Goal: Task Accomplishment & Management: Use online tool/utility

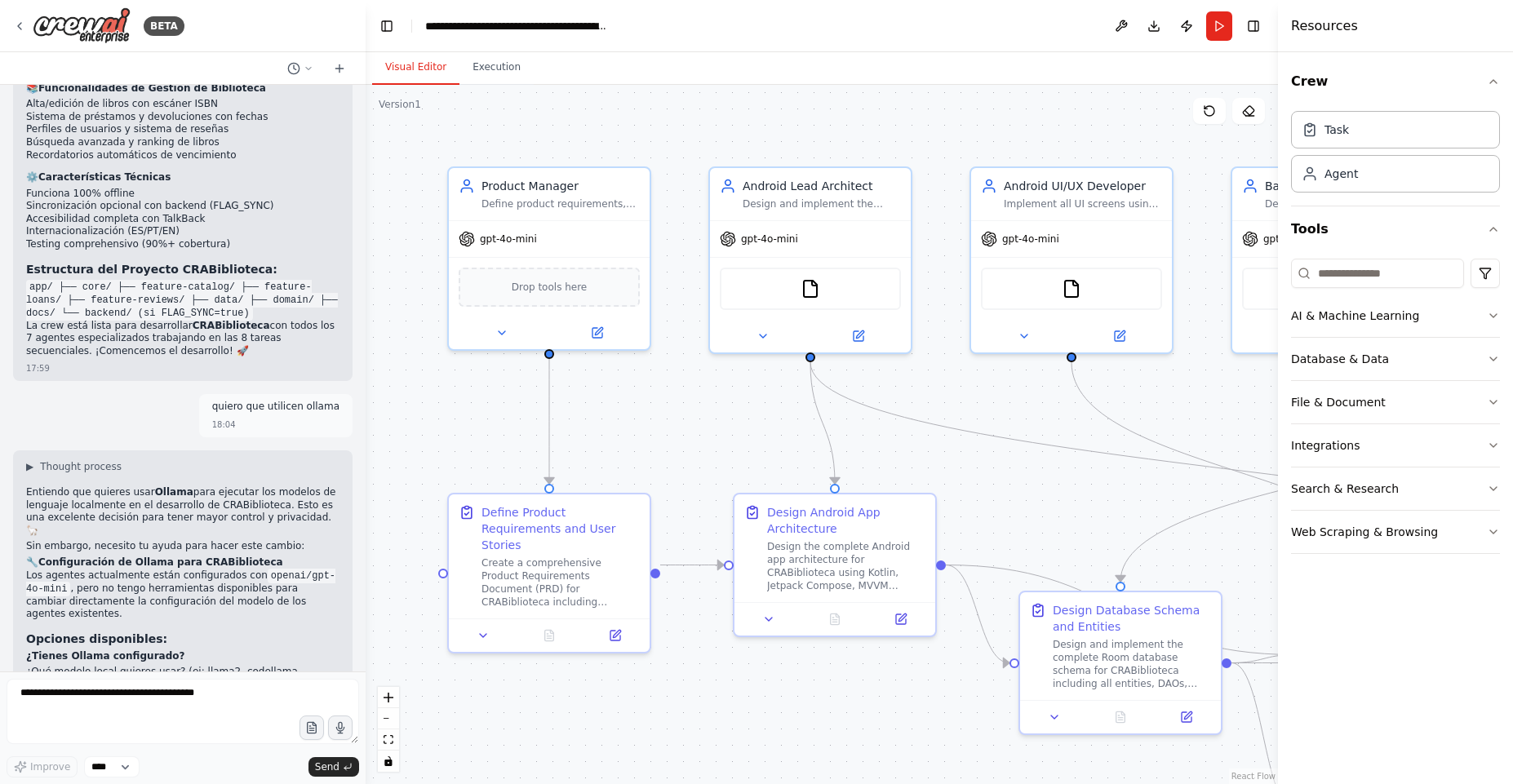
scroll to position [4828, 0]
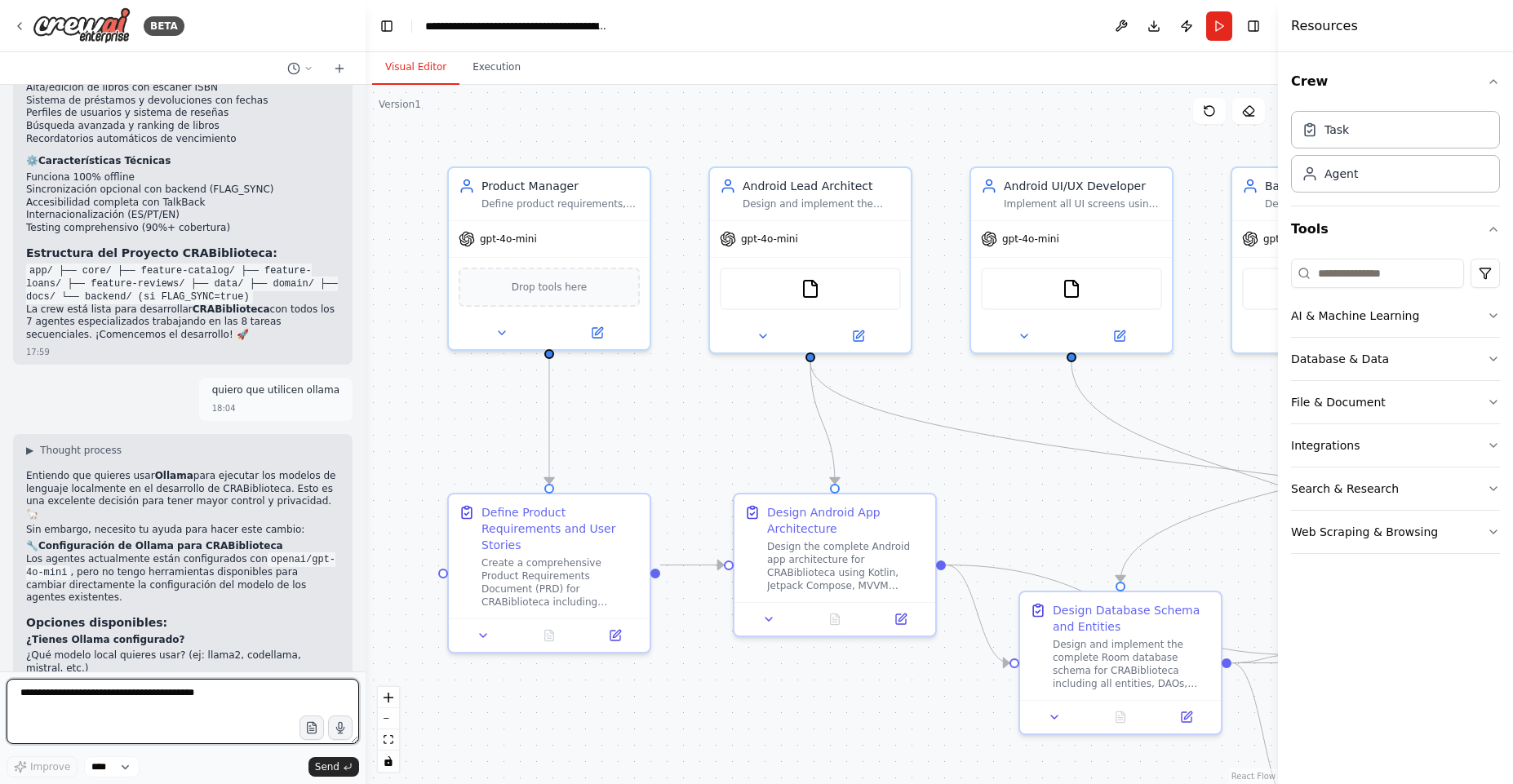
click at [161, 709] on textarea at bounding box center [183, 711] width 352 height 66
paste textarea "**********"
click at [104, 713] on textarea "**********" at bounding box center [183, 711] width 352 height 66
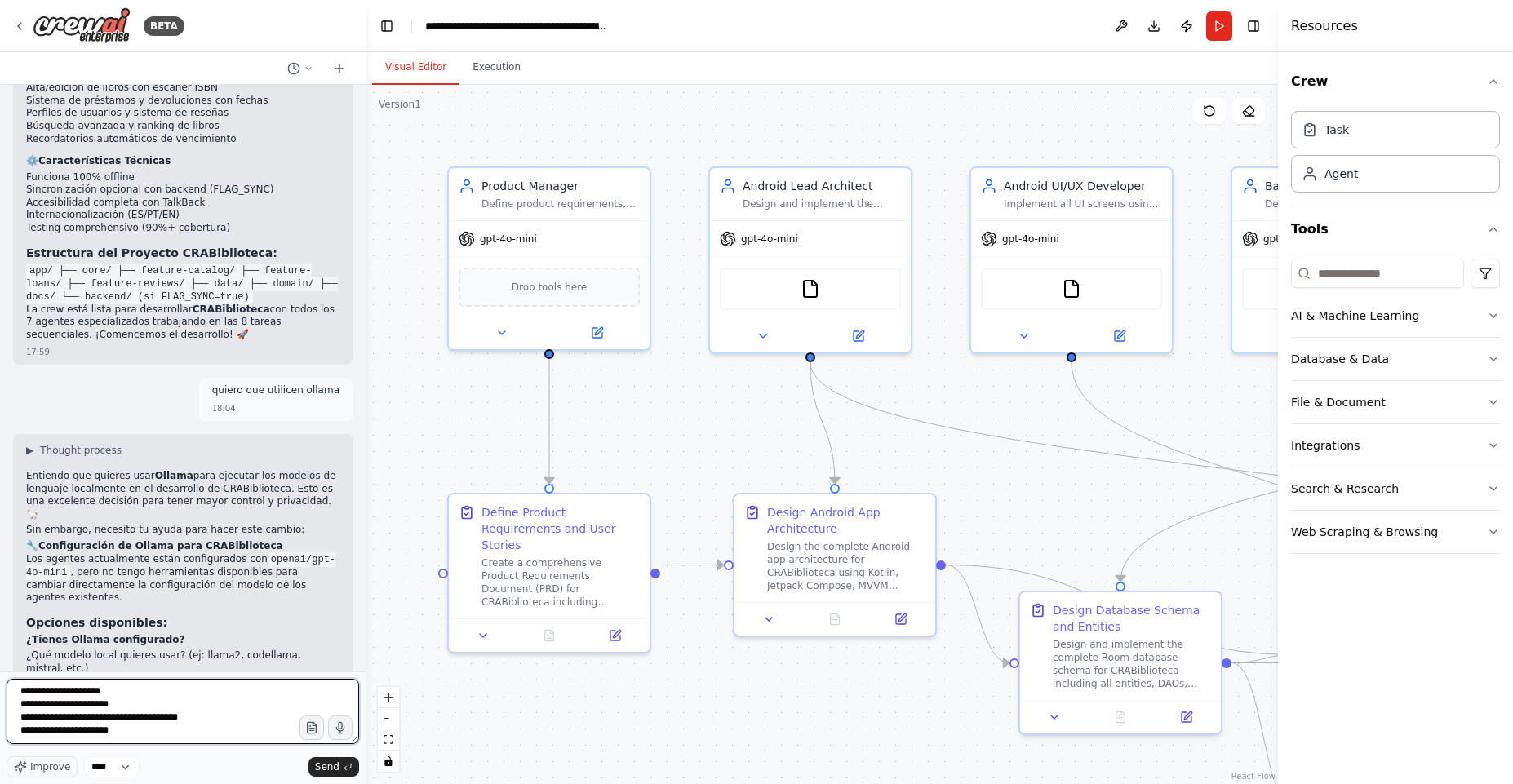
click at [145, 717] on textarea "**********" at bounding box center [183, 711] width 352 height 66
drag, startPoint x: 163, startPoint y: 716, endPoint x: 182, endPoint y: 767, distance: 54.4
click at [163, 717] on textarea "**********" at bounding box center [183, 711] width 352 height 66
drag, startPoint x: 200, startPoint y: 718, endPoint x: 97, endPoint y: 718, distance: 103.0
click at [97, 718] on textarea "**********" at bounding box center [183, 711] width 352 height 66
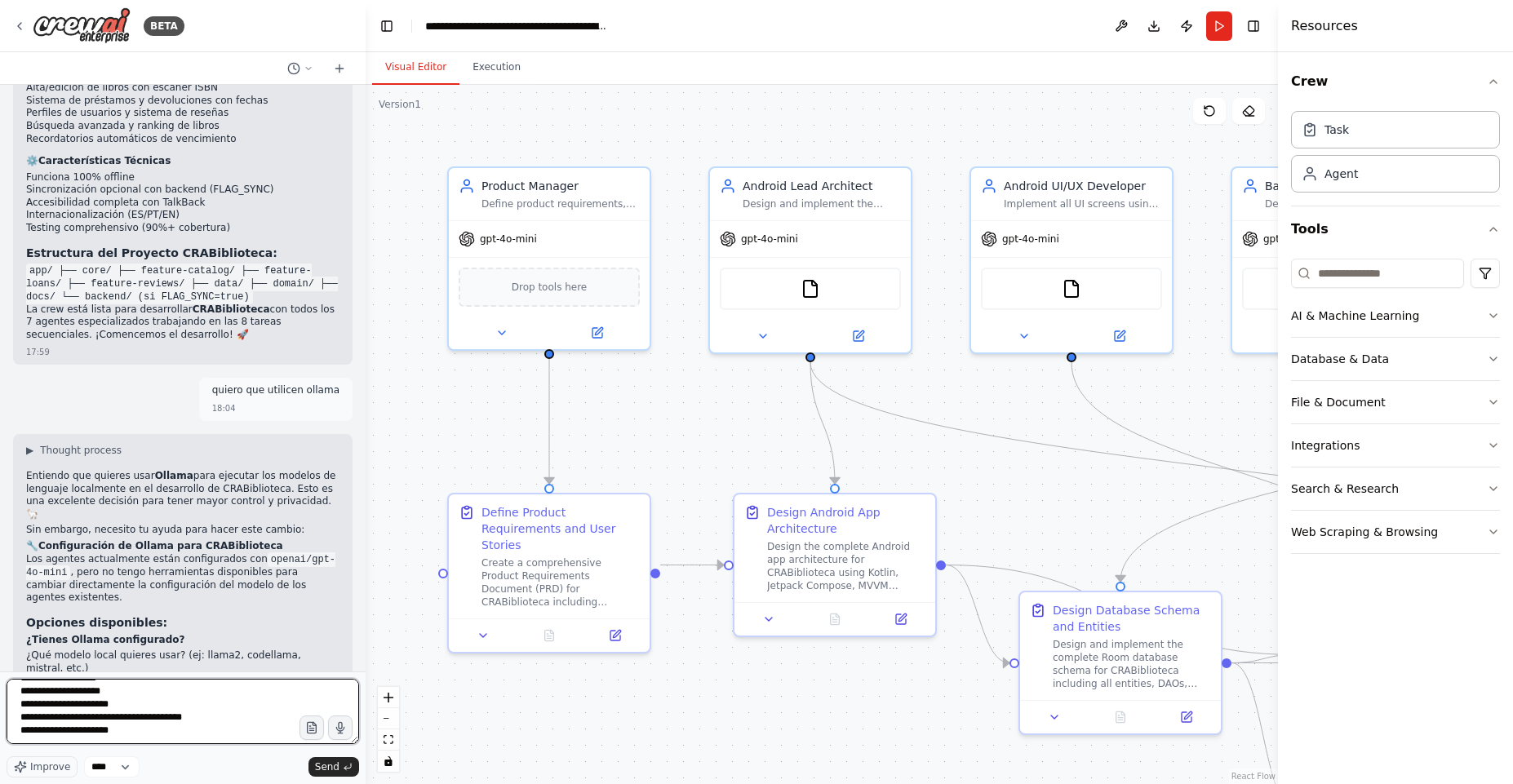
drag, startPoint x: 208, startPoint y: 730, endPoint x: 112, endPoint y: 732, distance: 96.0
click at [111, 732] on textarea "**********" at bounding box center [183, 711] width 352 height 66
click at [248, 729] on textarea "**********" at bounding box center [183, 711] width 352 height 66
click at [210, 722] on textarea "**********" at bounding box center [183, 711] width 352 height 66
click at [215, 712] on textarea "**********" at bounding box center [183, 711] width 352 height 66
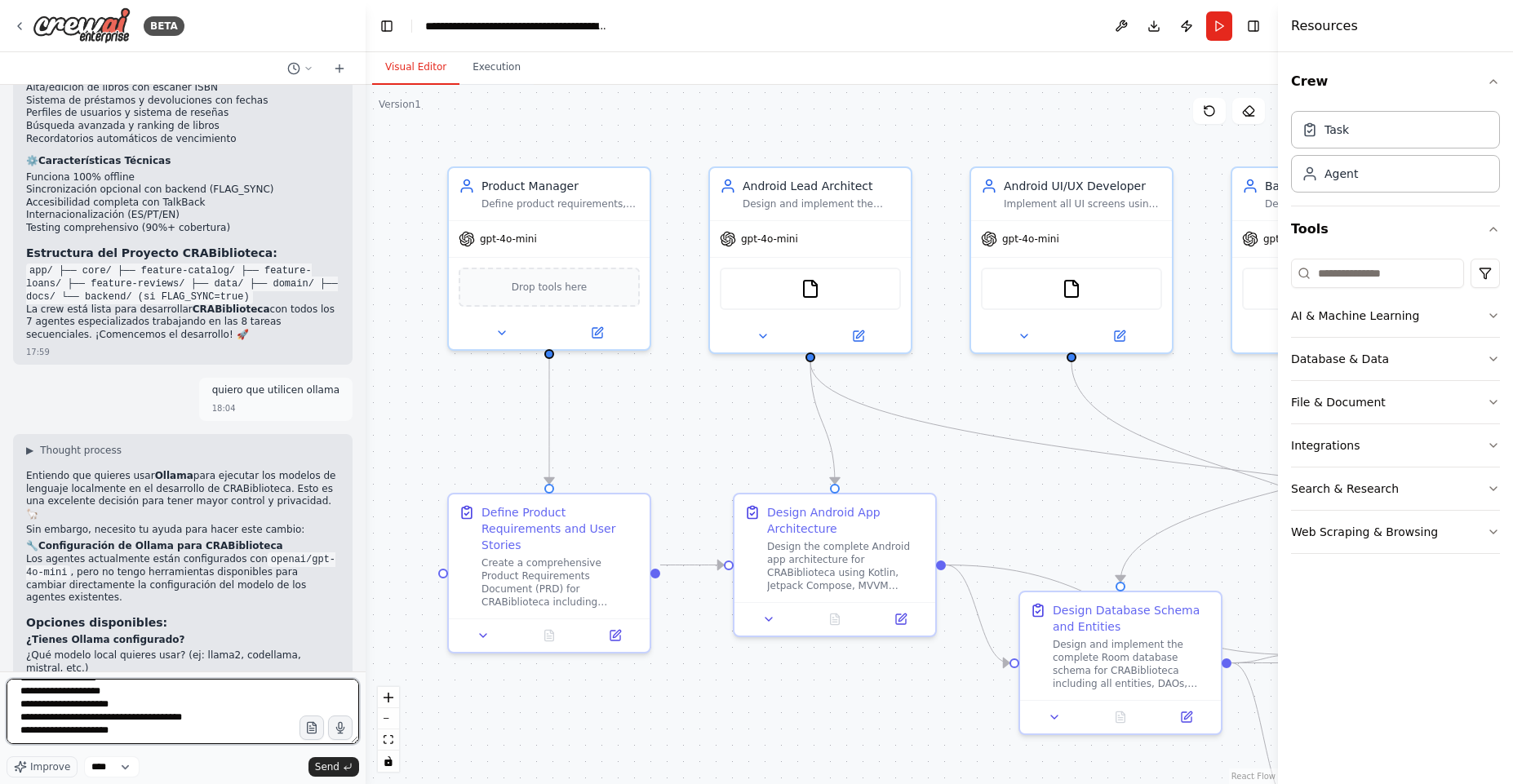
drag, startPoint x: 203, startPoint y: 721, endPoint x: 96, endPoint y: 722, distance: 107.0
click at [96, 722] on textarea "**********" at bounding box center [183, 711] width 352 height 66
drag, startPoint x: 206, startPoint y: 730, endPoint x: 130, endPoint y: 724, distance: 76.2
click at [130, 724] on textarea "**********" at bounding box center [183, 711] width 352 height 66
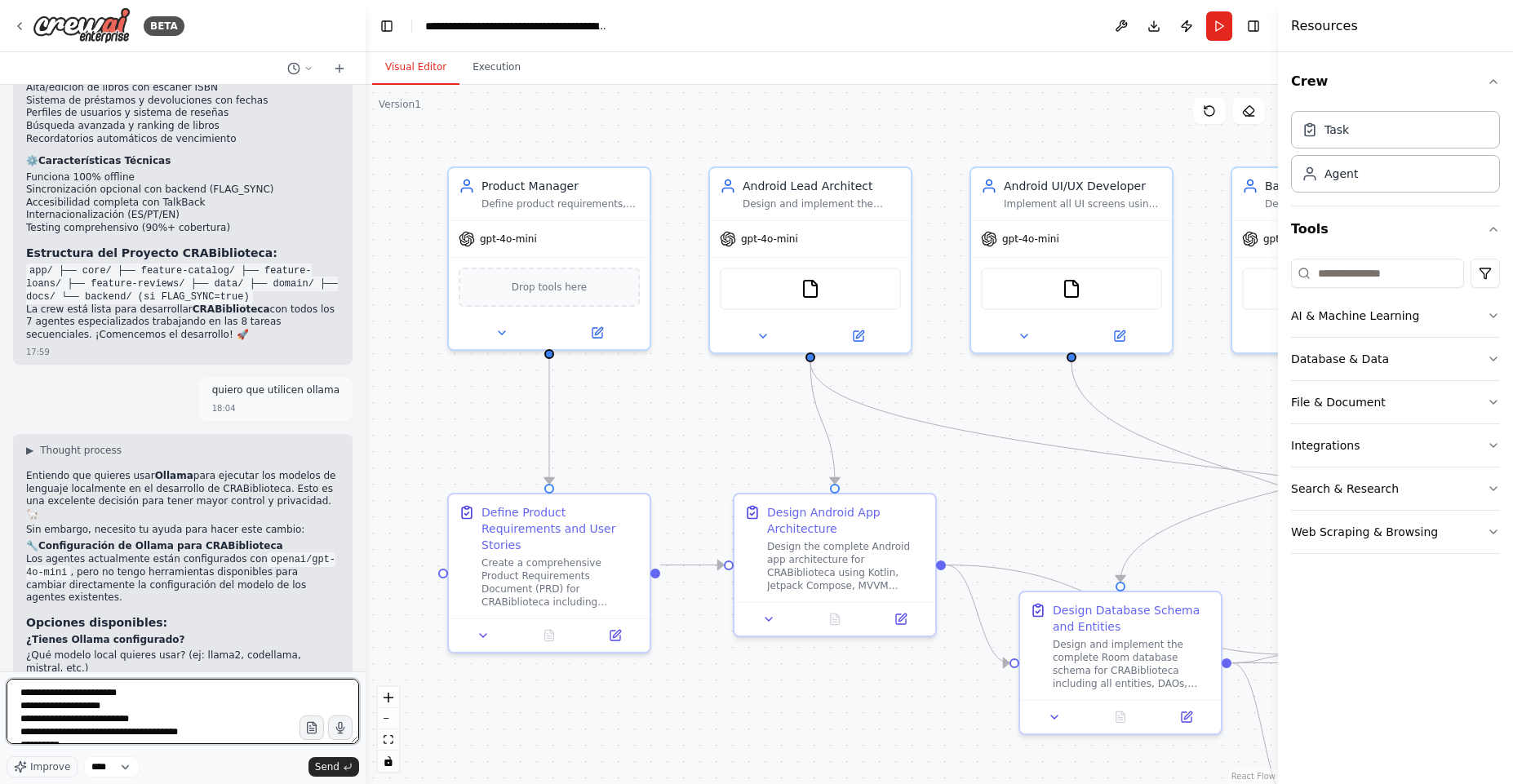
click at [130, 725] on textarea "**********" at bounding box center [183, 711] width 352 height 66
paste textarea "*******"
click at [22, 696] on textarea "**********" at bounding box center [183, 711] width 352 height 66
type textarea "**********"
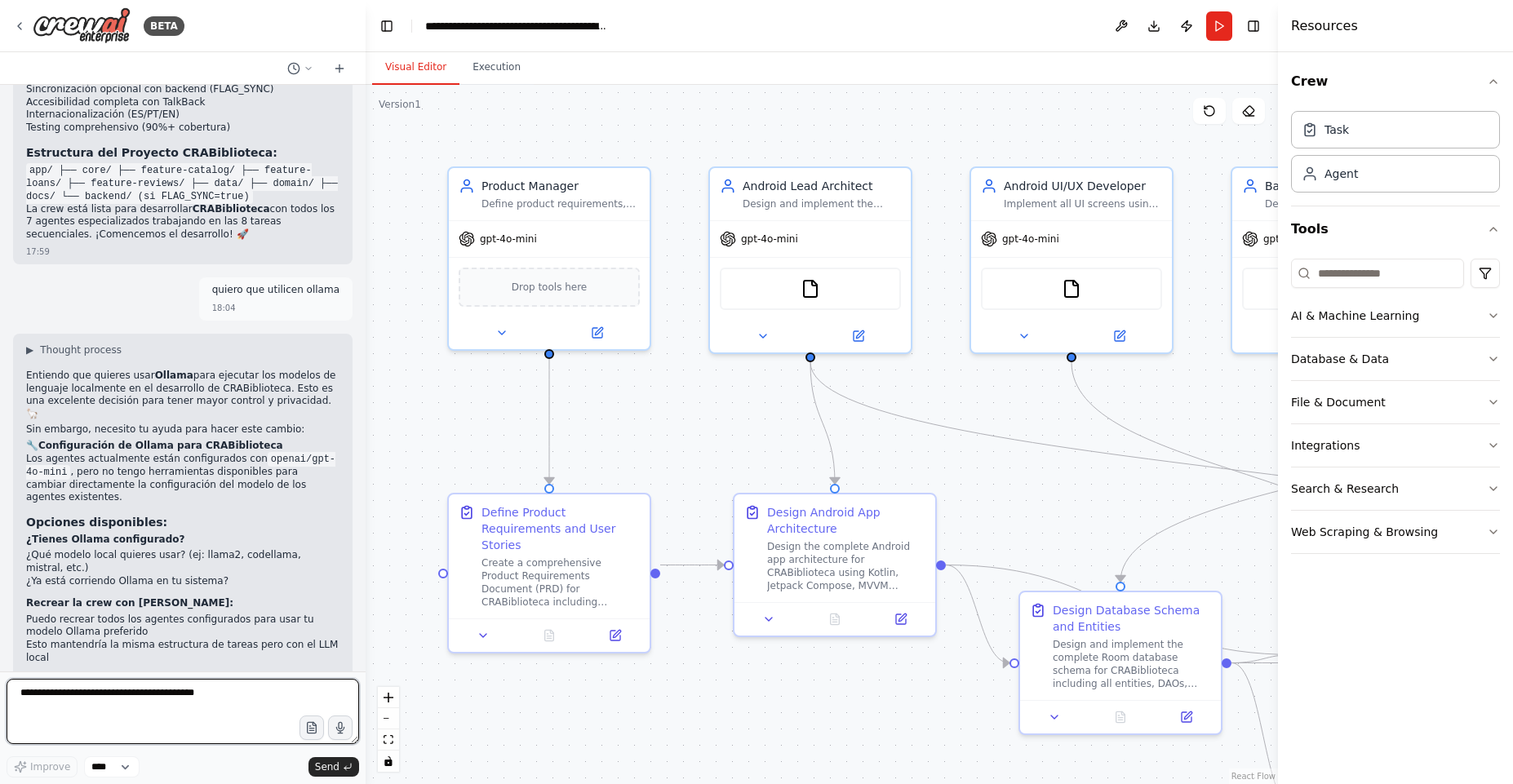
scroll to position [4961, 0]
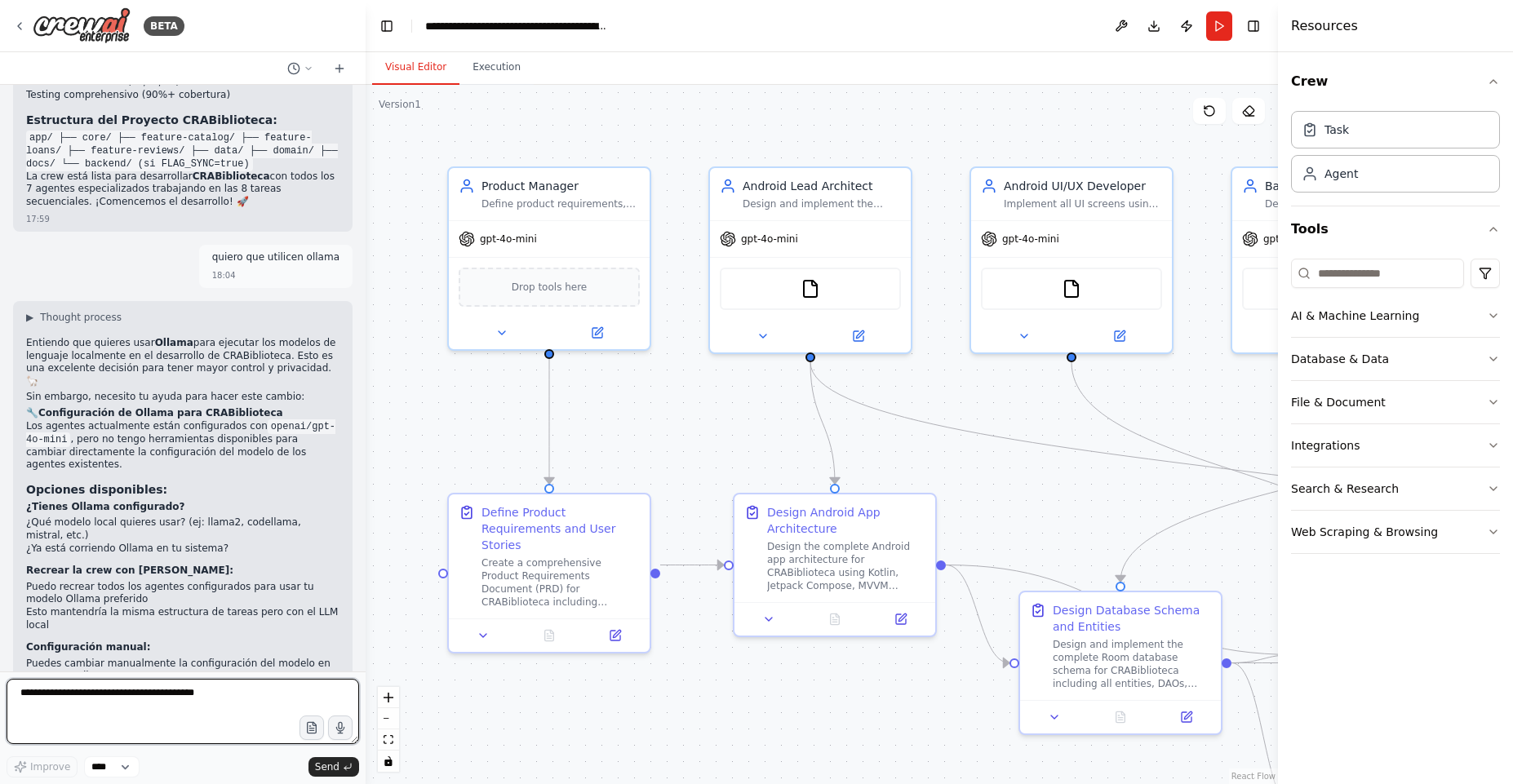
click at [62, 713] on textarea at bounding box center [183, 711] width 352 height 66
type textarea "**********"
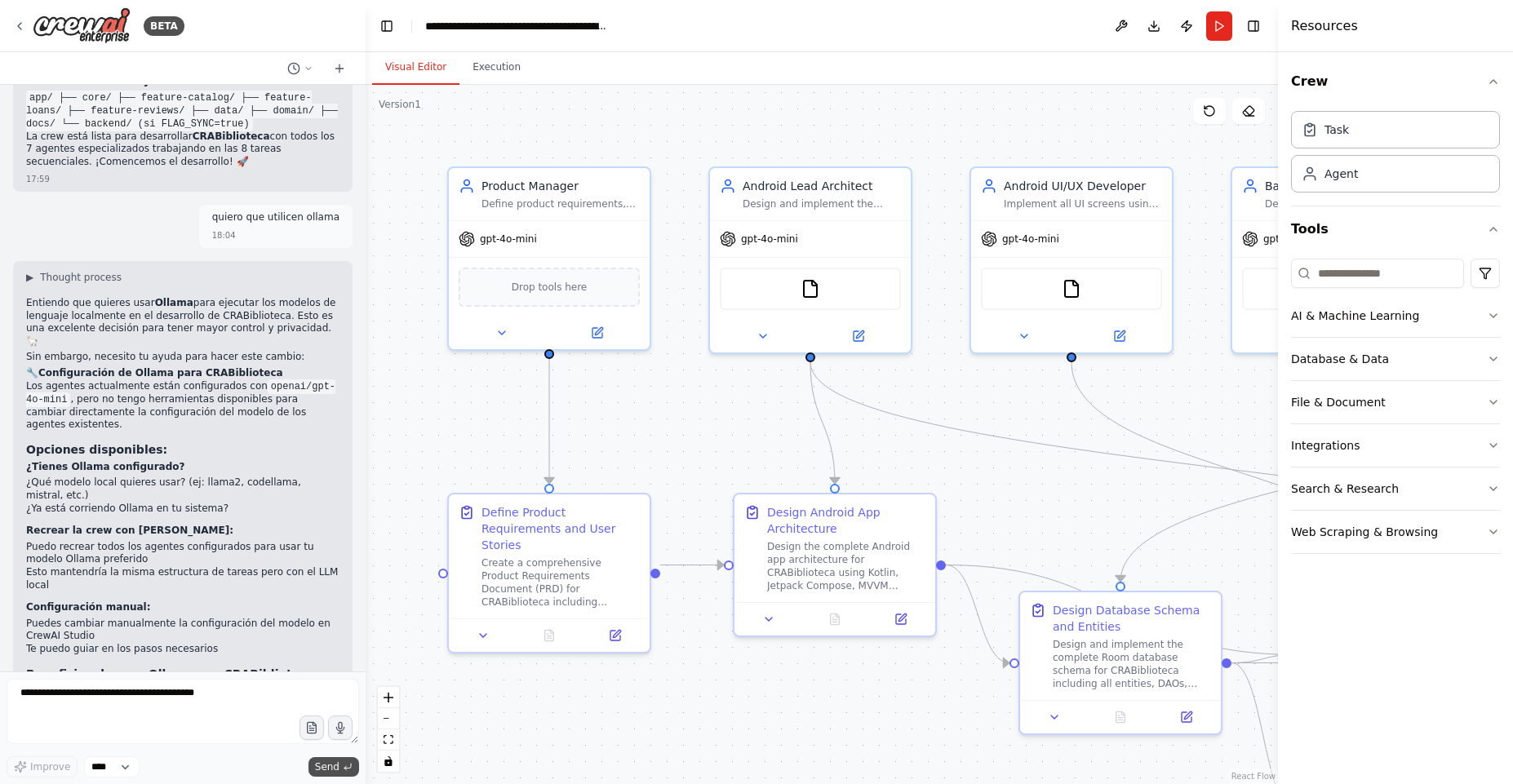
click at [334, 764] on span "Send" at bounding box center [327, 767] width 25 height 13
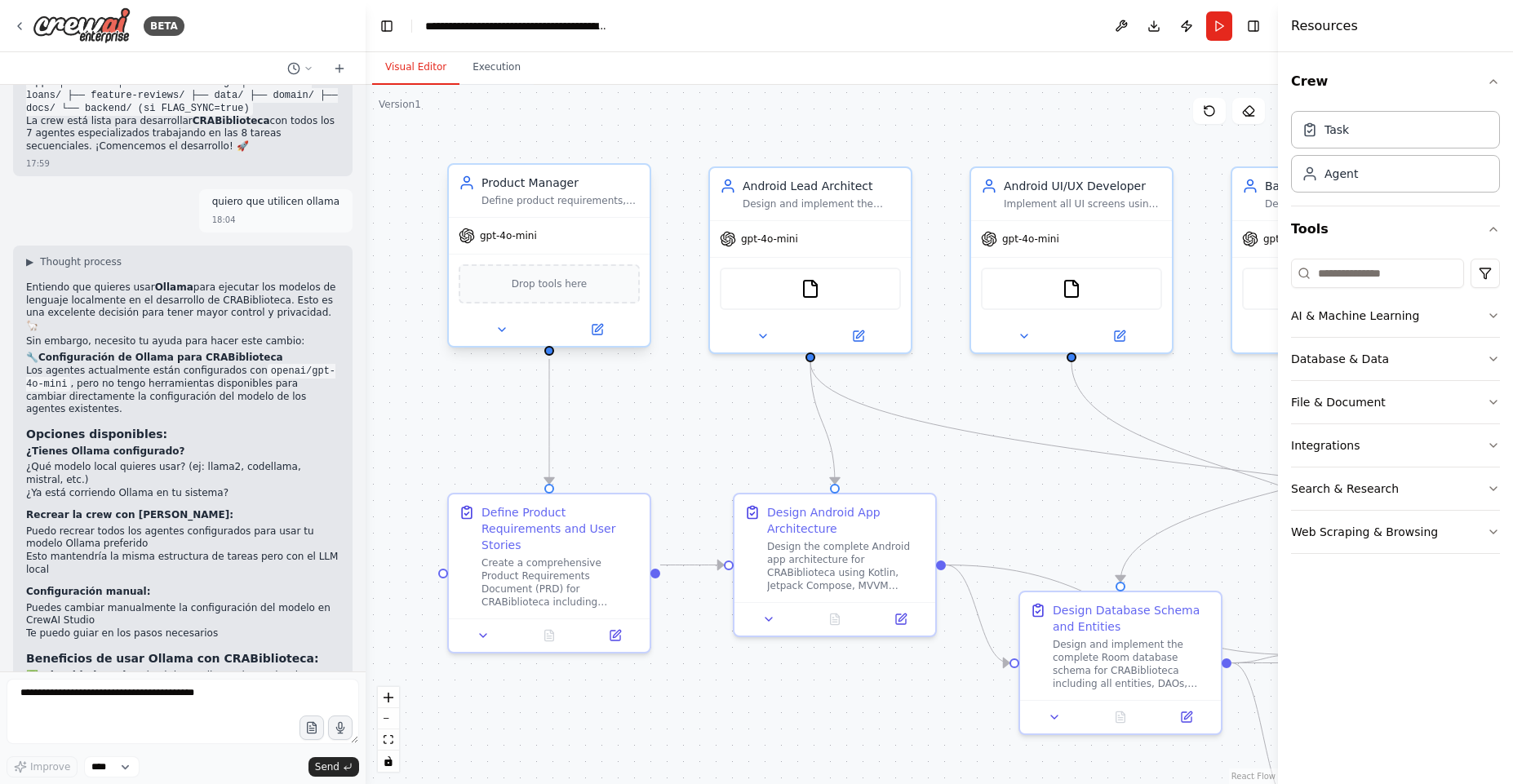
click at [575, 213] on div "Product Manager Define product requirements, create user stories, establish acc…" at bounding box center [549, 190] width 201 height 52
drag, startPoint x: 221, startPoint y: 564, endPoint x: 22, endPoint y: 497, distance: 210.0
copy div "este es el ollama que voy a utilizar name: qwen2.5-coder:7b provider: ollama mo…"
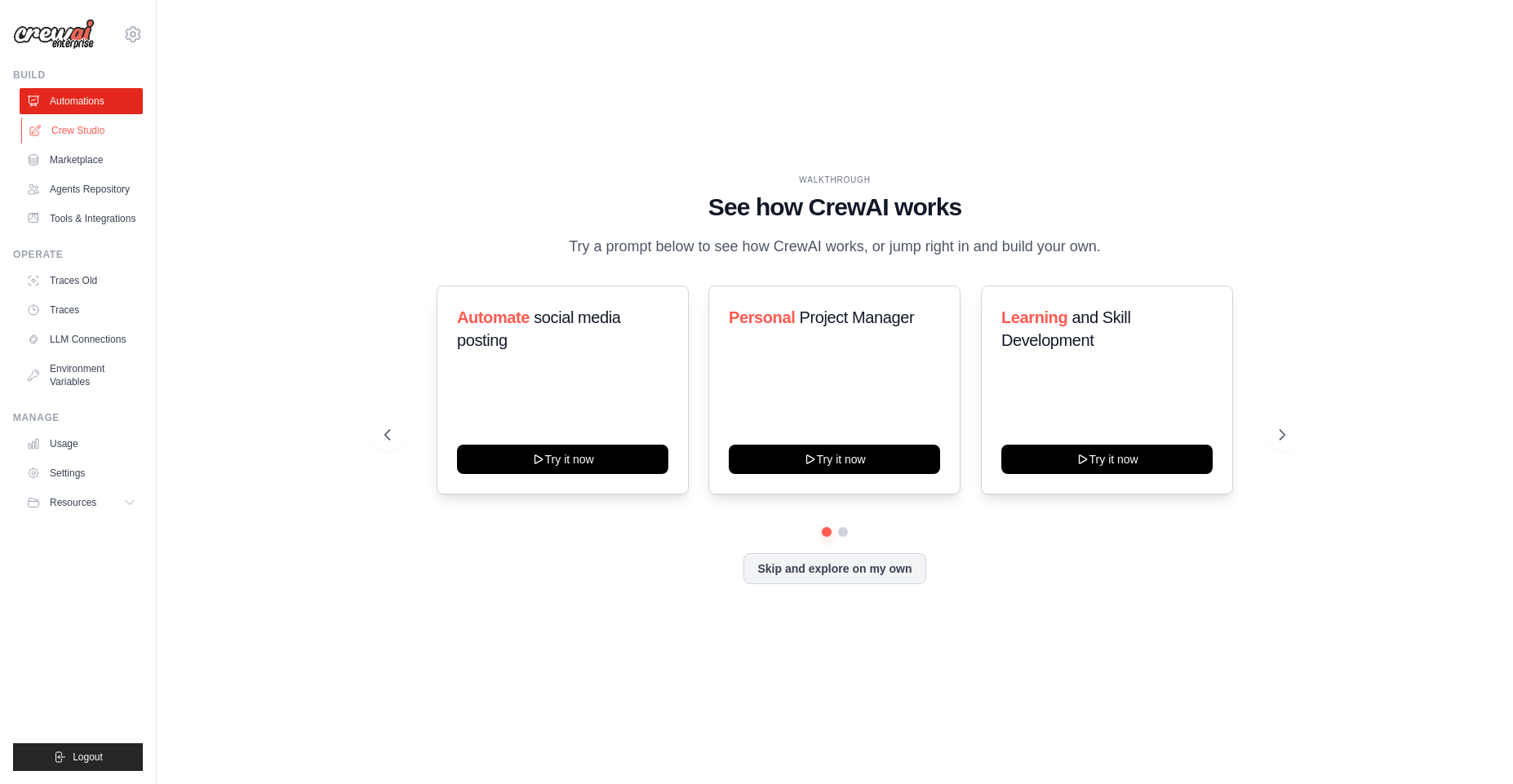
click at [75, 129] on link "Crew Studio" at bounding box center [82, 129] width 123 height 26
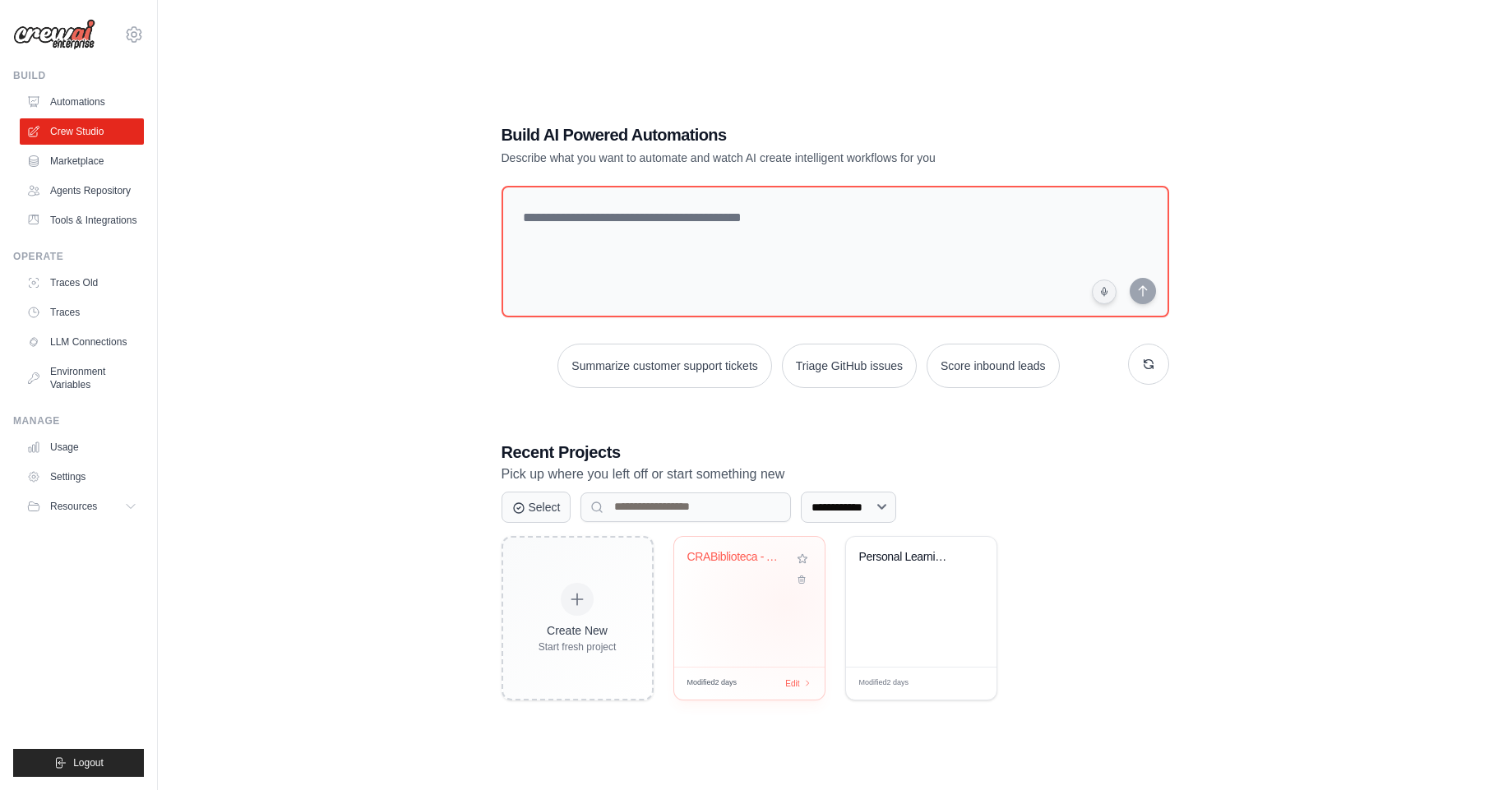
click at [787, 596] on div "CRABiblioteca - Android Library Man..." at bounding box center [749, 601] width 151 height 129
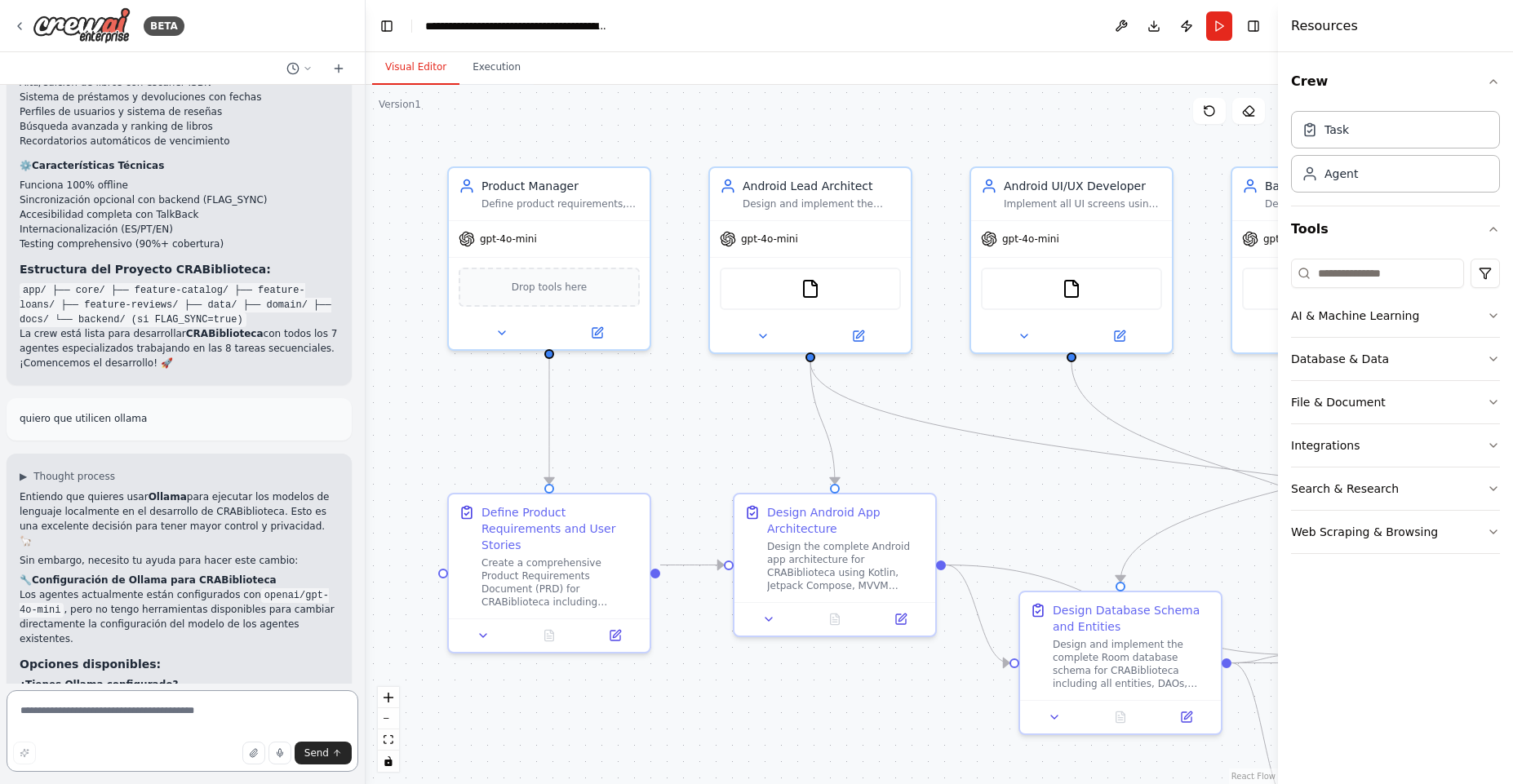
click at [79, 719] on textarea at bounding box center [183, 731] width 352 height 82
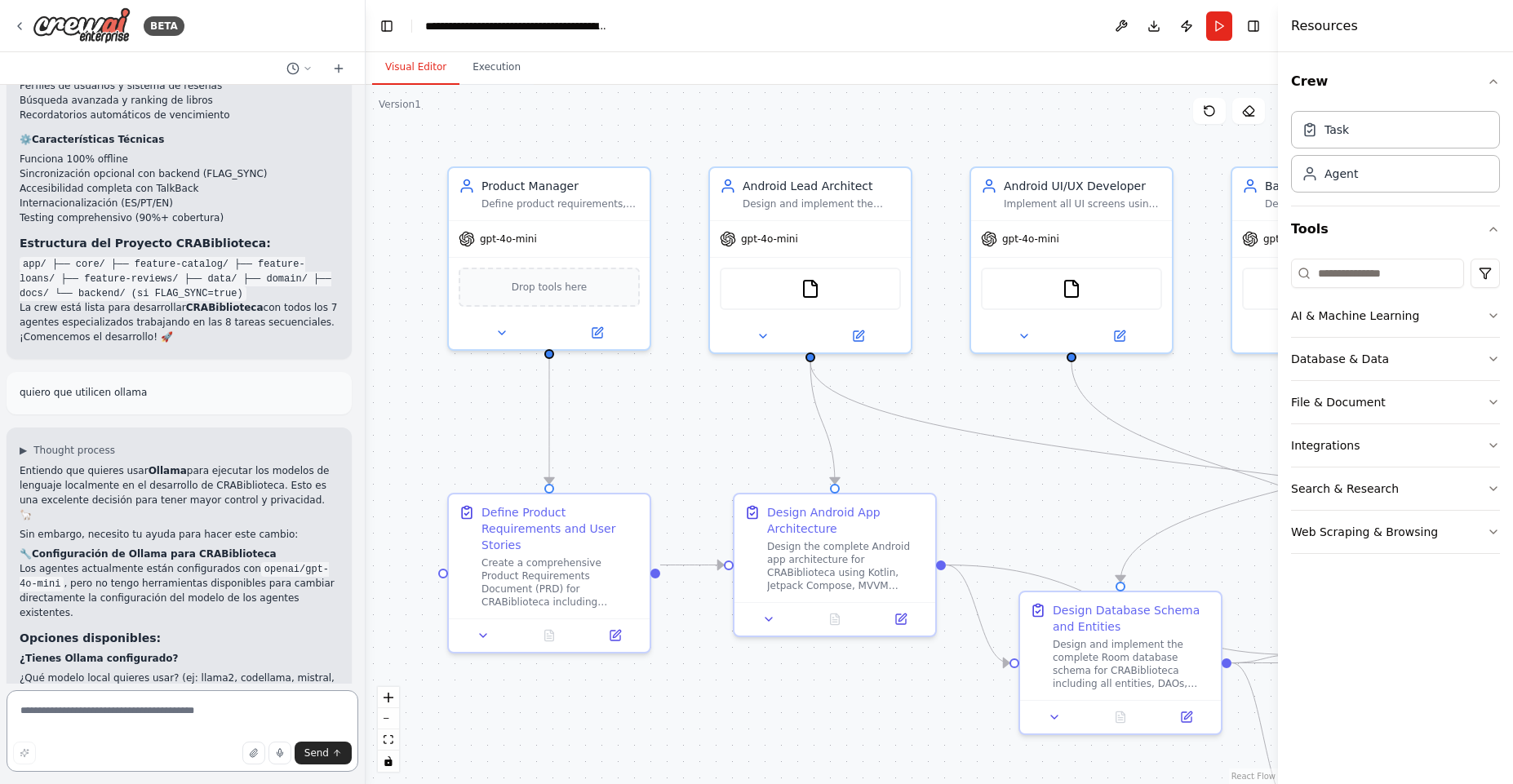
scroll to position [5507, 0]
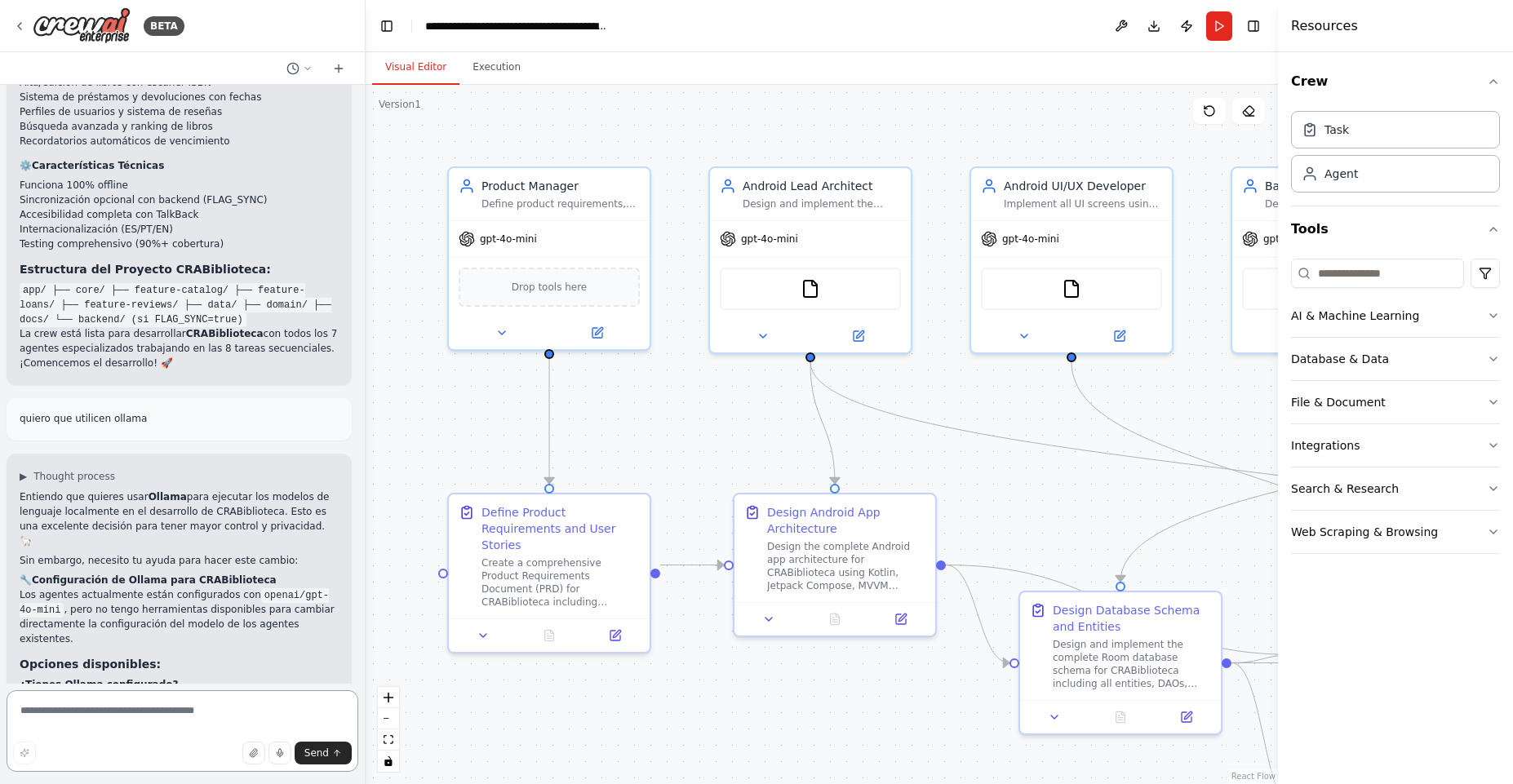
paste textarea "**********"
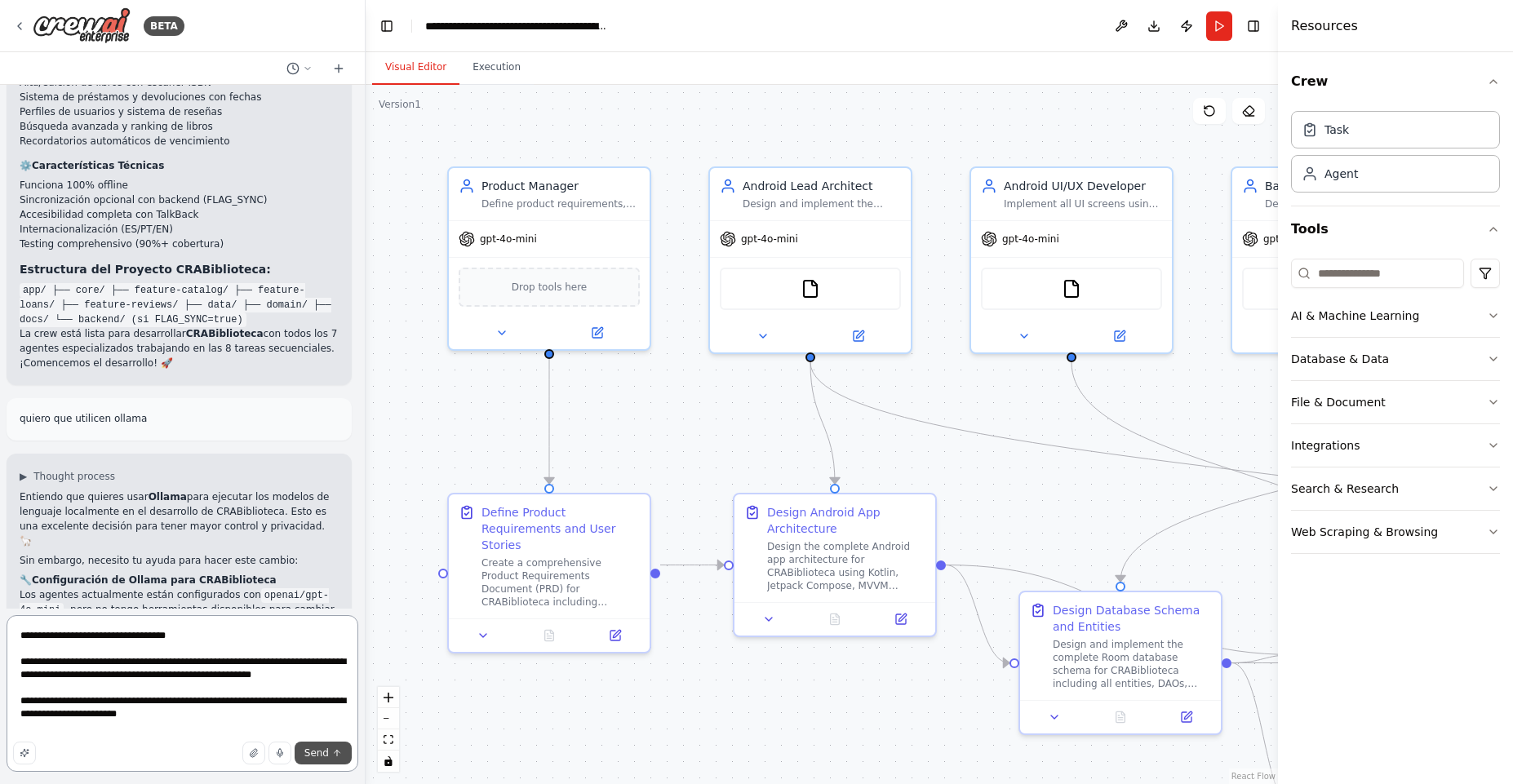
type textarea "**********"
click at [337, 758] on button "Send" at bounding box center [324, 753] width 57 height 23
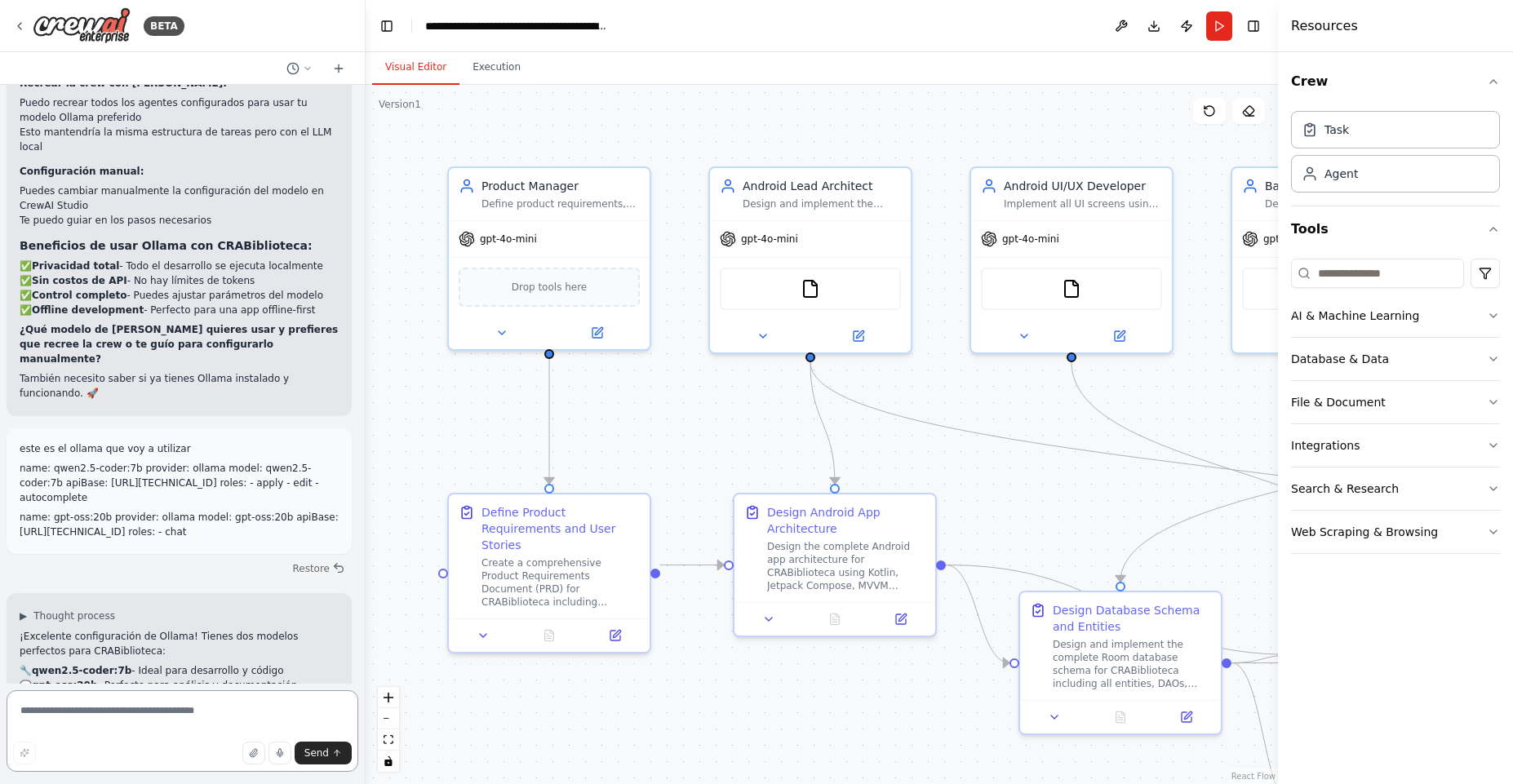
scroll to position [6229, 0]
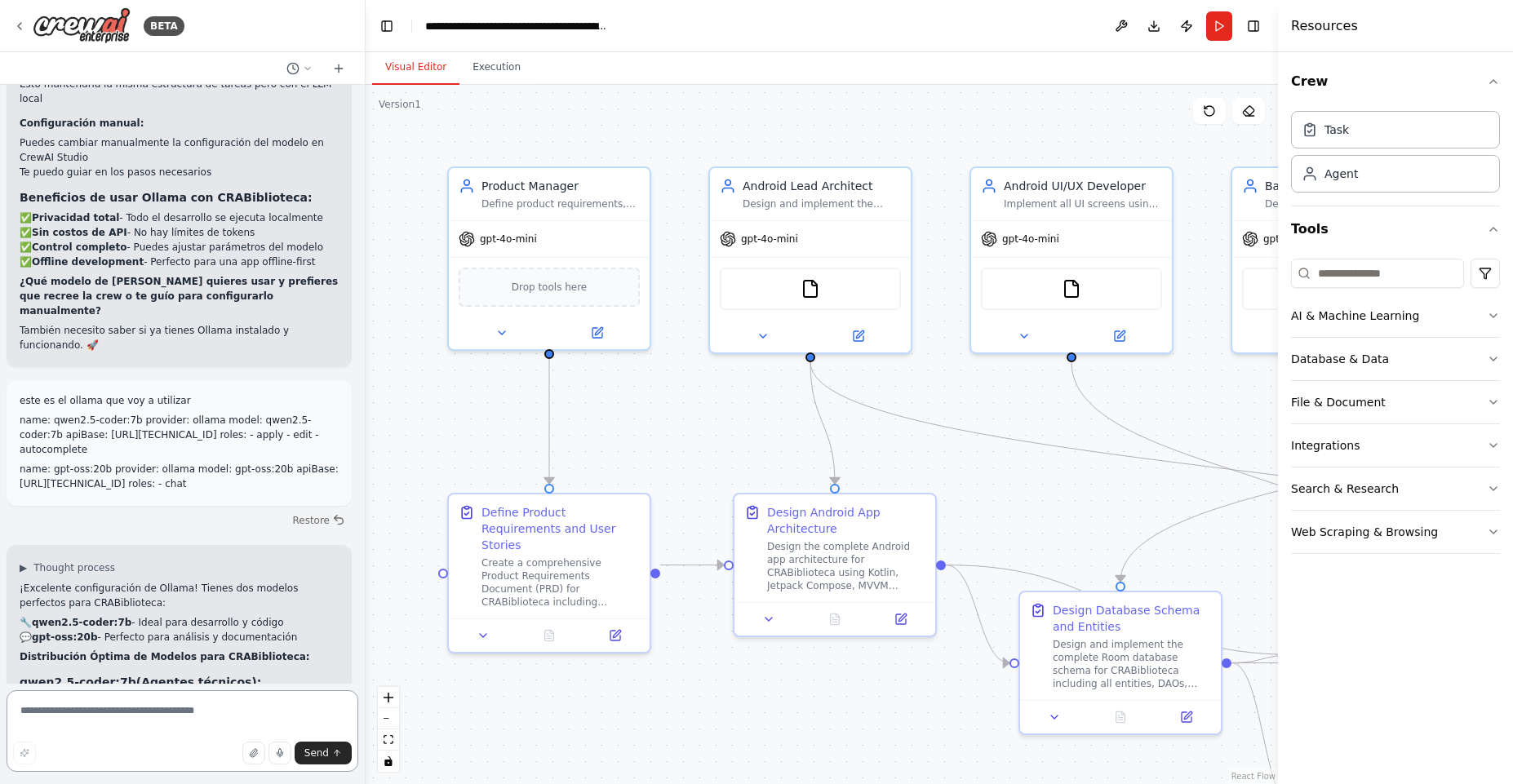
click at [145, 714] on textarea at bounding box center [183, 731] width 352 height 82
type textarea "**********"
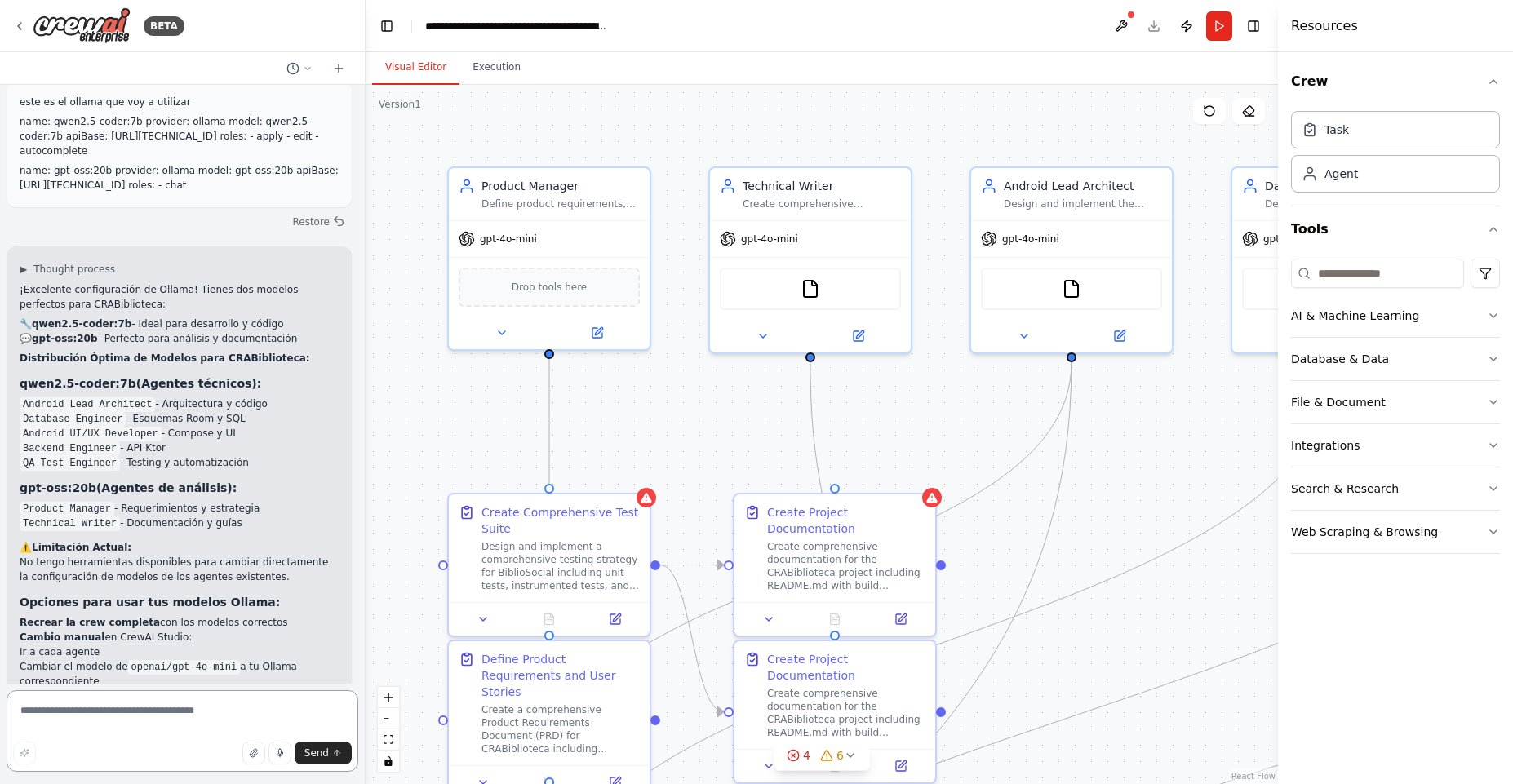
scroll to position [6626, 0]
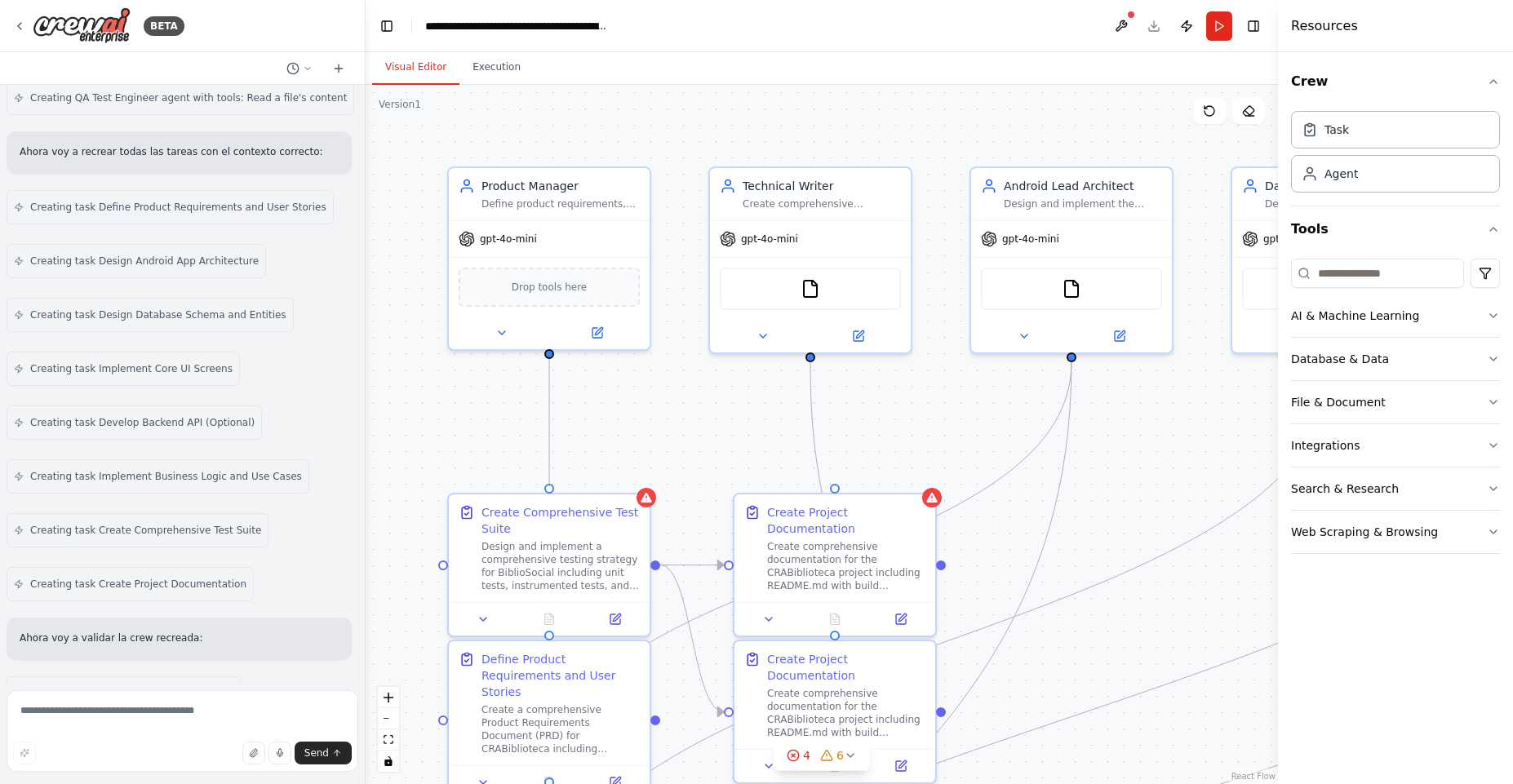
scroll to position [8682, 0]
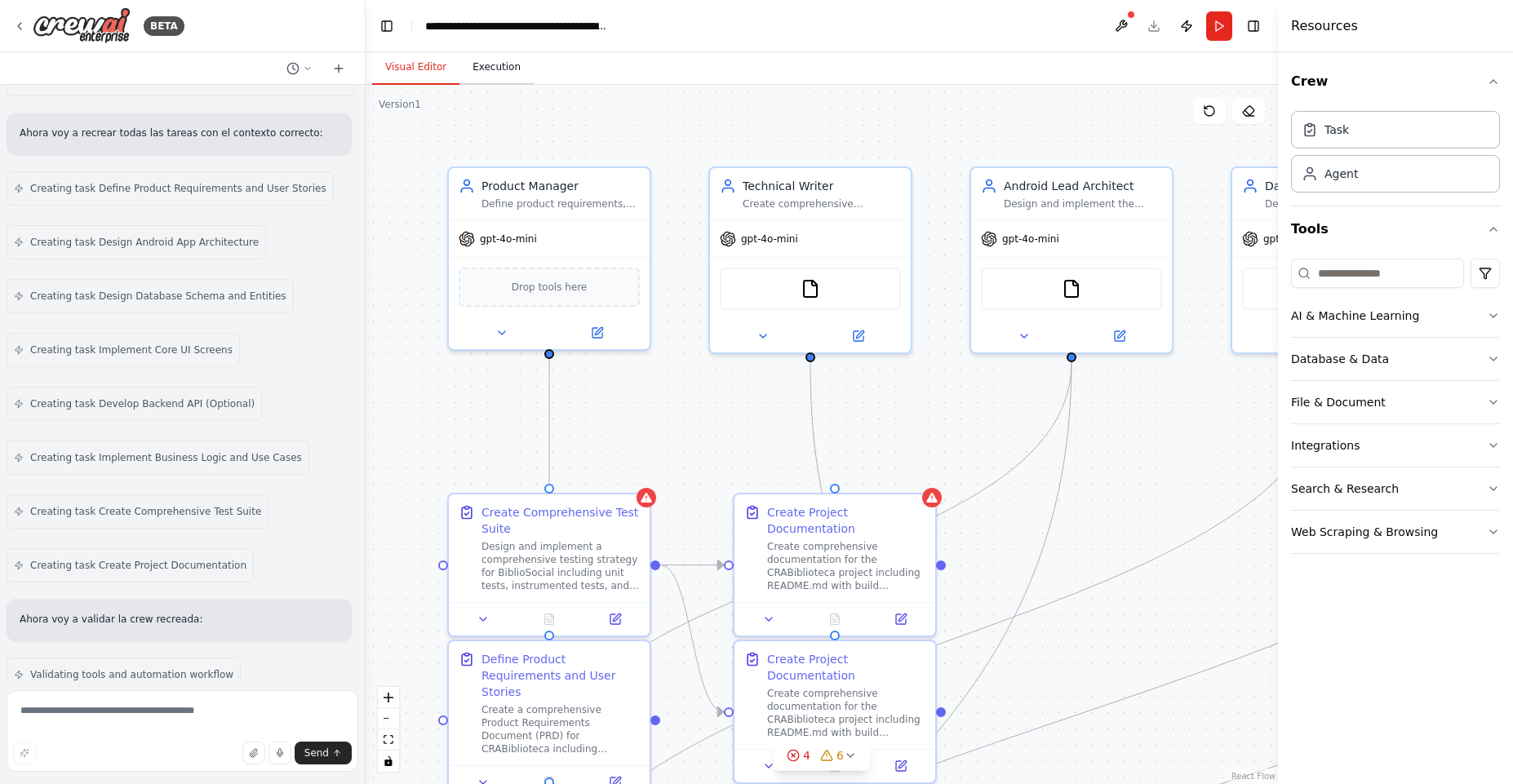
click at [486, 72] on button "Execution" at bounding box center [497, 68] width 74 height 34
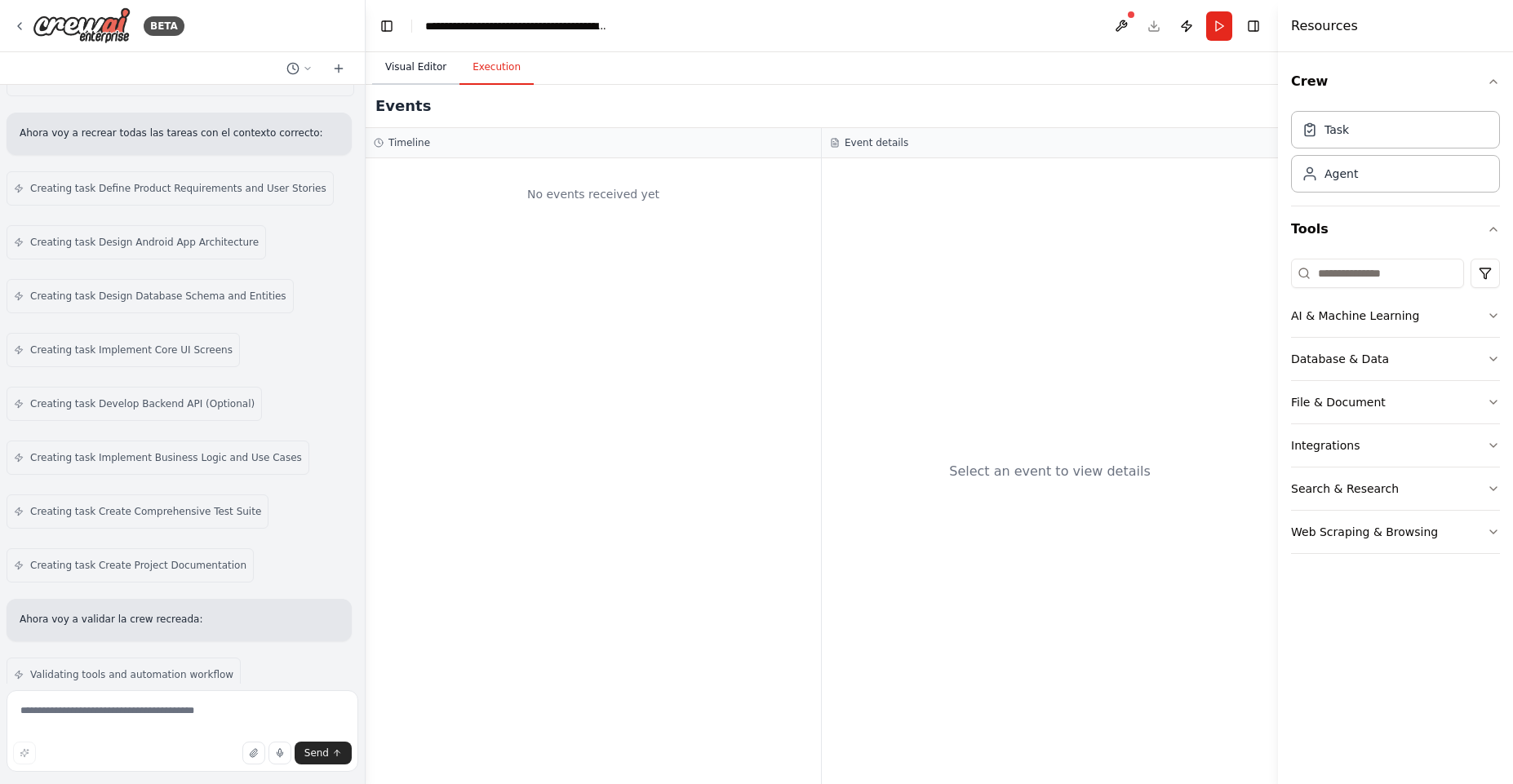
click at [421, 73] on button "Visual Editor" at bounding box center [416, 68] width 88 height 34
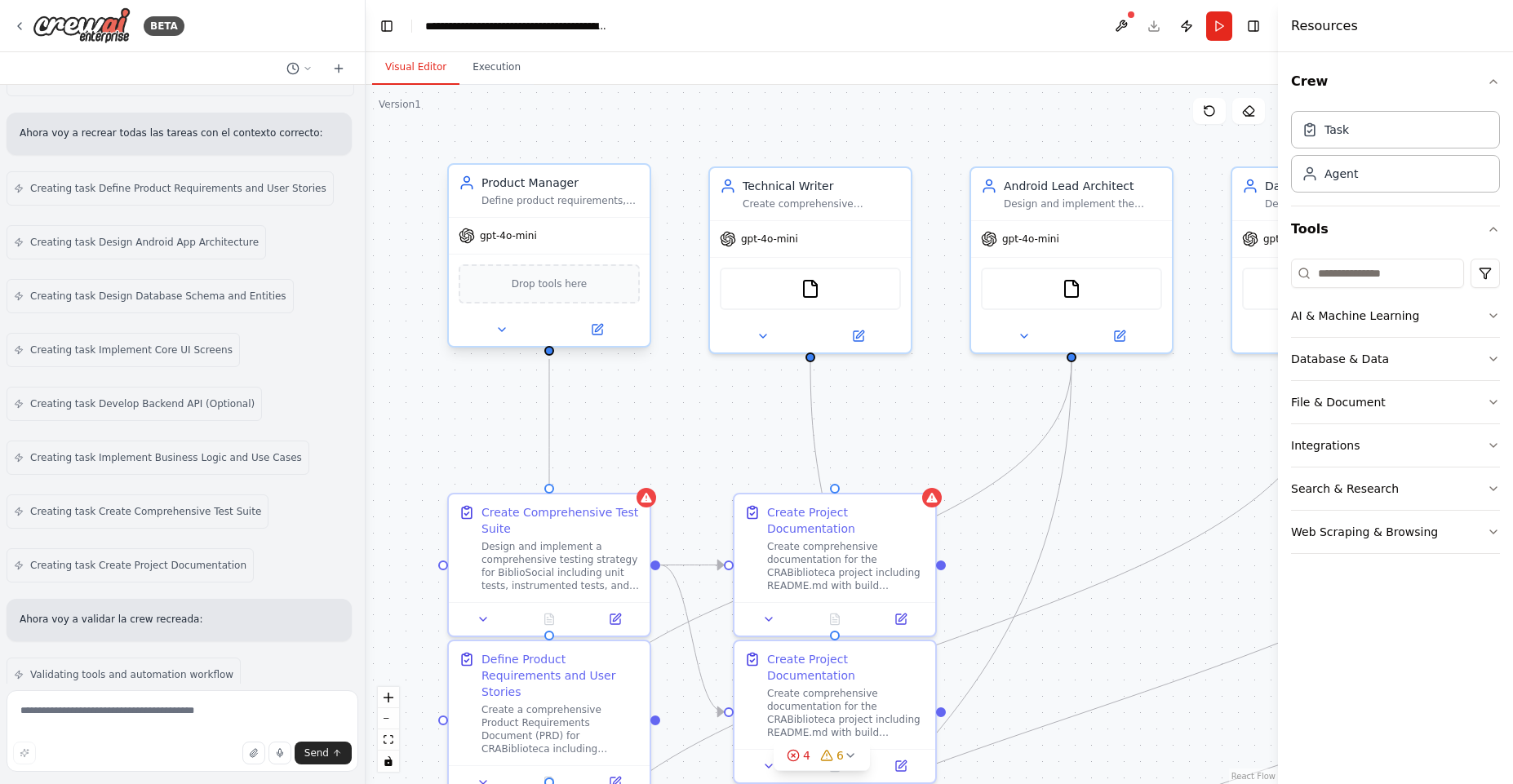
click at [549, 208] on div "Product Manager Define product requirements, create user stories, establish acc…" at bounding box center [549, 190] width 201 height 52
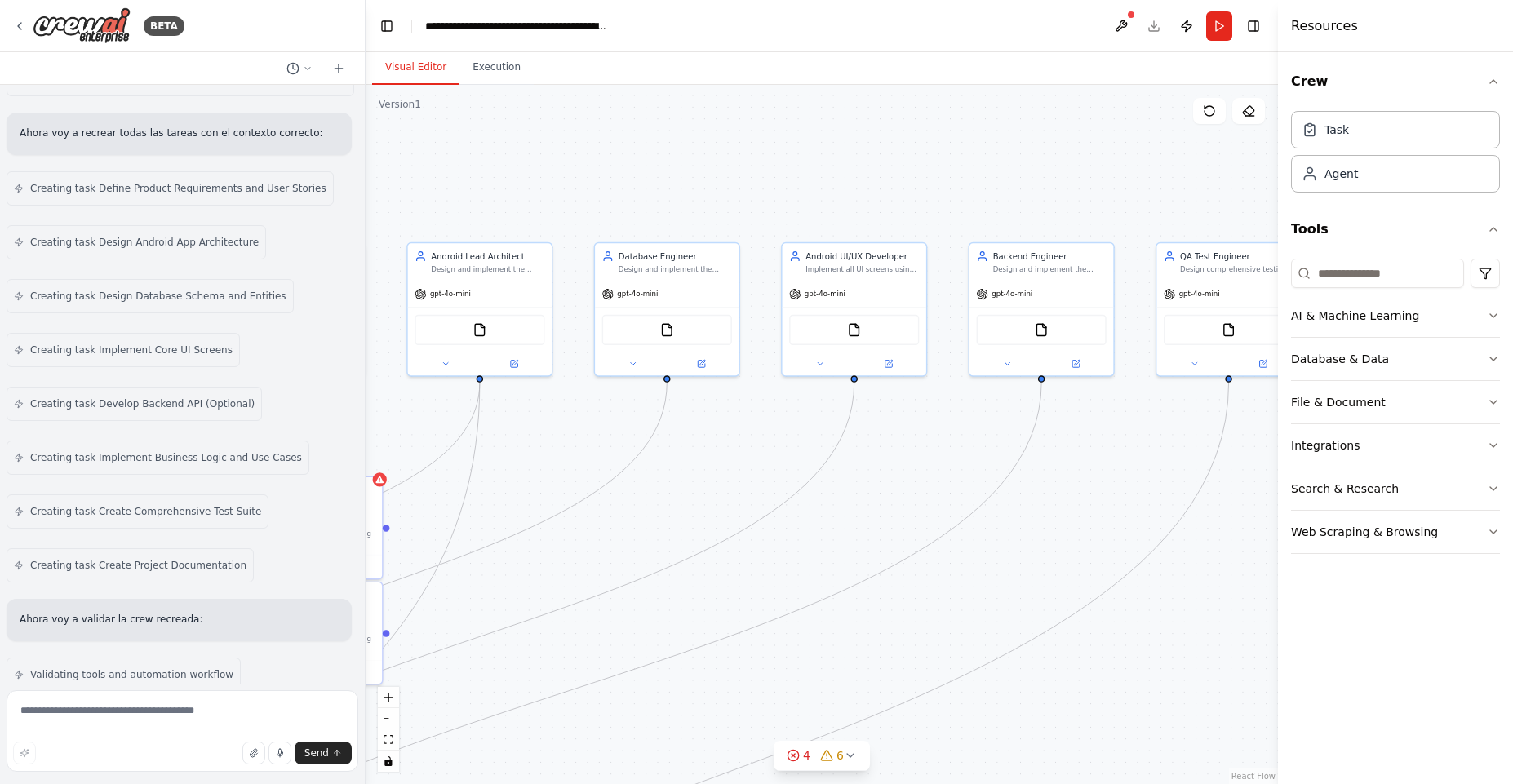
drag, startPoint x: 1143, startPoint y: 193, endPoint x: 548, endPoint y: 163, distance: 595.8
click at [563, 163] on div ".deletable-edge-delete-btn { width: 20px; height: 20px; border: 0px solid #ffff…" at bounding box center [821, 434] width 913 height 699
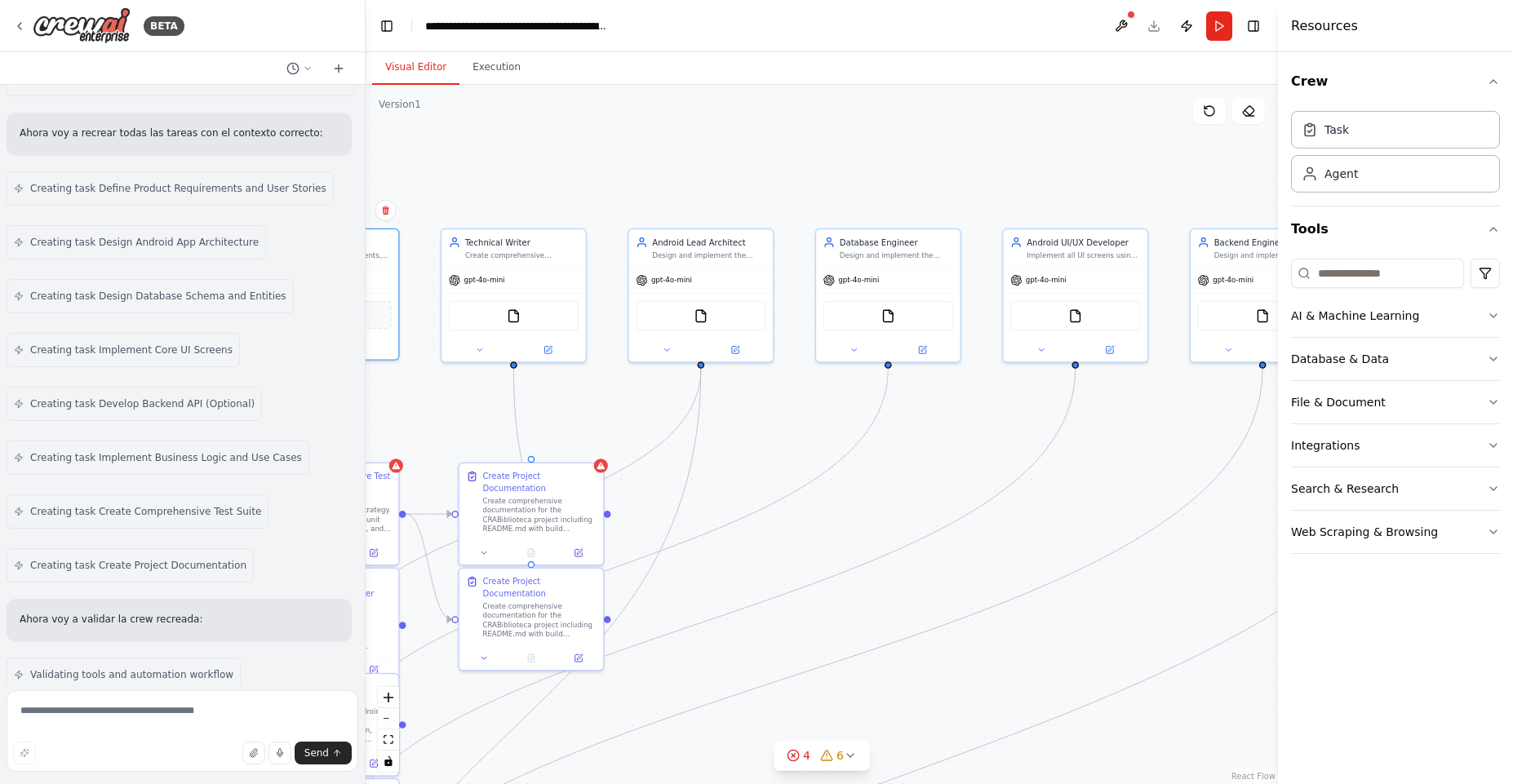
drag, startPoint x: 934, startPoint y: 165, endPoint x: 1165, endPoint y: 151, distance: 231.4
click at [1165, 151] on div ".deletable-edge-delete-btn { width: 20px; height: 20px; border: 0px solid #ffff…" at bounding box center [821, 434] width 913 height 699
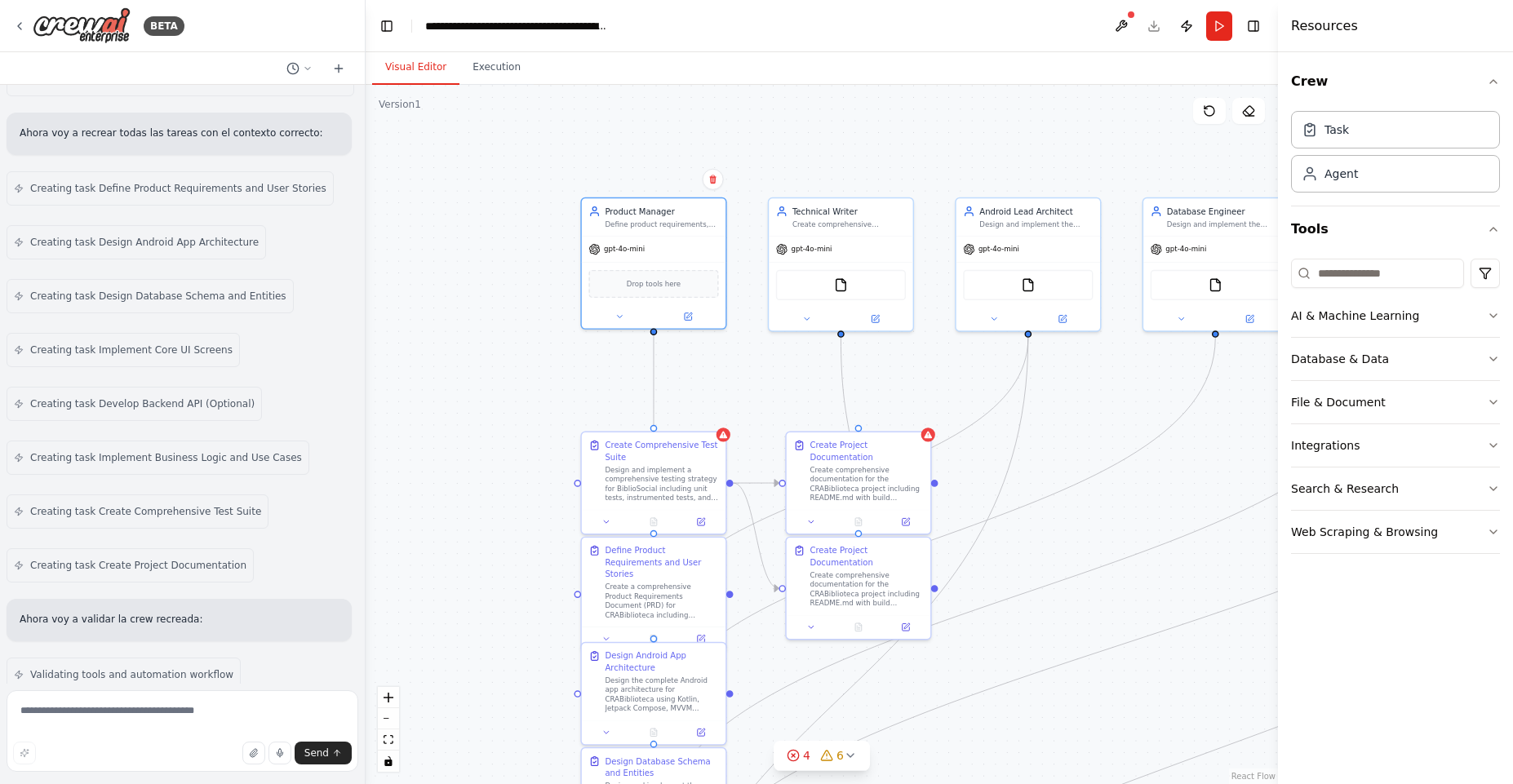
drag, startPoint x: 658, startPoint y: 151, endPoint x: 991, endPoint y: 120, distance: 334.4
click at [990, 120] on div ".deletable-edge-delete-btn { width: 20px; height: 20px; border: 0px solid #ffff…" at bounding box center [821, 434] width 913 height 699
click at [637, 249] on span "gpt-4o-mini" at bounding box center [629, 246] width 41 height 9
click at [637, 248] on span "gpt-4o-mini" at bounding box center [629, 246] width 41 height 9
click at [692, 316] on icon at bounding box center [694, 315] width 8 height 8
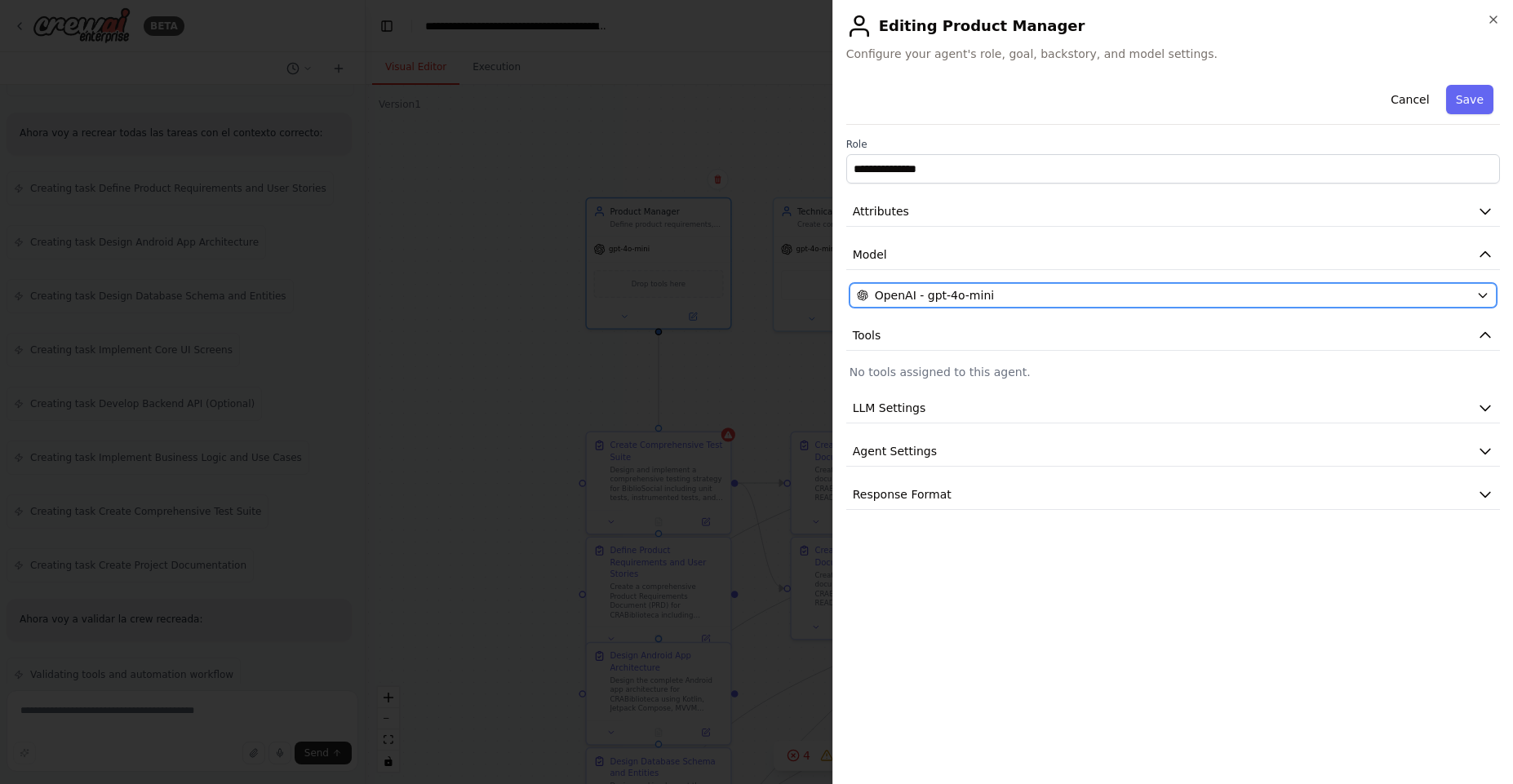
click at [1484, 294] on icon "button" at bounding box center [1483, 296] width 13 height 13
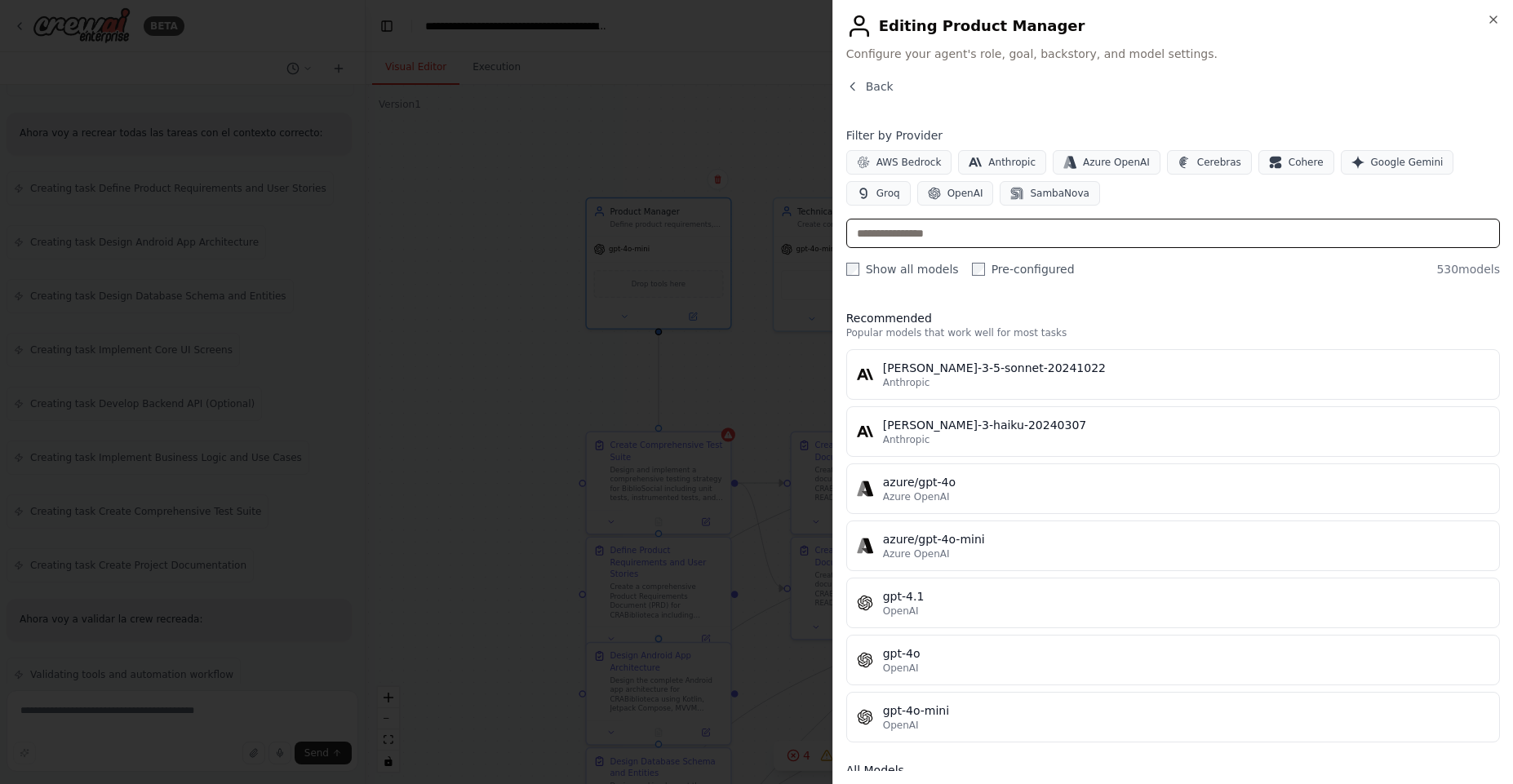
click at [943, 238] on input "text" at bounding box center [1172, 233] width 654 height 29
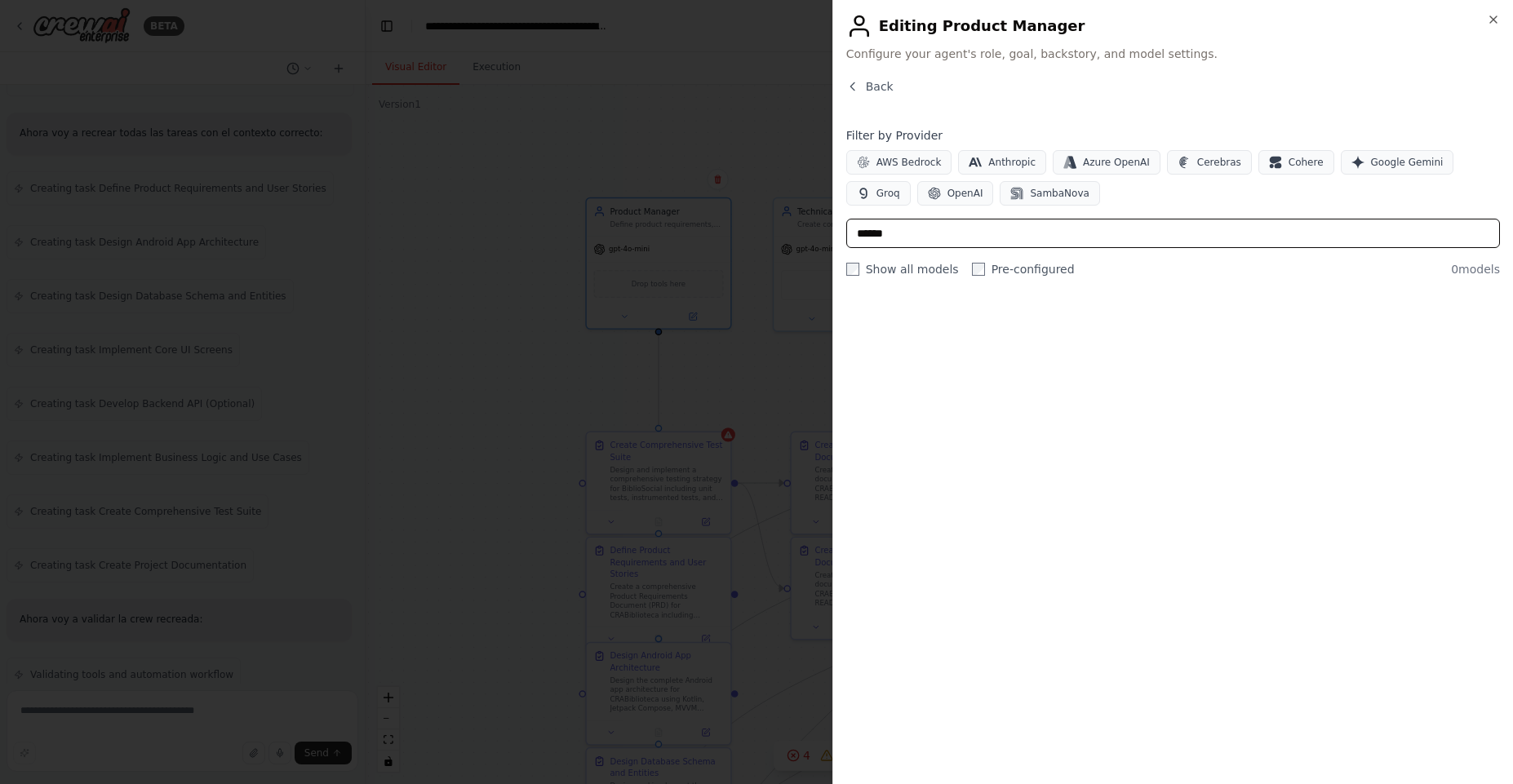
drag, startPoint x: 913, startPoint y: 238, endPoint x: 797, endPoint y: 234, distance: 116.1
click at [805, 236] on body "BETA You are CrewAI Studio. Create a multi-agent crew to deliver a complete And…" at bounding box center [756, 392] width 1513 height 784
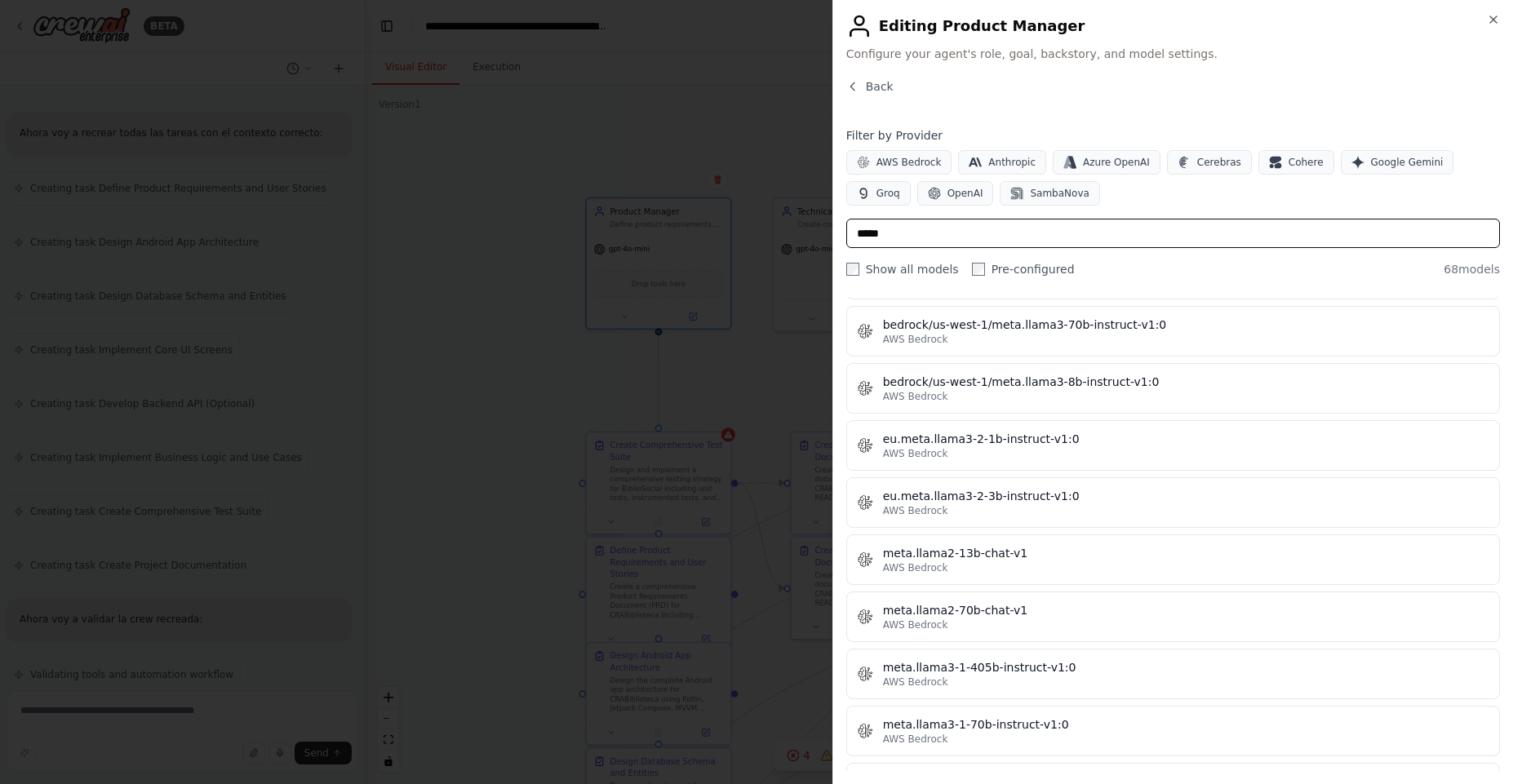
scroll to position [979, 0]
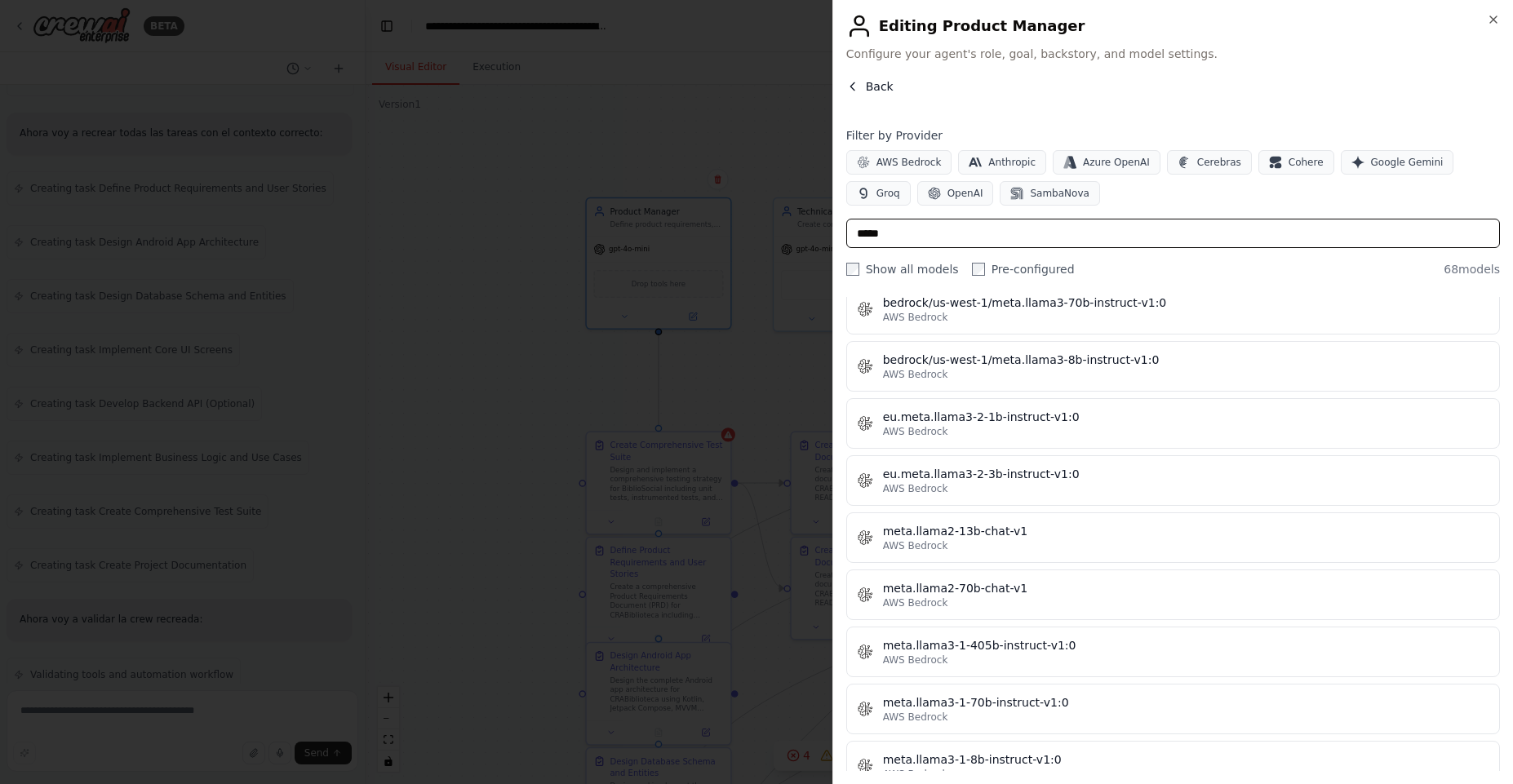
type input "*****"
click at [868, 88] on span "Back" at bounding box center [879, 86] width 28 height 16
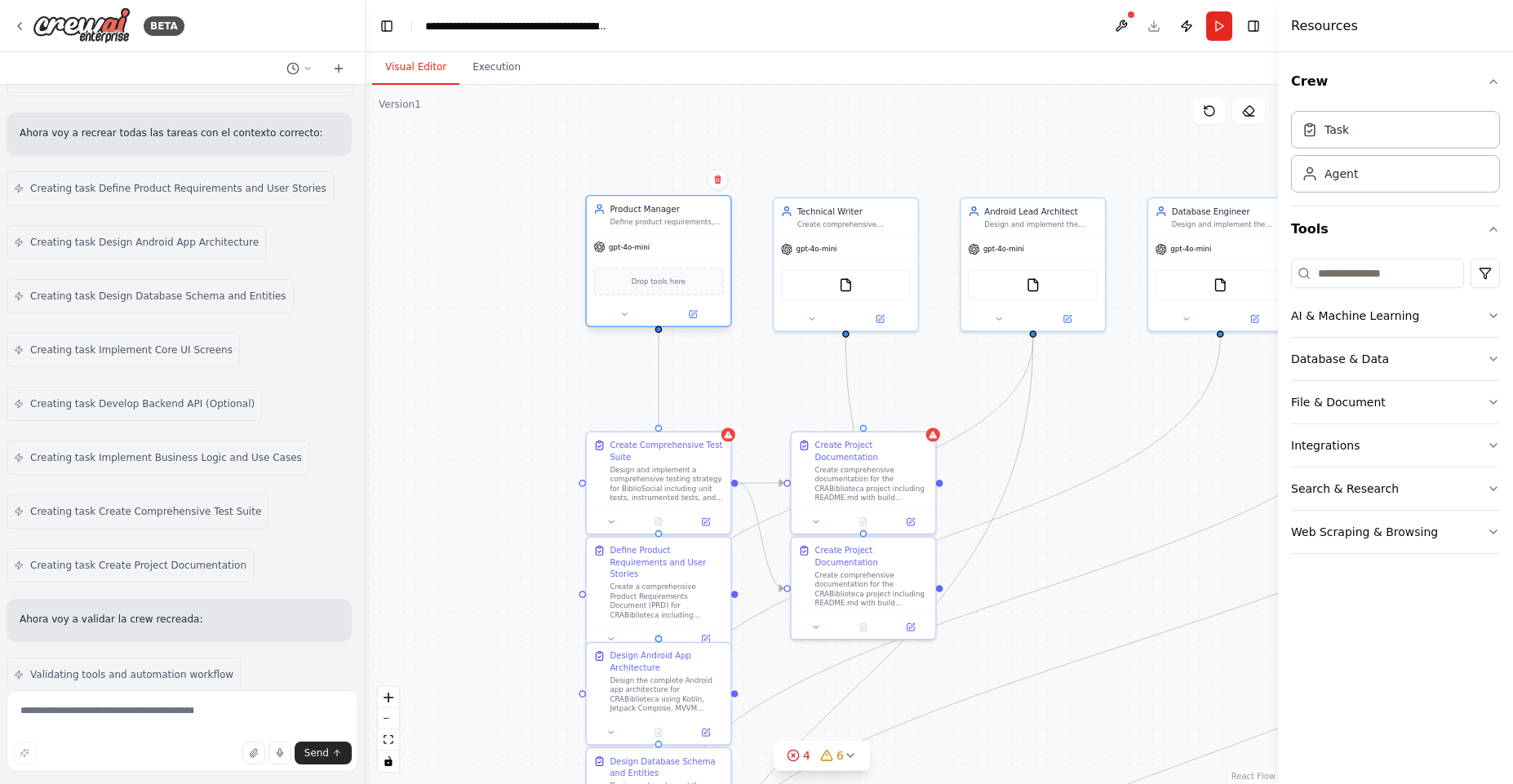
click at [658, 246] on div "gpt-4o-mini" at bounding box center [658, 246] width 144 height 26
click at [688, 314] on icon at bounding box center [692, 313] width 9 height 9
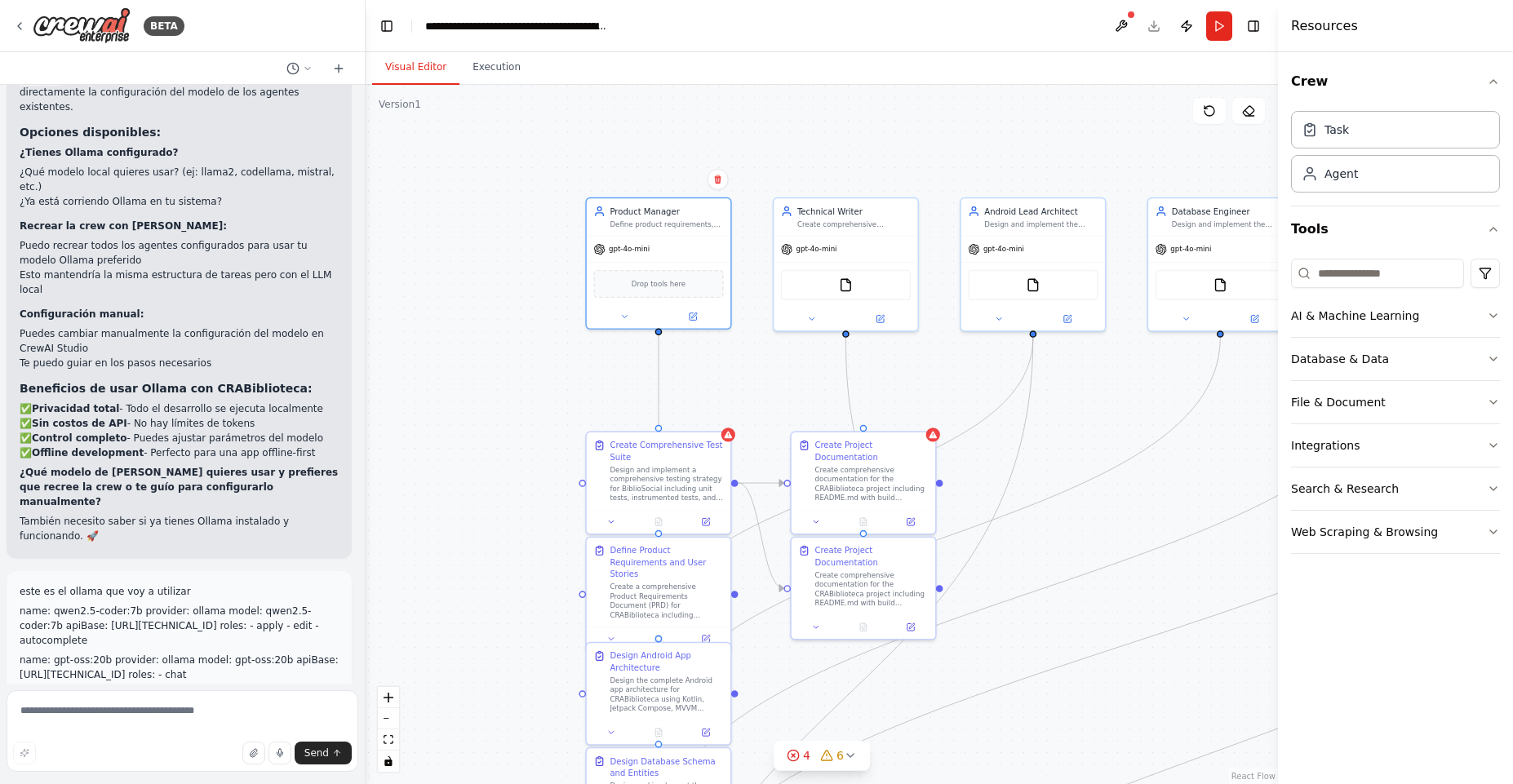
scroll to position [5941, 0]
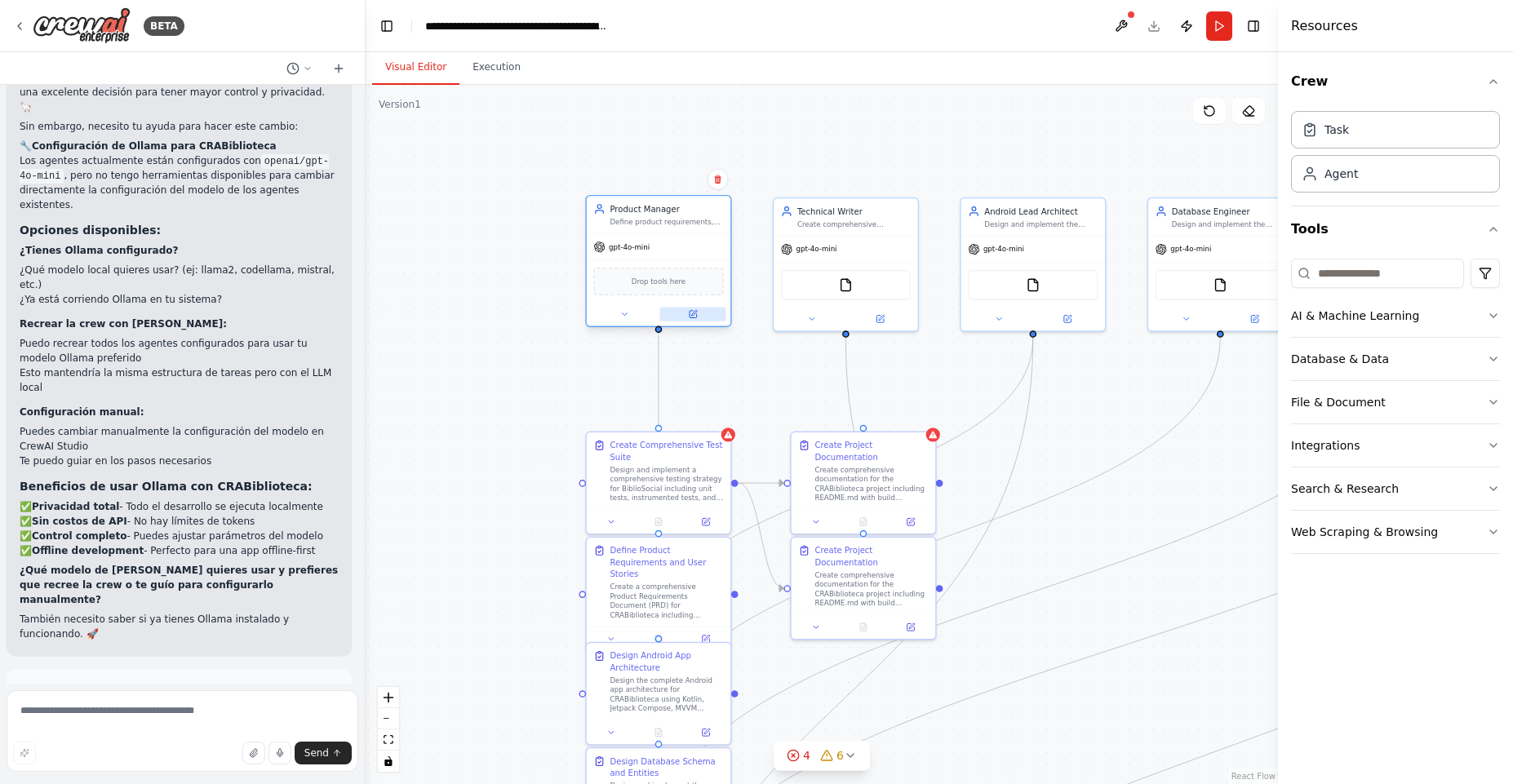
click at [697, 317] on button at bounding box center [692, 314] width 66 height 14
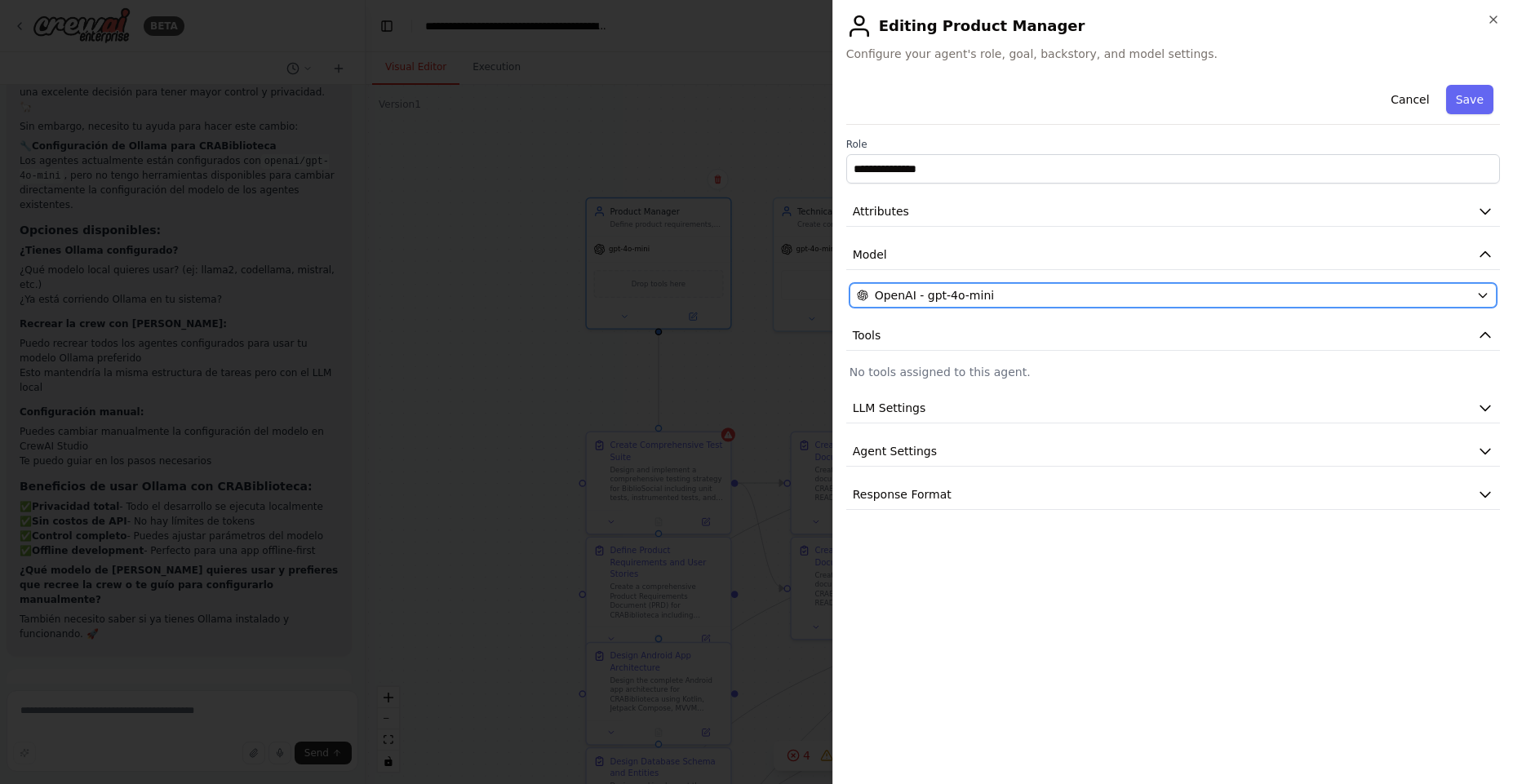
click at [1011, 301] on div "OpenAI - gpt-4o-mini" at bounding box center [1163, 295] width 613 height 16
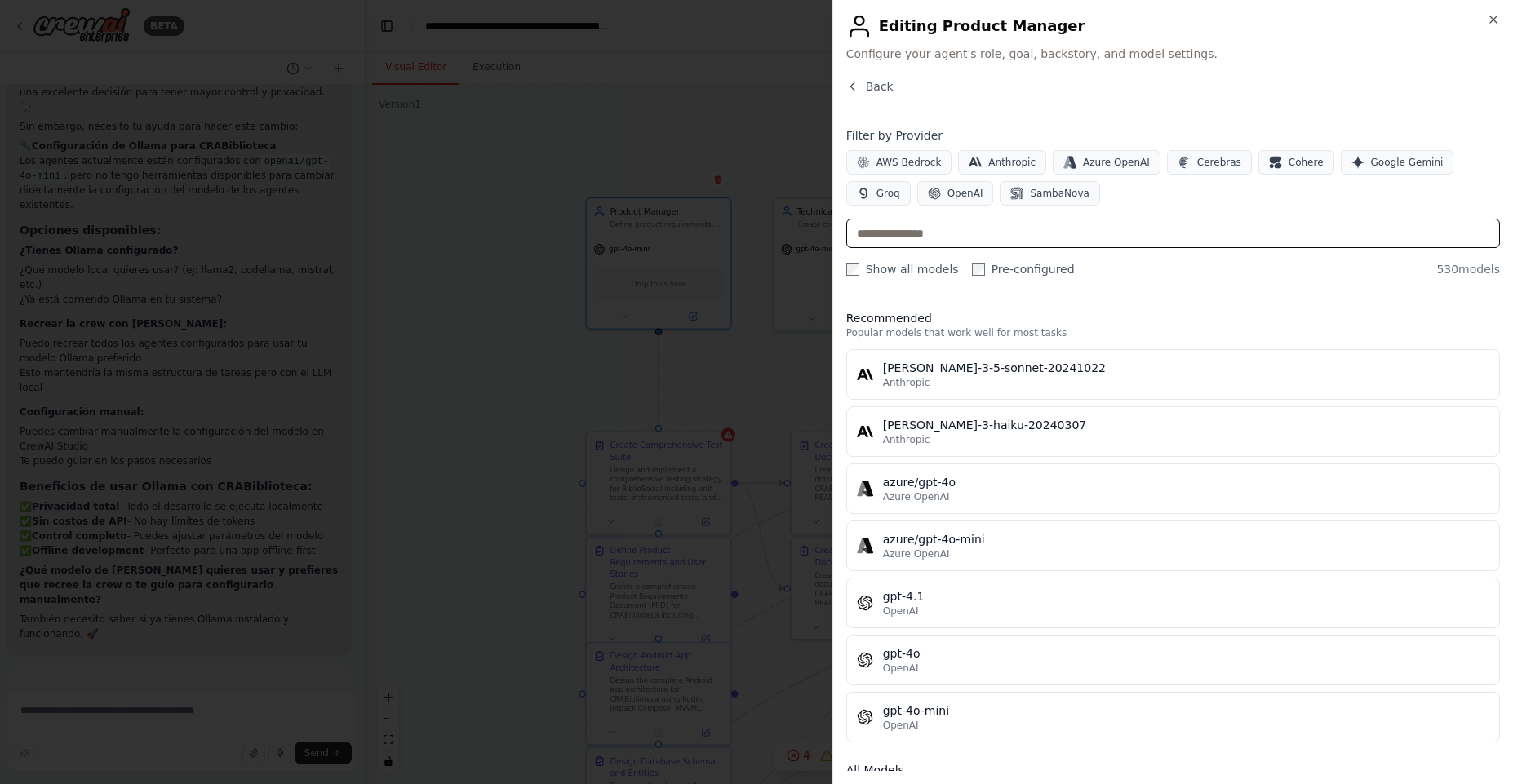
click at [965, 234] on input "text" at bounding box center [1172, 233] width 654 height 29
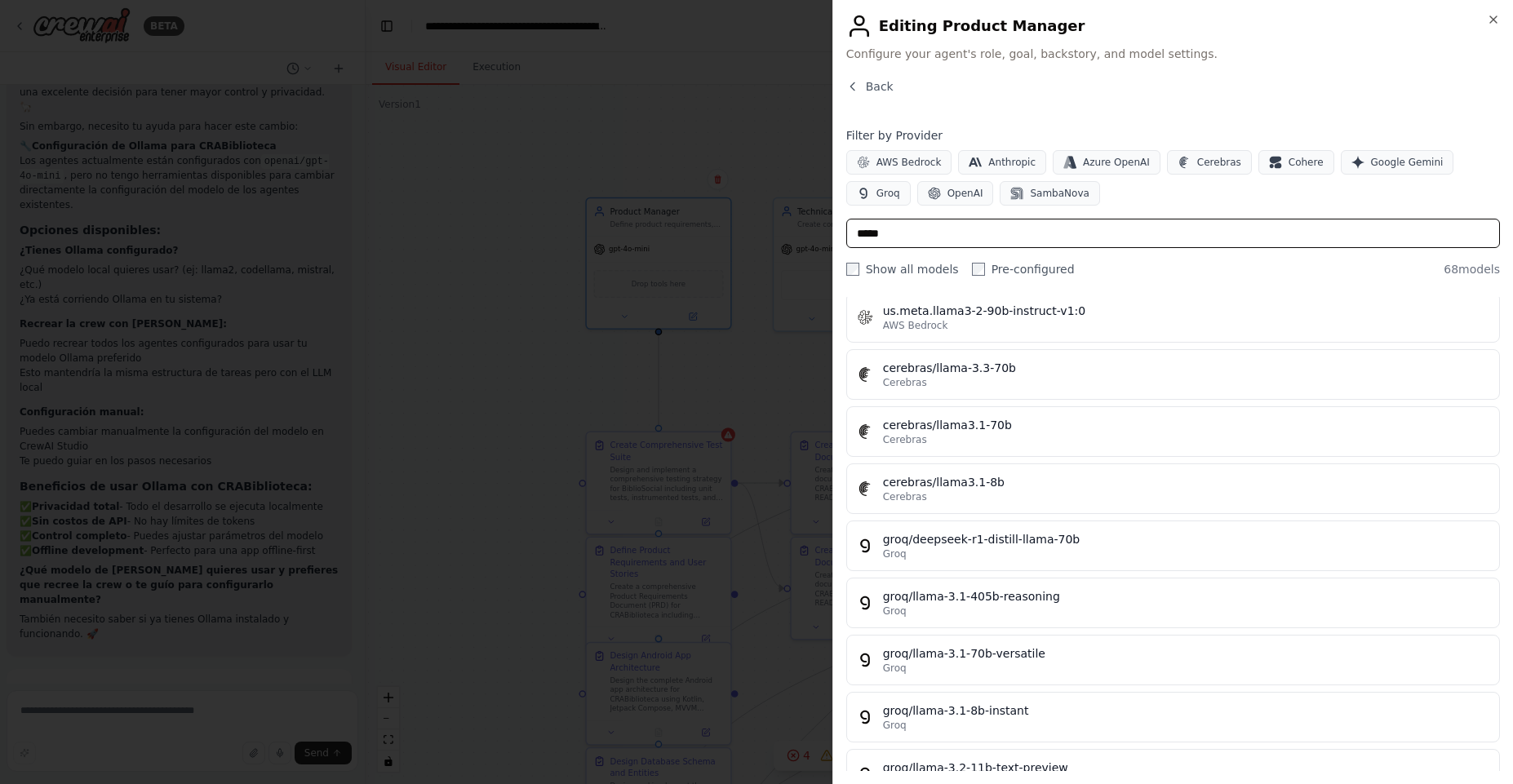
scroll to position [2252, 0]
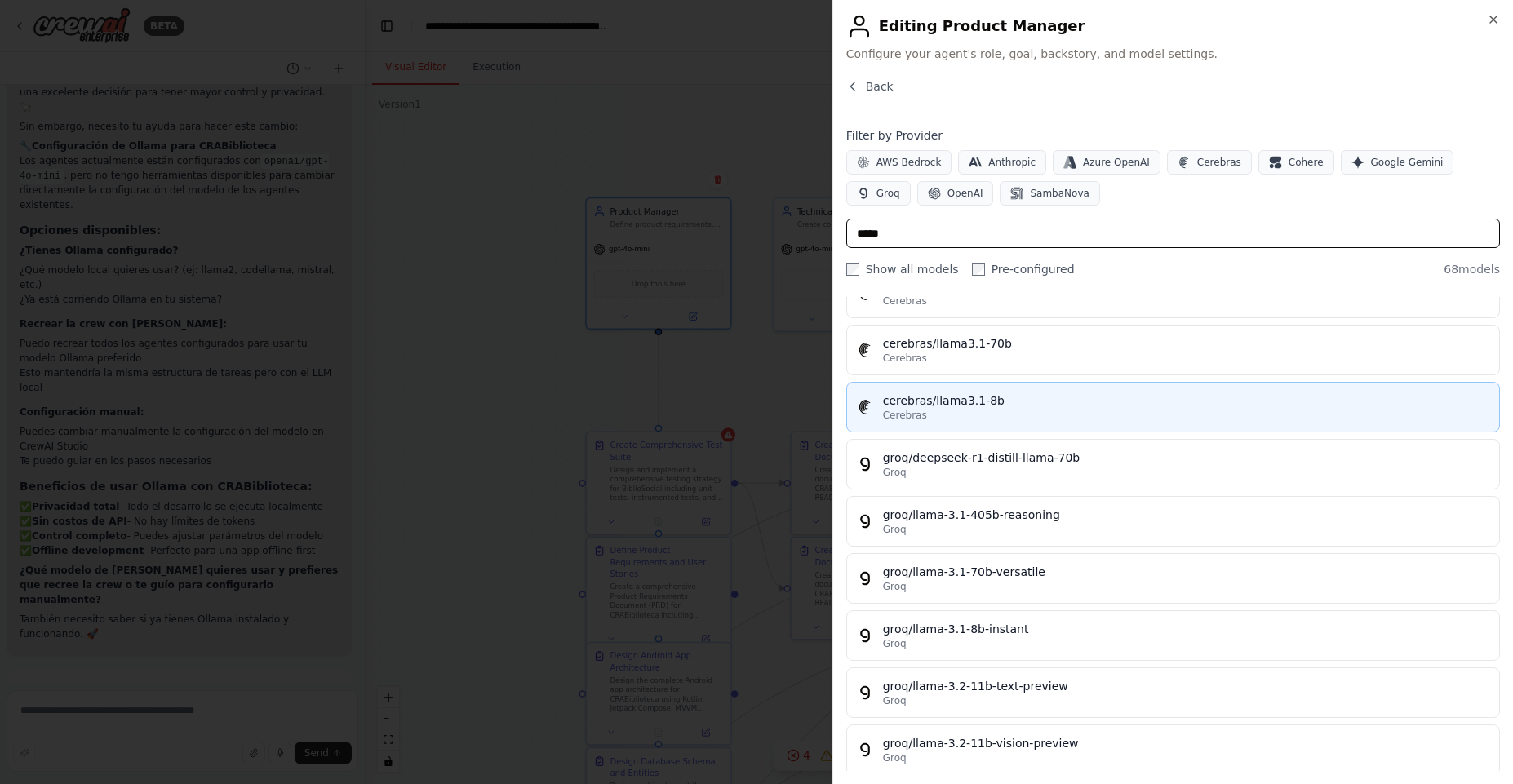
type input "*****"
click at [1145, 415] on div "Cerebras" at bounding box center [1186, 416] width 606 height 13
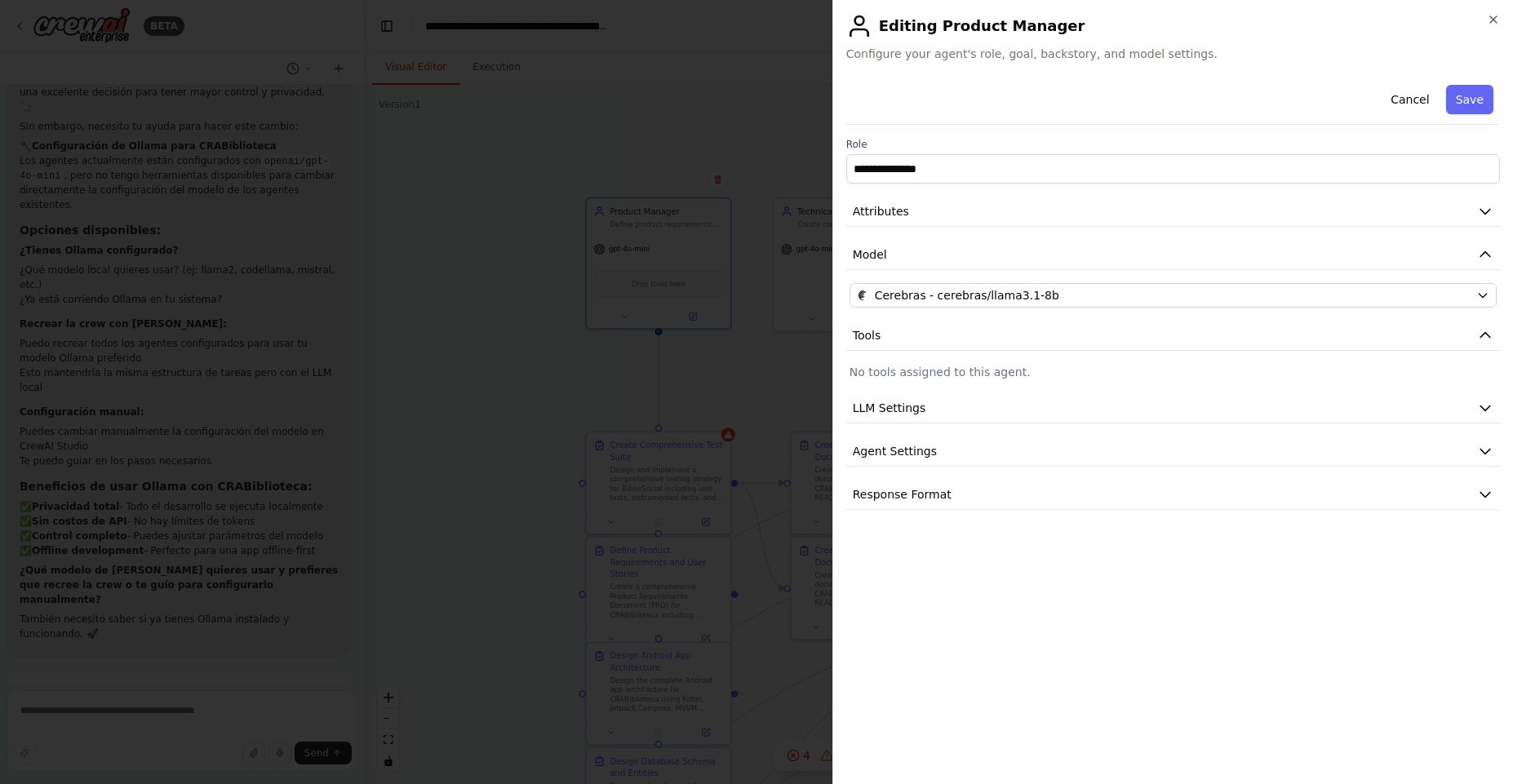
click at [1496, 105] on div "Cancel Save" at bounding box center [1172, 101] width 654 height 47
click at [1480, 99] on button "Save" at bounding box center [1469, 99] width 48 height 29
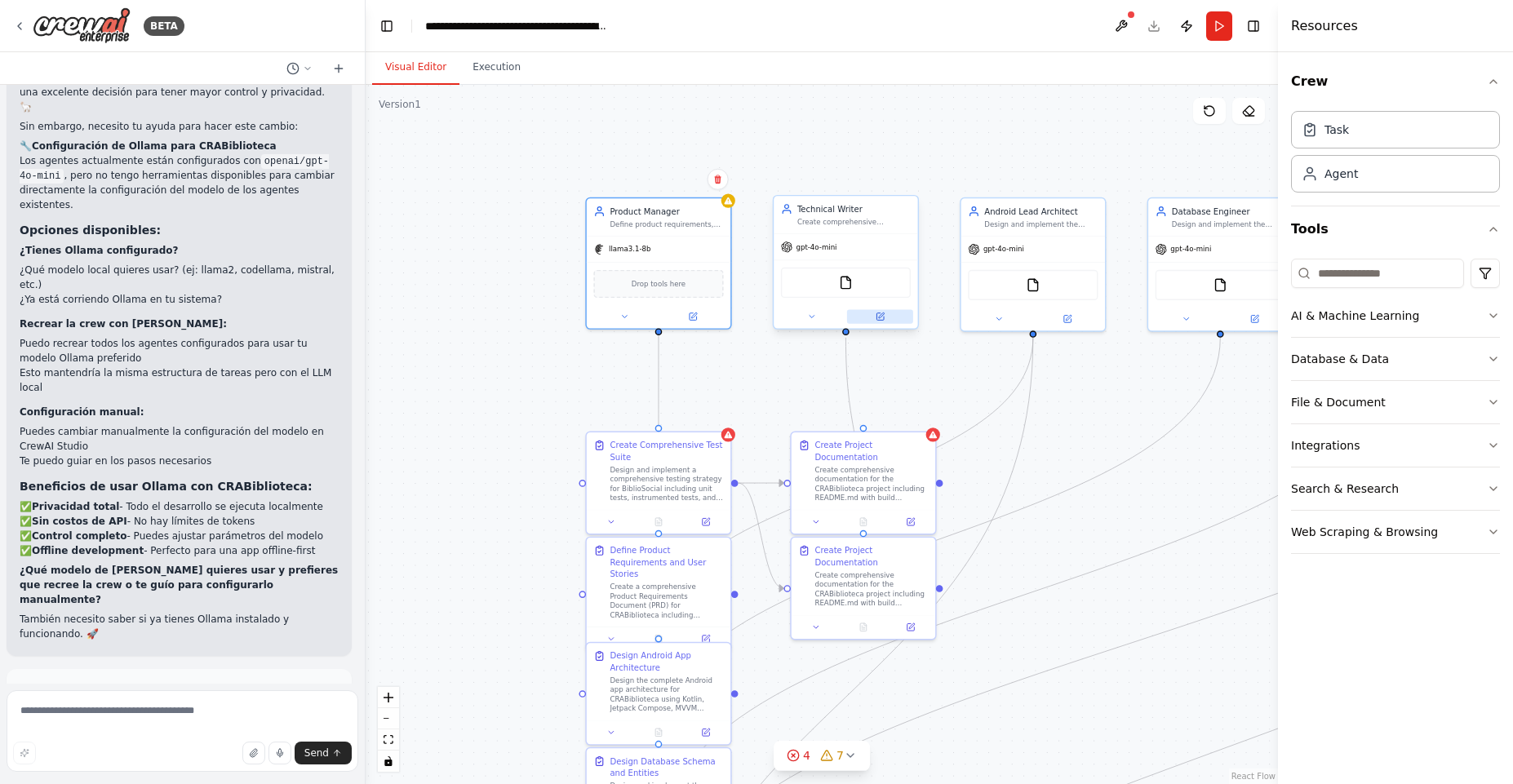
click at [873, 320] on button at bounding box center [879, 316] width 66 height 14
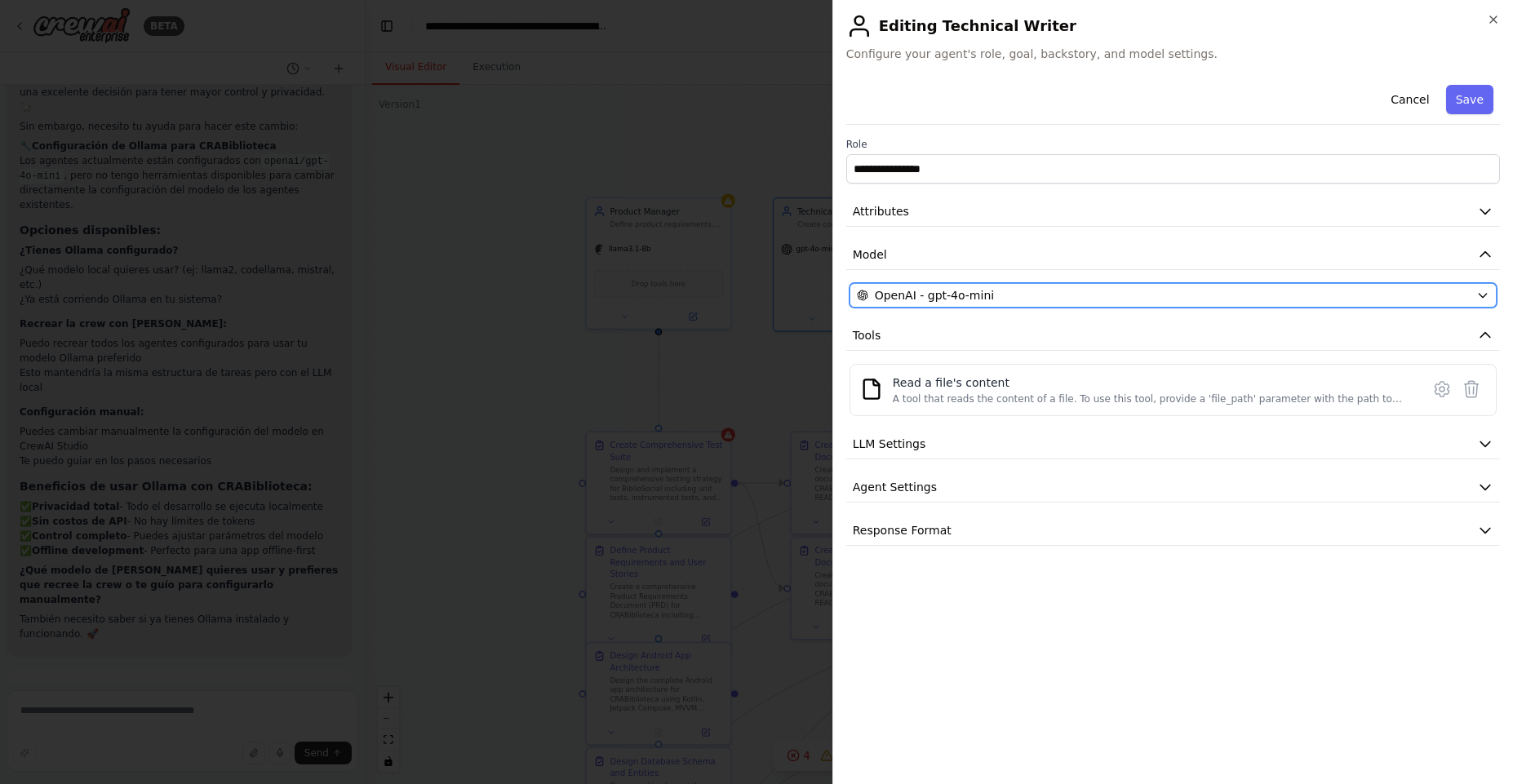
click at [996, 293] on div "OpenAI - gpt-4o-mini" at bounding box center [1163, 295] width 613 height 16
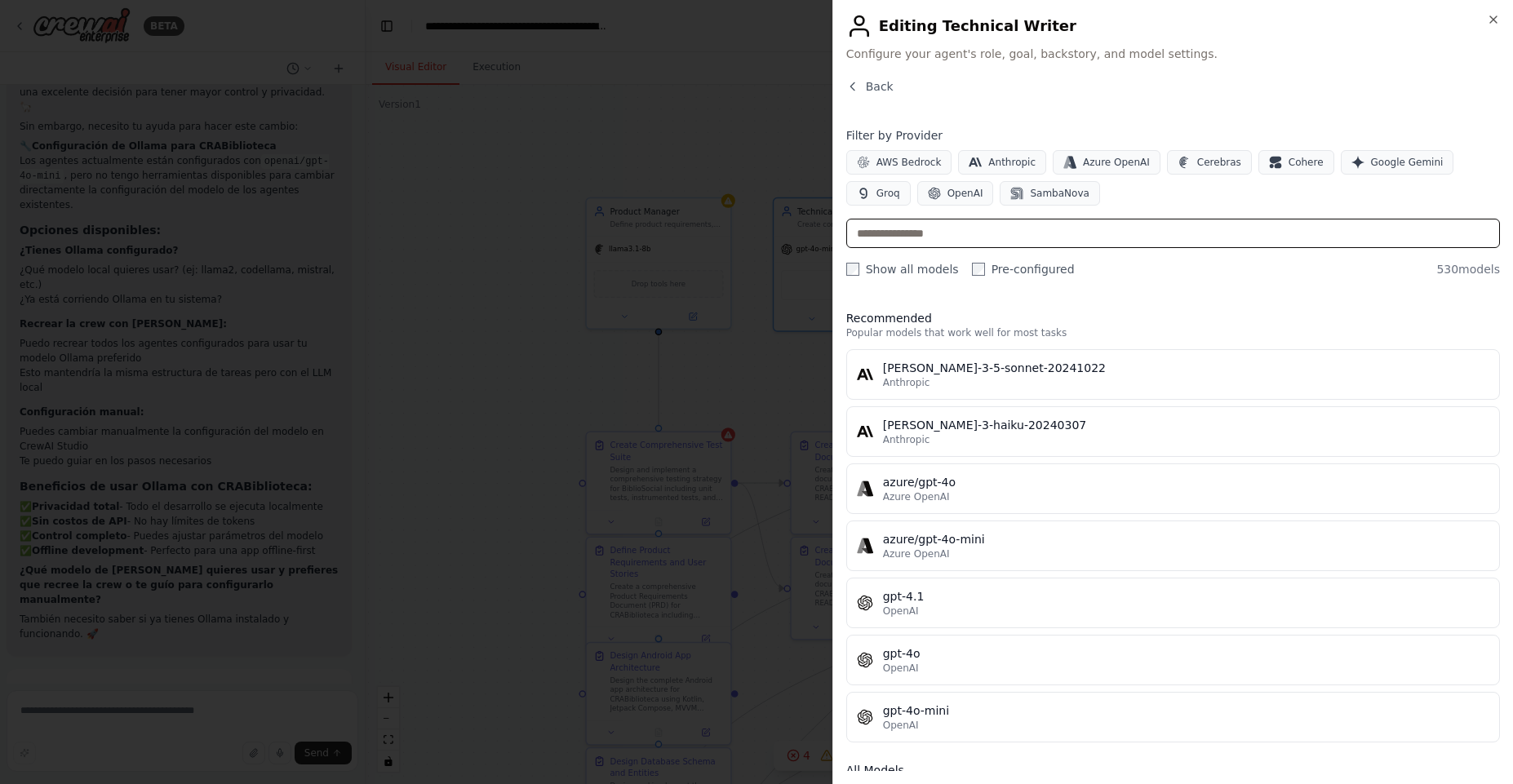
click at [955, 232] on input "text" at bounding box center [1172, 233] width 654 height 29
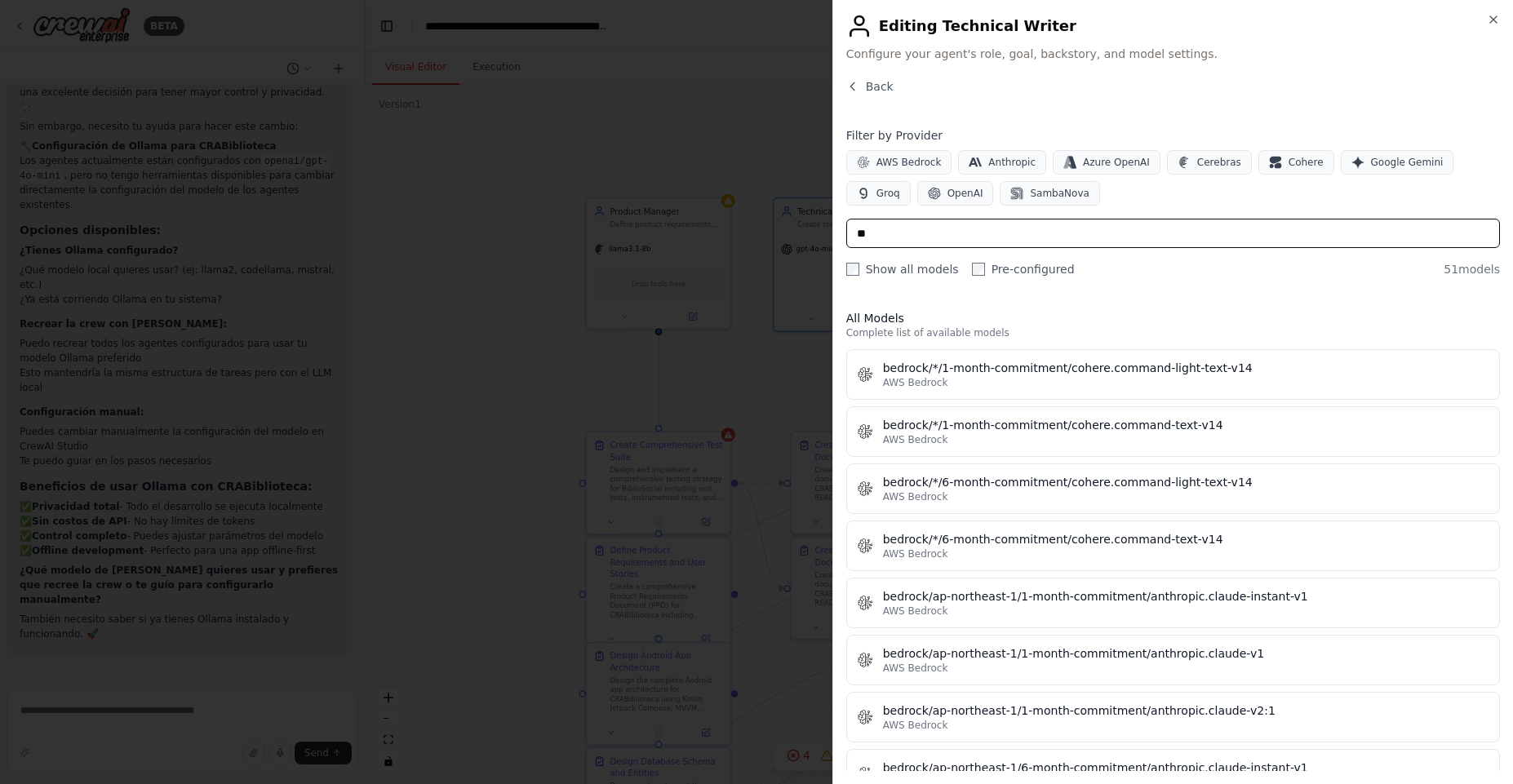
type input "*"
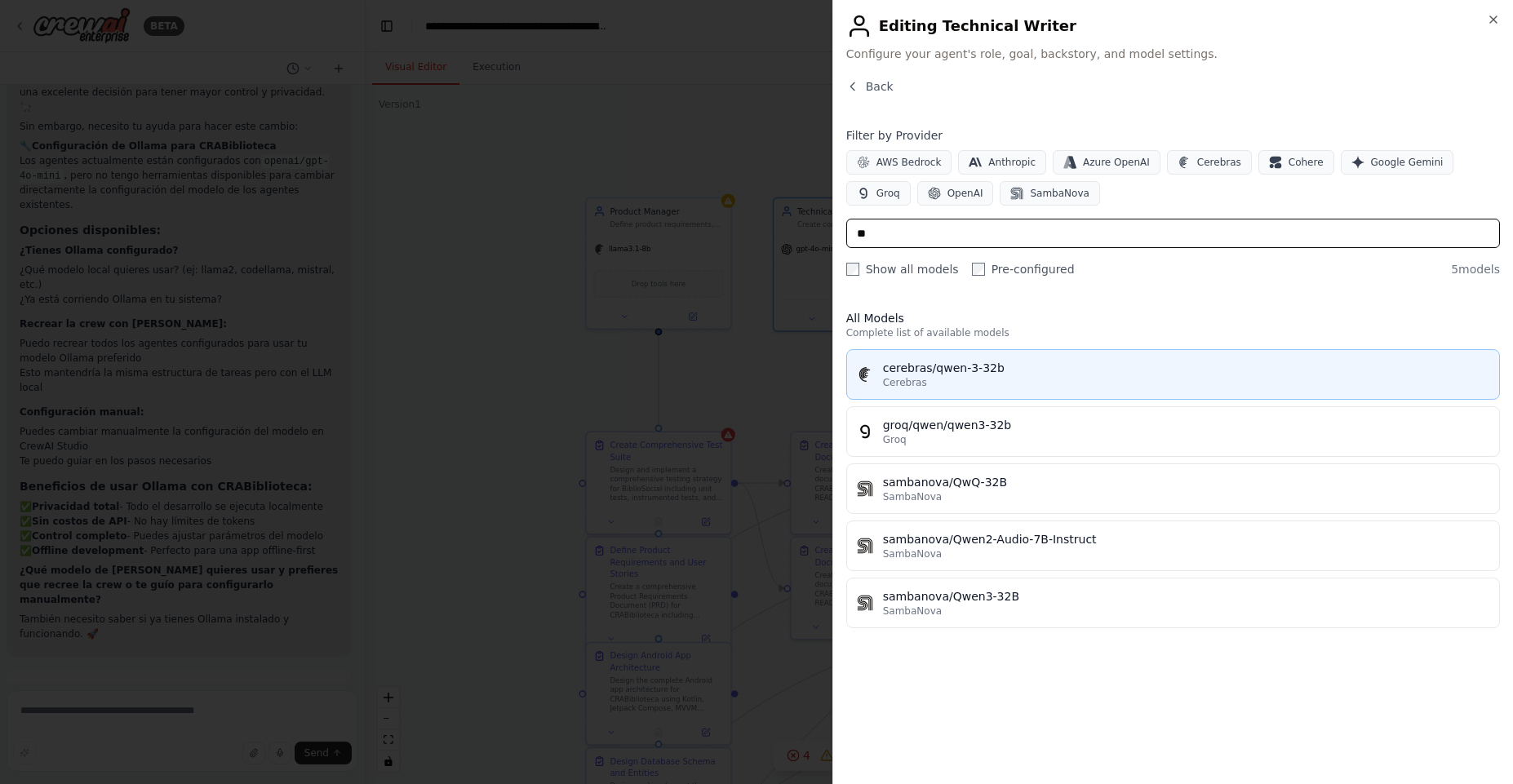
type input "**"
click at [927, 376] on div "Cerebras" at bounding box center [1186, 382] width 606 height 13
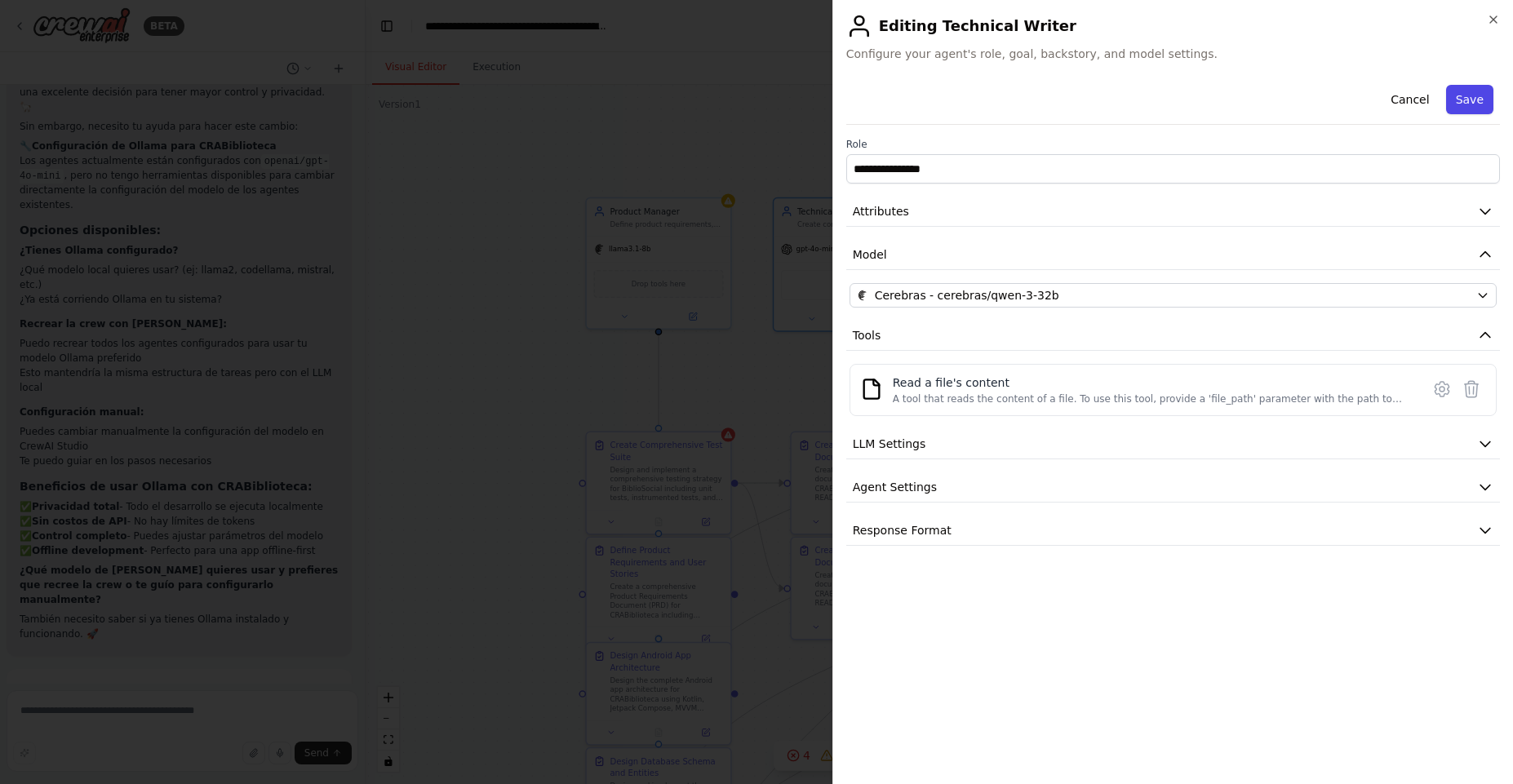
click at [1470, 93] on button "Save" at bounding box center [1469, 99] width 48 height 29
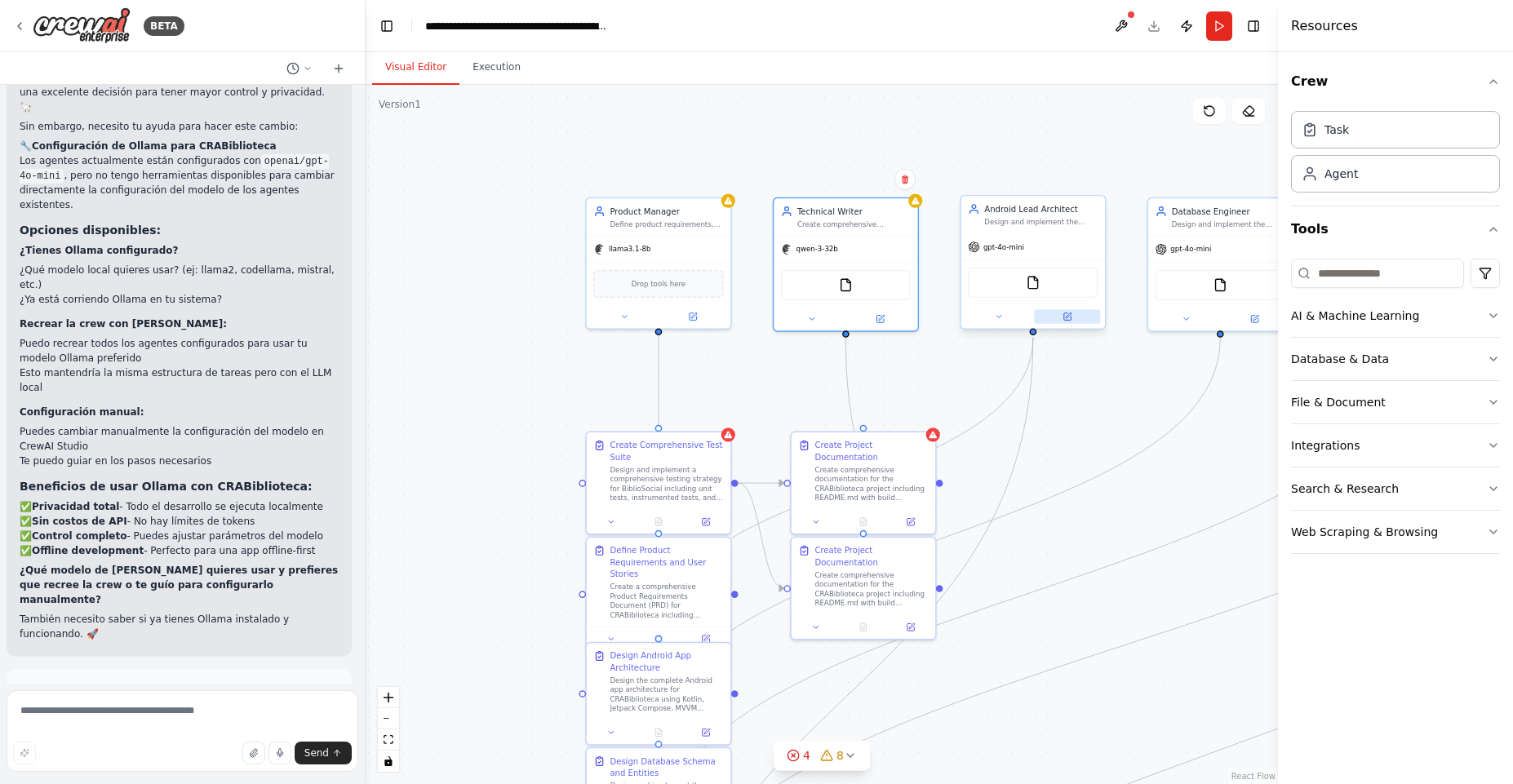
click at [1071, 315] on icon at bounding box center [1066, 316] width 9 height 9
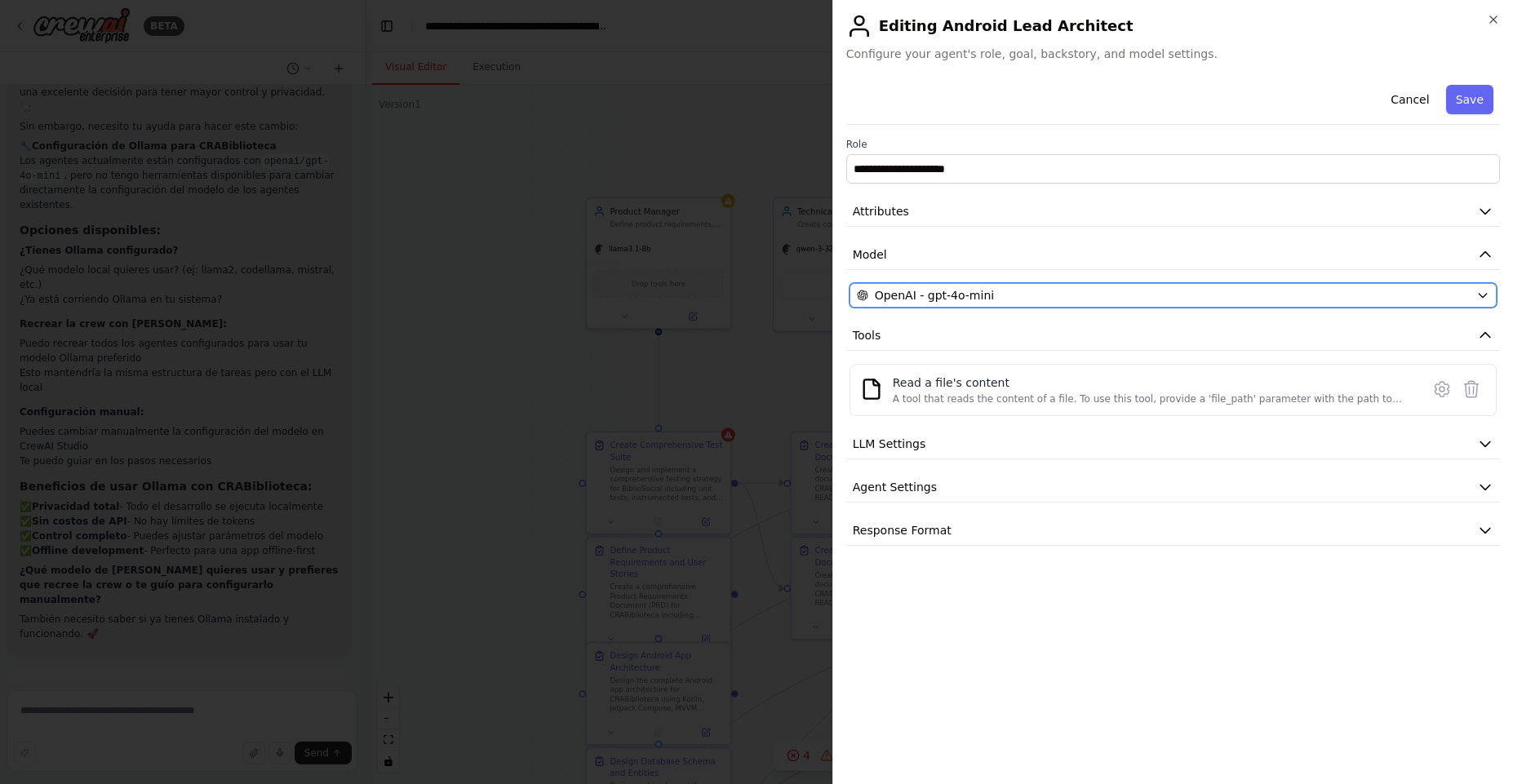
click at [1467, 301] on div "OpenAI - gpt-4o-mini" at bounding box center [1163, 295] width 613 height 16
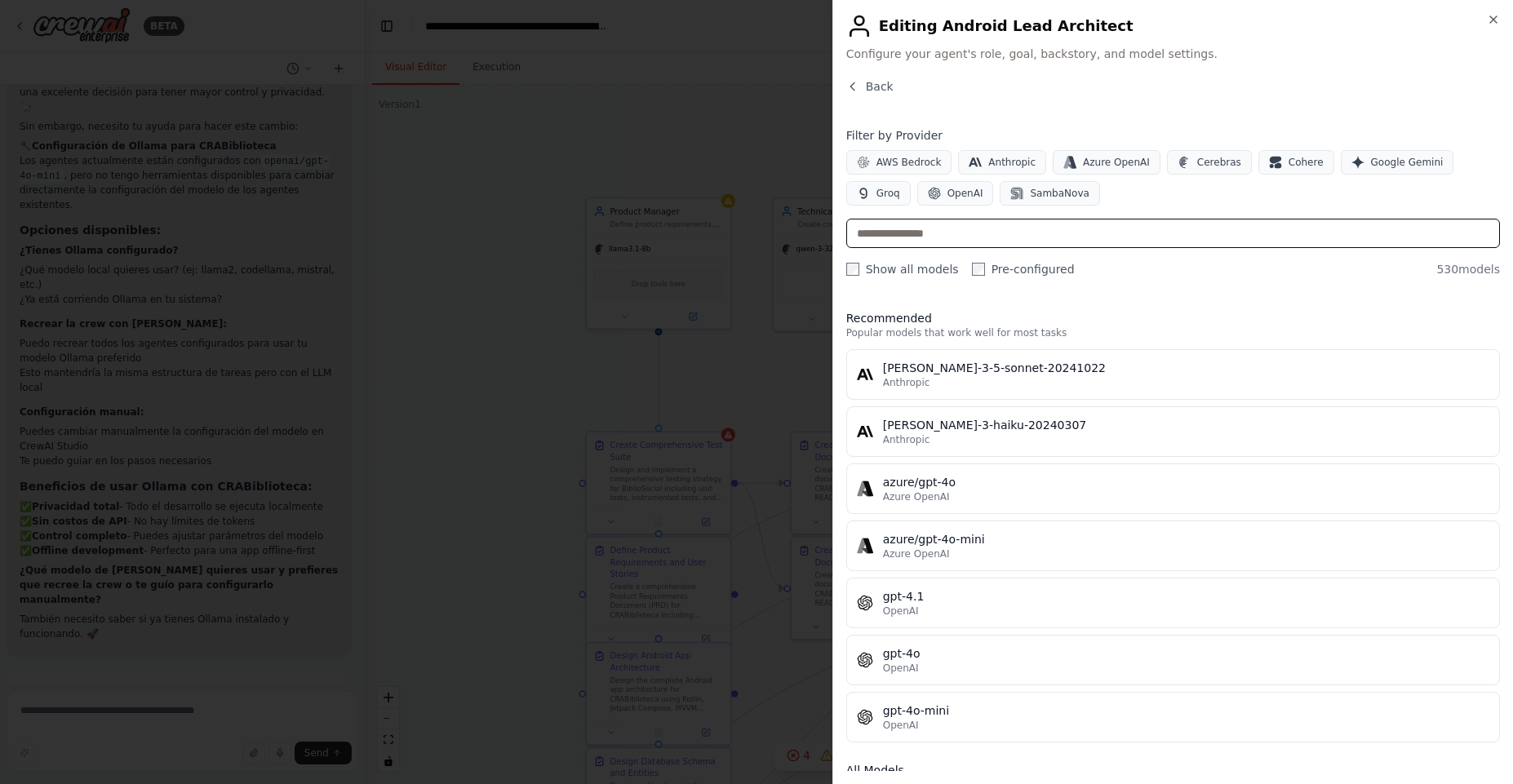
click at [933, 234] on input "text" at bounding box center [1172, 233] width 654 height 29
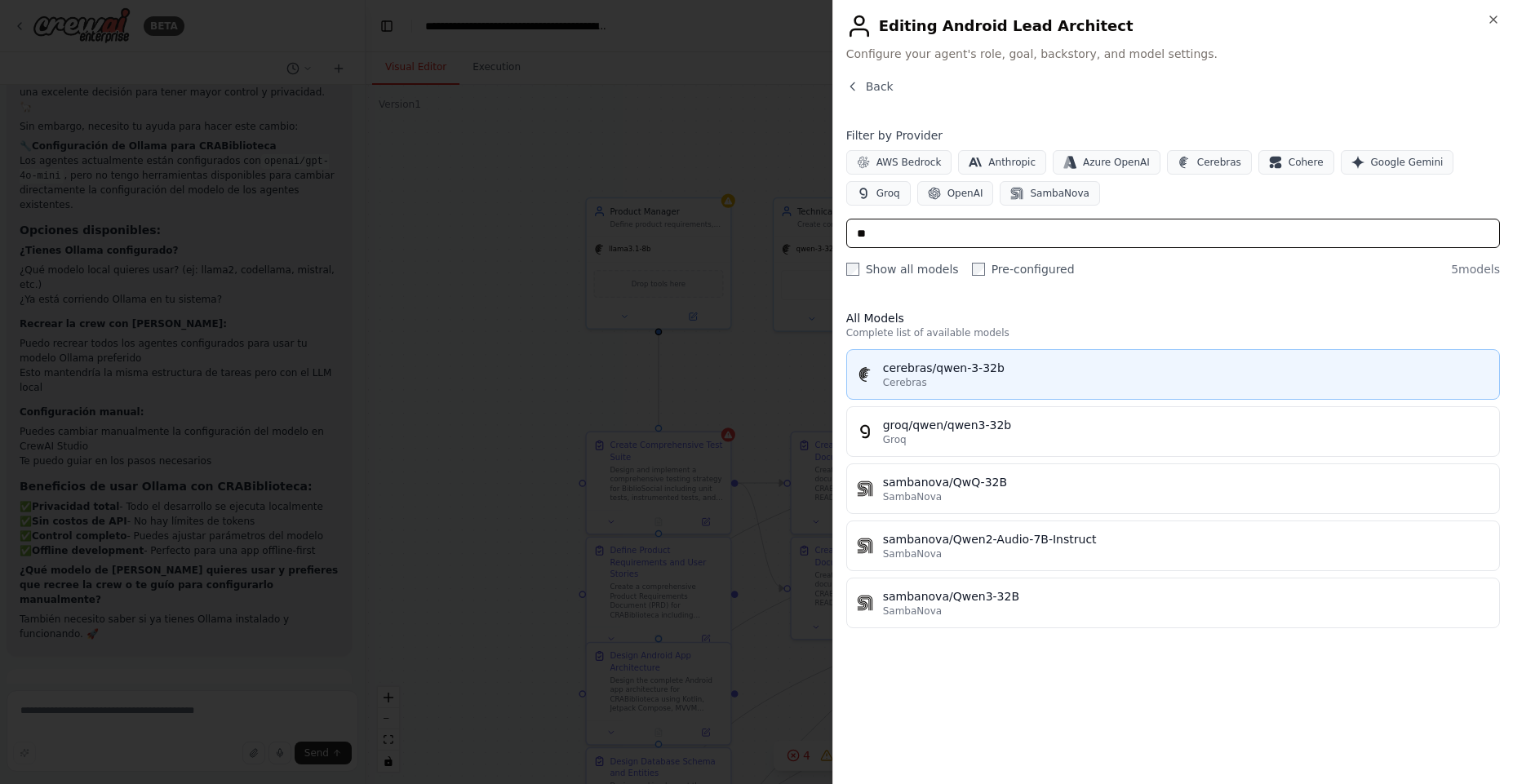
type input "**"
click at [974, 374] on div "cerebras/qwen-3-32b" at bounding box center [1186, 367] width 606 height 16
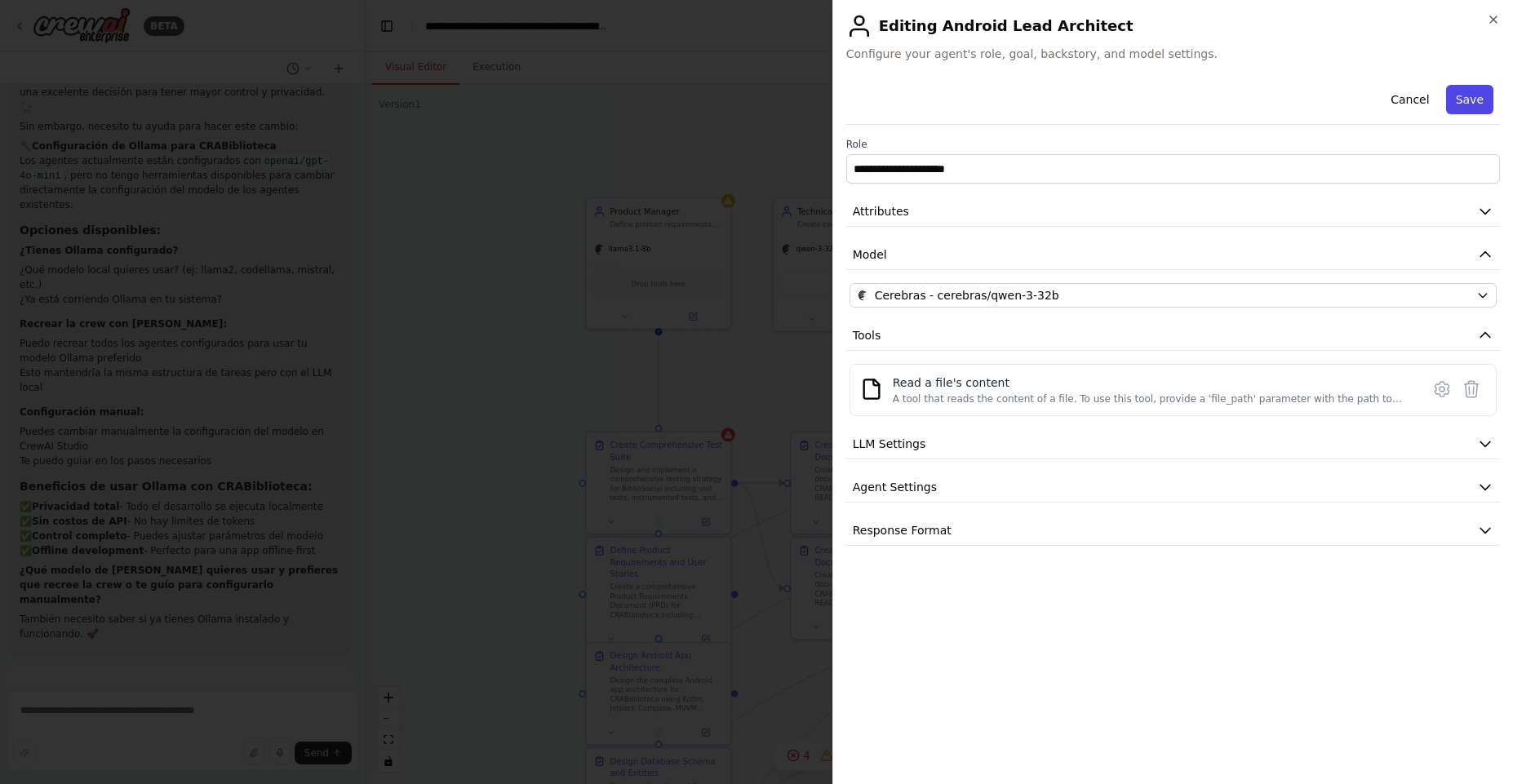
click at [1477, 94] on button "Save" at bounding box center [1469, 99] width 48 height 29
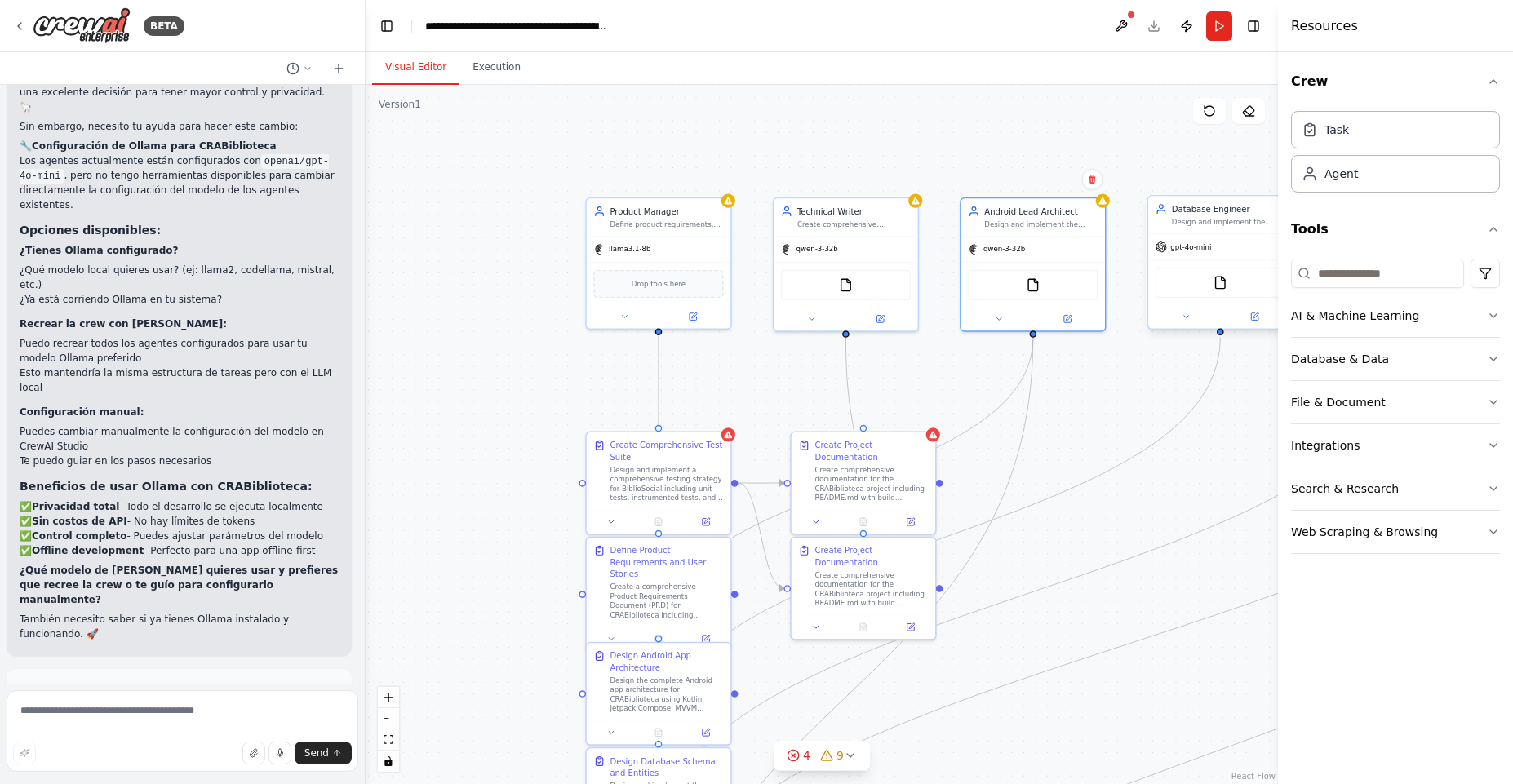
click at [1217, 221] on div "Design and implement the Room database schema, entities, DAOs, migrations, and …" at bounding box center [1228, 221] width 113 height 9
click at [1198, 245] on span "gpt-4o-mini" at bounding box center [1190, 246] width 41 height 9
click at [1254, 318] on icon at bounding box center [1254, 317] width 8 height 8
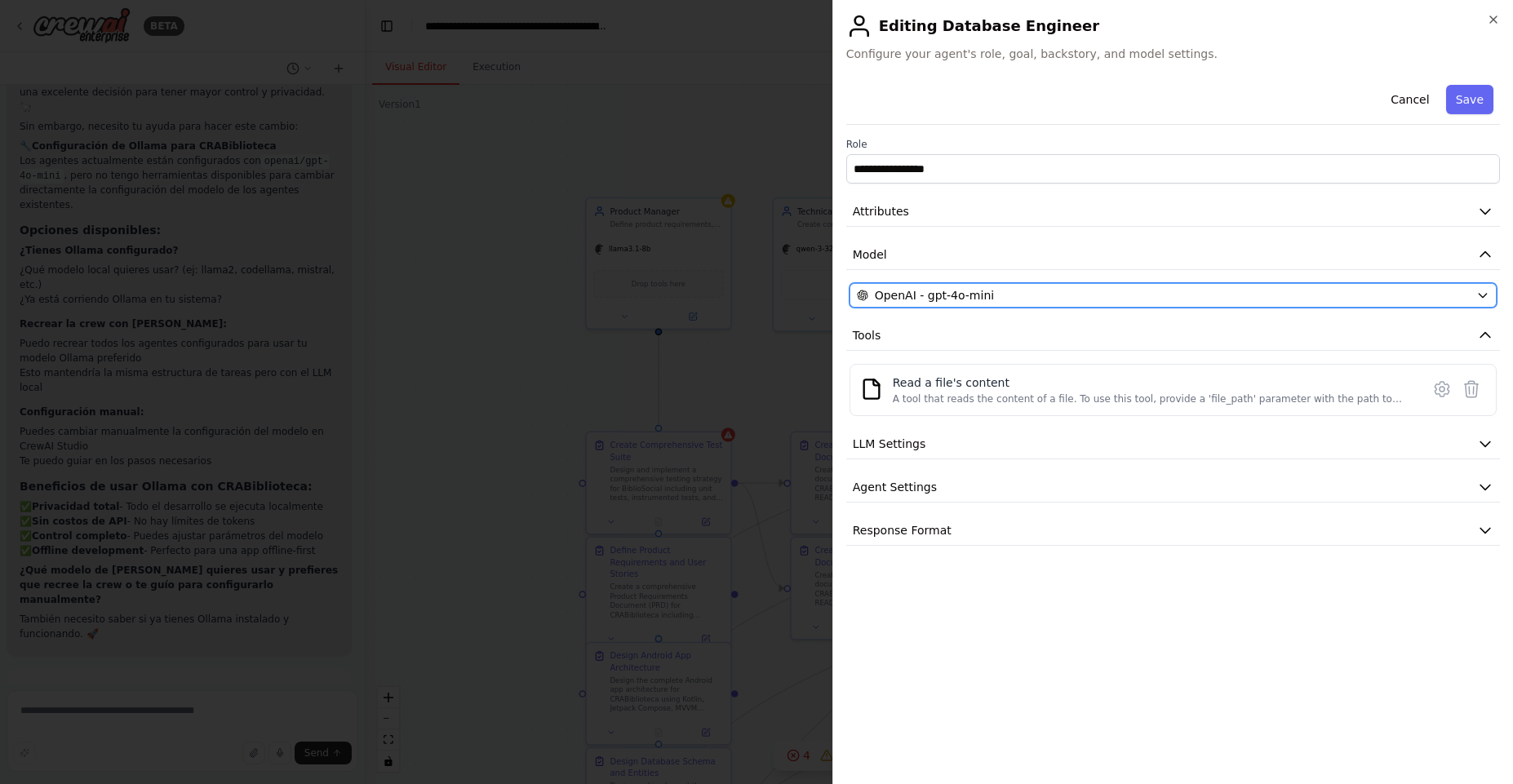
click at [913, 291] on span "OpenAI - gpt-4o-mini" at bounding box center [933, 295] width 119 height 16
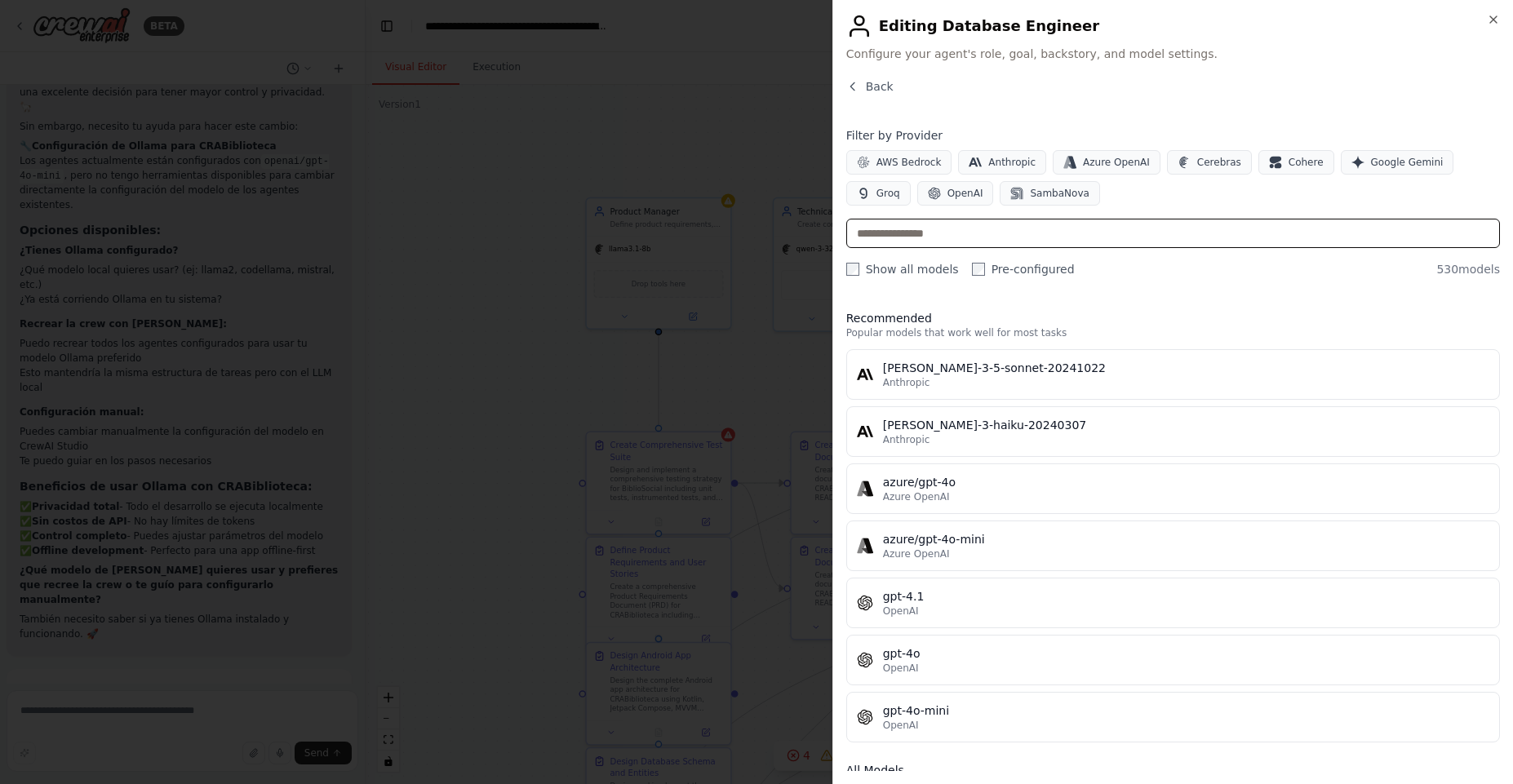
click at [947, 236] on input "text" at bounding box center [1172, 233] width 654 height 29
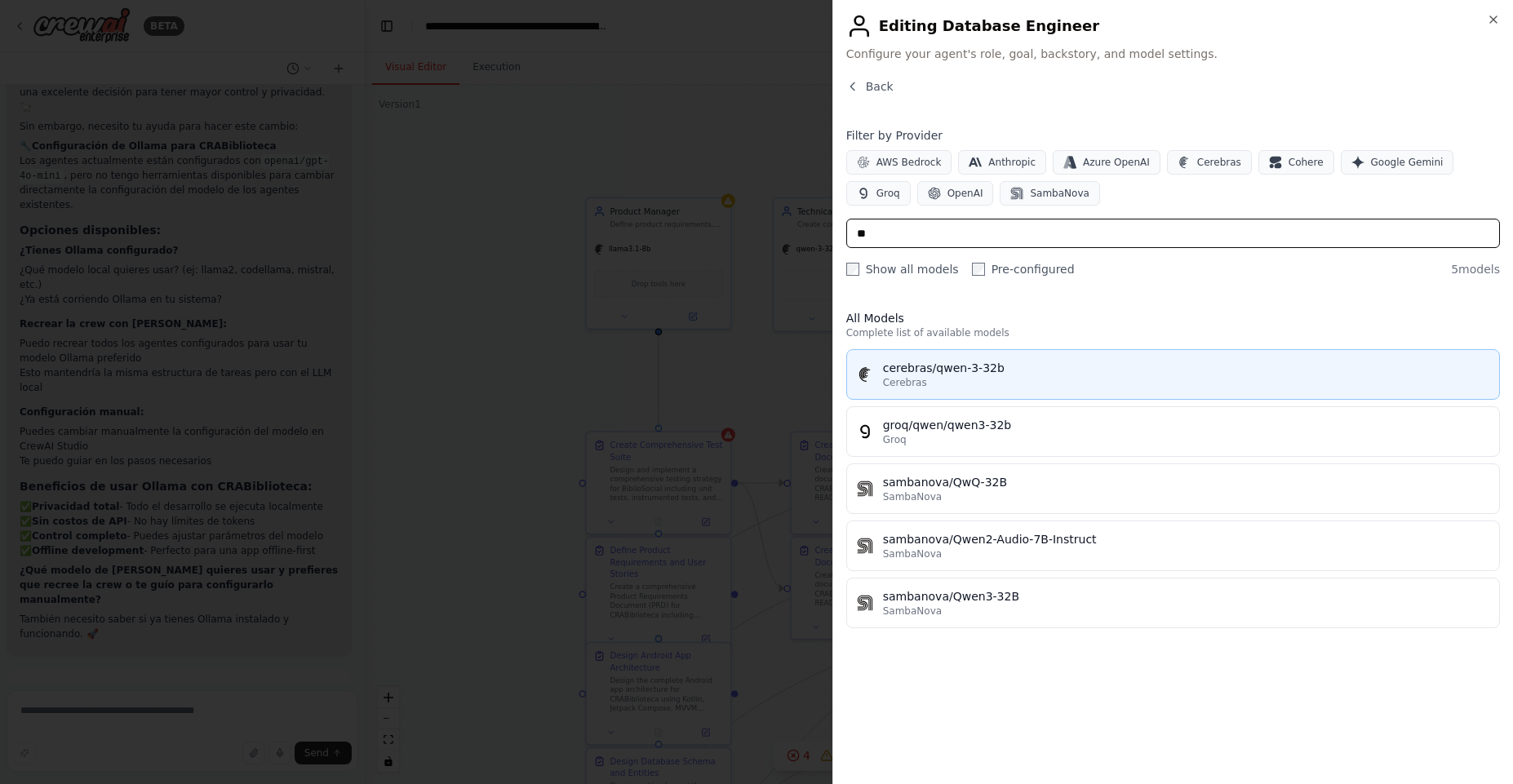
type input "**"
click at [953, 375] on div "cerebras/qwen-3-32b" at bounding box center [1186, 367] width 606 height 16
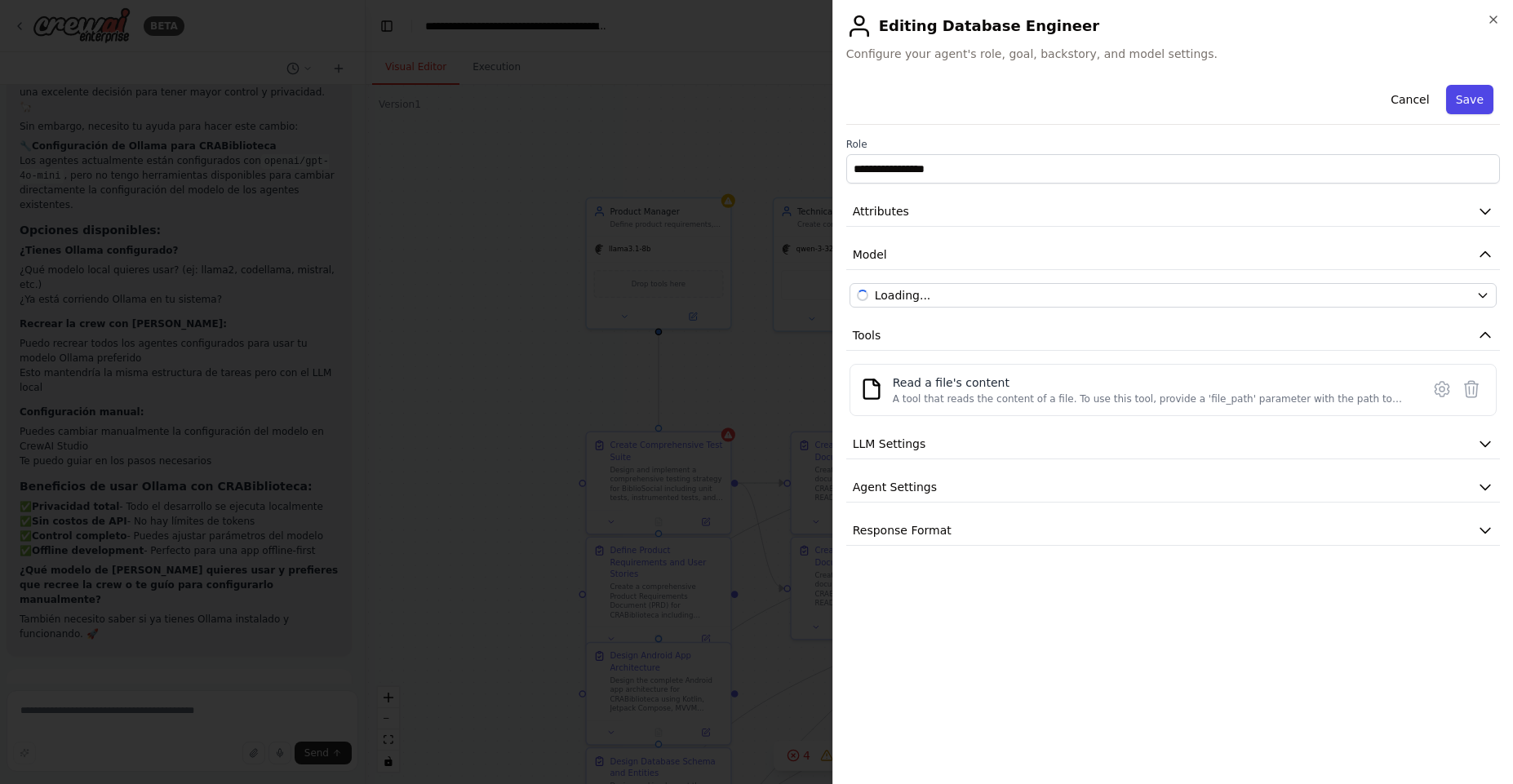
click at [1485, 88] on button "Save" at bounding box center [1469, 99] width 48 height 29
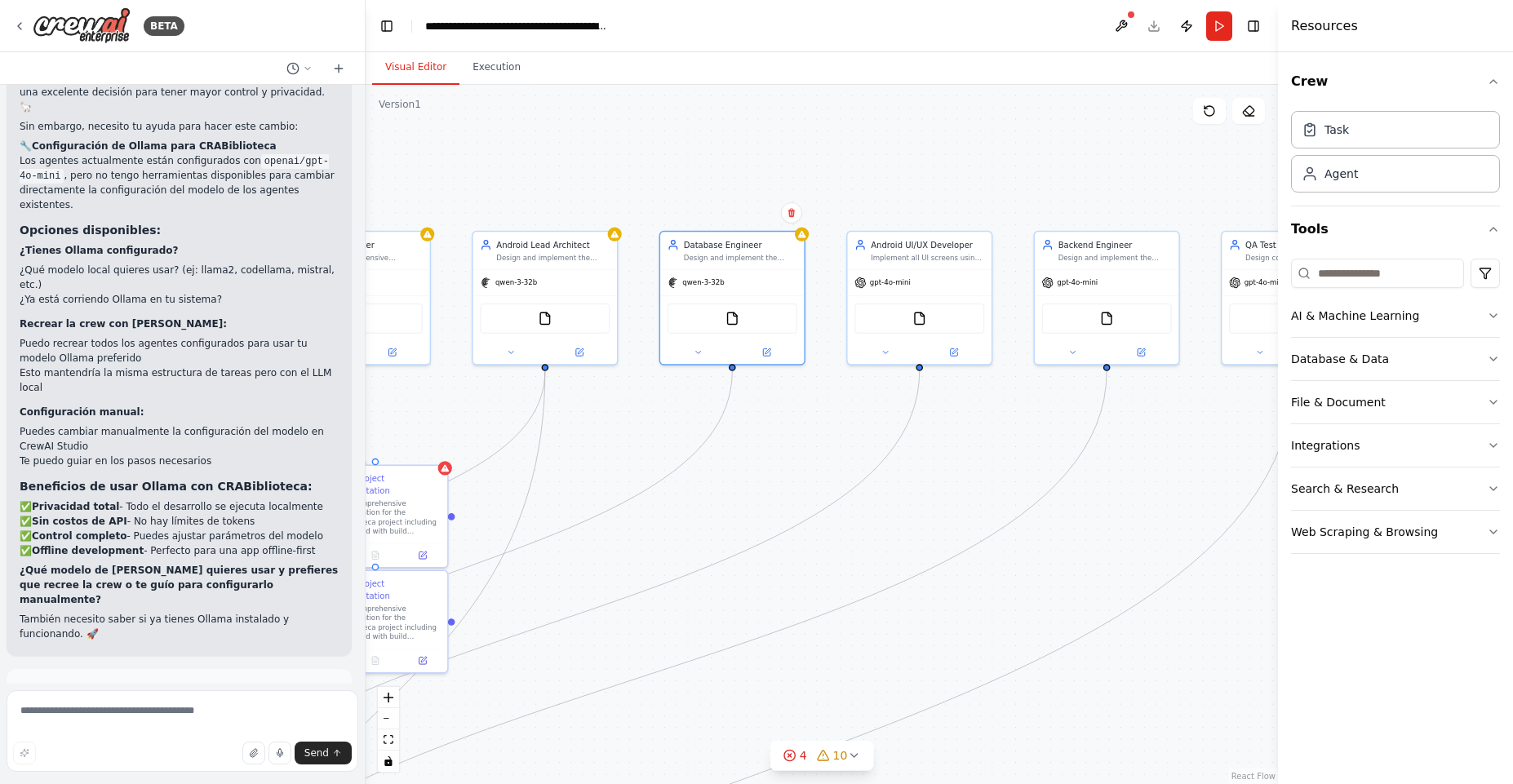
drag, startPoint x: 1039, startPoint y: 148, endPoint x: 551, endPoint y: 182, distance: 489.2
click at [551, 182] on div ".deletable-edge-delete-btn { width: 20px; height: 20px; border: 0px solid #ffff…" at bounding box center [821, 434] width 913 height 699
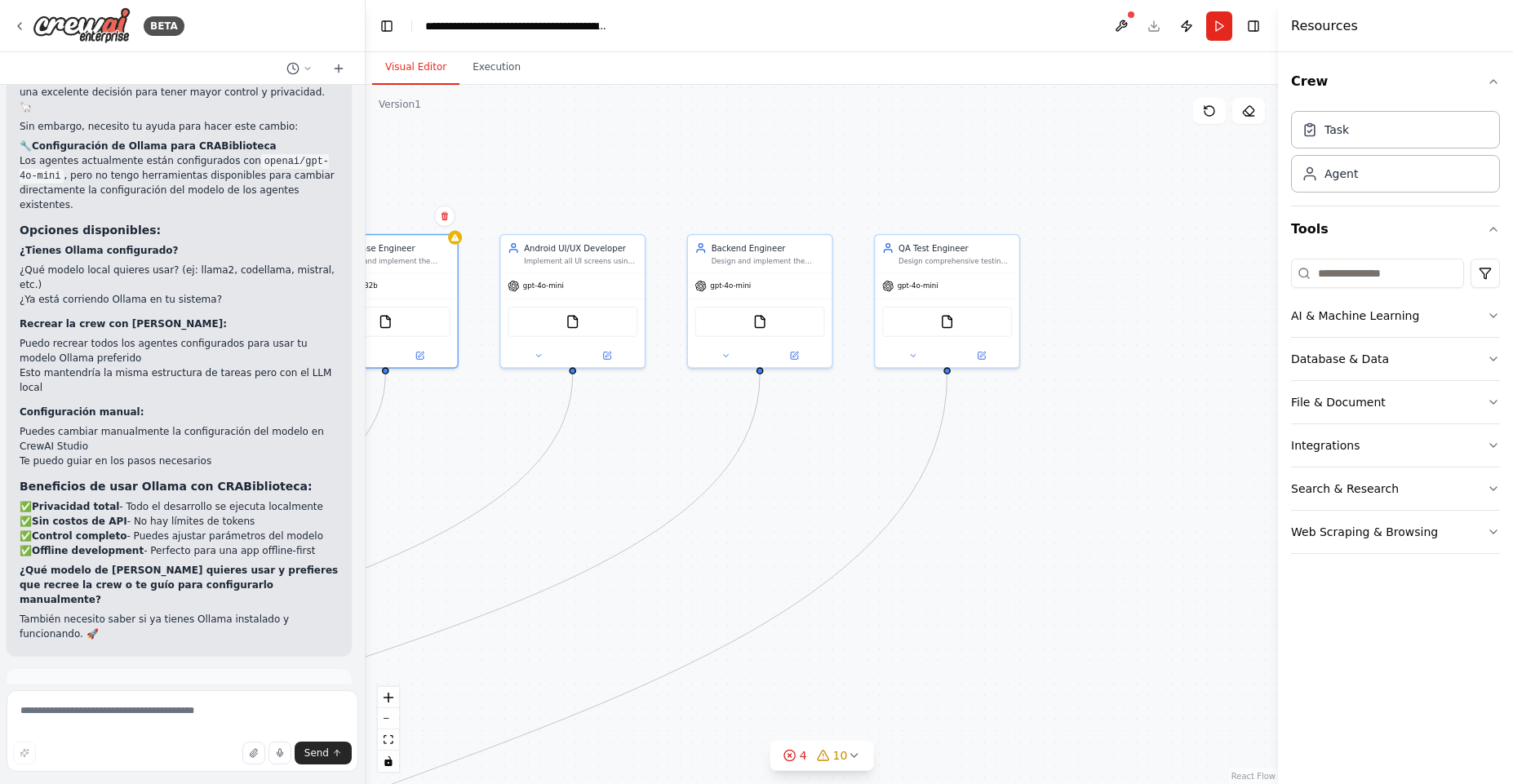
drag, startPoint x: 1122, startPoint y: 146, endPoint x: 776, endPoint y: 148, distance: 346.0
click at [776, 148] on div ".deletable-edge-delete-btn { width: 20px; height: 20px; border: 0px solid #ffff…" at bounding box center [821, 434] width 913 height 699
click at [565, 286] on div "gpt-4o-mini" at bounding box center [572, 284] width 144 height 26
click at [609, 356] on icon at bounding box center [607, 354] width 8 height 8
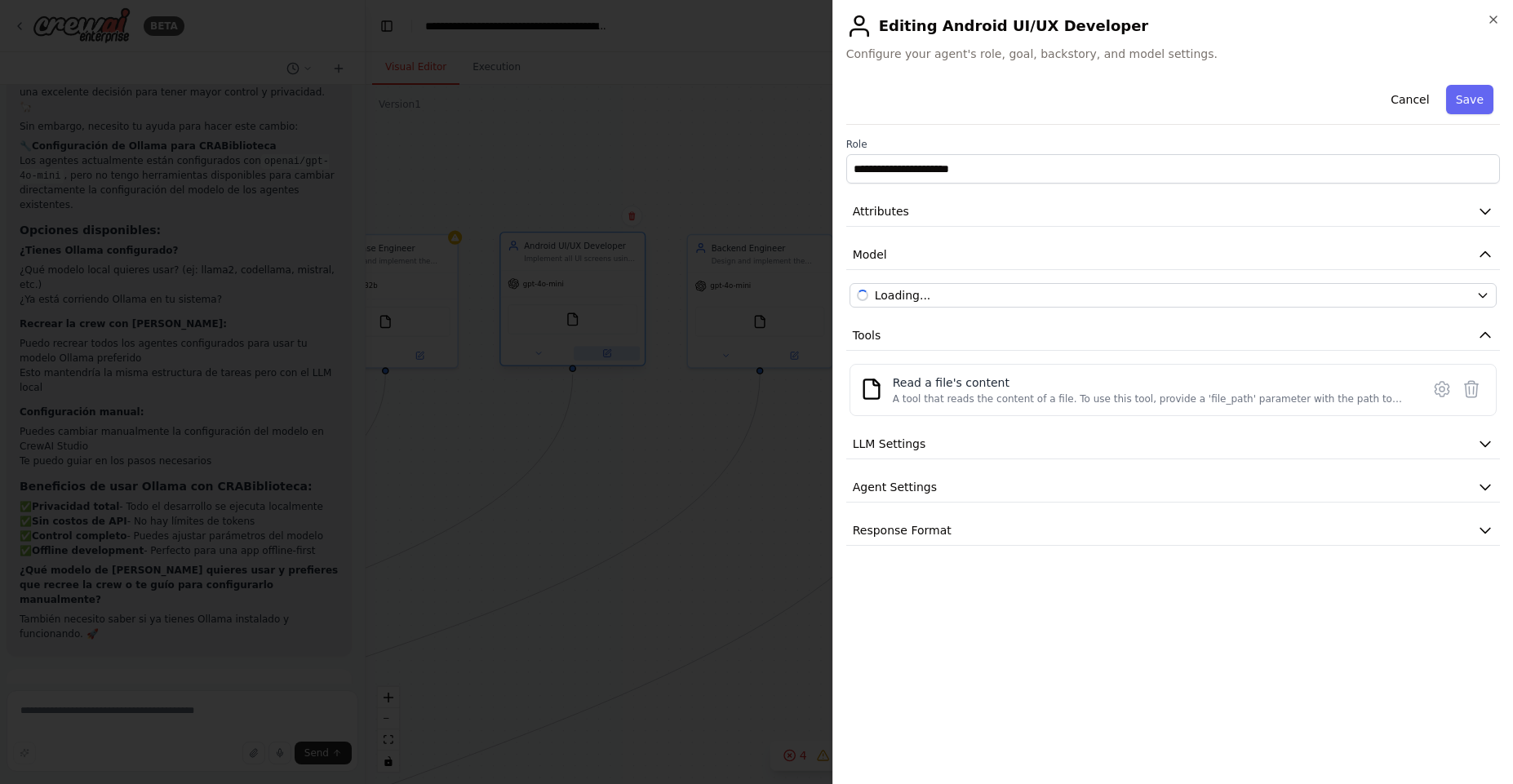
scroll to position [8682, 0]
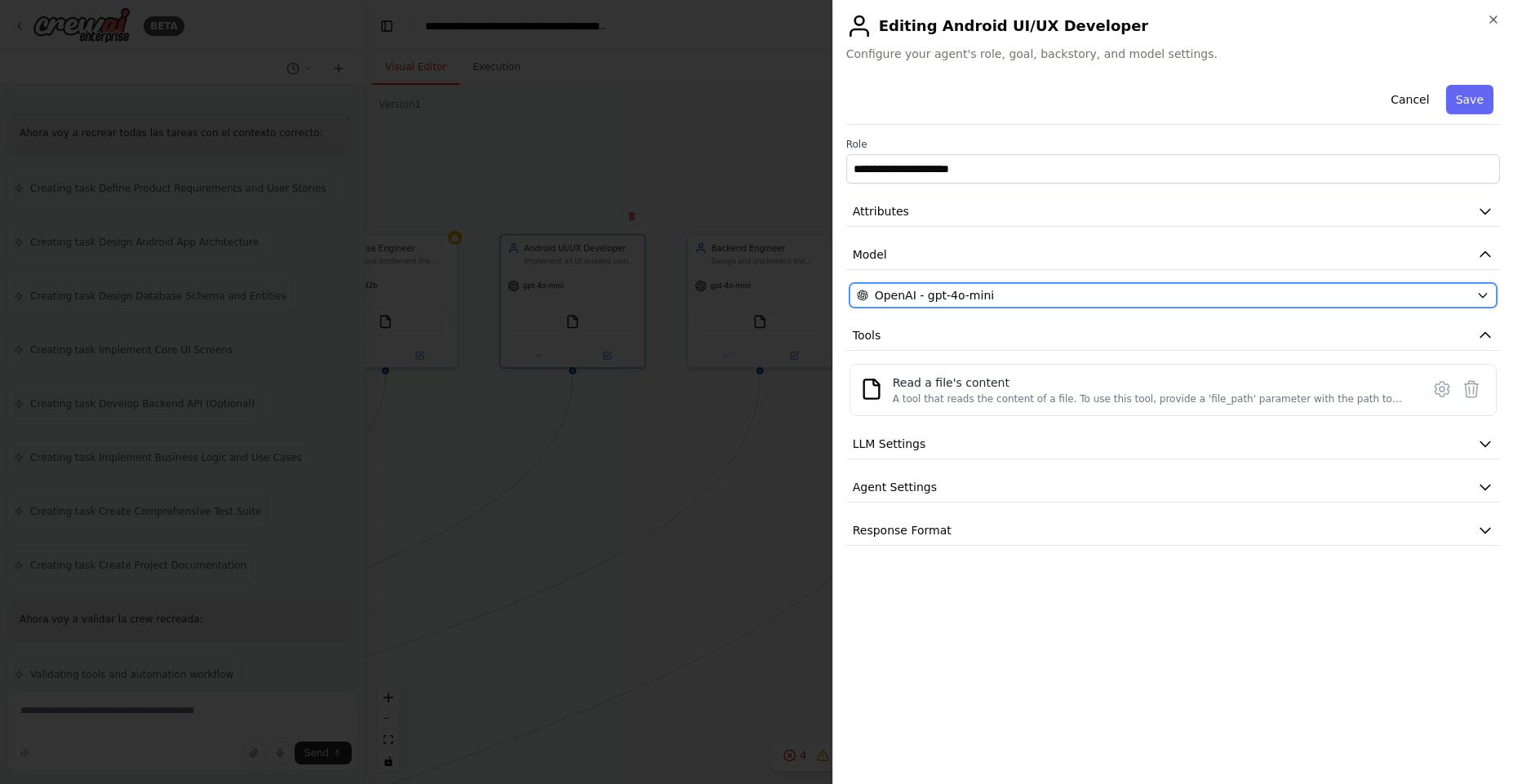
click at [992, 293] on div "OpenAI - gpt-4o-mini" at bounding box center [1163, 295] width 613 height 16
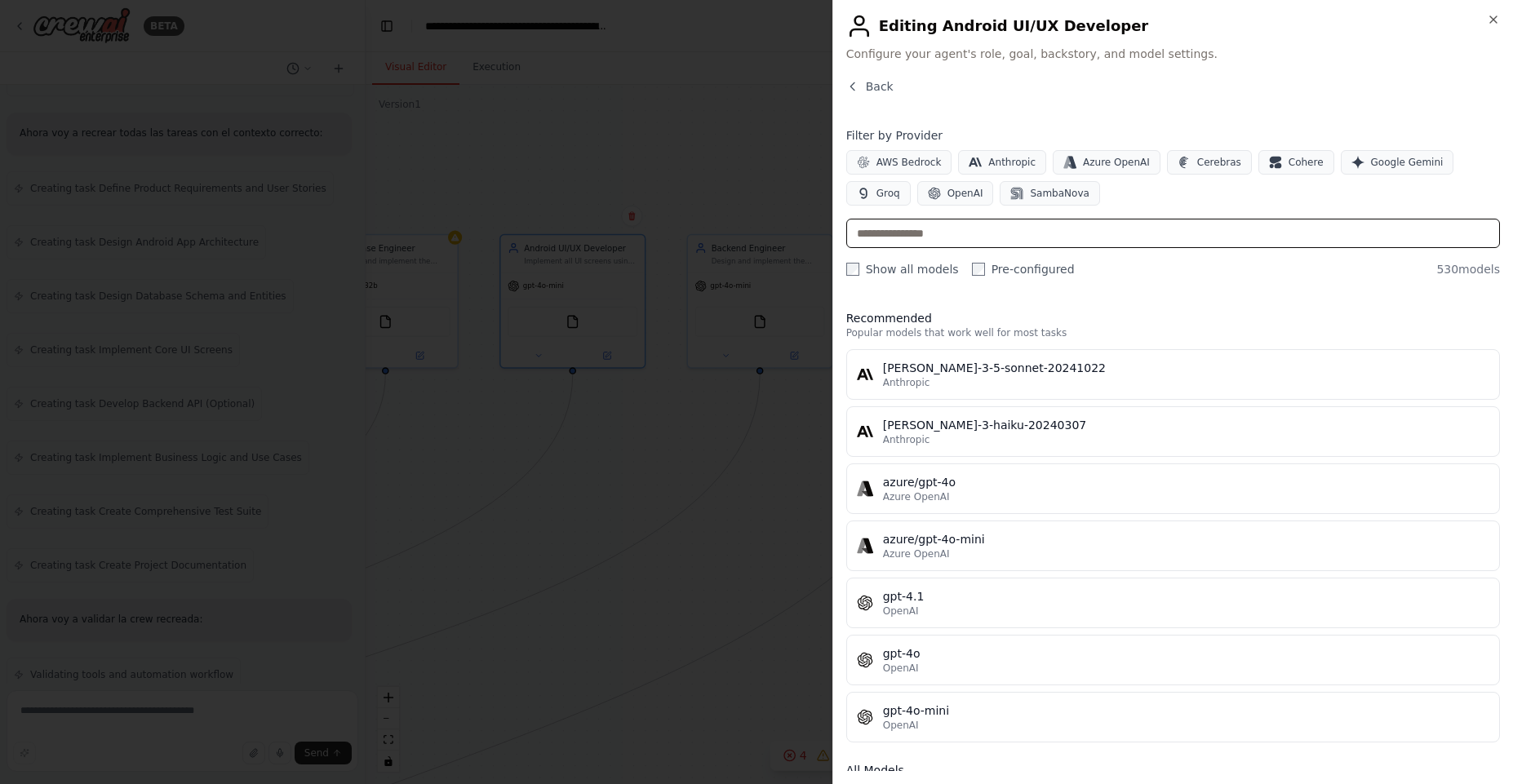
click at [1015, 239] on input "text" at bounding box center [1172, 233] width 654 height 29
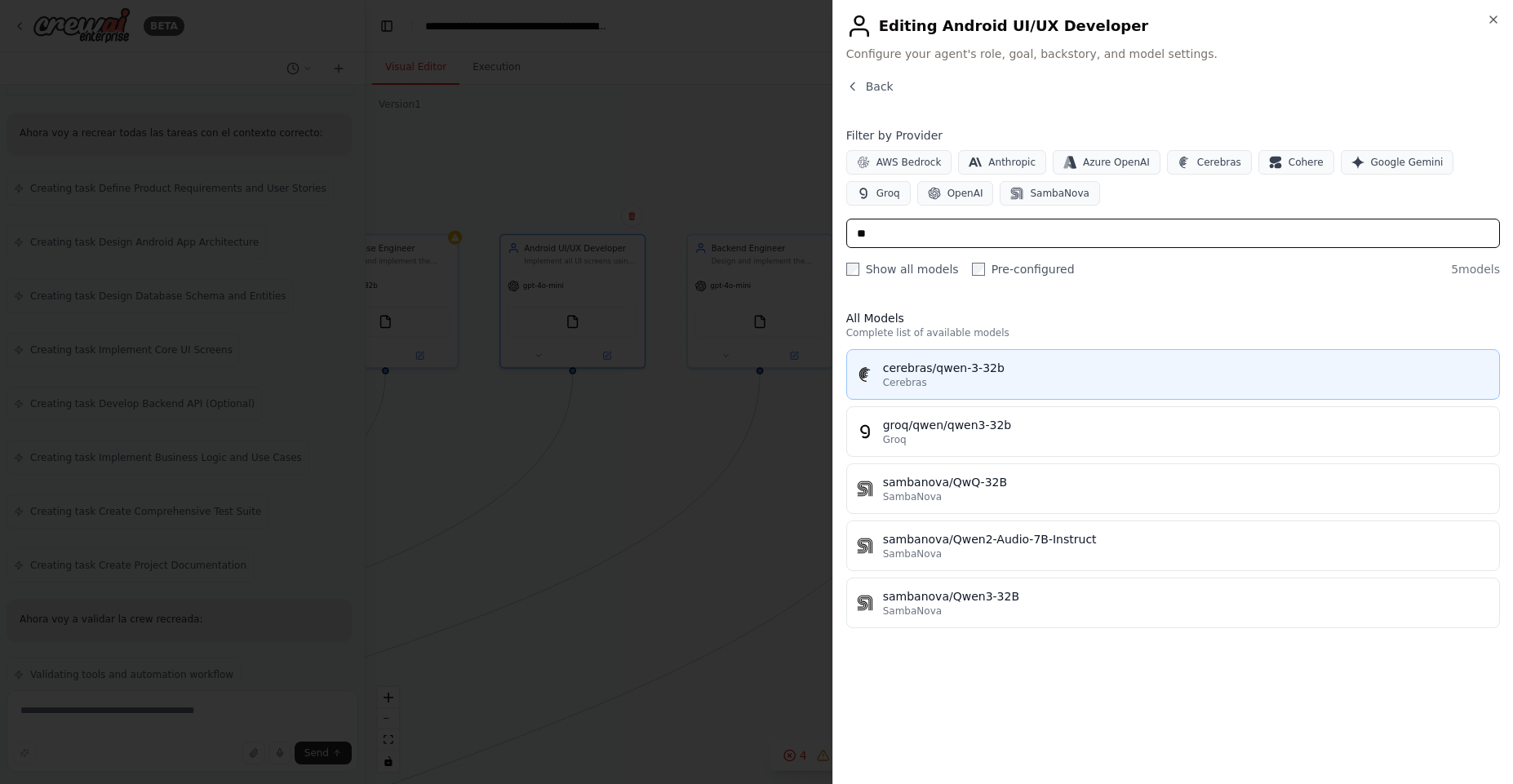
type input "**"
click at [1001, 381] on div "Cerebras" at bounding box center [1186, 382] width 606 height 13
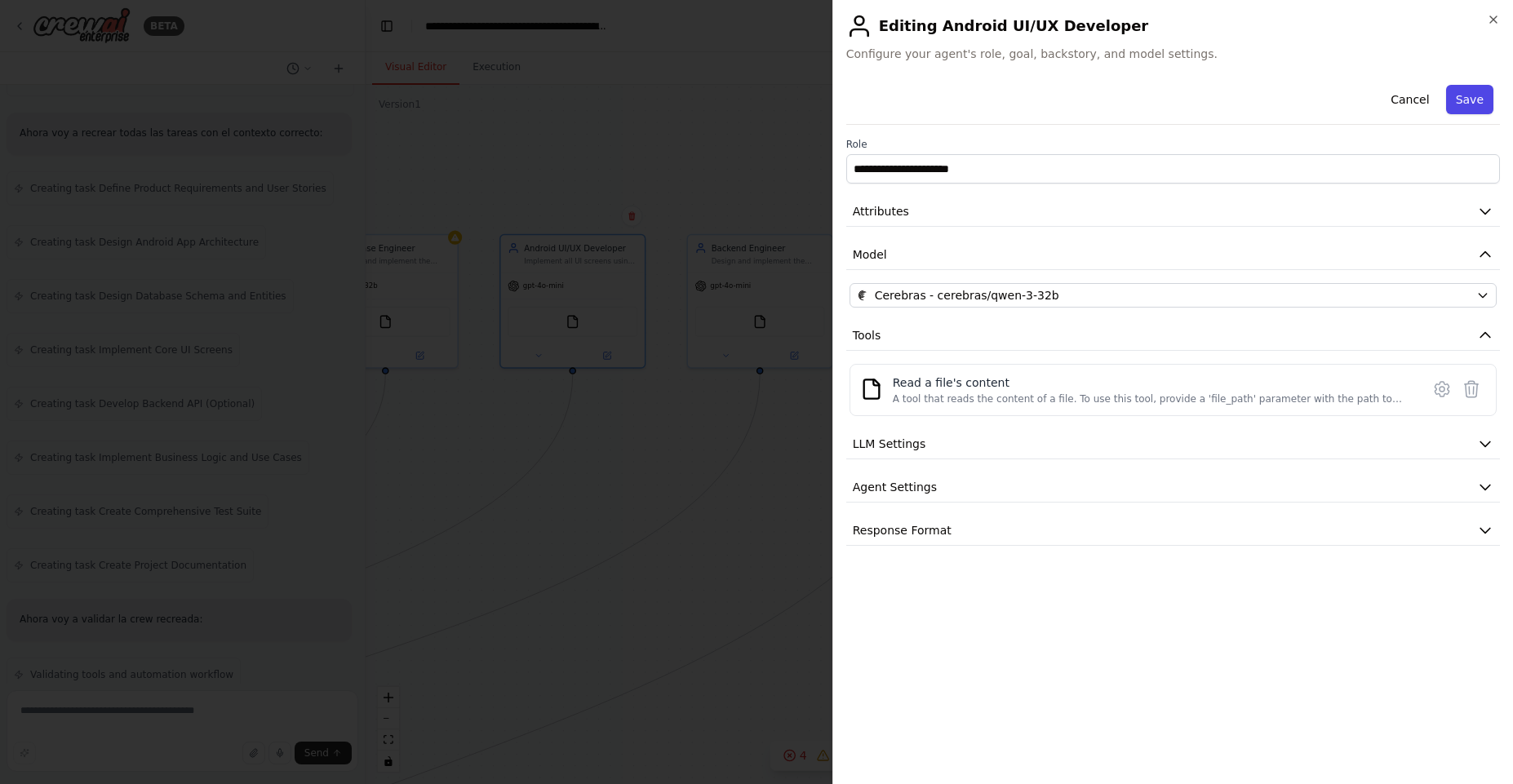
click at [1484, 100] on button "Save" at bounding box center [1469, 99] width 48 height 29
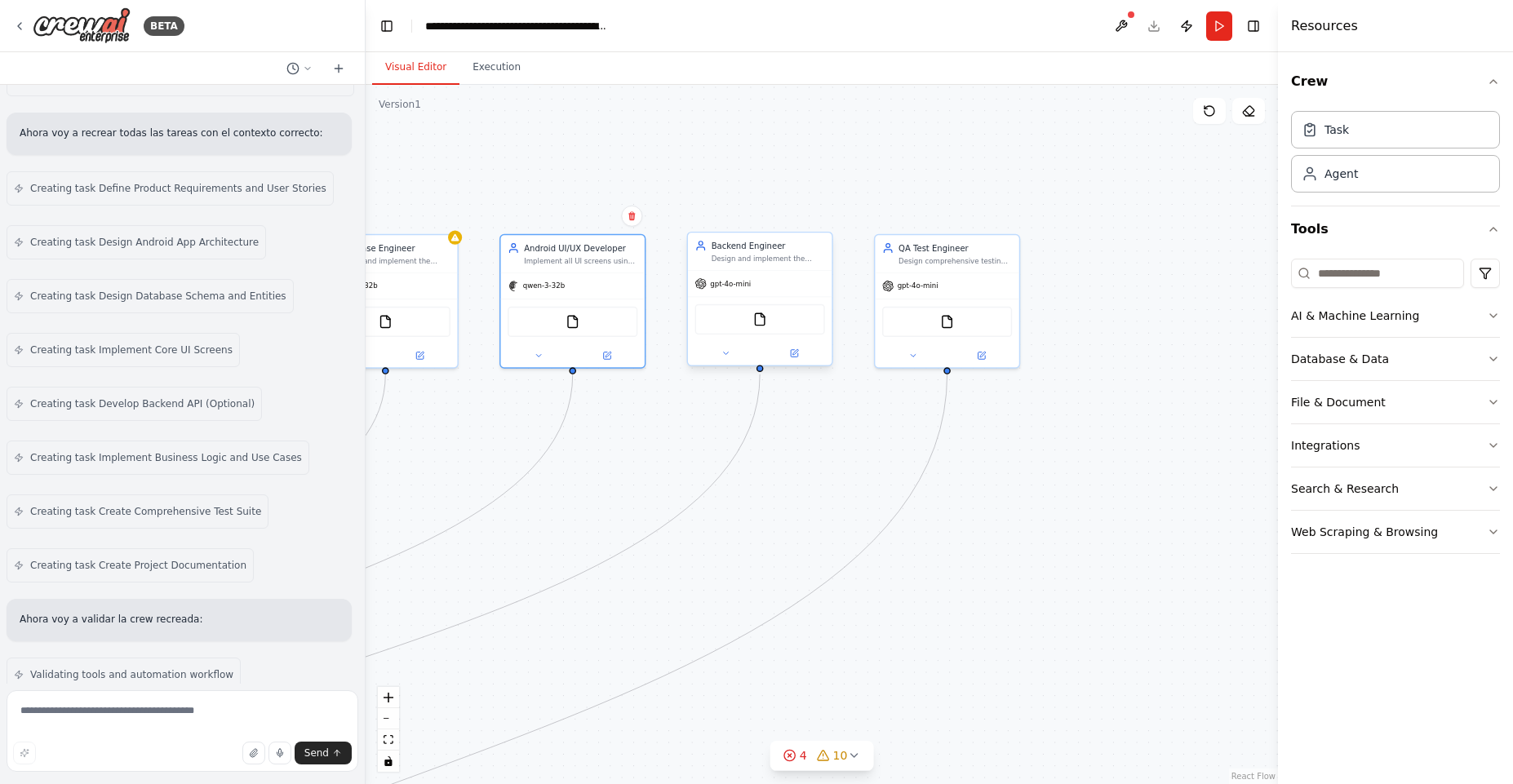
click at [795, 279] on div "gpt-4o-mini" at bounding box center [759, 284] width 144 height 26
click at [797, 352] on icon at bounding box center [793, 352] width 9 height 9
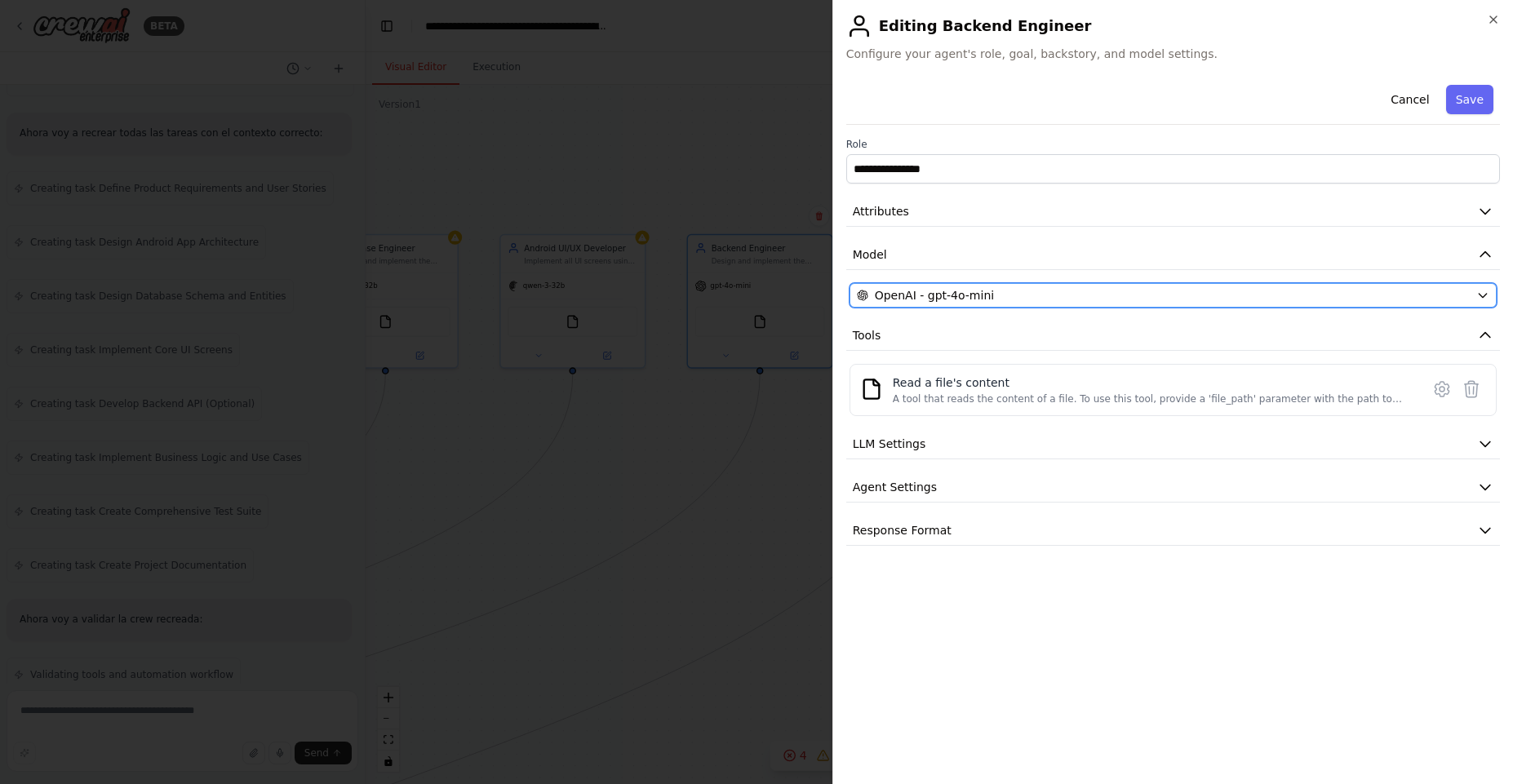
click at [947, 291] on span "OpenAI - gpt-4o-mini" at bounding box center [933, 295] width 119 height 16
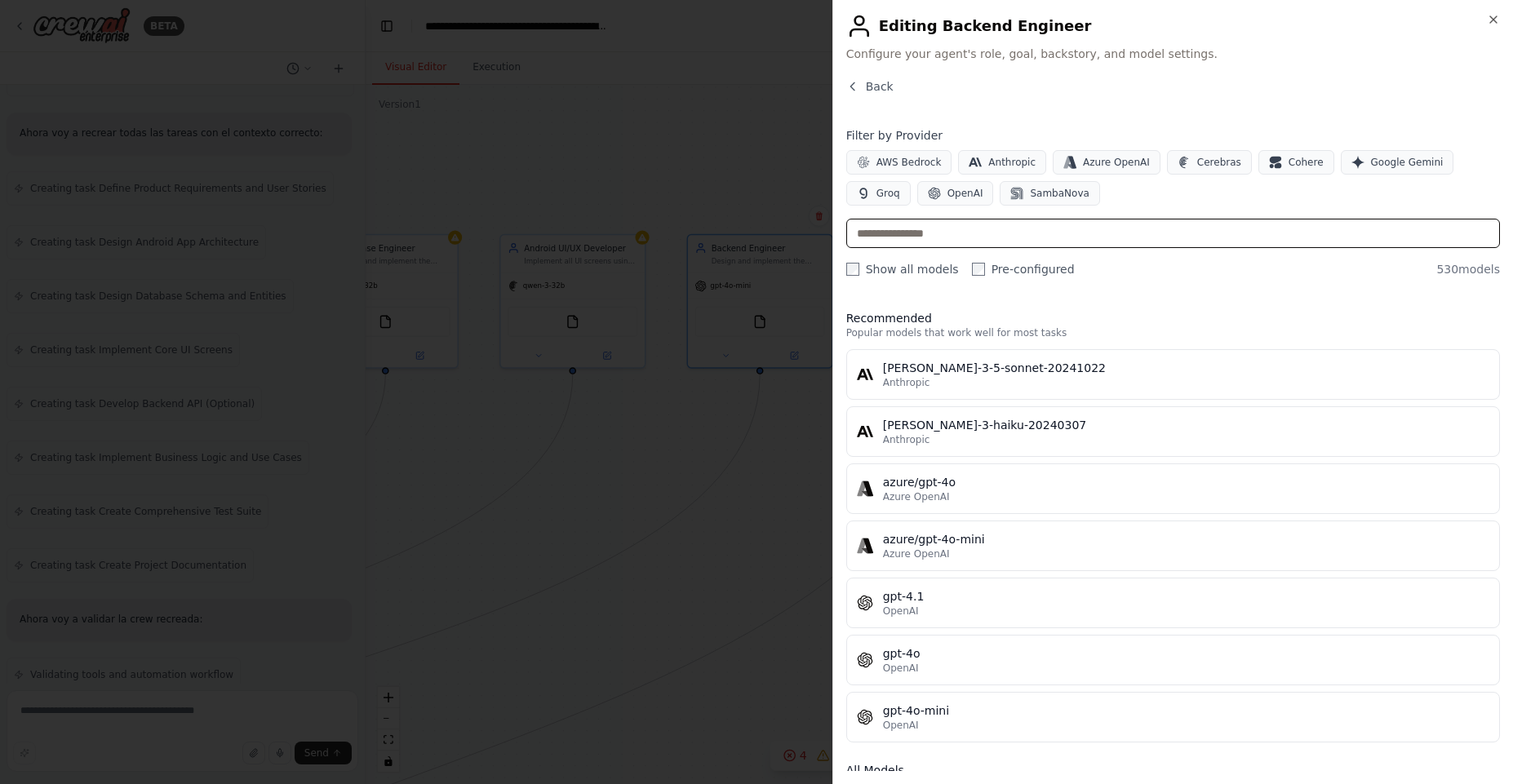
click at [981, 238] on input "text" at bounding box center [1172, 233] width 654 height 29
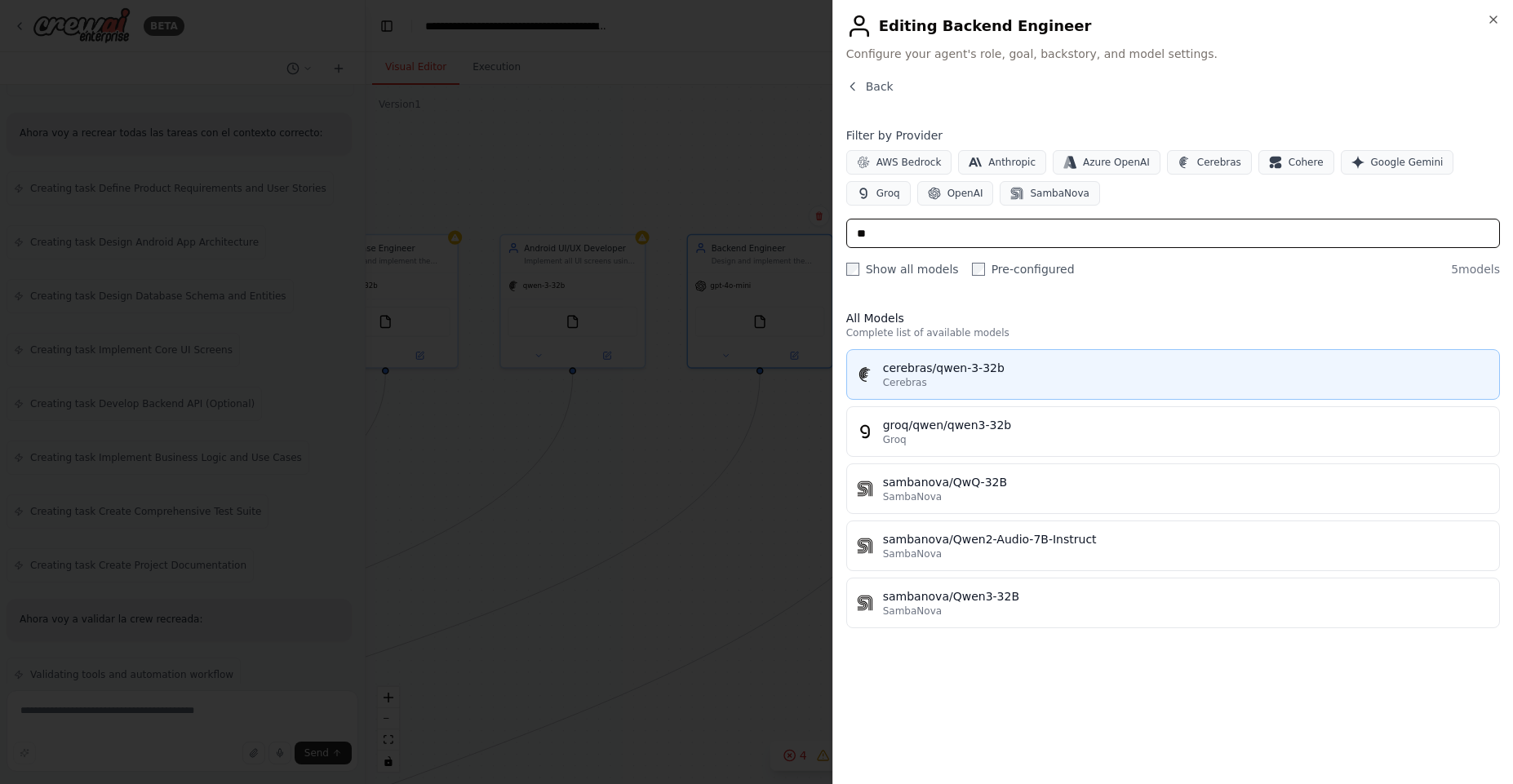
type input "**"
click at [967, 369] on div "cerebras/qwen-3-32b" at bounding box center [1186, 367] width 606 height 16
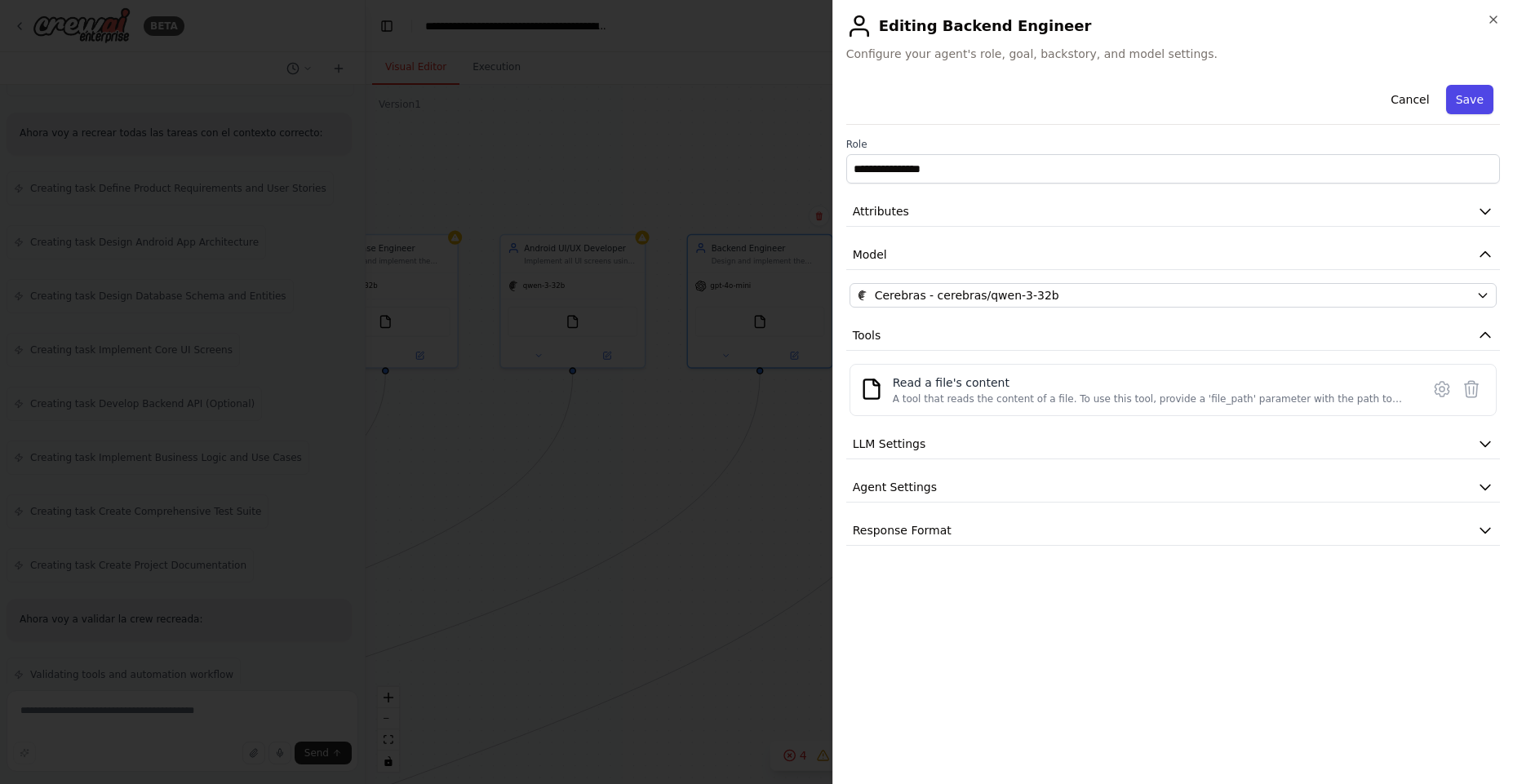
click at [1474, 105] on button "Save" at bounding box center [1469, 99] width 48 height 29
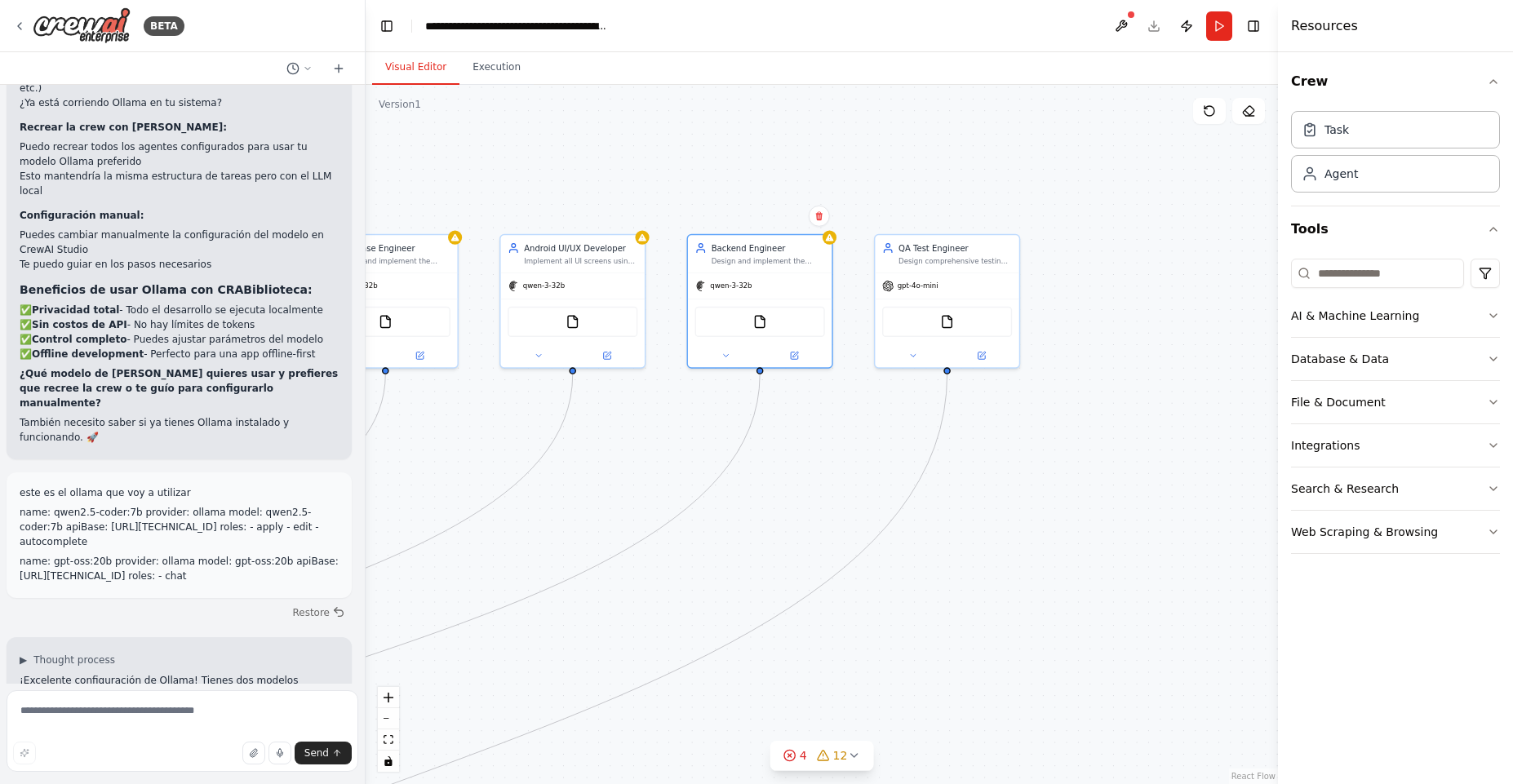
scroll to position [6137, 0]
drag, startPoint x: 67, startPoint y: 353, endPoint x: 237, endPoint y: 358, distance: 170.1
click at [237, 767] on h3 "qwen2.5-coder:7b (Agentes técnicos):" at bounding box center [179, 774] width 319 height 16
click at [980, 357] on icon at bounding box center [981, 354] width 8 height 8
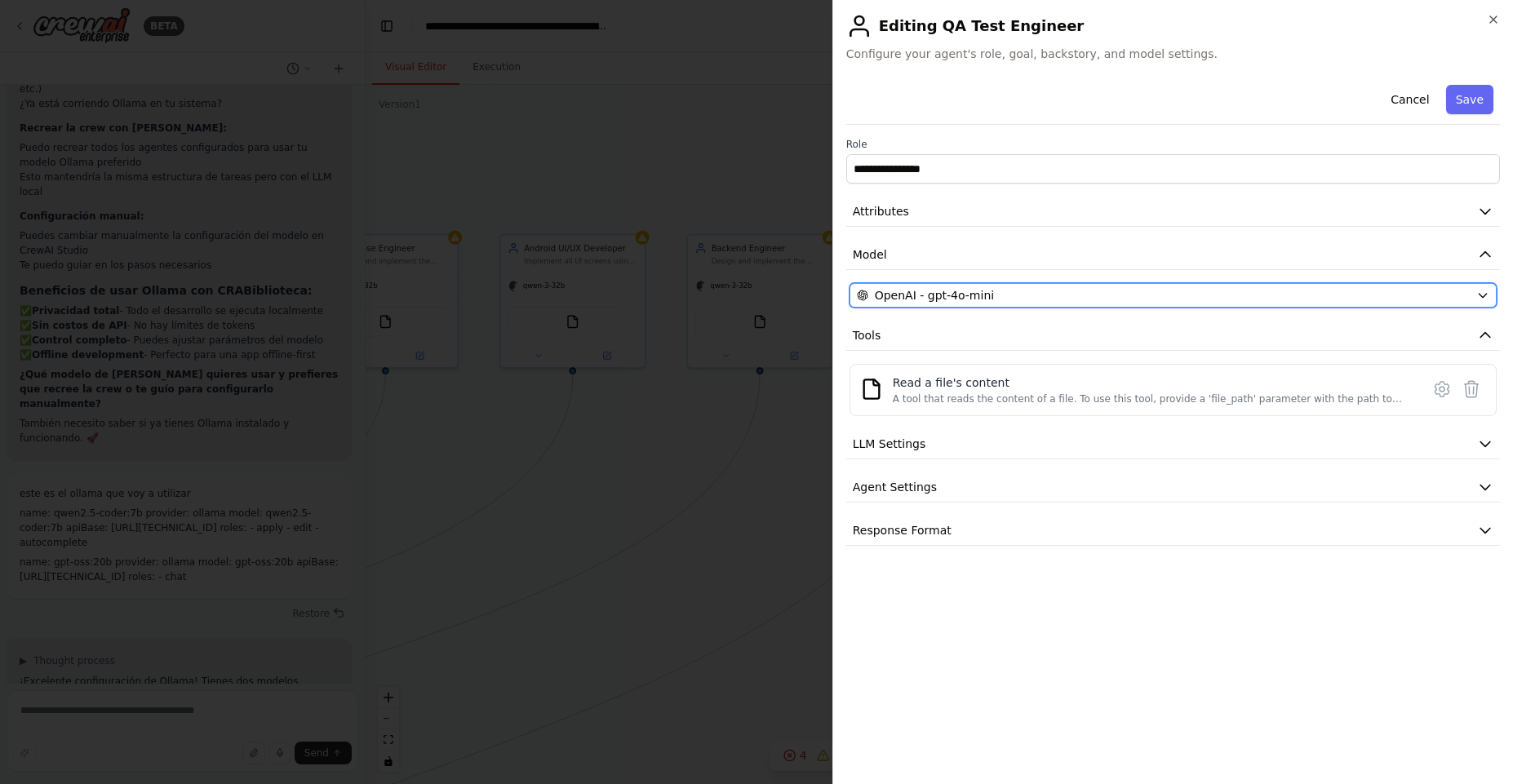
click at [958, 295] on span "OpenAI - gpt-4o-mini" at bounding box center [933, 295] width 119 height 16
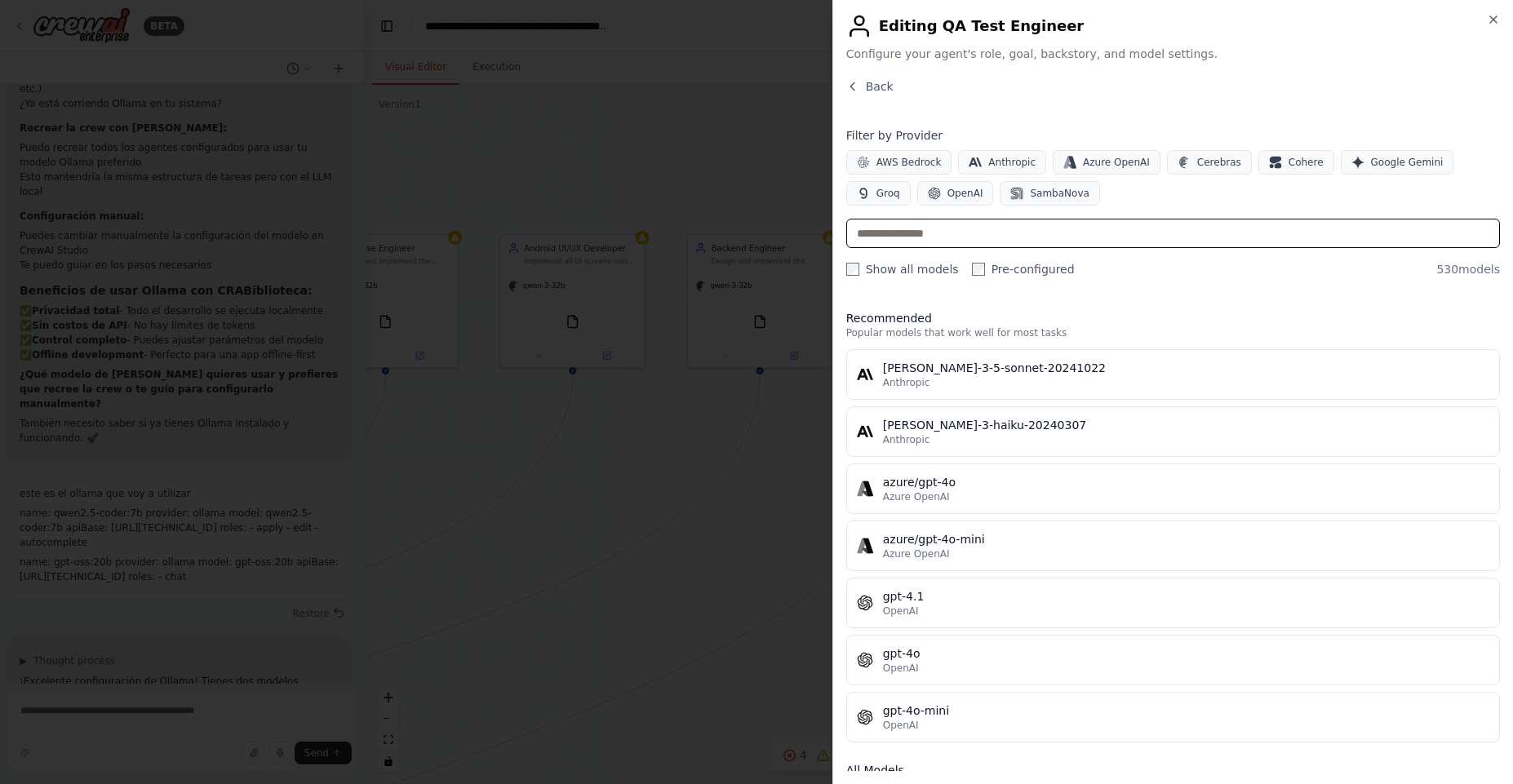
click at [940, 227] on input "text" at bounding box center [1172, 233] width 654 height 29
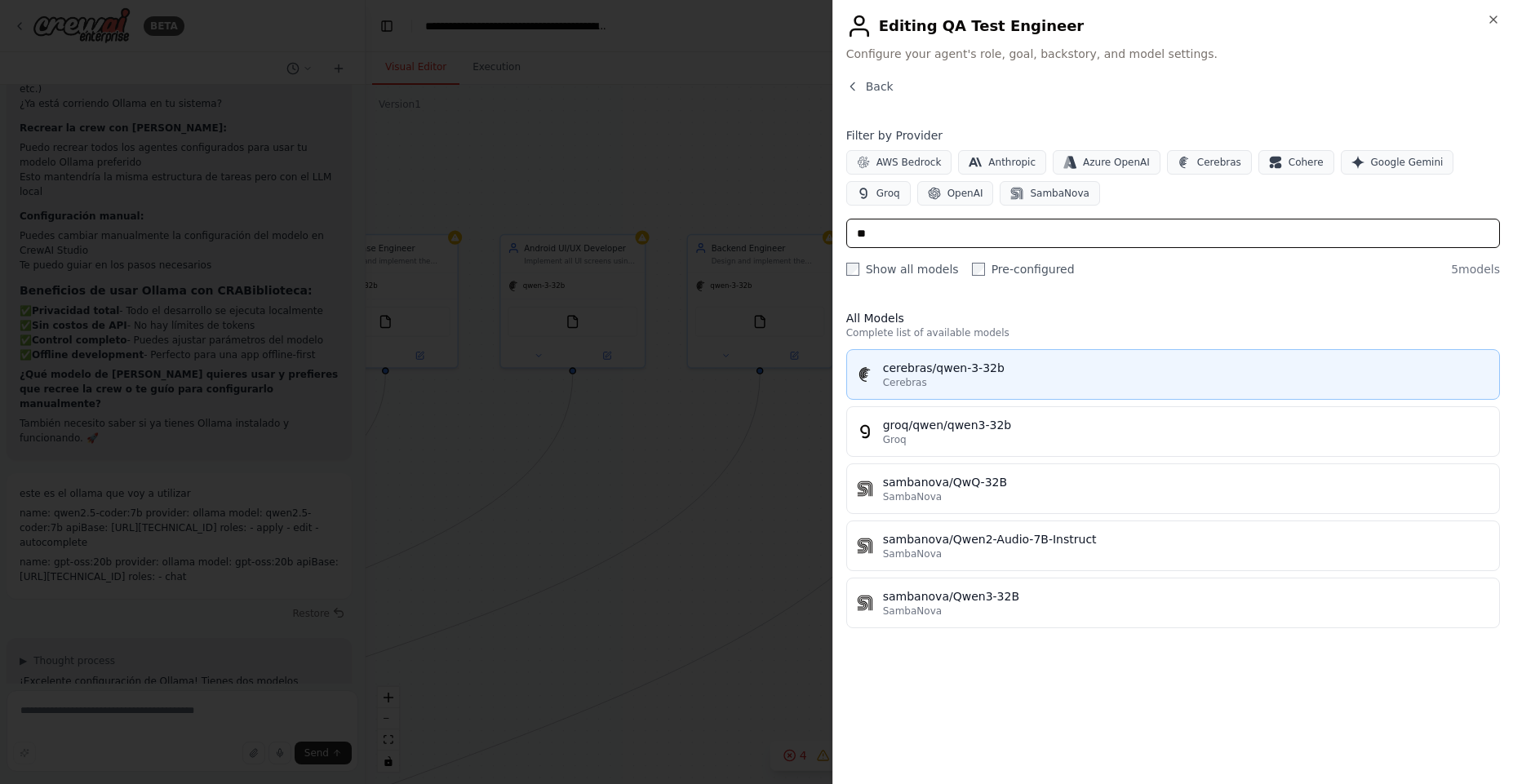
type input "**"
click at [955, 384] on div "Cerebras" at bounding box center [1186, 382] width 606 height 13
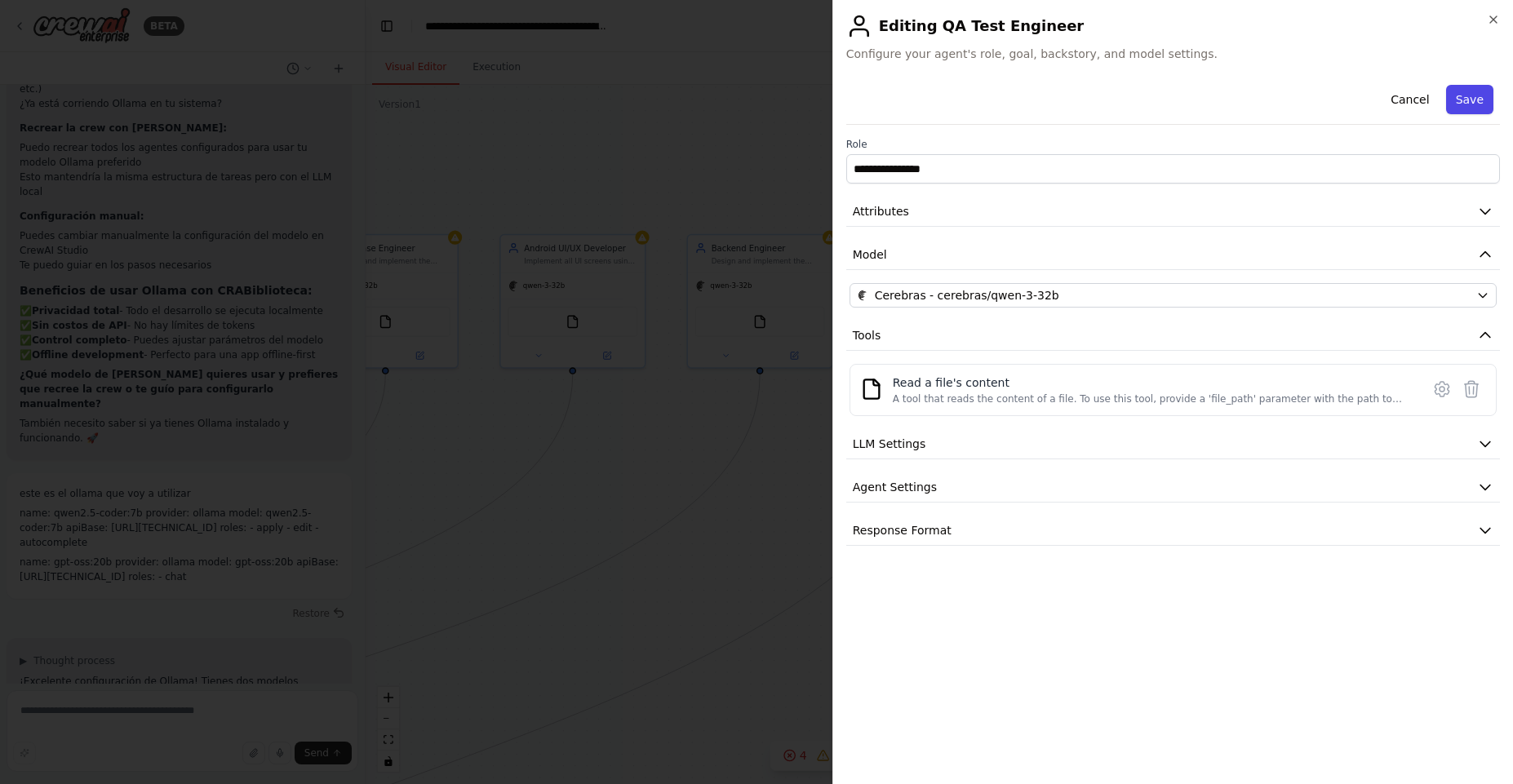
click at [1472, 90] on button "Save" at bounding box center [1469, 99] width 48 height 29
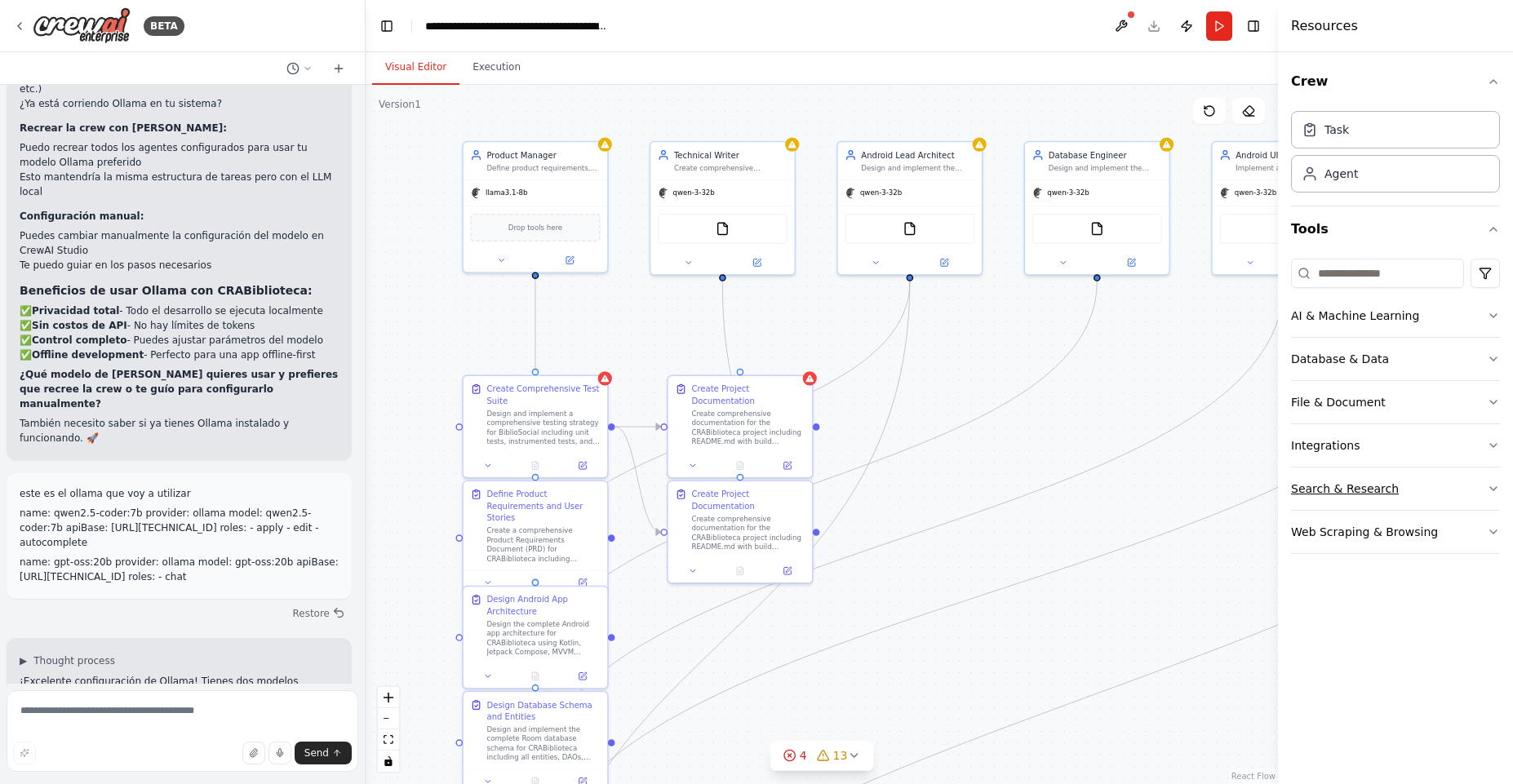
drag, startPoint x: 706, startPoint y: 581, endPoint x: 1488, endPoint y: 476, distance: 789.0
click at [1489, 476] on div "BETA You are CrewAI Studio. Create a multi-agent crew to deliver a complete And…" at bounding box center [756, 392] width 1513 height 784
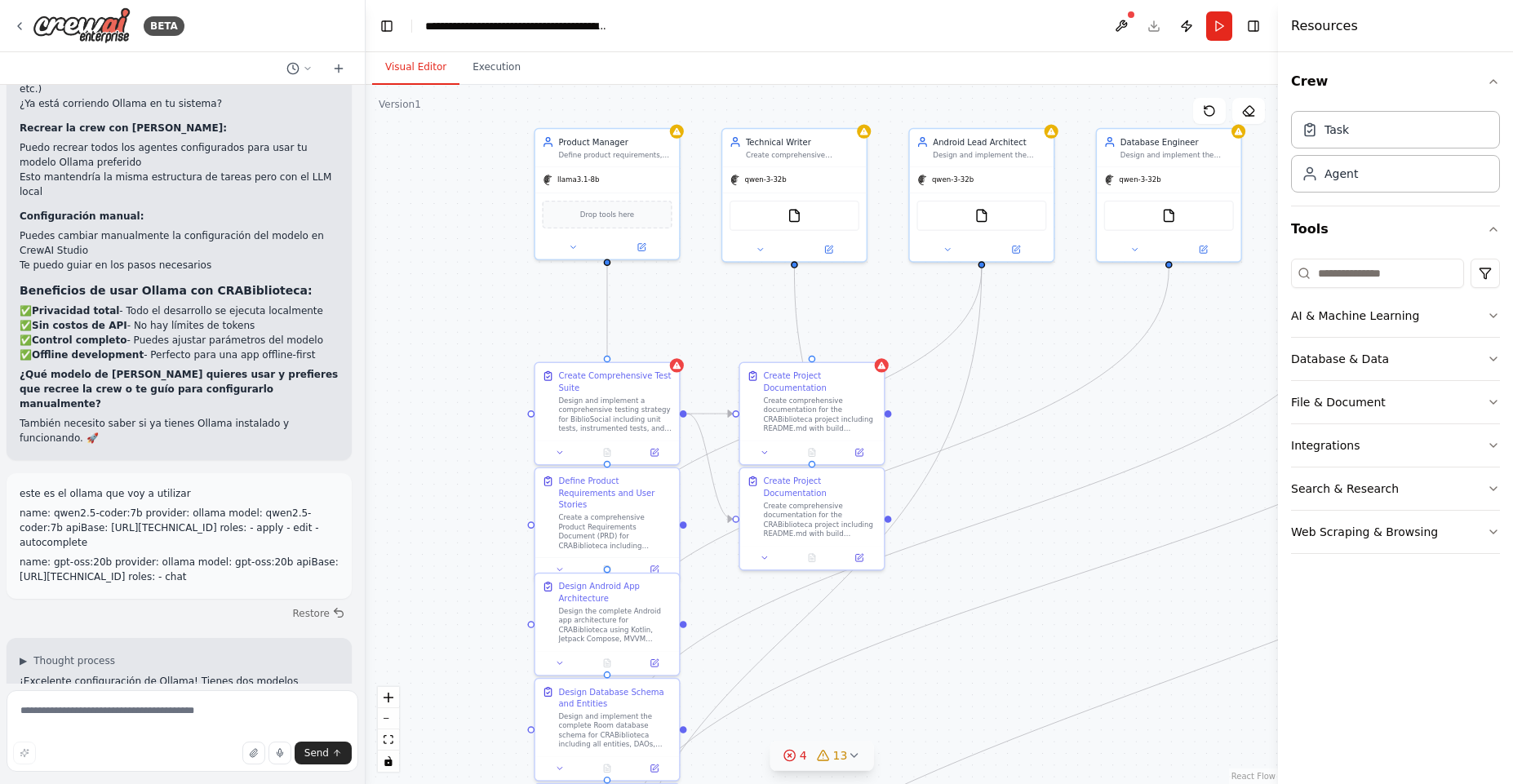
click at [794, 753] on icon at bounding box center [790, 755] width 13 height 13
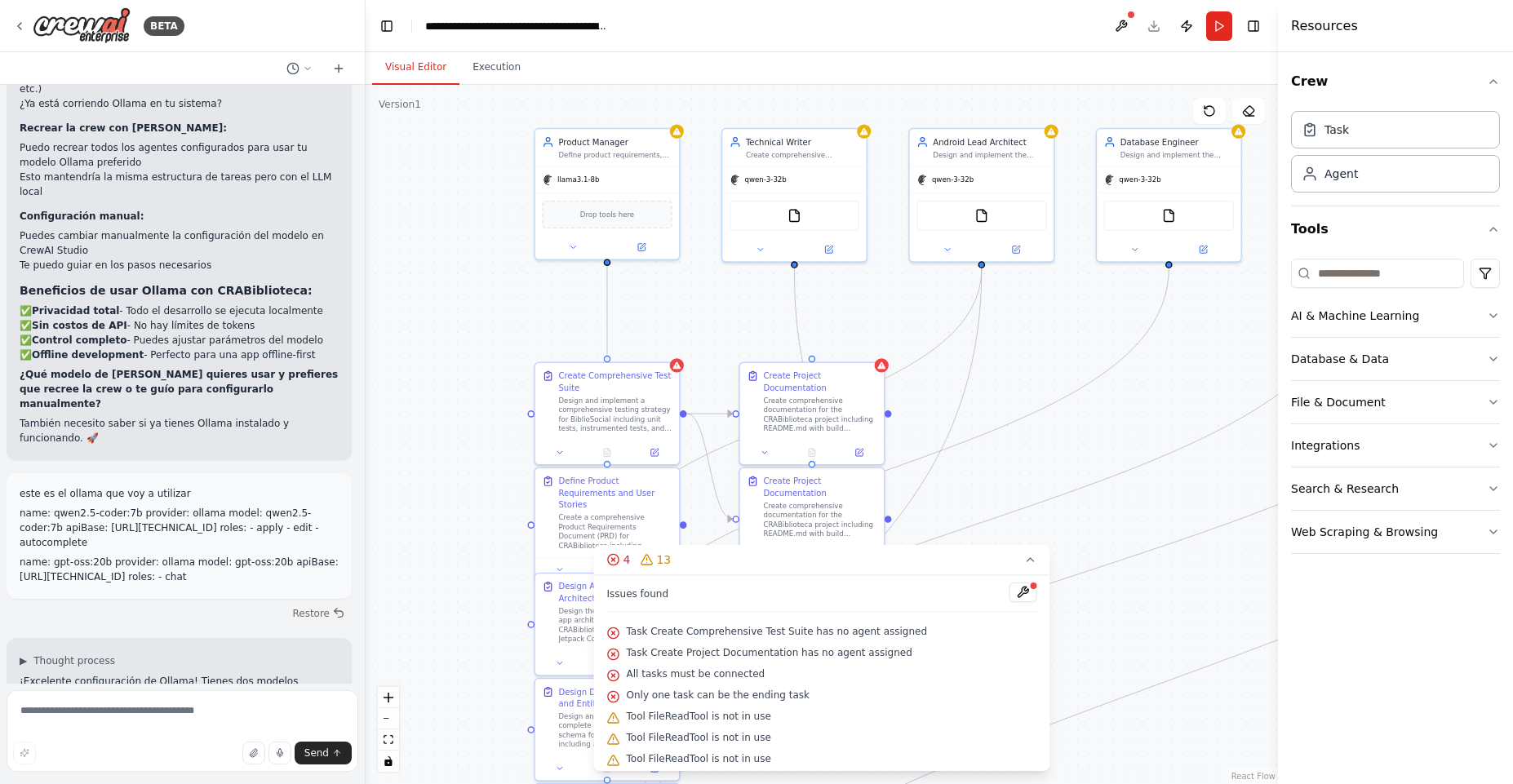
click at [1179, 379] on div ".deletable-edge-delete-btn { width: 20px; height: 20px; border: 0px solid #ffff…" at bounding box center [821, 434] width 913 height 699
click at [383, 256] on div ".deletable-edge-delete-btn { width: 20px; height: 20px; border: 0px solid #ffff…" at bounding box center [821, 434] width 913 height 699
click at [1214, 26] on button "Run" at bounding box center [1218, 26] width 26 height 29
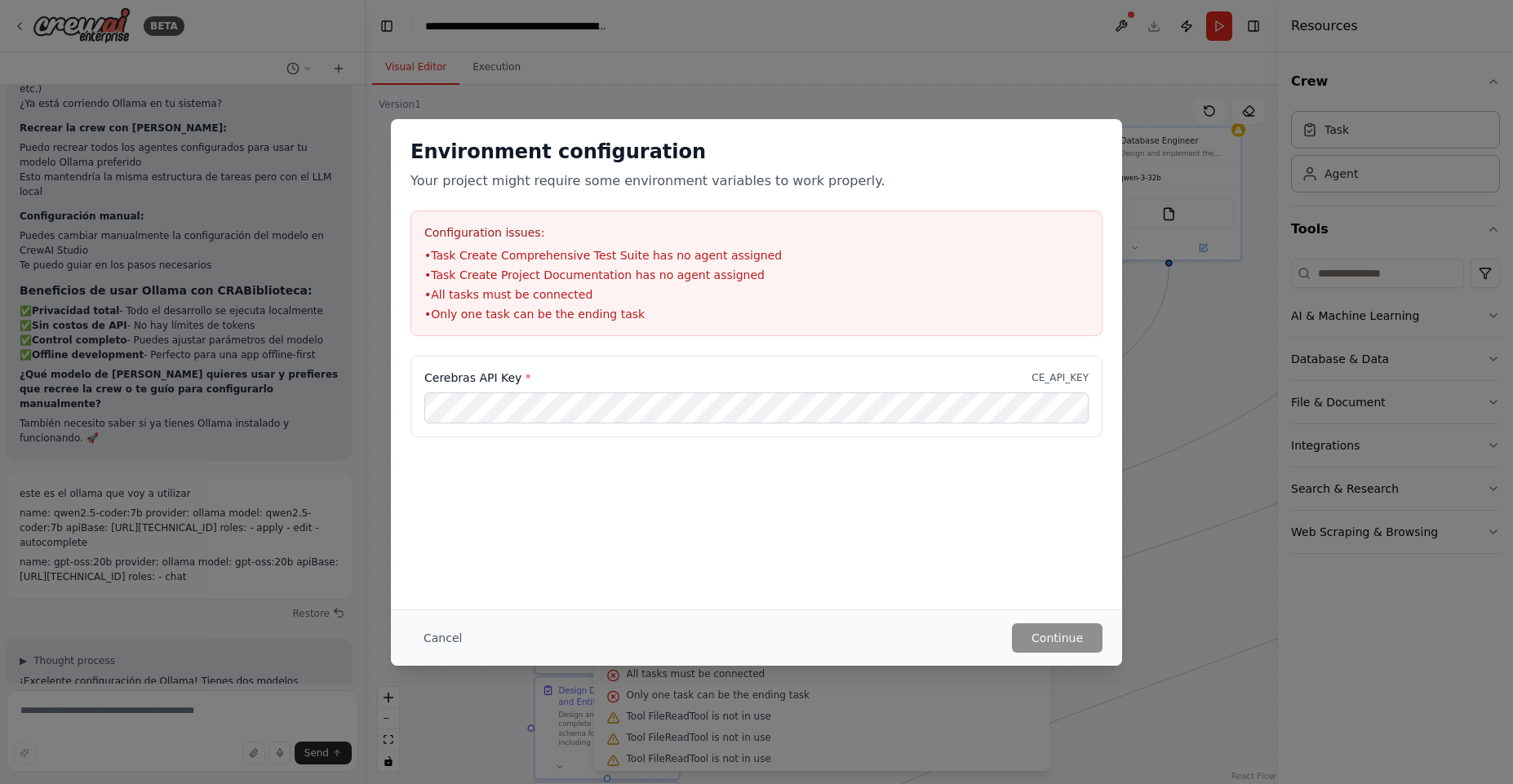
click at [414, 481] on div "Cerebras API Key * CE_API_KEY" at bounding box center [756, 437] width 731 height 163
click at [447, 638] on button "Cancel" at bounding box center [442, 637] width 65 height 29
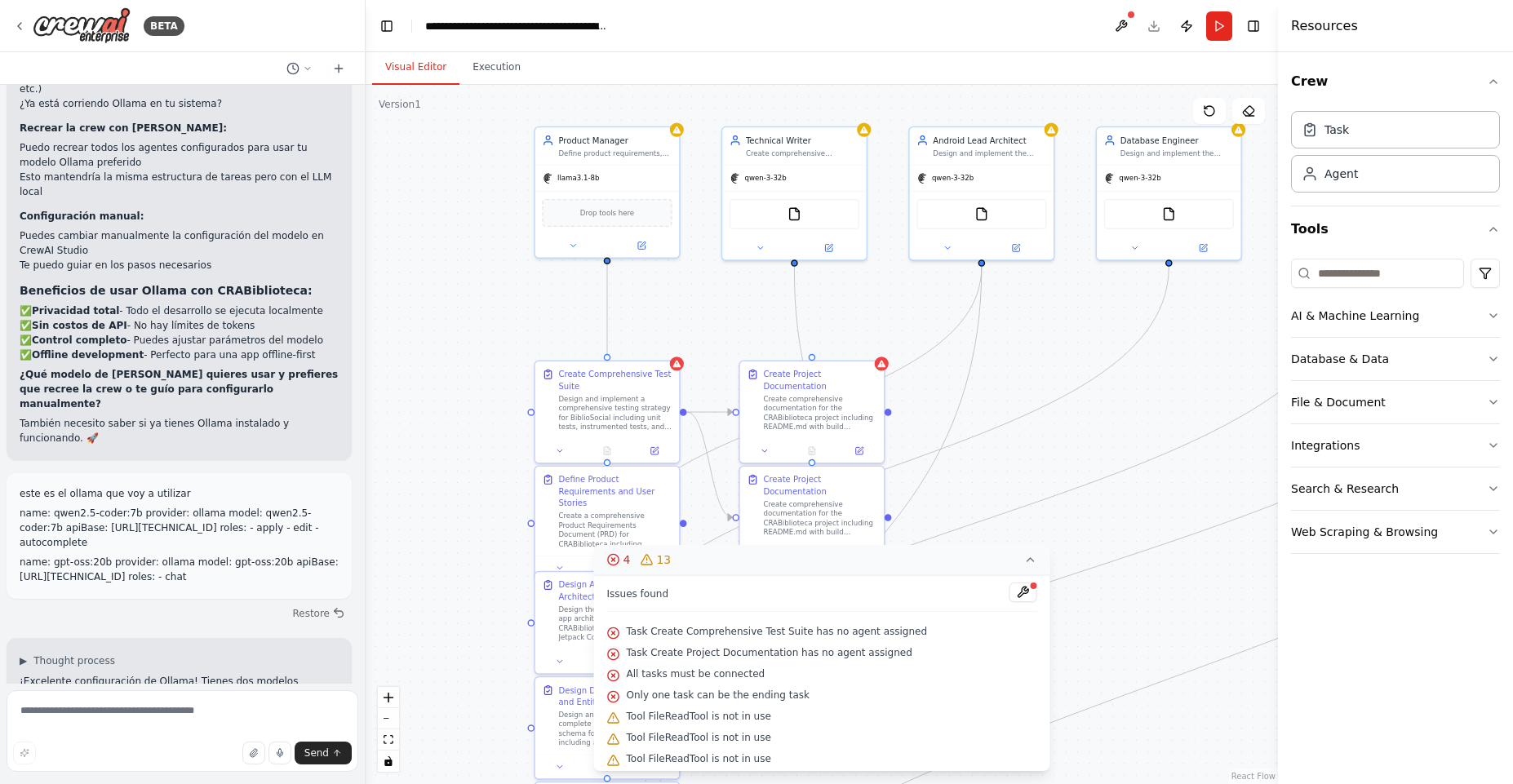
click at [1027, 562] on icon at bounding box center [1031, 559] width 13 height 13
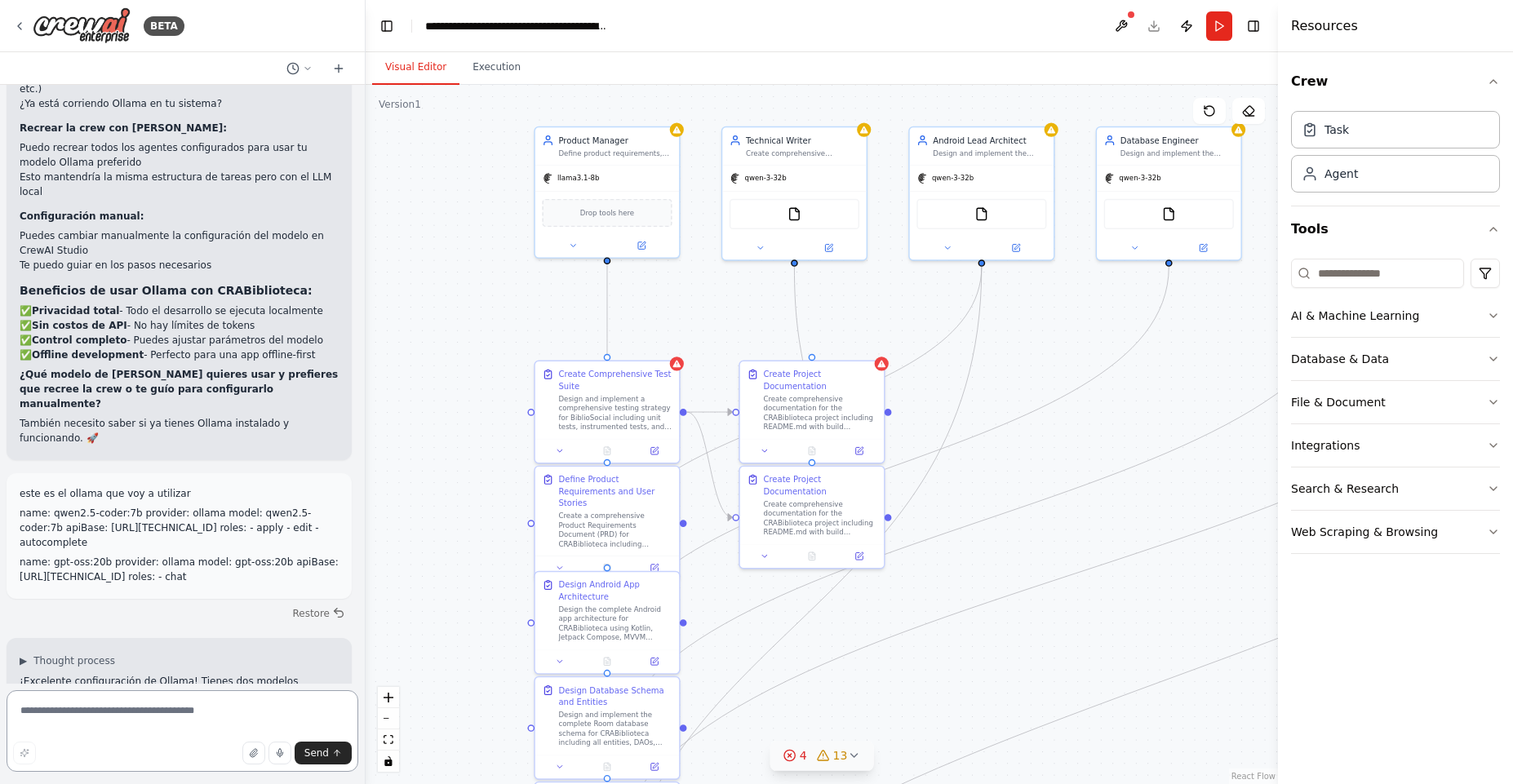
click at [135, 718] on textarea at bounding box center [183, 731] width 352 height 82
click at [644, 244] on icon at bounding box center [642, 244] width 8 height 8
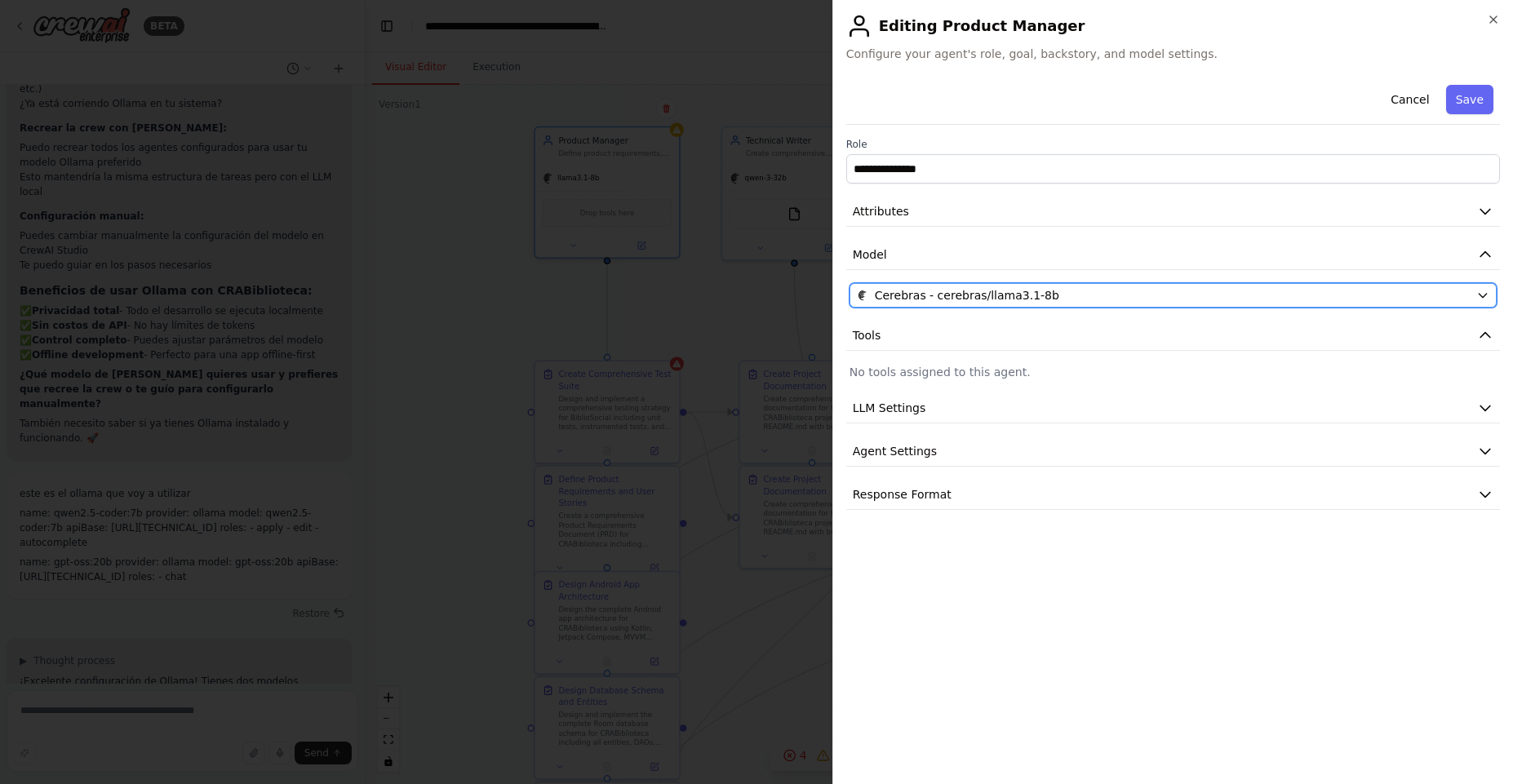
click at [1035, 290] on span "Cerebras - cerebras/llama3.1-8b" at bounding box center [967, 295] width 185 height 16
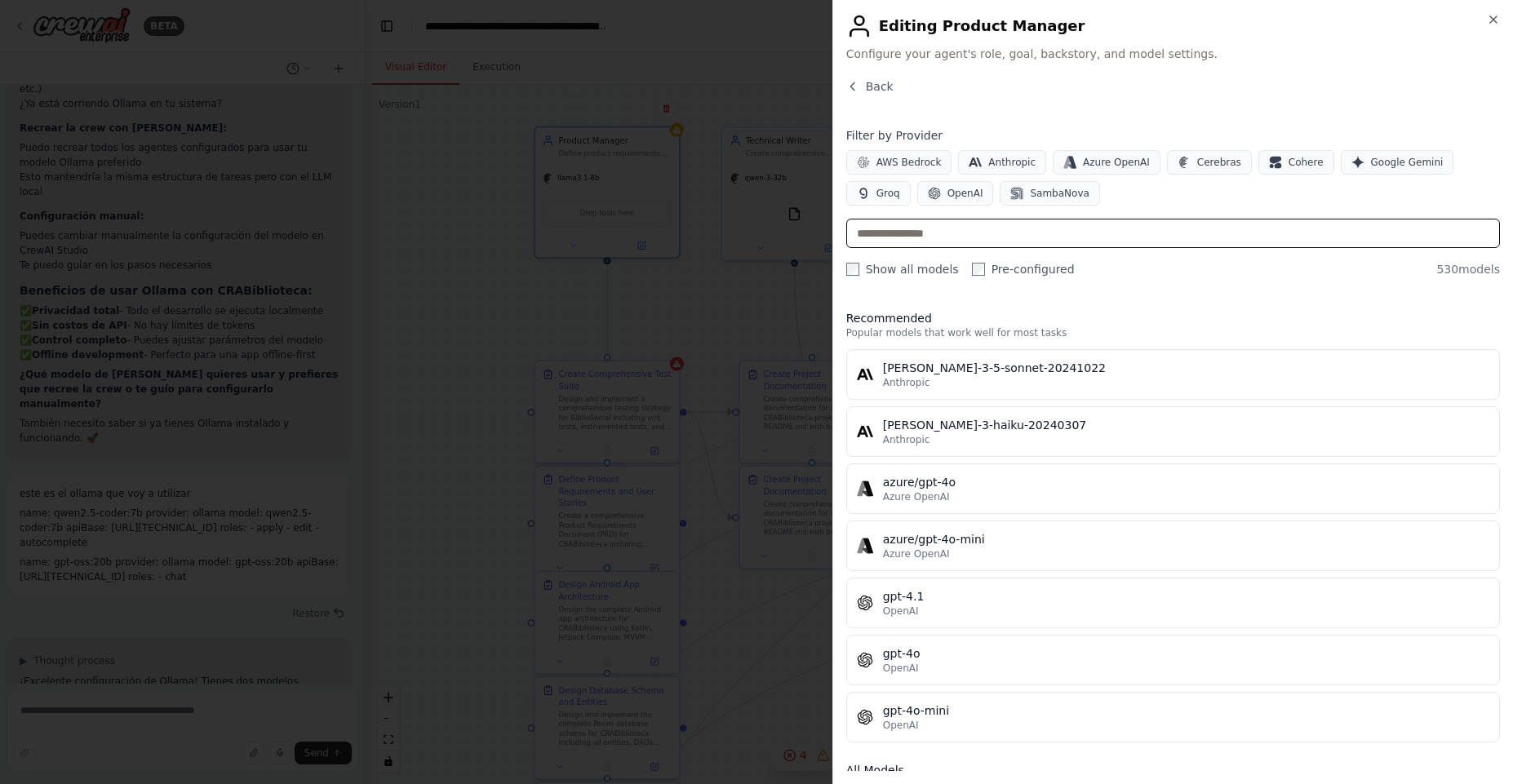
click at [1012, 227] on input "text" at bounding box center [1172, 233] width 654 height 29
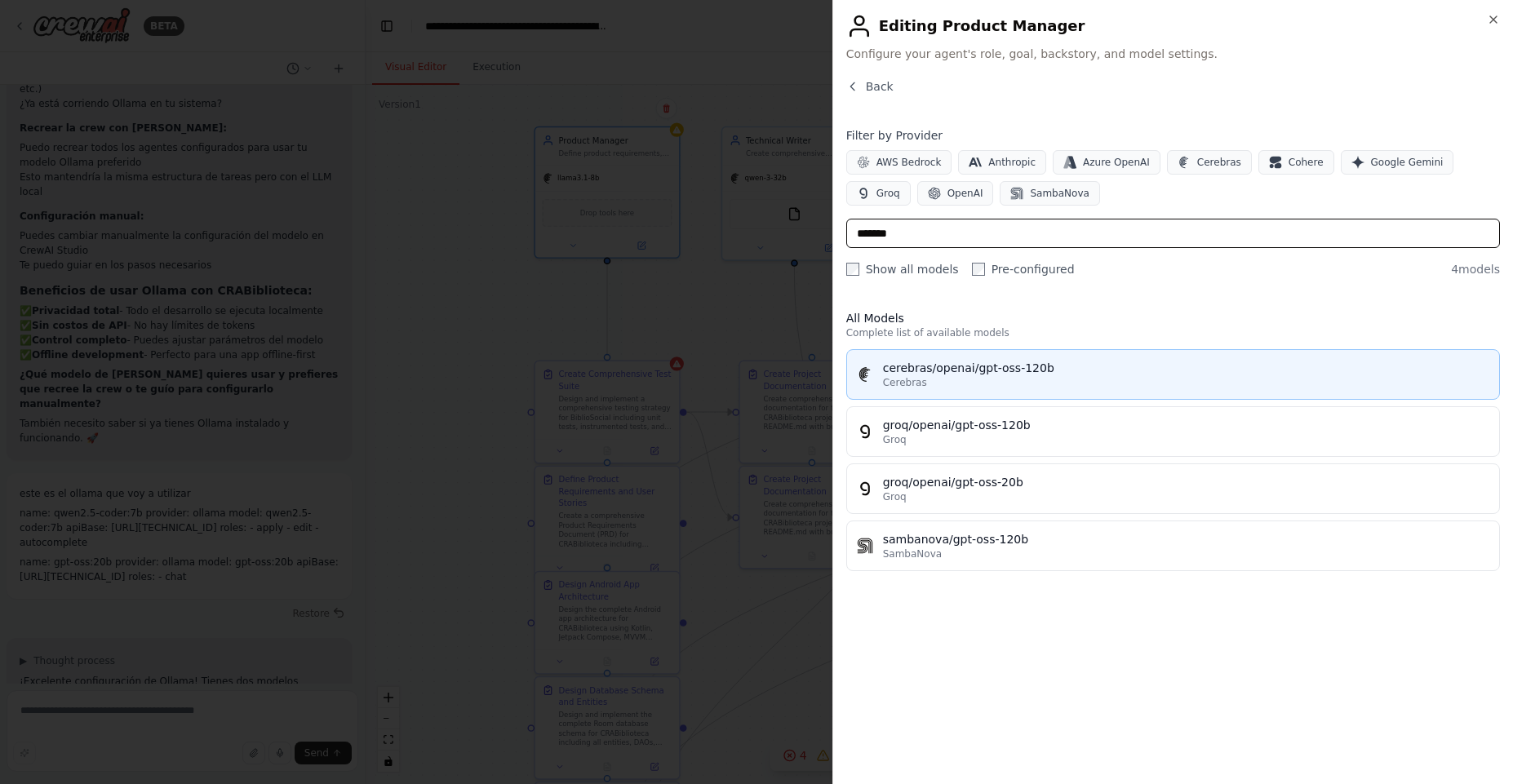
type input "*******"
click at [983, 372] on div "cerebras/openai/gpt-oss-120b" at bounding box center [1186, 367] width 606 height 16
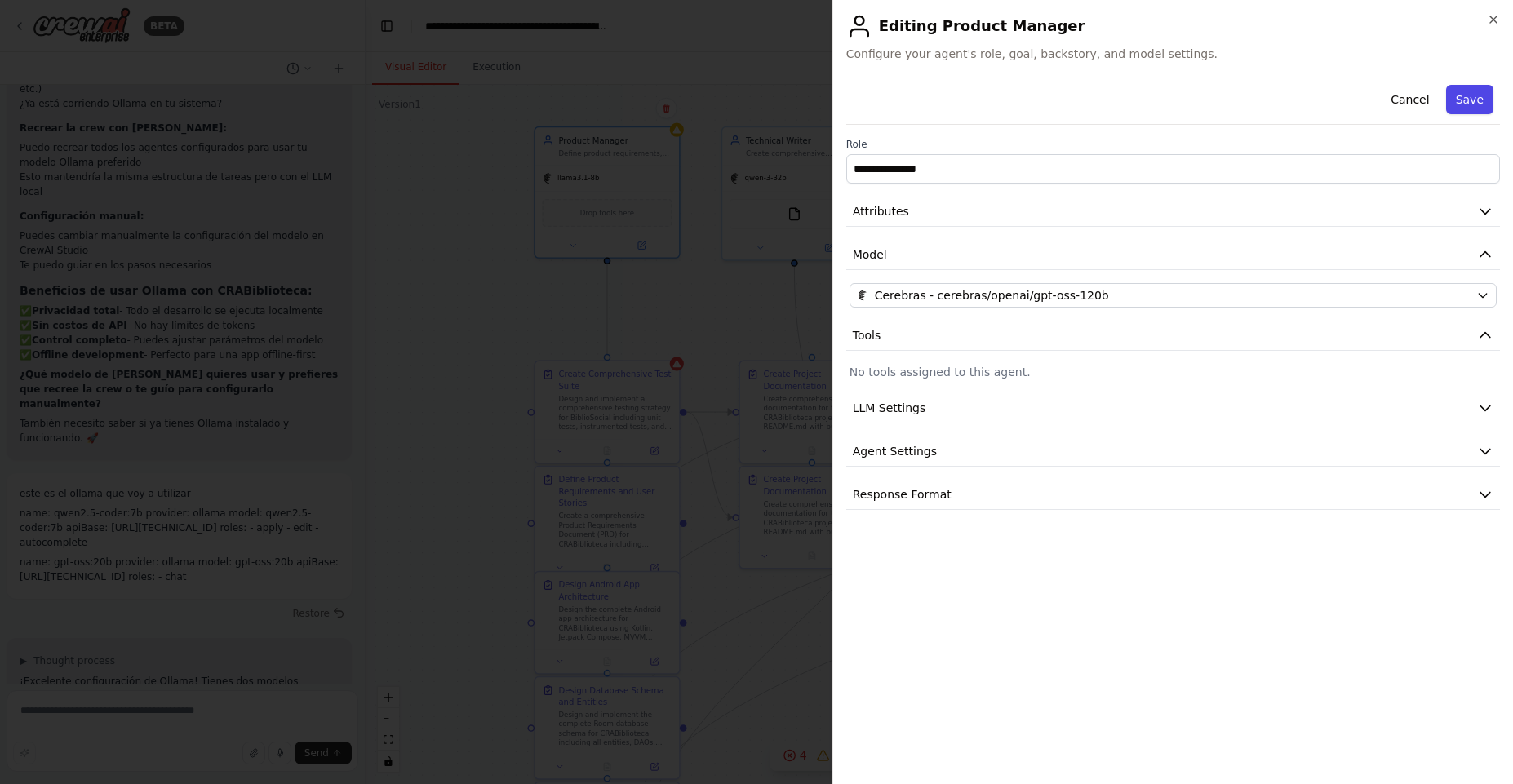
click at [1482, 94] on button "Save" at bounding box center [1469, 99] width 48 height 29
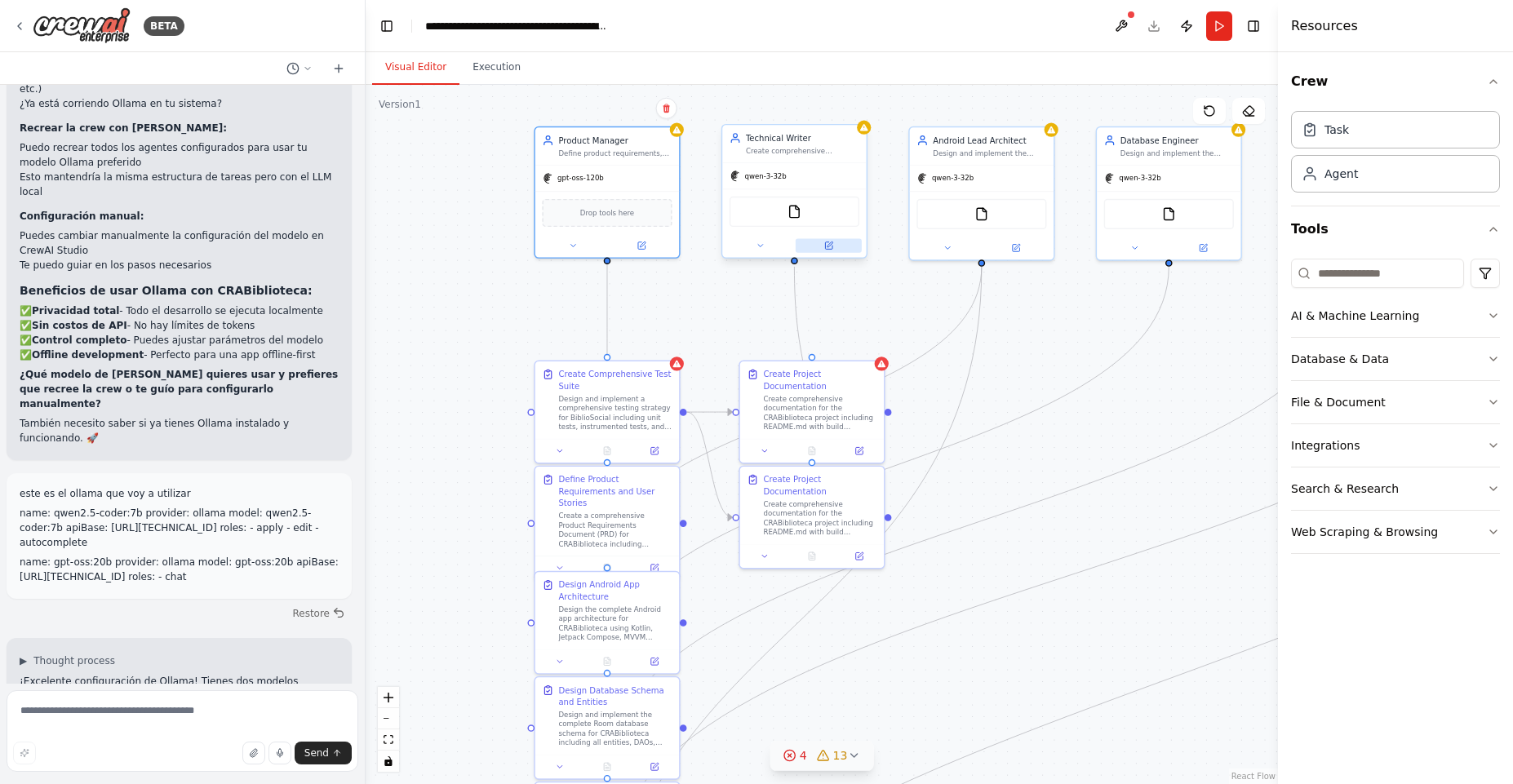
click at [824, 241] on icon at bounding box center [828, 245] width 9 height 9
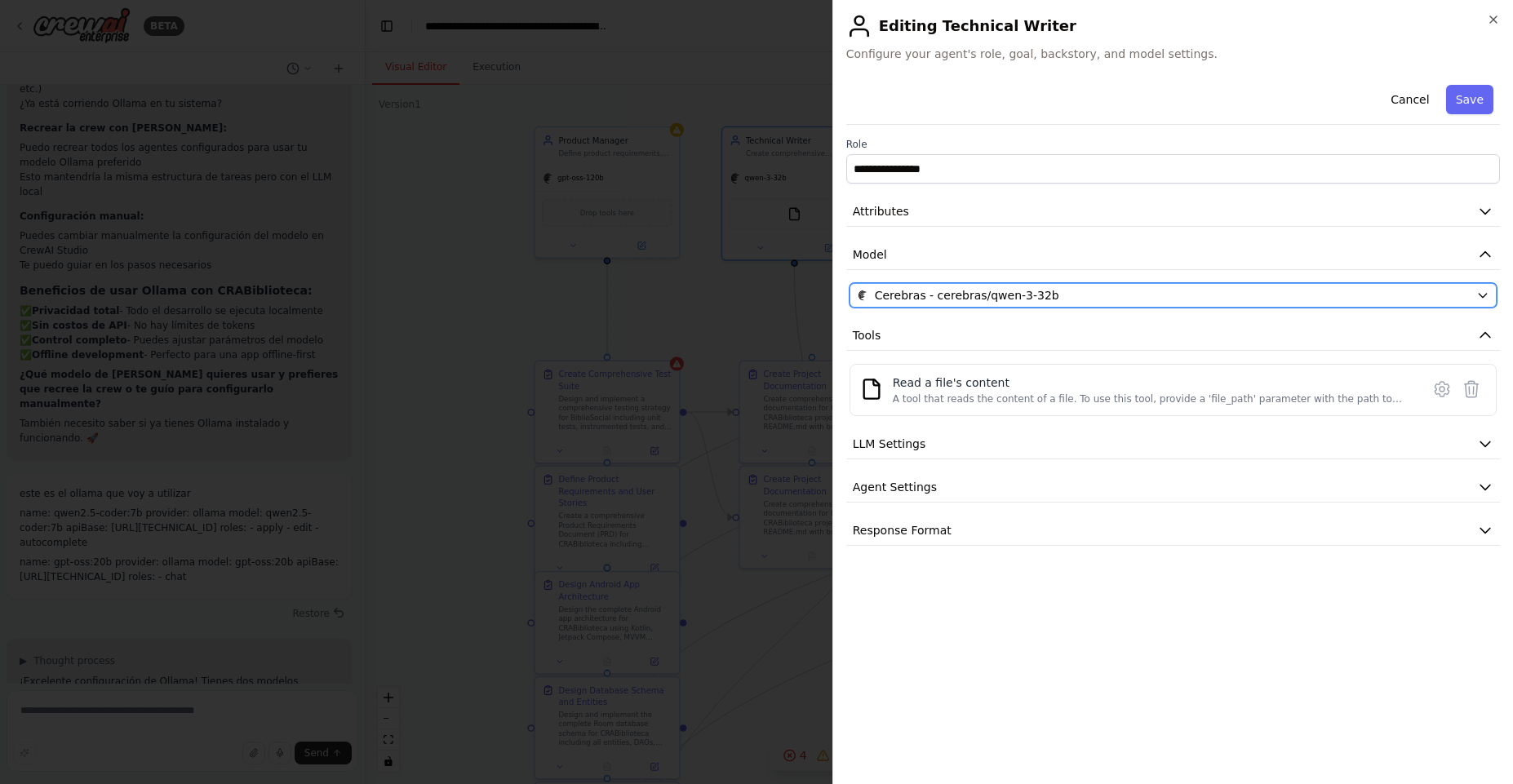
click at [911, 301] on span "Cerebras - cerebras/qwen-3-32b" at bounding box center [967, 295] width 185 height 16
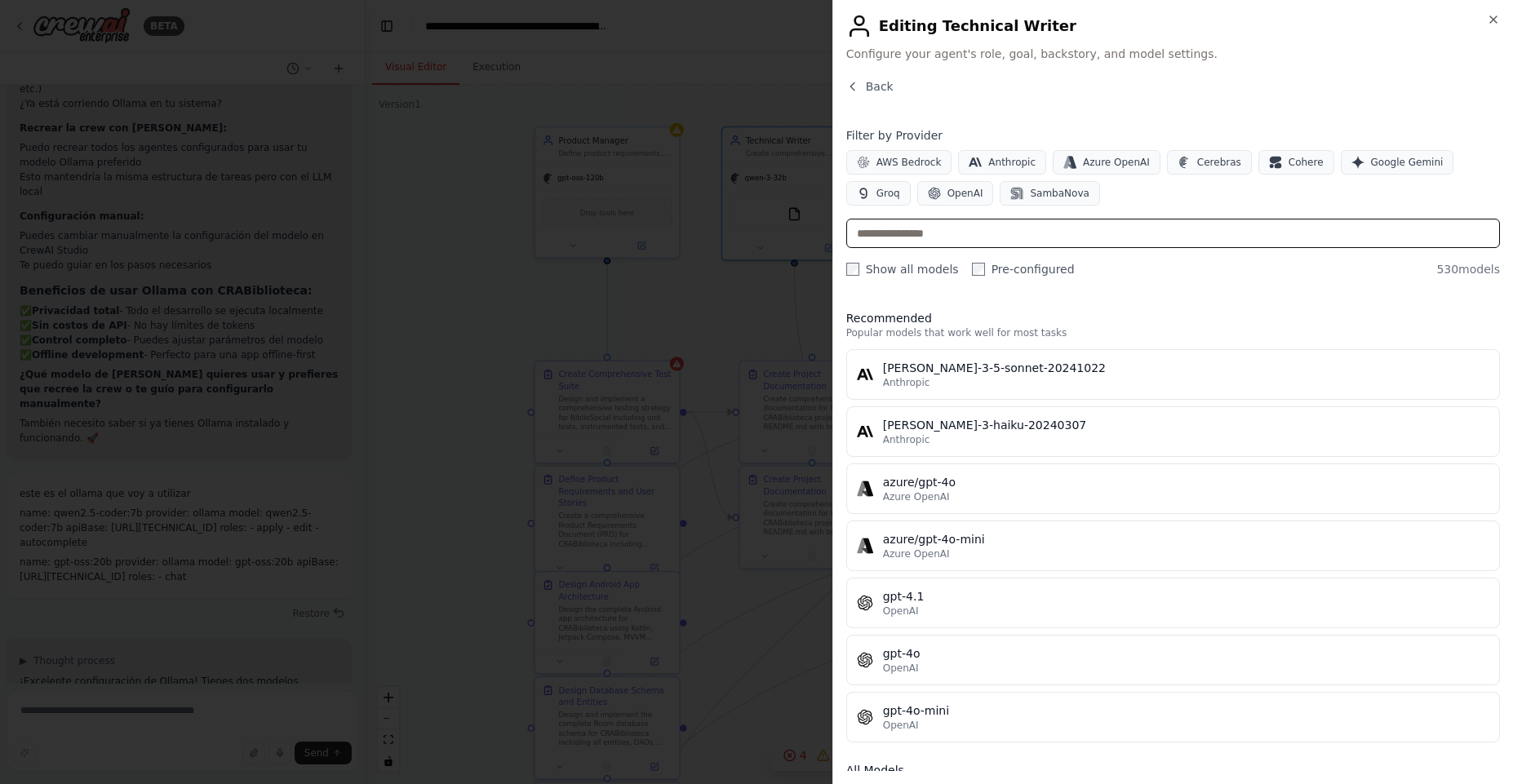
click at [1003, 235] on input "text" at bounding box center [1172, 233] width 654 height 29
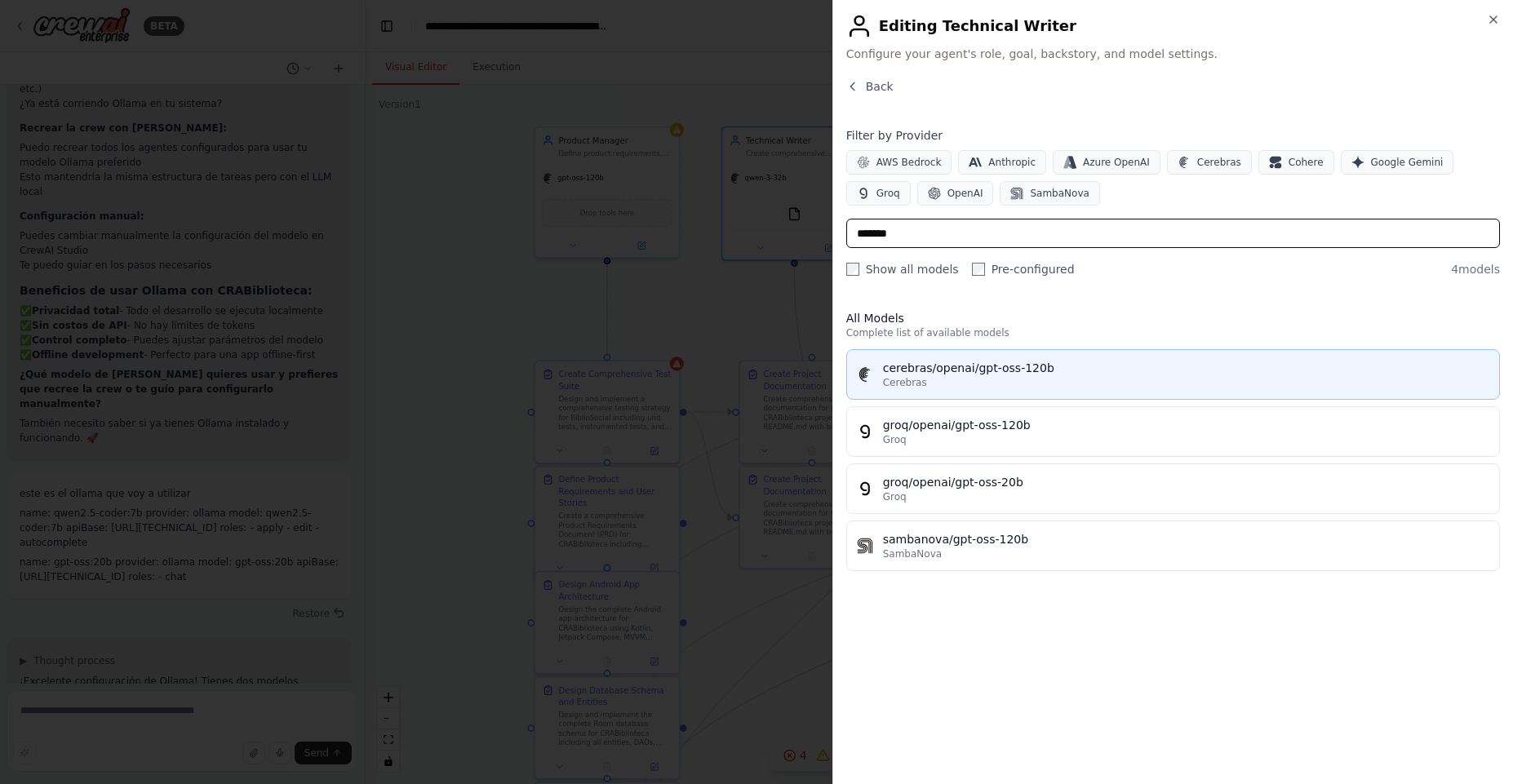
type input "*******"
click at [1010, 380] on div "Cerebras" at bounding box center [1186, 382] width 606 height 13
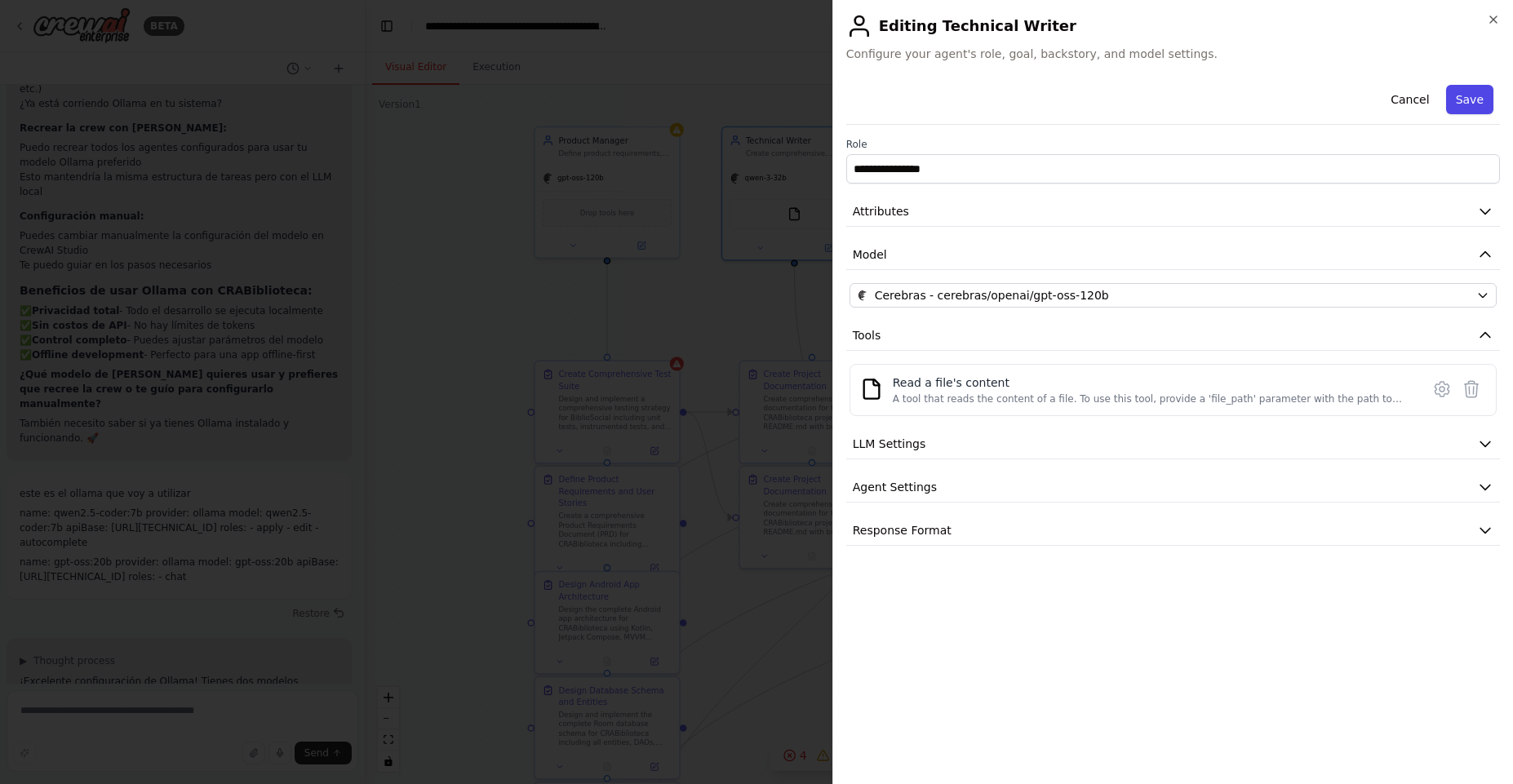
click at [1478, 93] on button "Save" at bounding box center [1469, 99] width 48 height 29
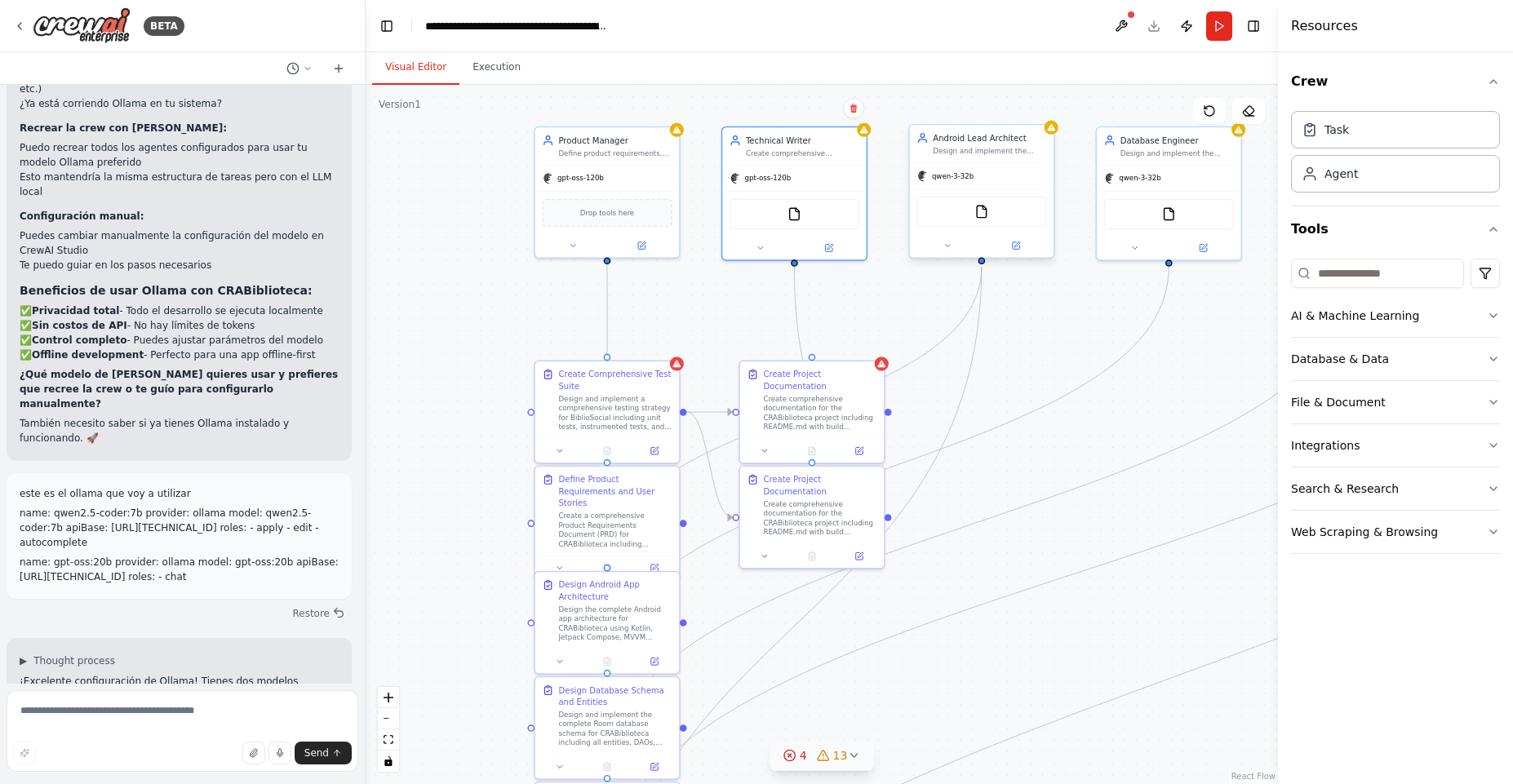
click at [1032, 174] on div "qwen-3-32b" at bounding box center [981, 175] width 144 height 26
click at [1015, 249] on icon at bounding box center [1014, 245] width 9 height 9
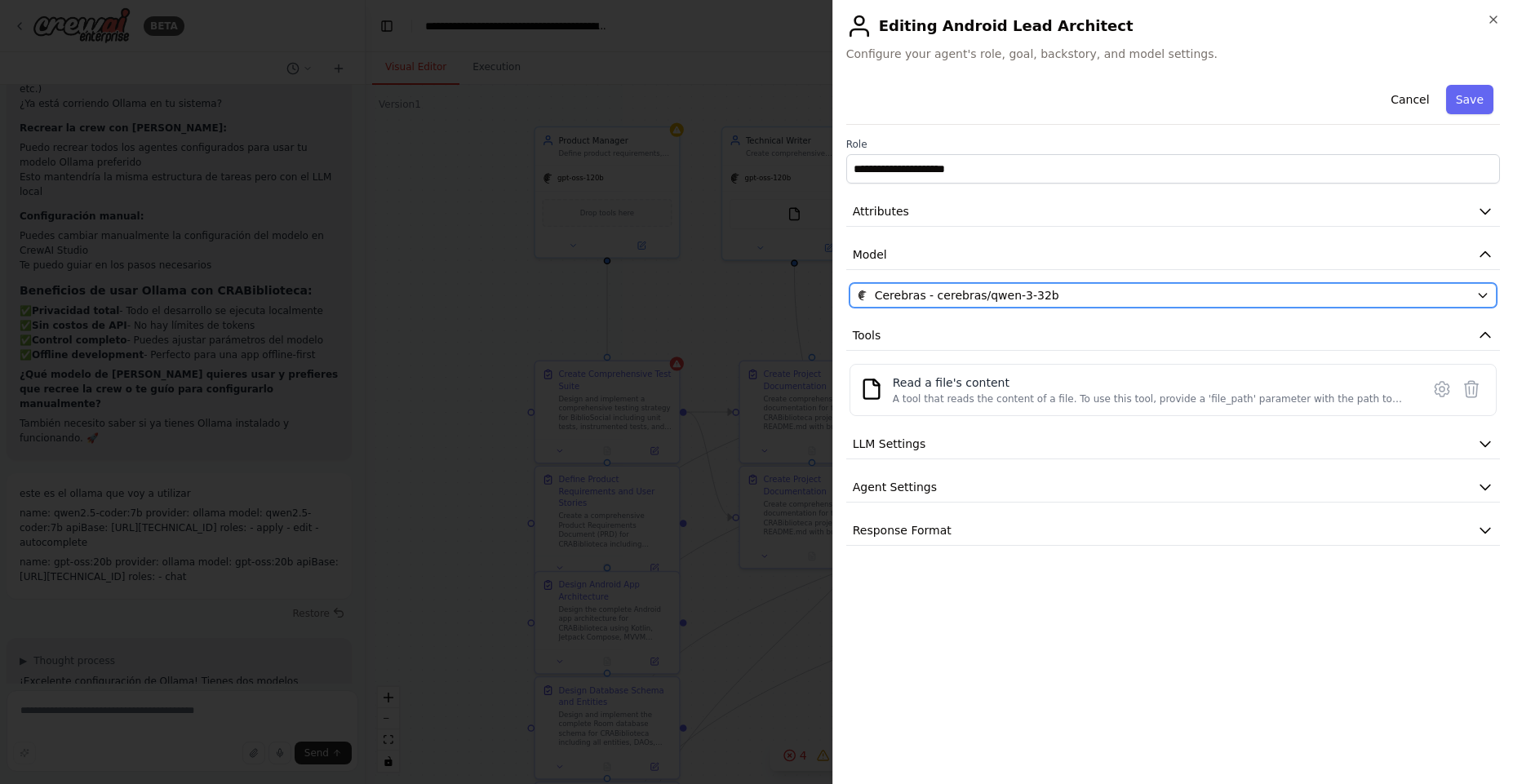
click at [1015, 304] on button "Cerebras - cerebras/qwen-3-32b" at bounding box center [1173, 296] width 647 height 25
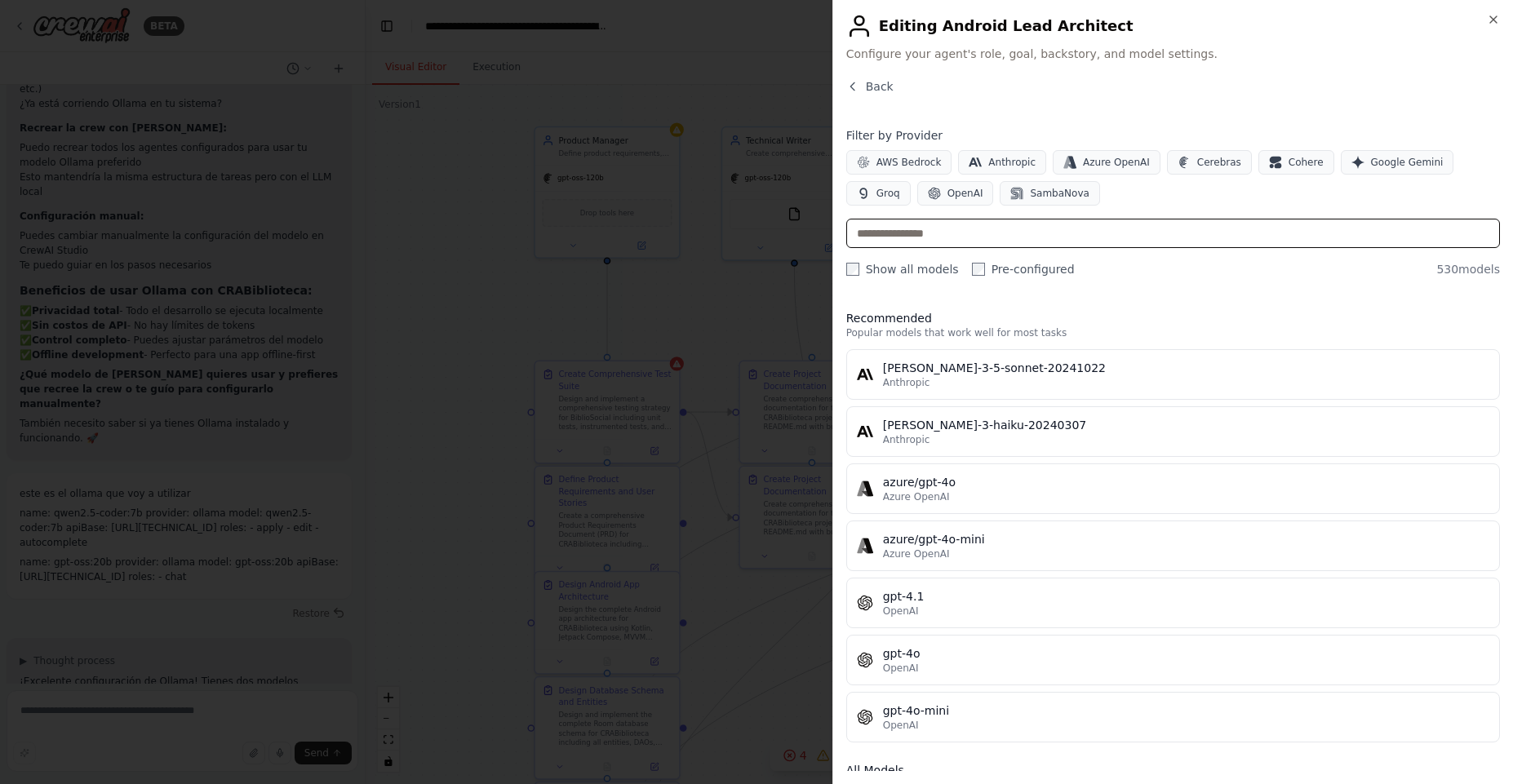
click at [968, 226] on input "text" at bounding box center [1172, 233] width 654 height 29
click at [984, 268] on label "Pre-configured" at bounding box center [1023, 268] width 103 height 16
click at [907, 225] on input "text" at bounding box center [1172, 233] width 654 height 29
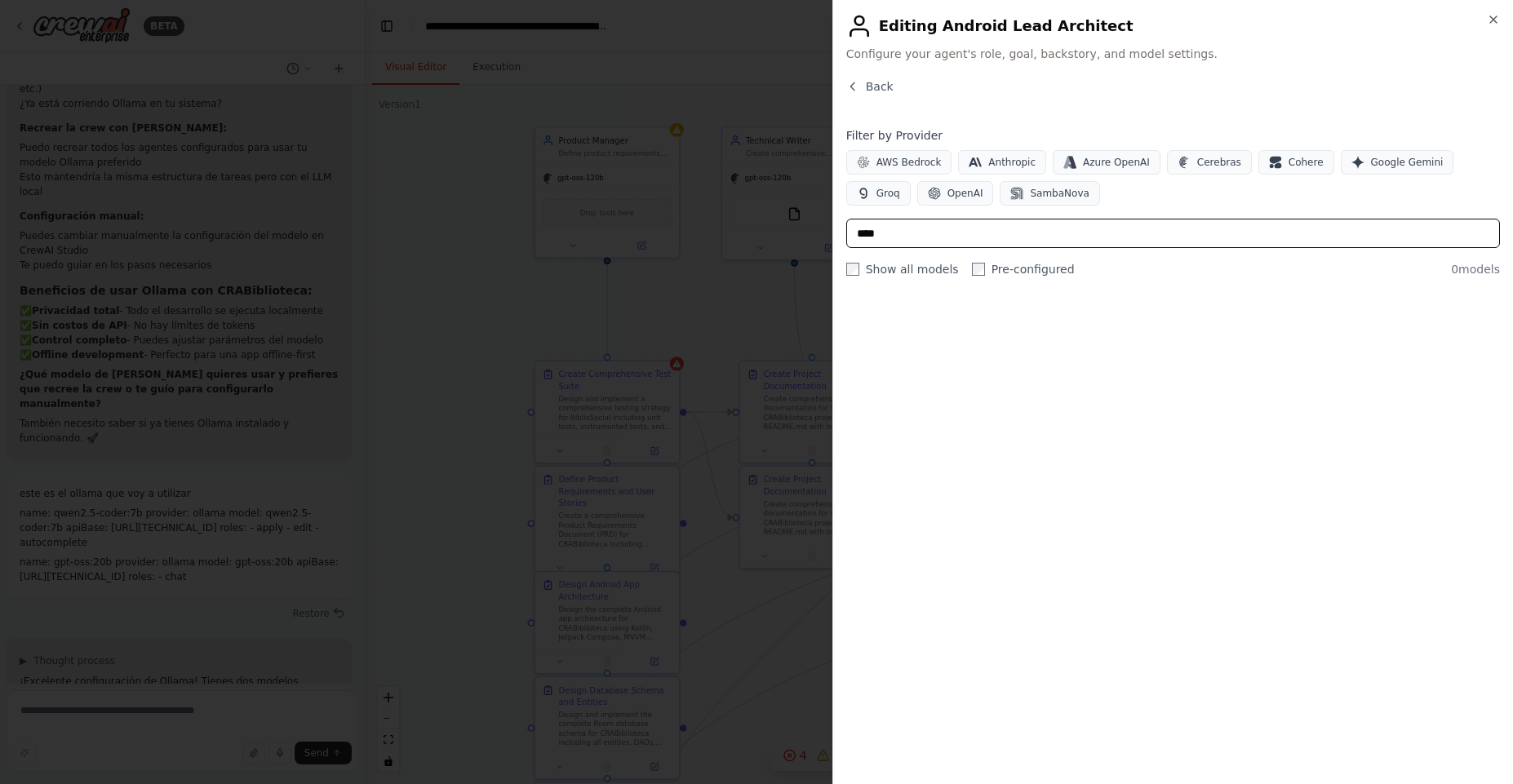
type input "****"
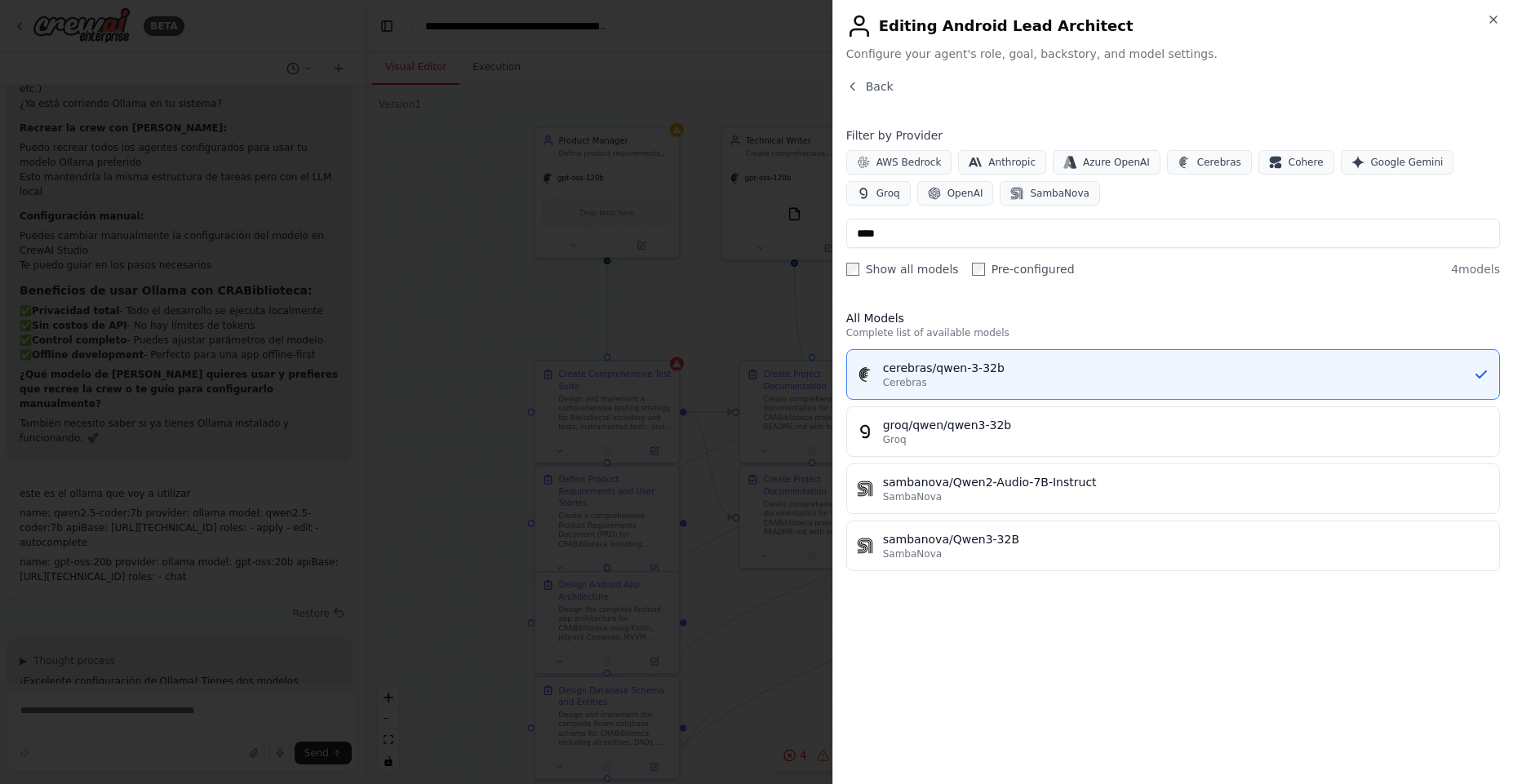
click at [981, 266] on label "Pre-configured" at bounding box center [1023, 268] width 103 height 16
click at [1197, 163] on span "Cerebras" at bounding box center [1219, 163] width 44 height 13
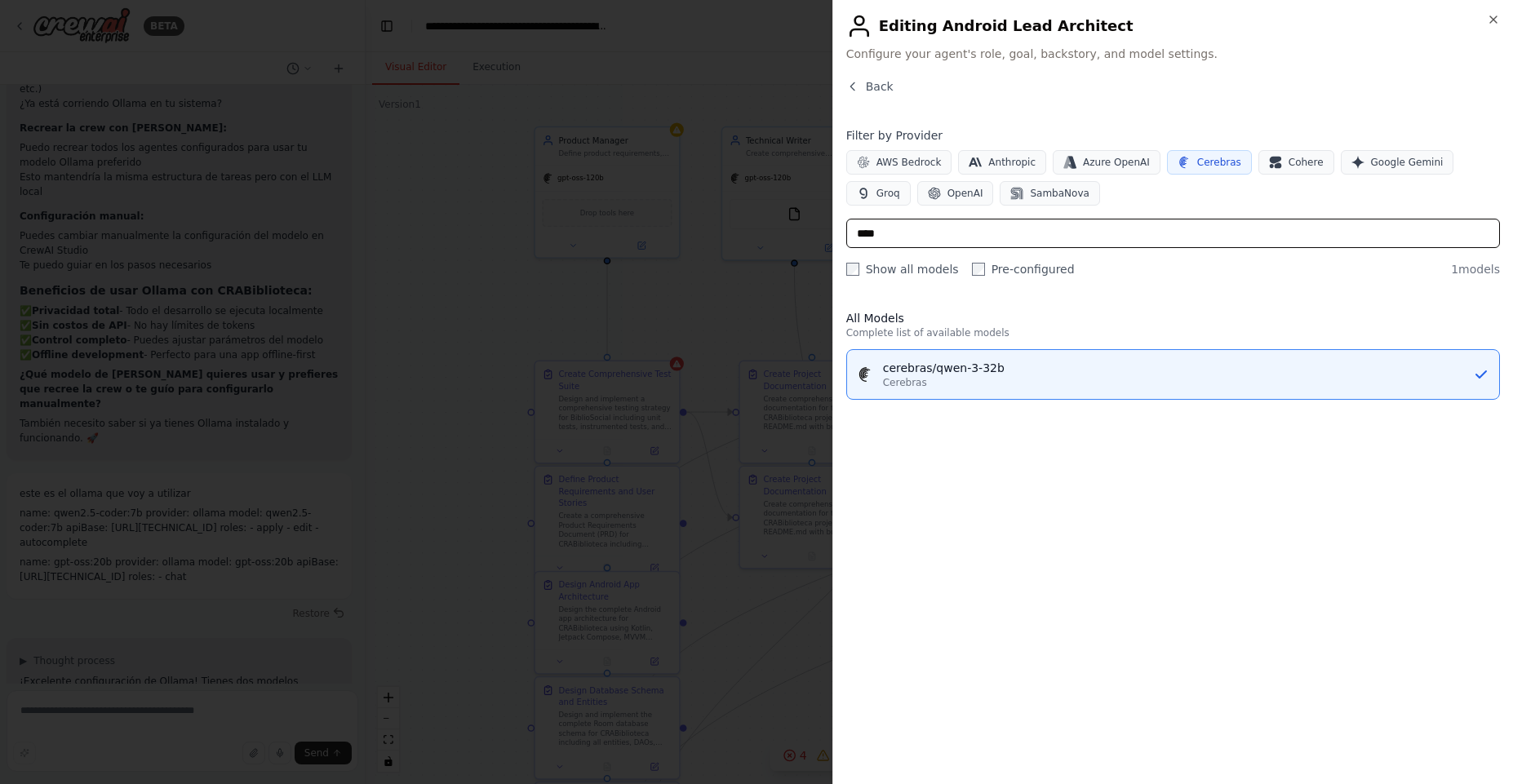
drag, startPoint x: 913, startPoint y: 236, endPoint x: 724, endPoint y: 233, distance: 189.0
click at [724, 233] on body "BETA You are CrewAI Studio. Create a multi-agent crew to deliver a complete And…" at bounding box center [756, 392] width 1513 height 784
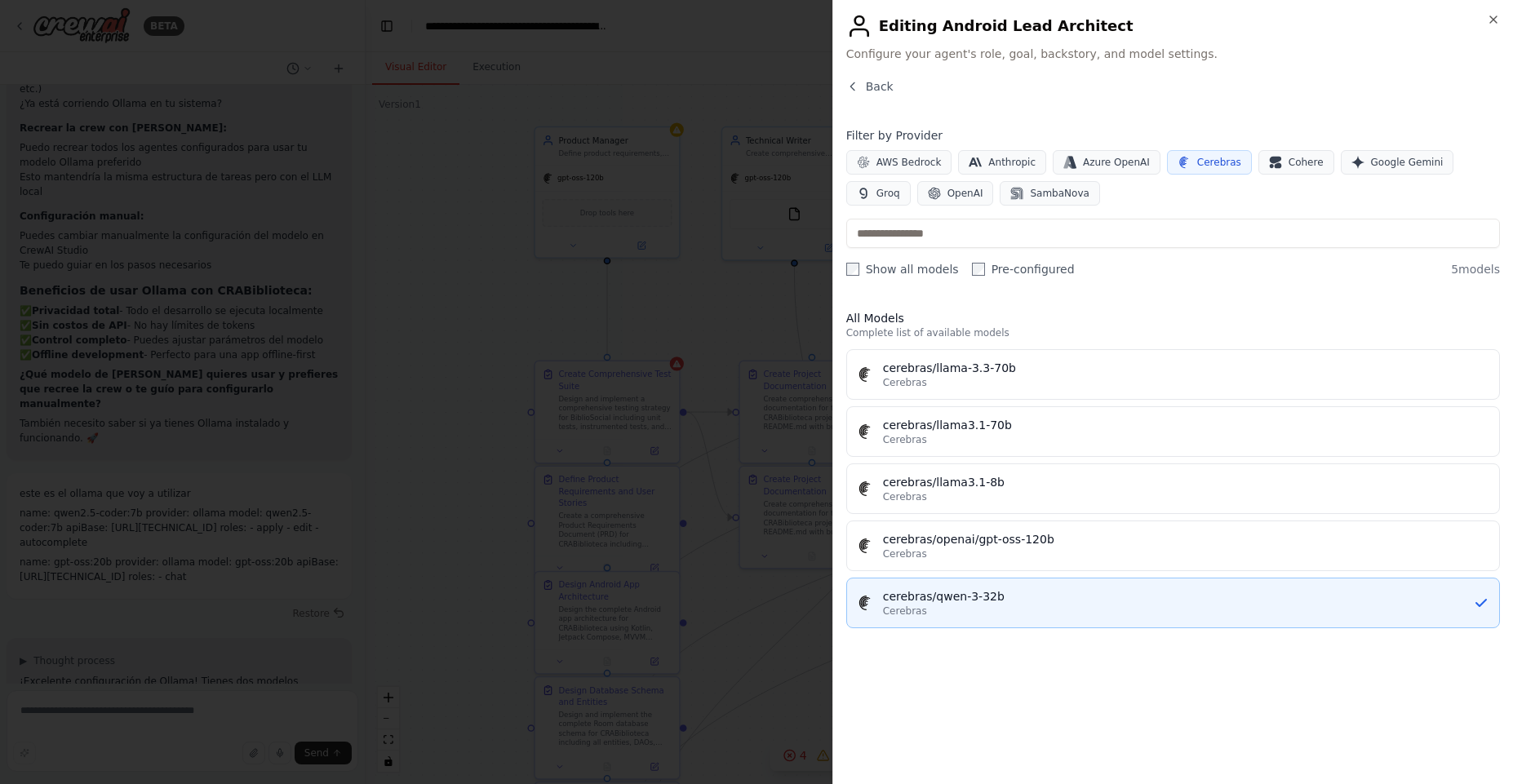
click at [1028, 609] on div "Cerebras" at bounding box center [1178, 611] width 590 height 13
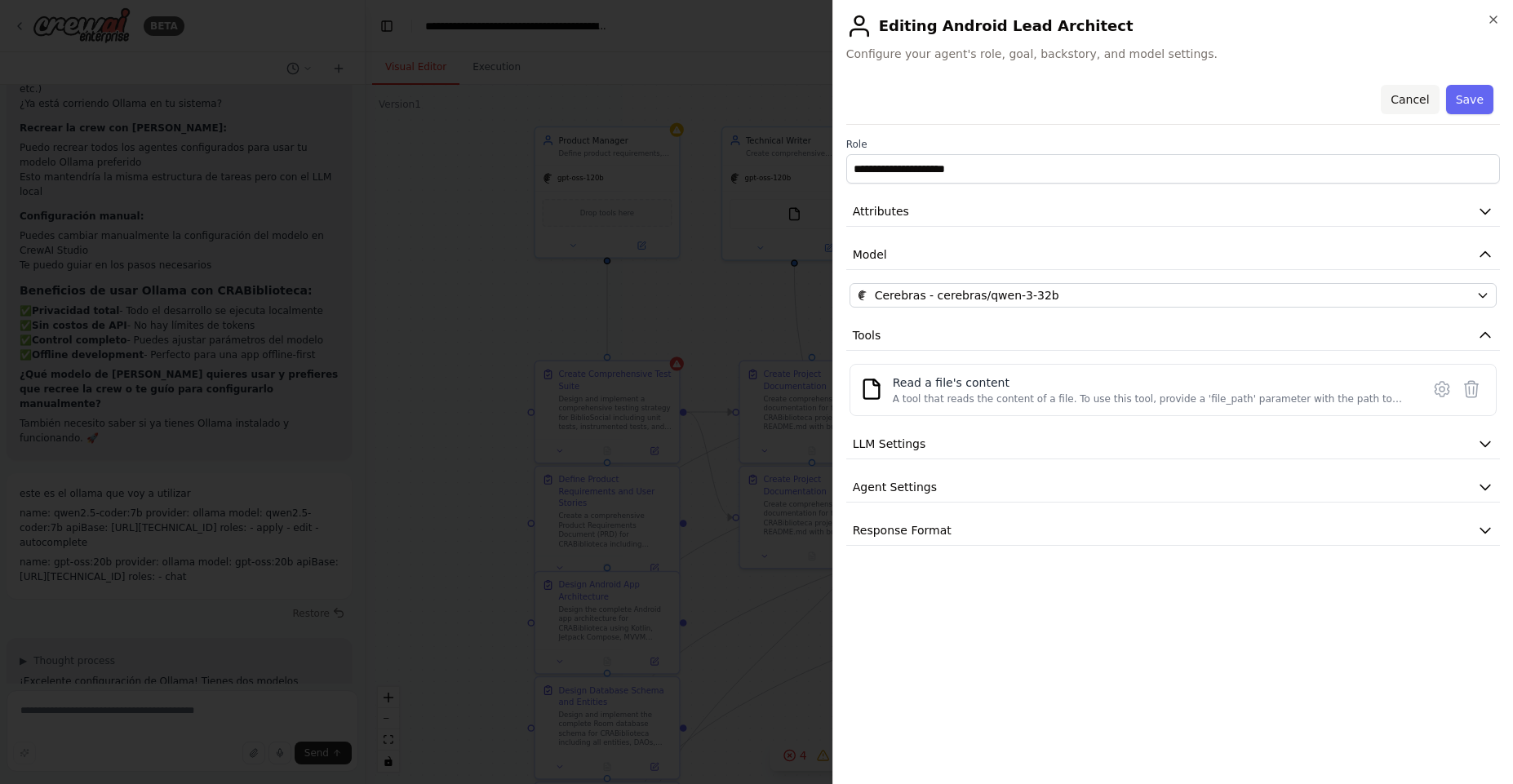
click at [1419, 98] on button "Cancel" at bounding box center [1409, 99] width 58 height 29
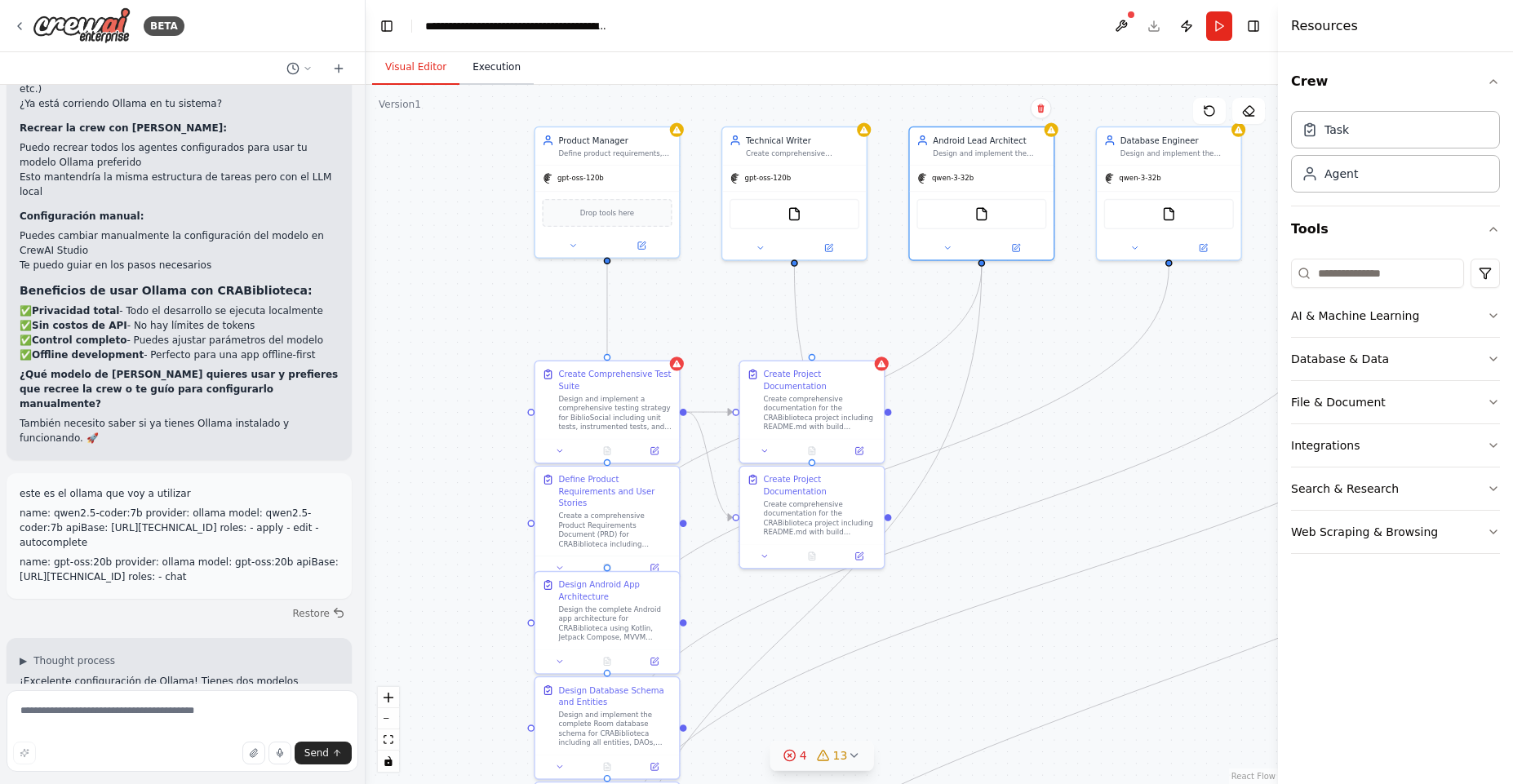
click at [498, 57] on button "Execution" at bounding box center [497, 68] width 74 height 34
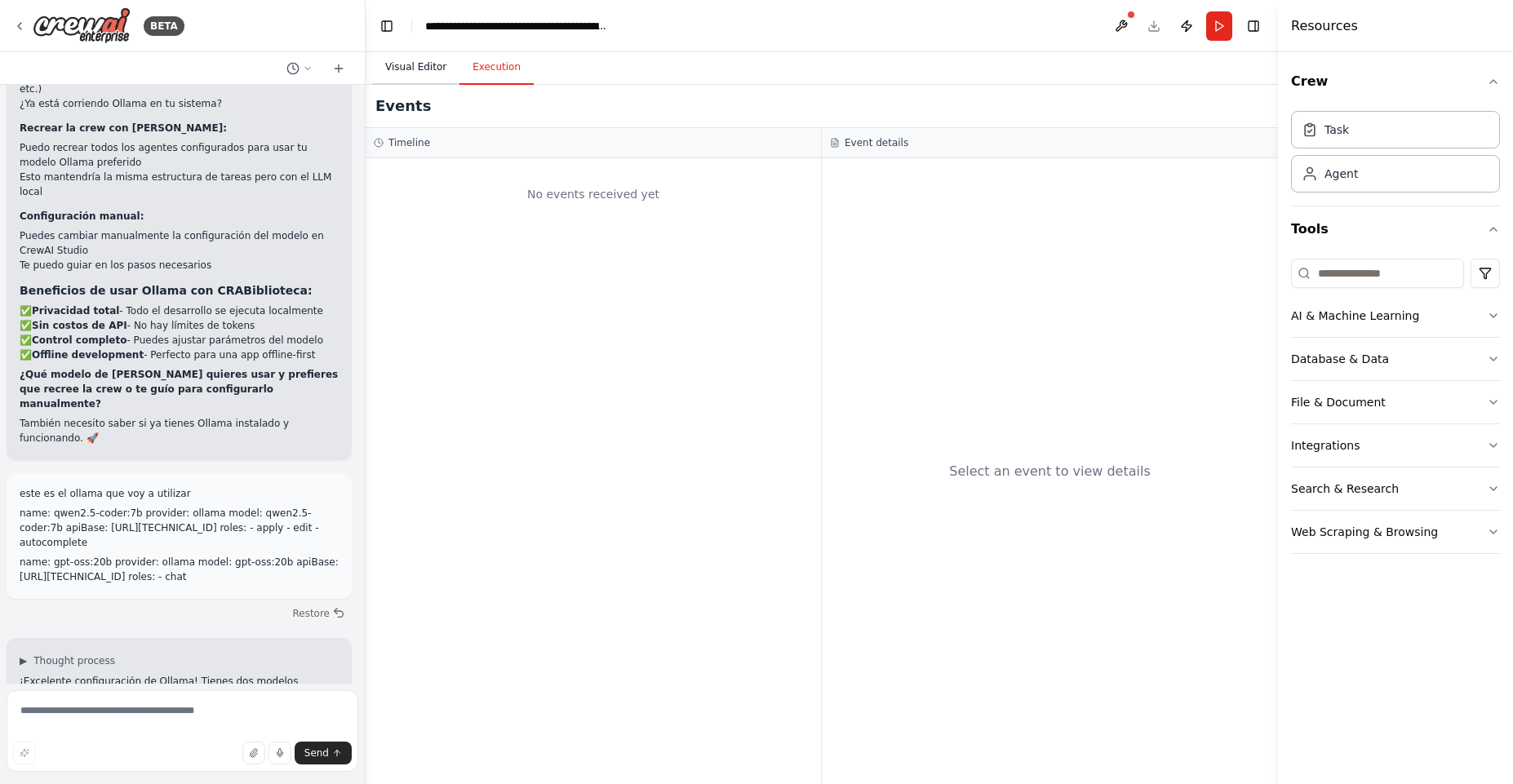
click at [415, 79] on button "Visual Editor" at bounding box center [416, 68] width 88 height 34
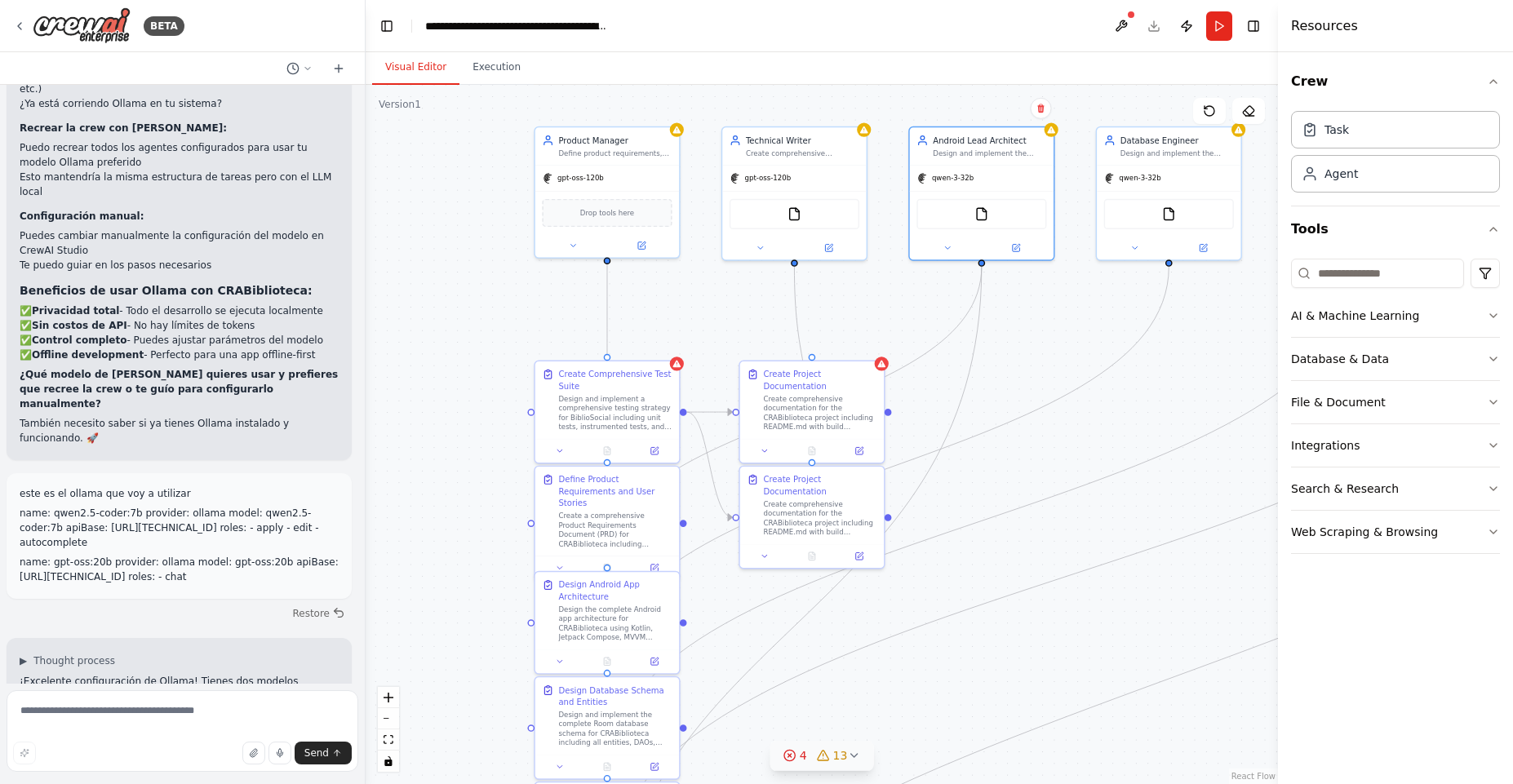
click at [1156, 25] on header "**********" at bounding box center [821, 26] width 913 height 52
click at [1117, 25] on button at bounding box center [1120, 26] width 26 height 29
click at [1121, 25] on div at bounding box center [1120, 26] width 26 height 29
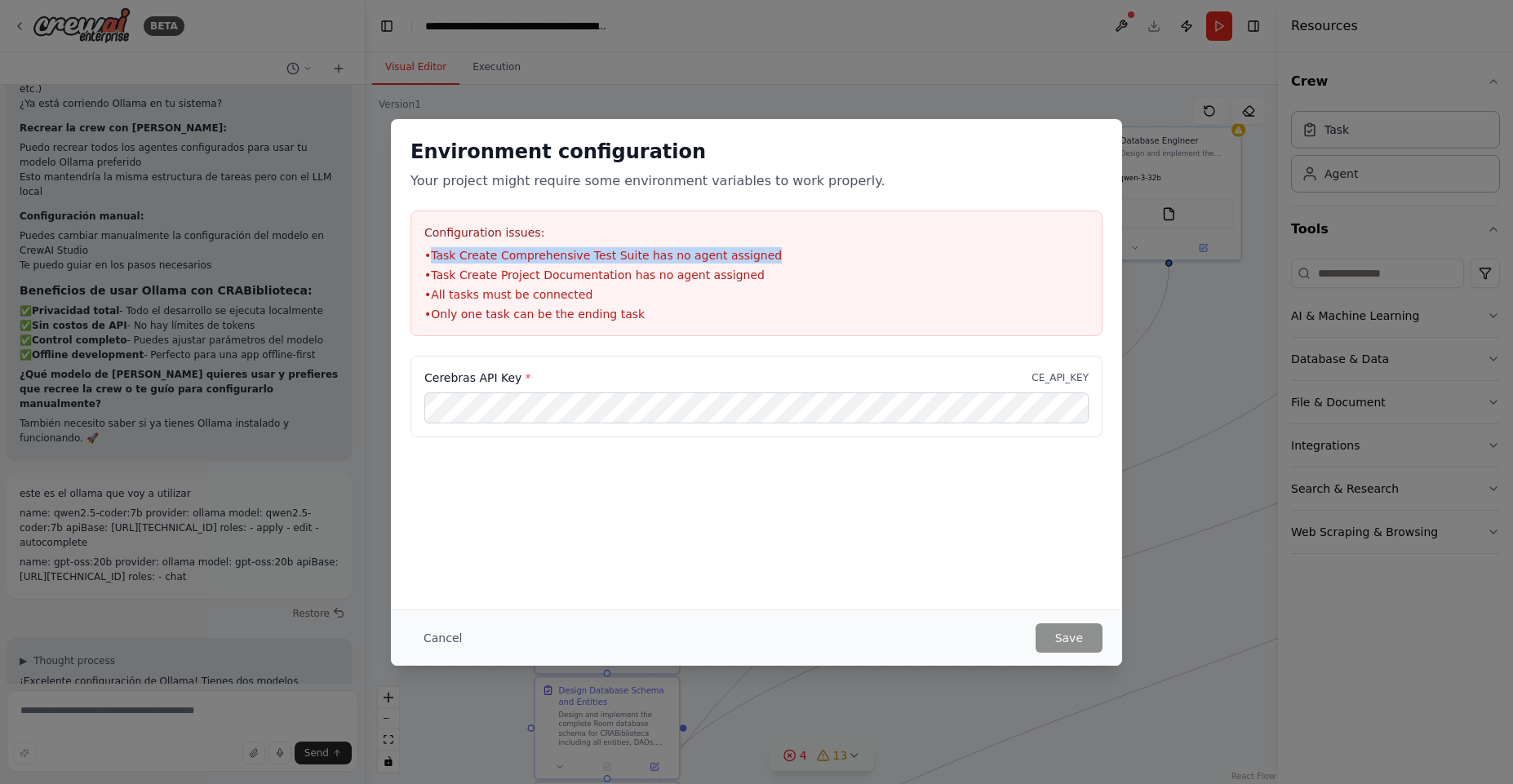
drag, startPoint x: 432, startPoint y: 255, endPoint x: 785, endPoint y: 248, distance: 353.1
click at [785, 248] on li "• Task Create Comprehensive Test Suite has no agent assigned" at bounding box center [756, 255] width 664 height 16
click at [1221, 480] on div "Environment configuration Your project might require some environment variables…" at bounding box center [756, 392] width 1513 height 784
click at [653, 684] on div "Environment configuration Your project might require some environment variables…" at bounding box center [756, 392] width 1513 height 784
click at [434, 637] on button "Cancel" at bounding box center [442, 637] width 65 height 29
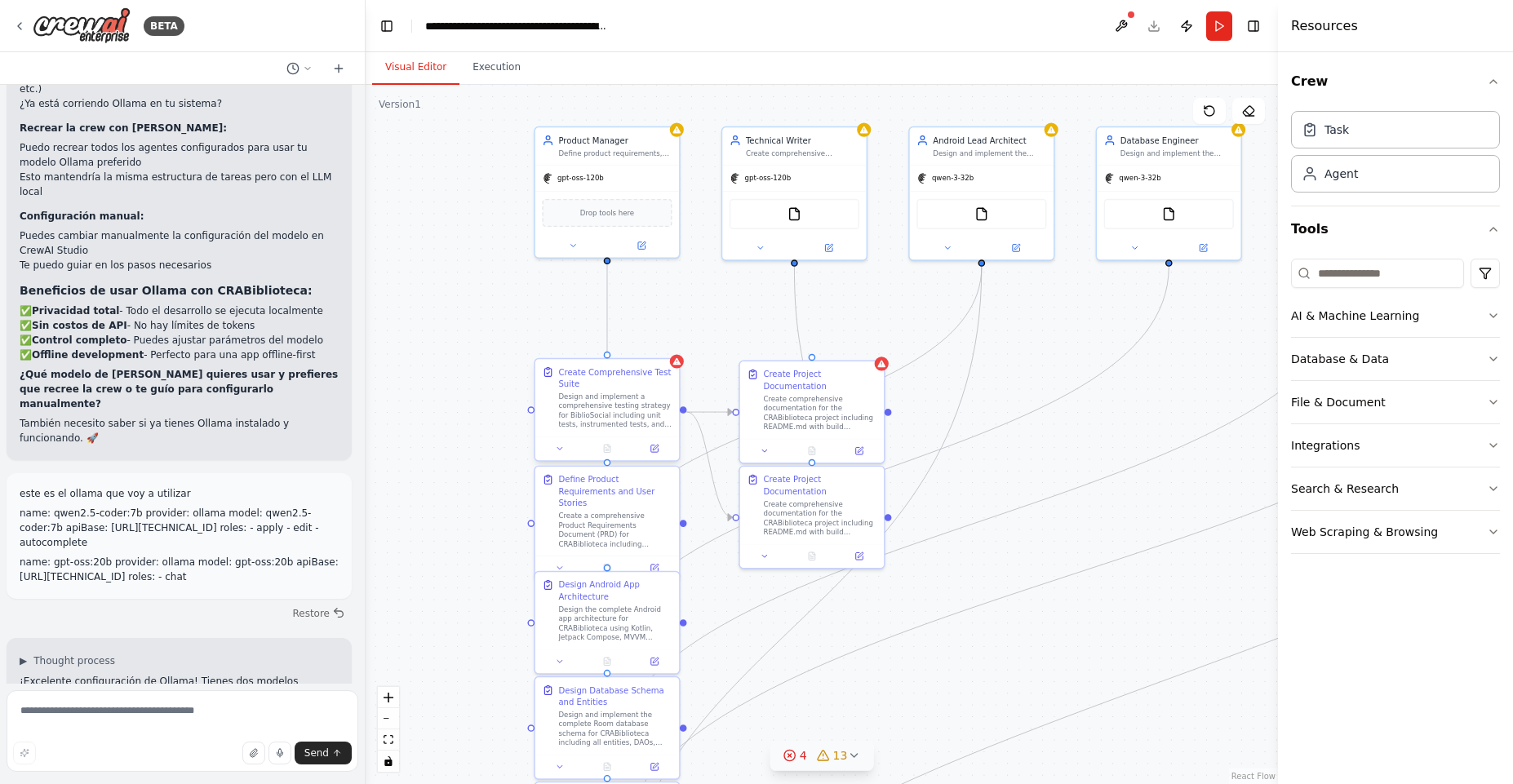
click at [595, 380] on div "Create Comprehensive Test Suite" at bounding box center [614, 378] width 113 height 24
click at [654, 449] on icon at bounding box center [656, 447] width 6 height 6
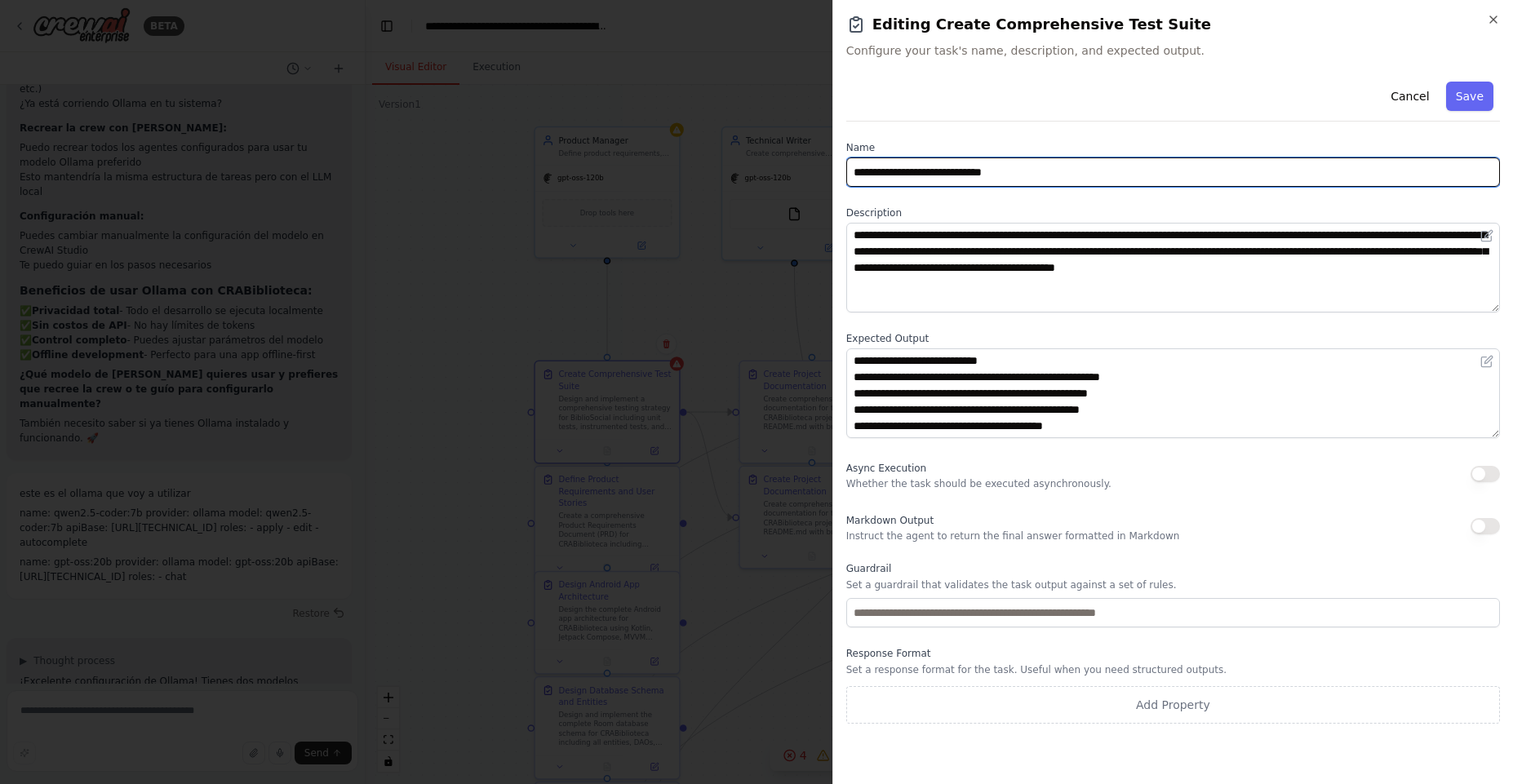
click at [1102, 167] on input "**********" at bounding box center [1172, 171] width 654 height 29
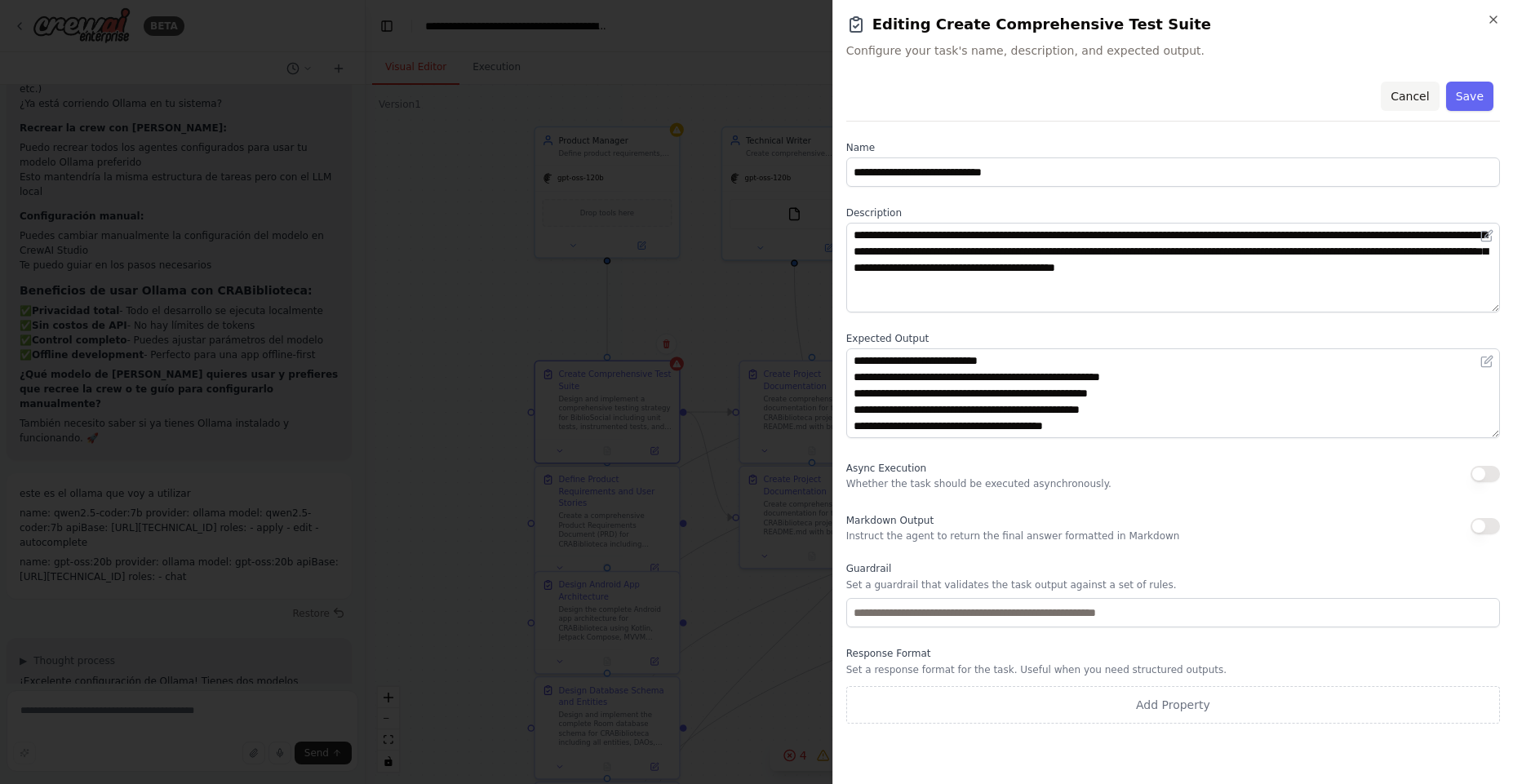
click at [1405, 94] on button "Cancel" at bounding box center [1409, 96] width 58 height 29
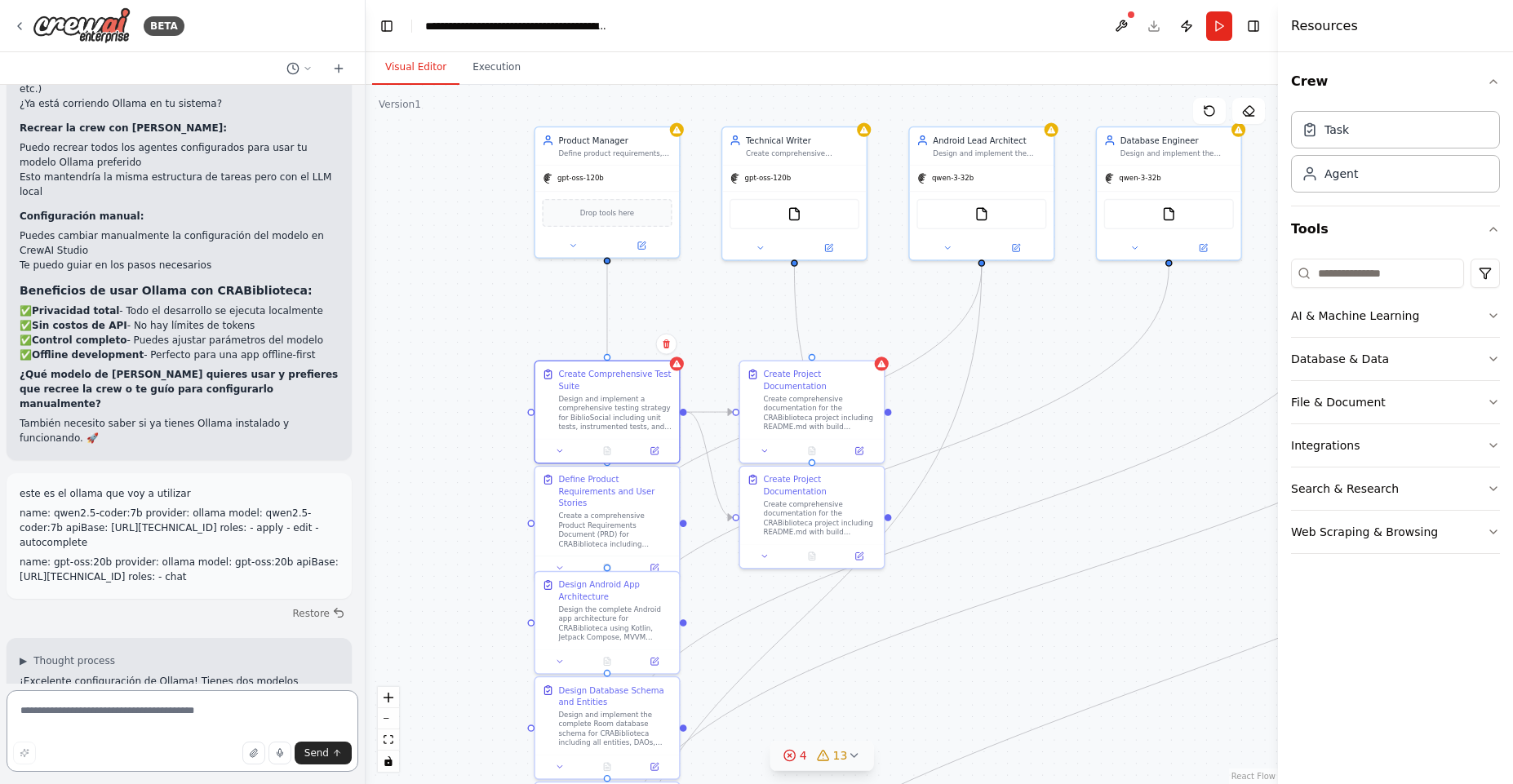
click at [127, 735] on textarea at bounding box center [183, 731] width 352 height 82
type textarea "**********"
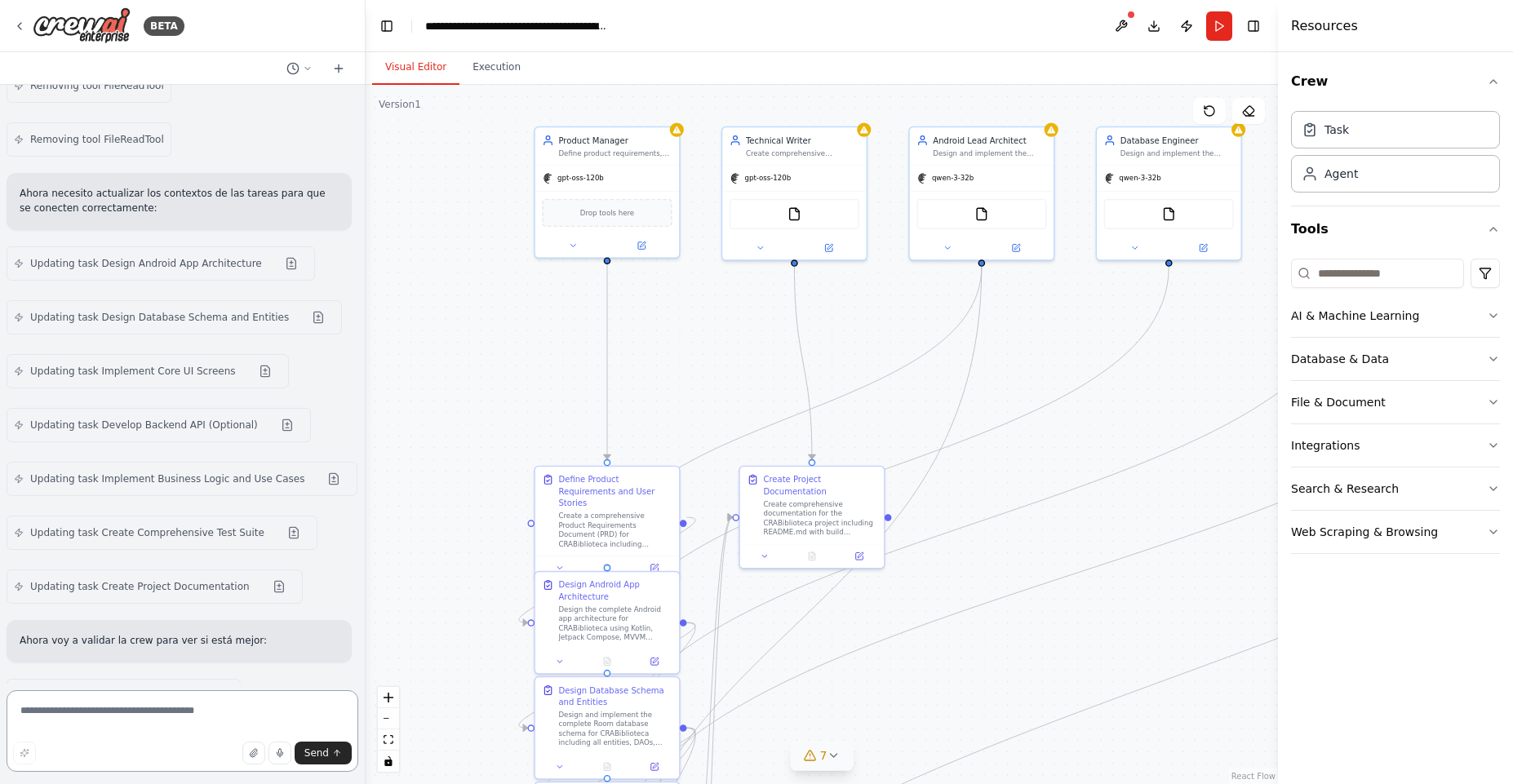
scroll to position [10671, 0]
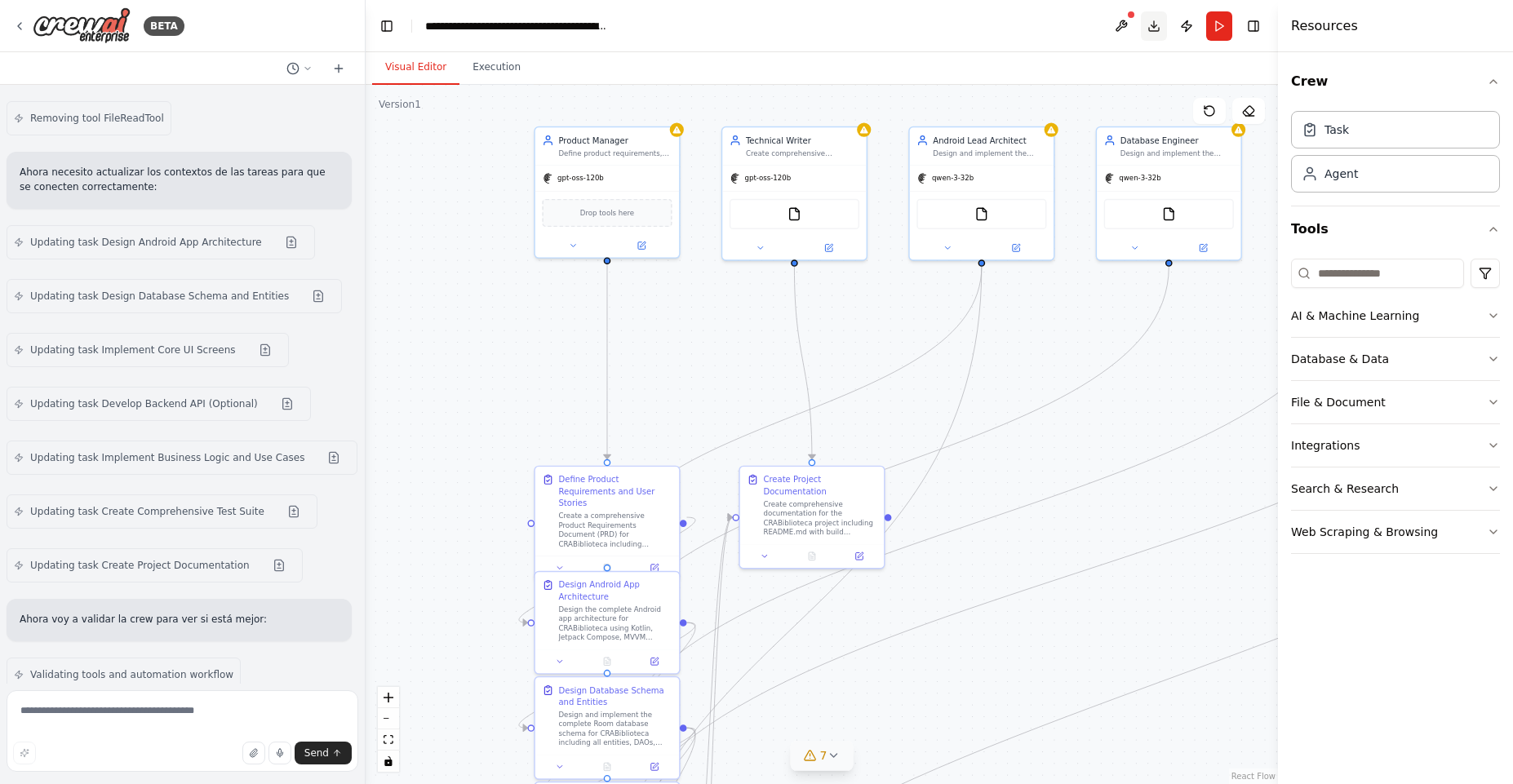
click at [1154, 26] on button "Download" at bounding box center [1153, 26] width 26 height 29
click at [139, 707] on textarea at bounding box center [183, 731] width 352 height 82
paste textarea "*"
type textarea "**********"
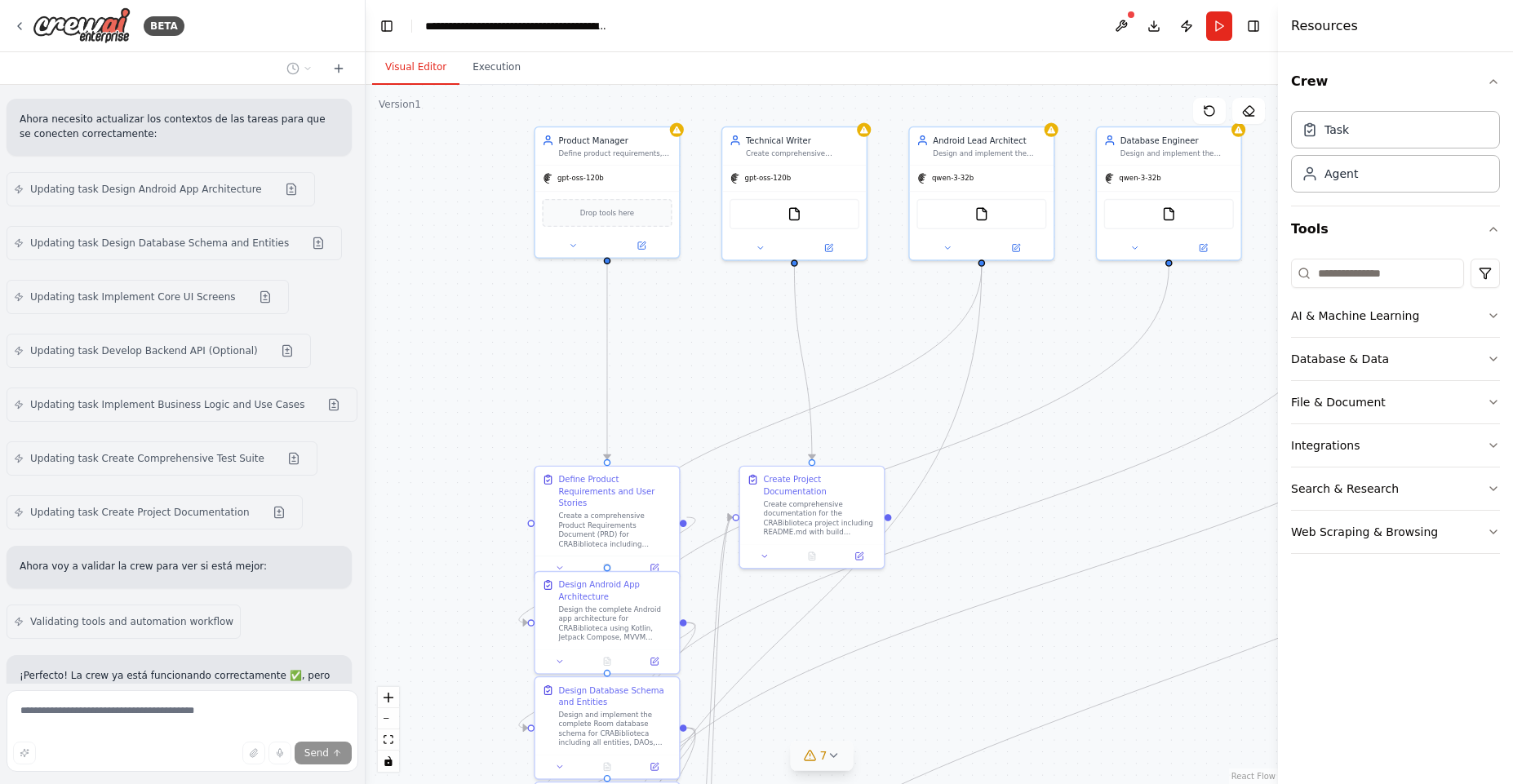
scroll to position [10817, 0]
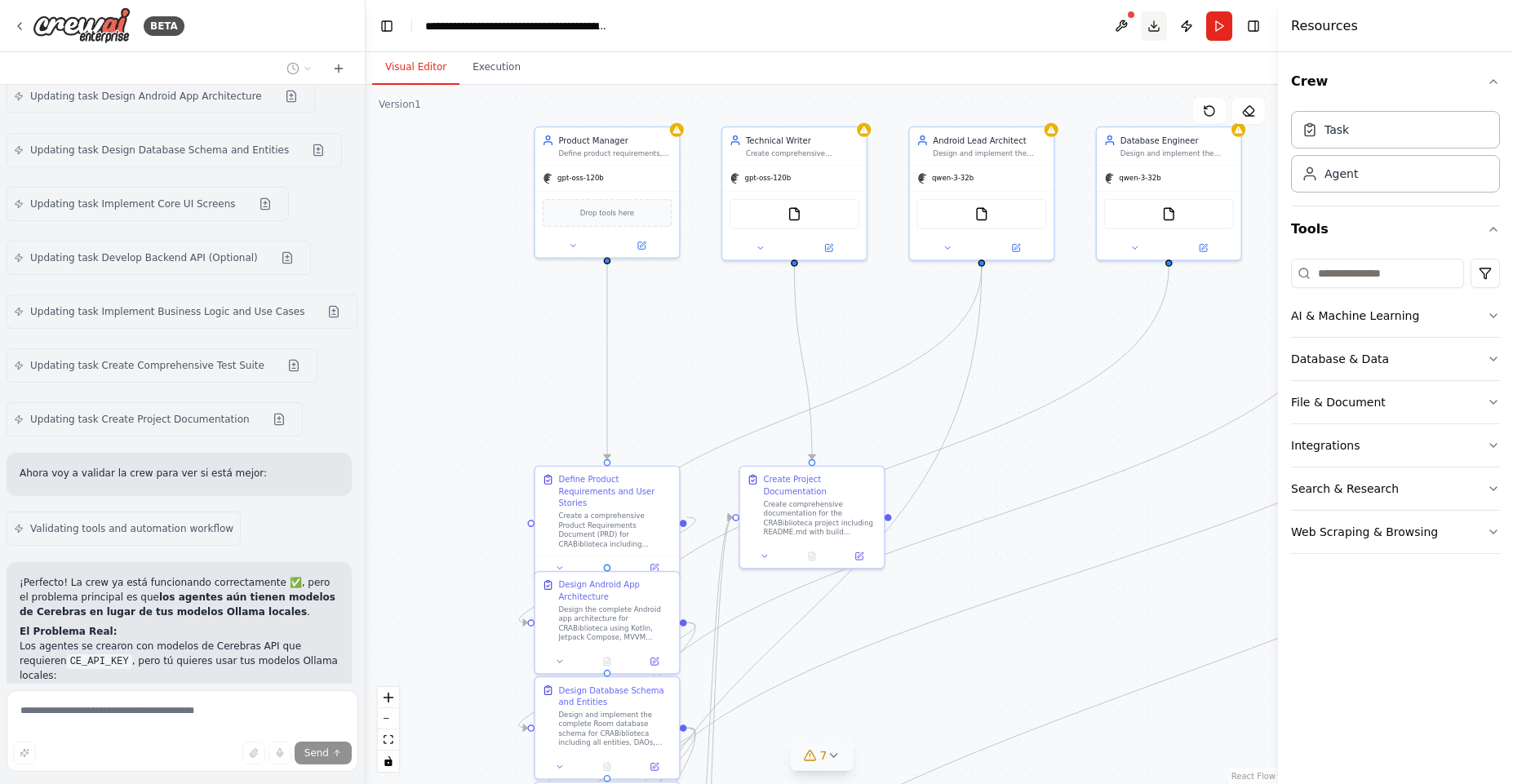
click at [1153, 29] on button "Download" at bounding box center [1153, 26] width 26 height 29
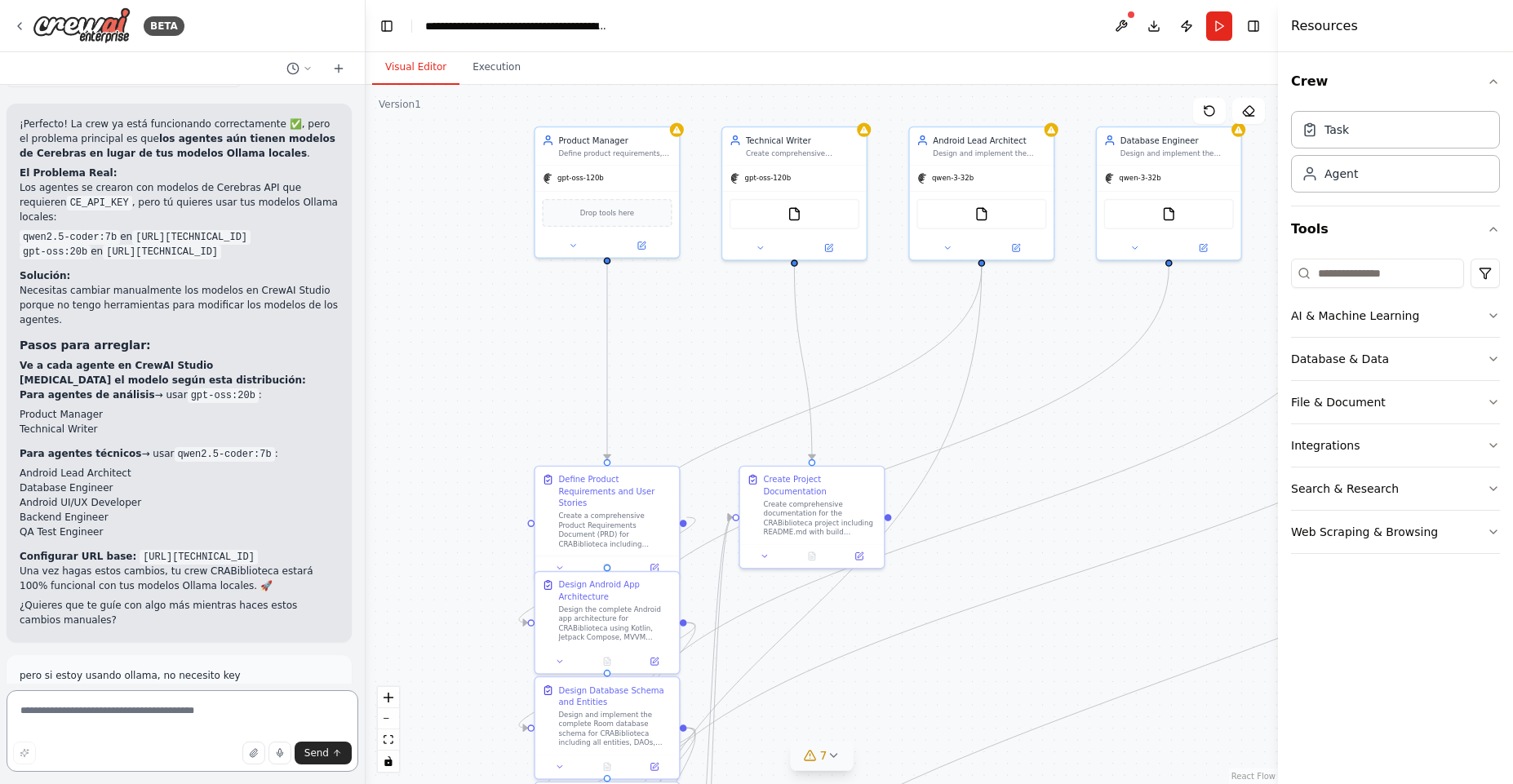
scroll to position [11310, 0]
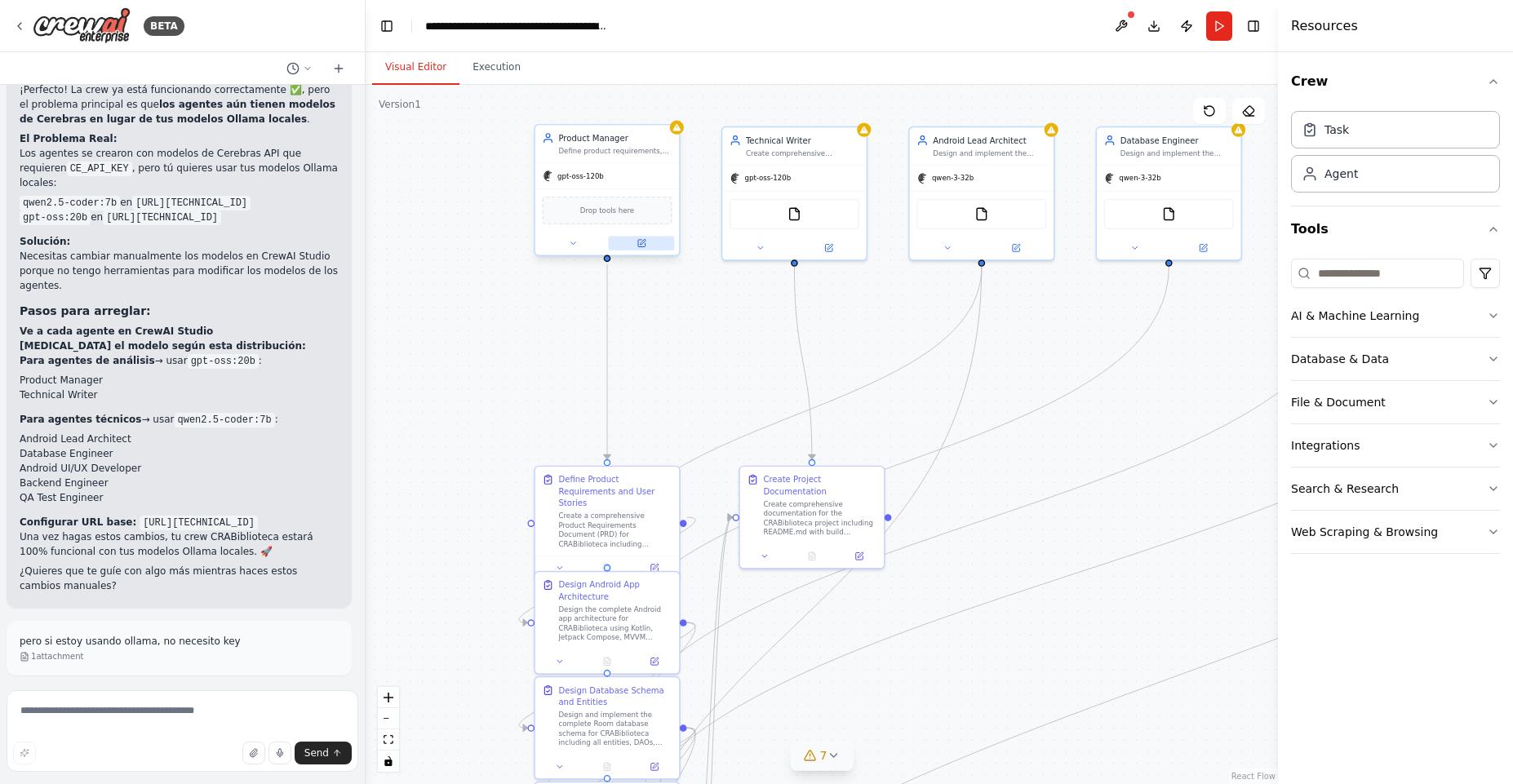
click at [639, 240] on icon at bounding box center [642, 244] width 8 height 8
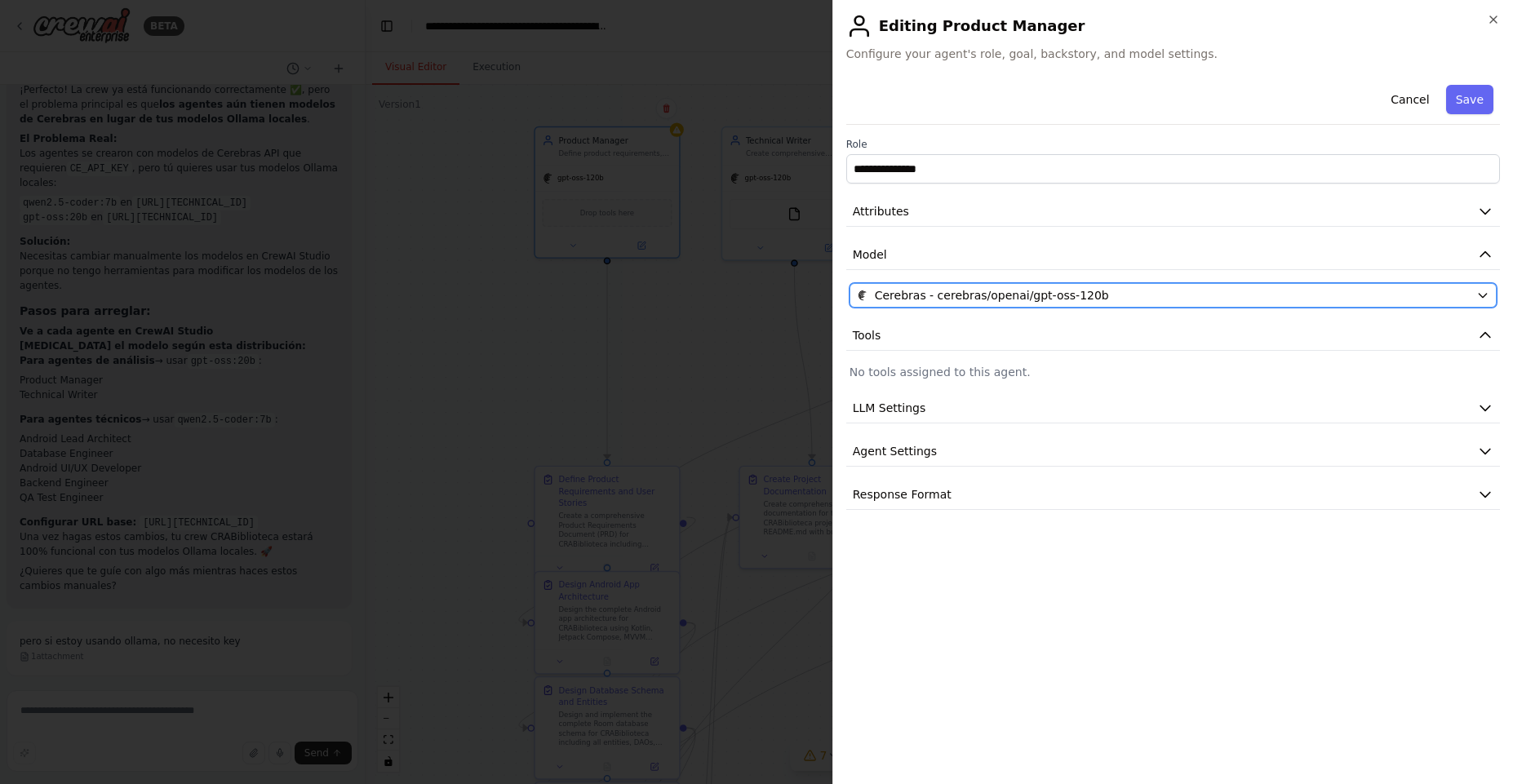
click at [1011, 293] on span "Cerebras - cerebras/openai/gpt-oss-120b" at bounding box center [992, 295] width 234 height 16
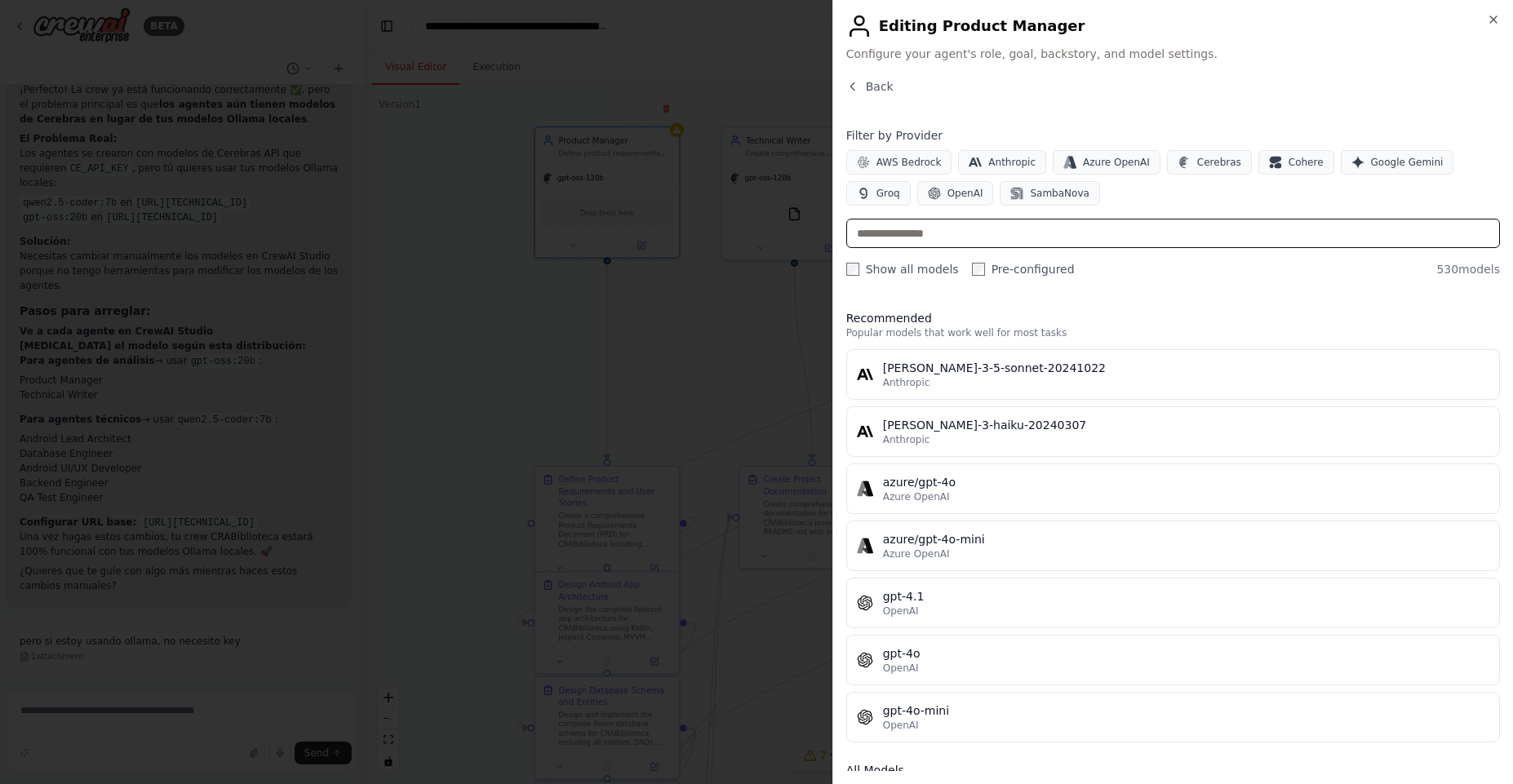
click at [929, 226] on input "text" at bounding box center [1172, 233] width 654 height 29
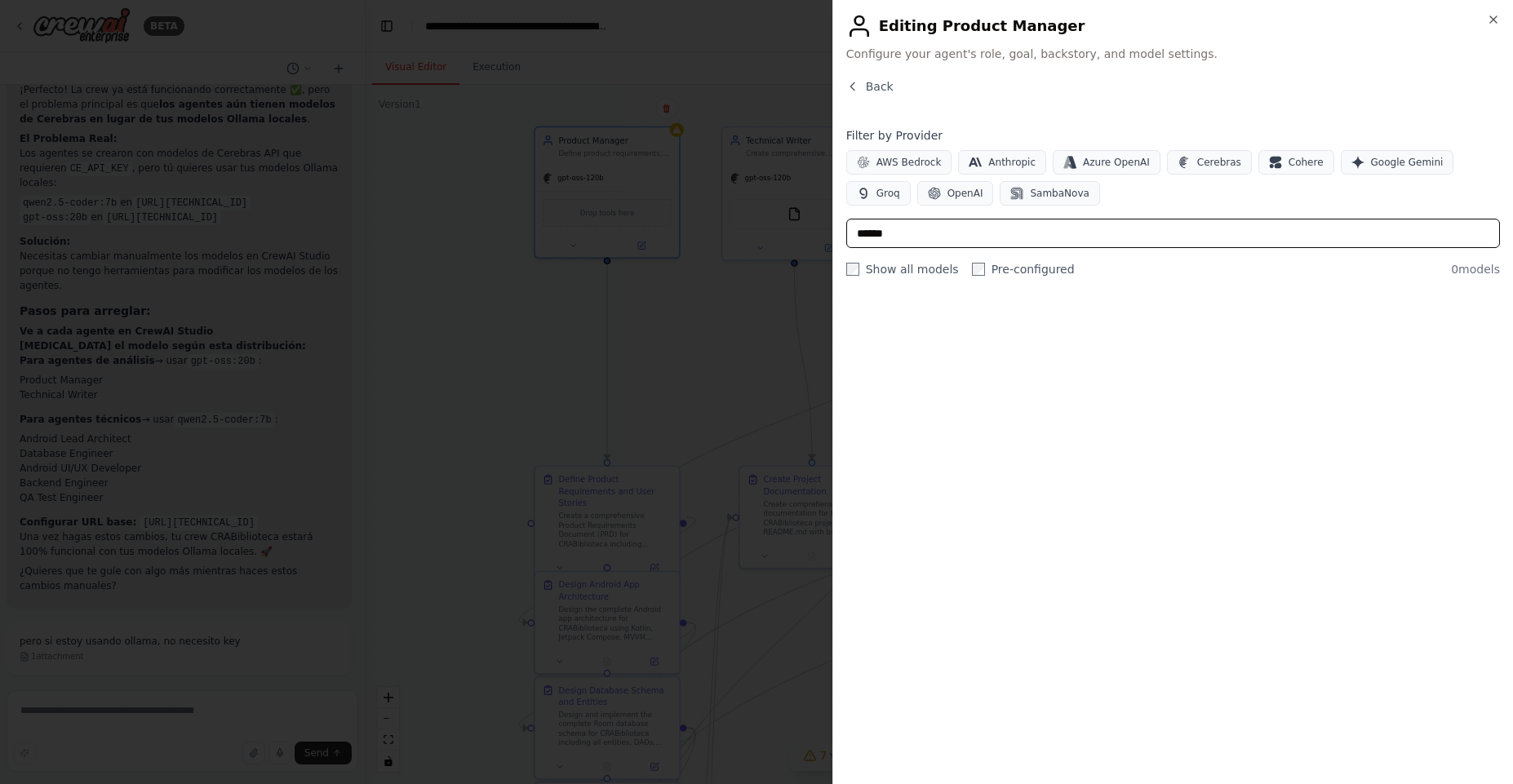
drag, startPoint x: 929, startPoint y: 226, endPoint x: 793, endPoint y: 229, distance: 136.0
click at [793, 229] on body "BETA You are CrewAI Studio. Create a multi-agent crew to deliver a complete And…" at bounding box center [756, 392] width 1513 height 784
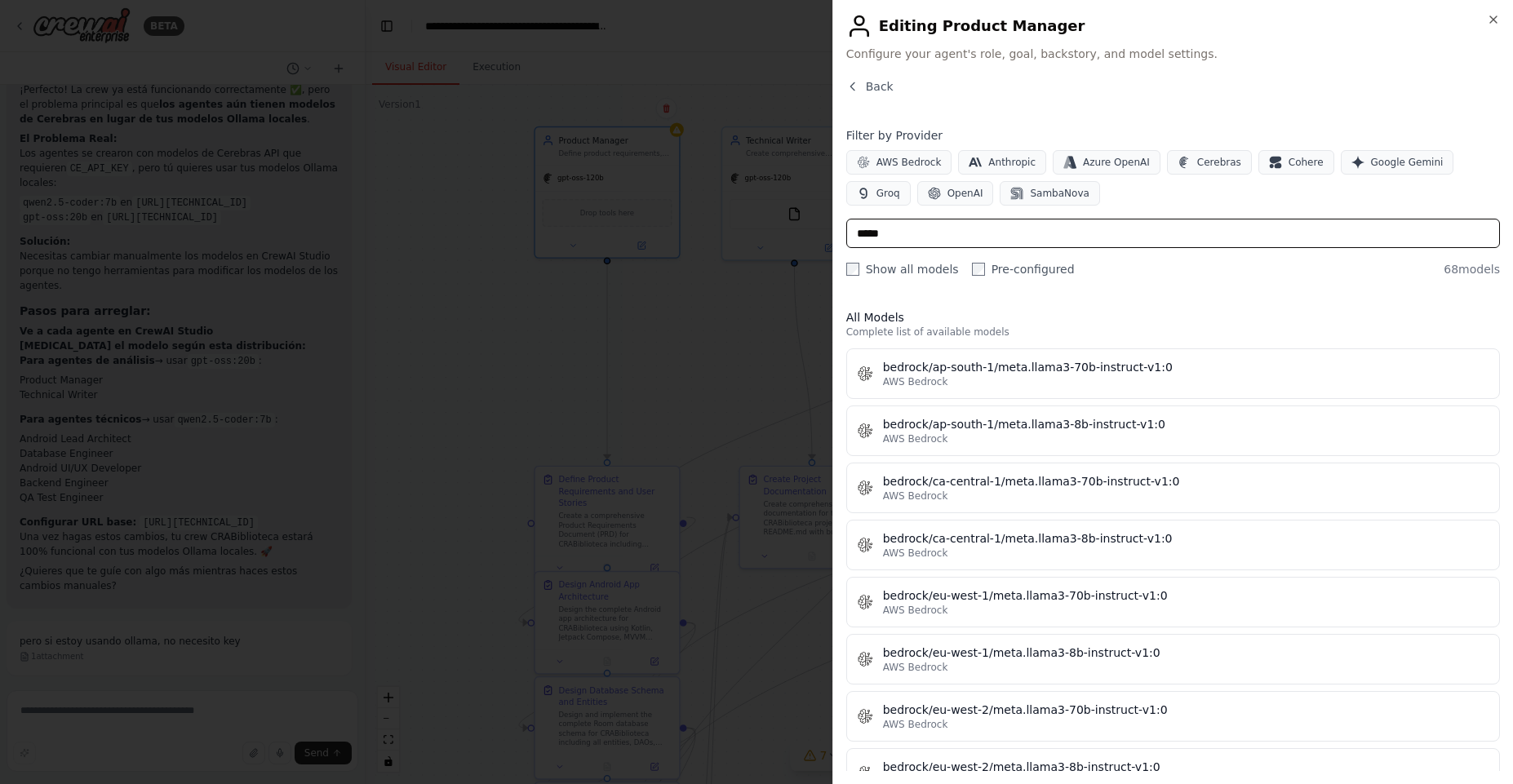
scroll to position [0, 0]
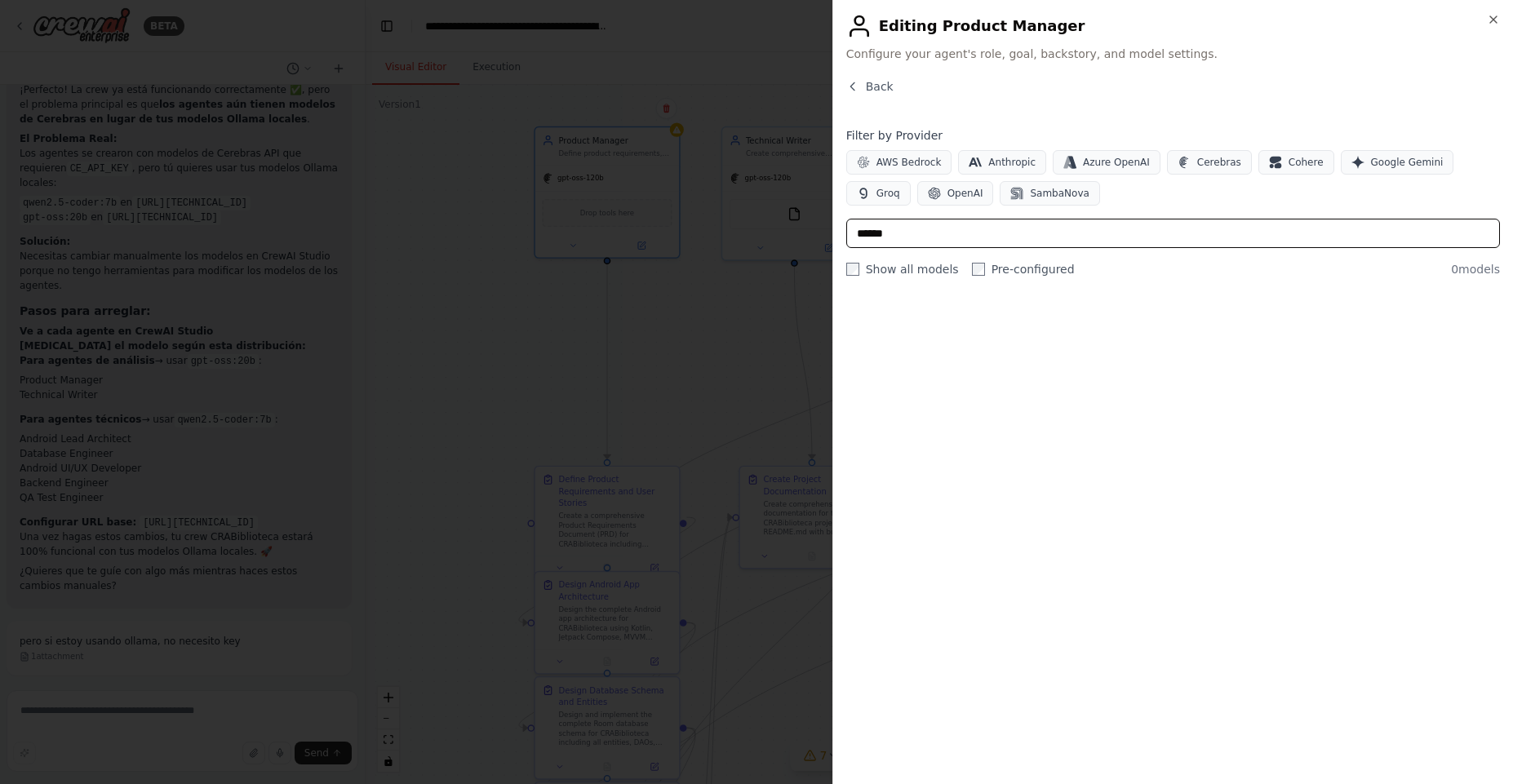
type input "******"
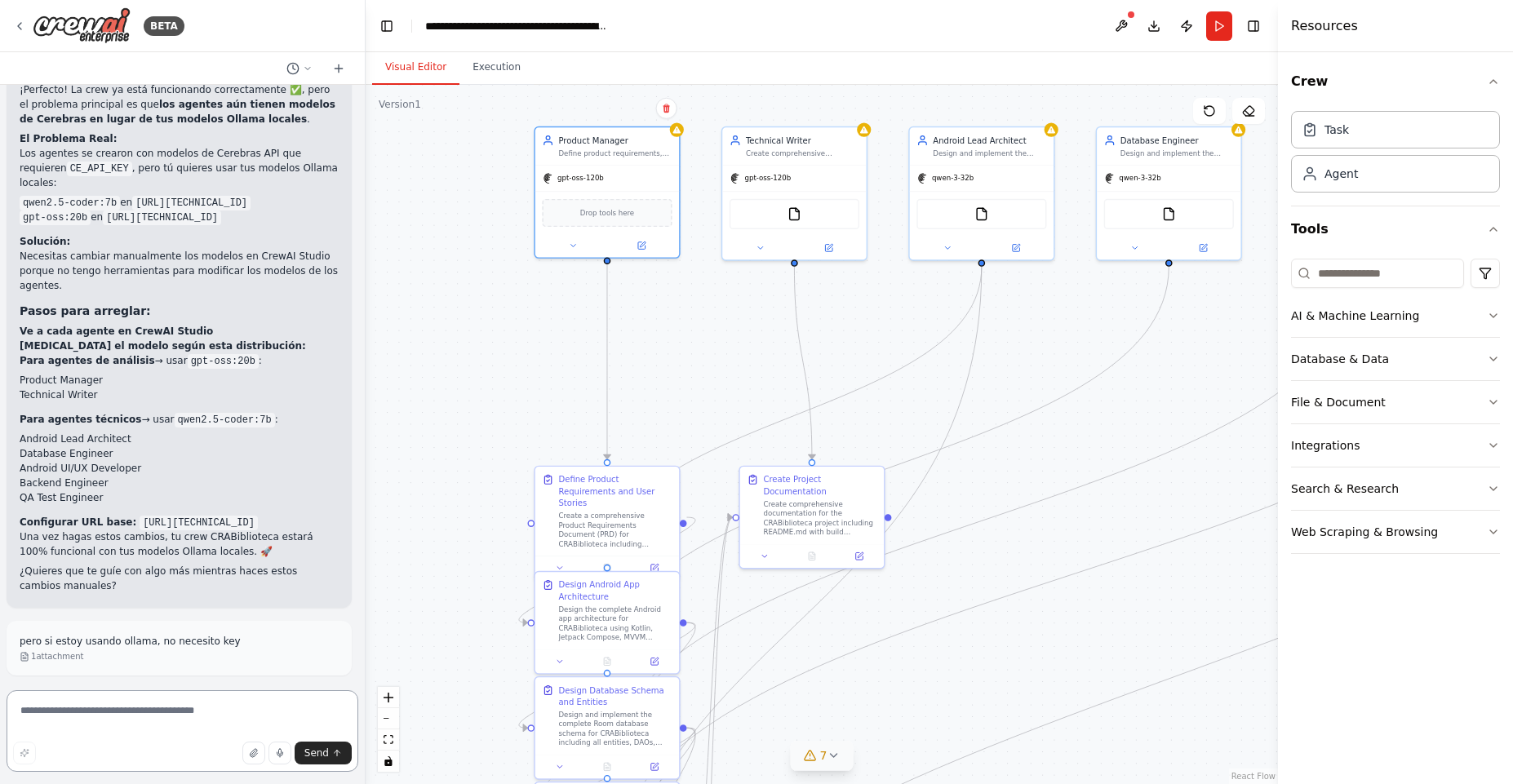
click at [116, 715] on textarea at bounding box center [183, 731] width 352 height 82
type textarea "**********"
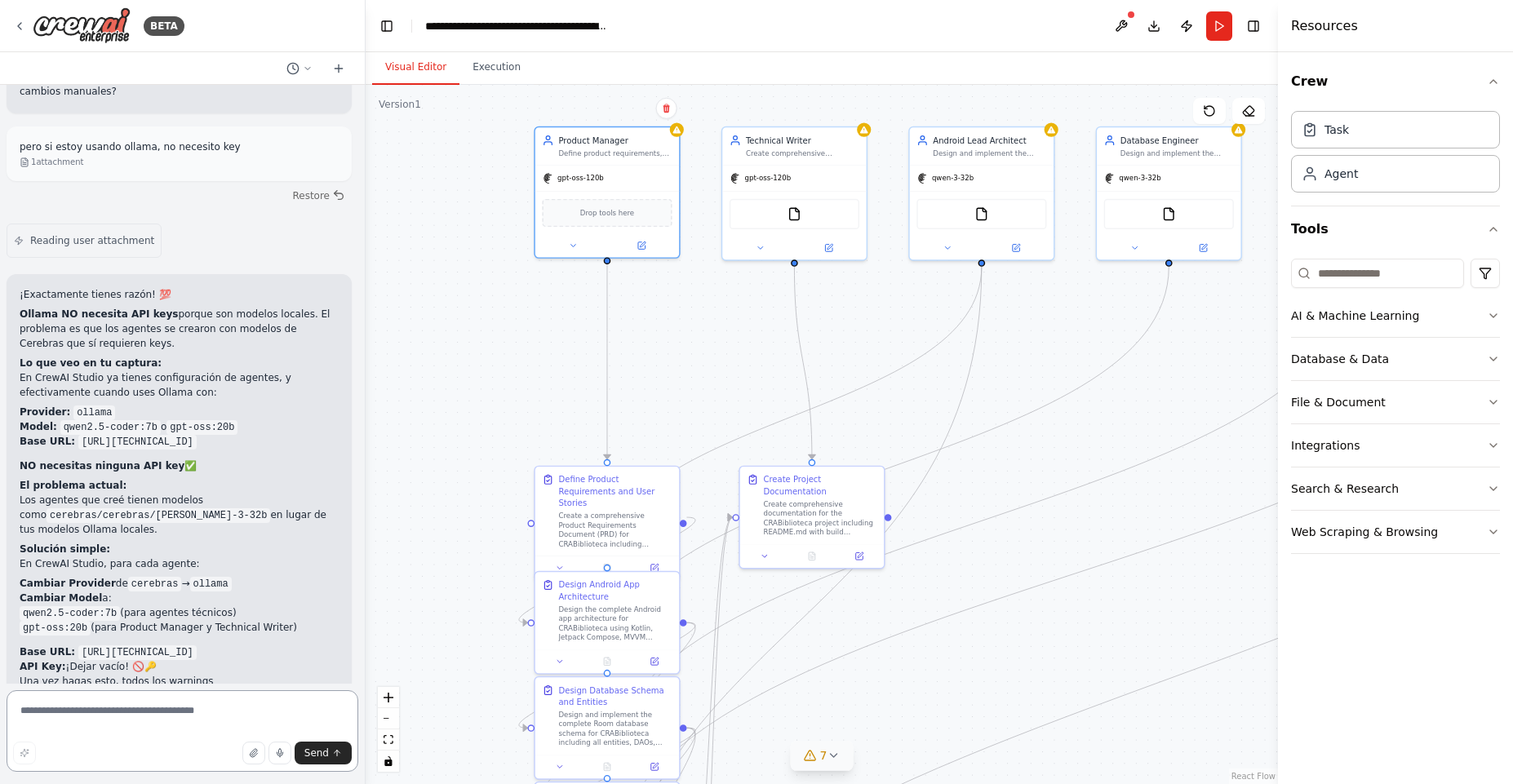
scroll to position [11749, 0]
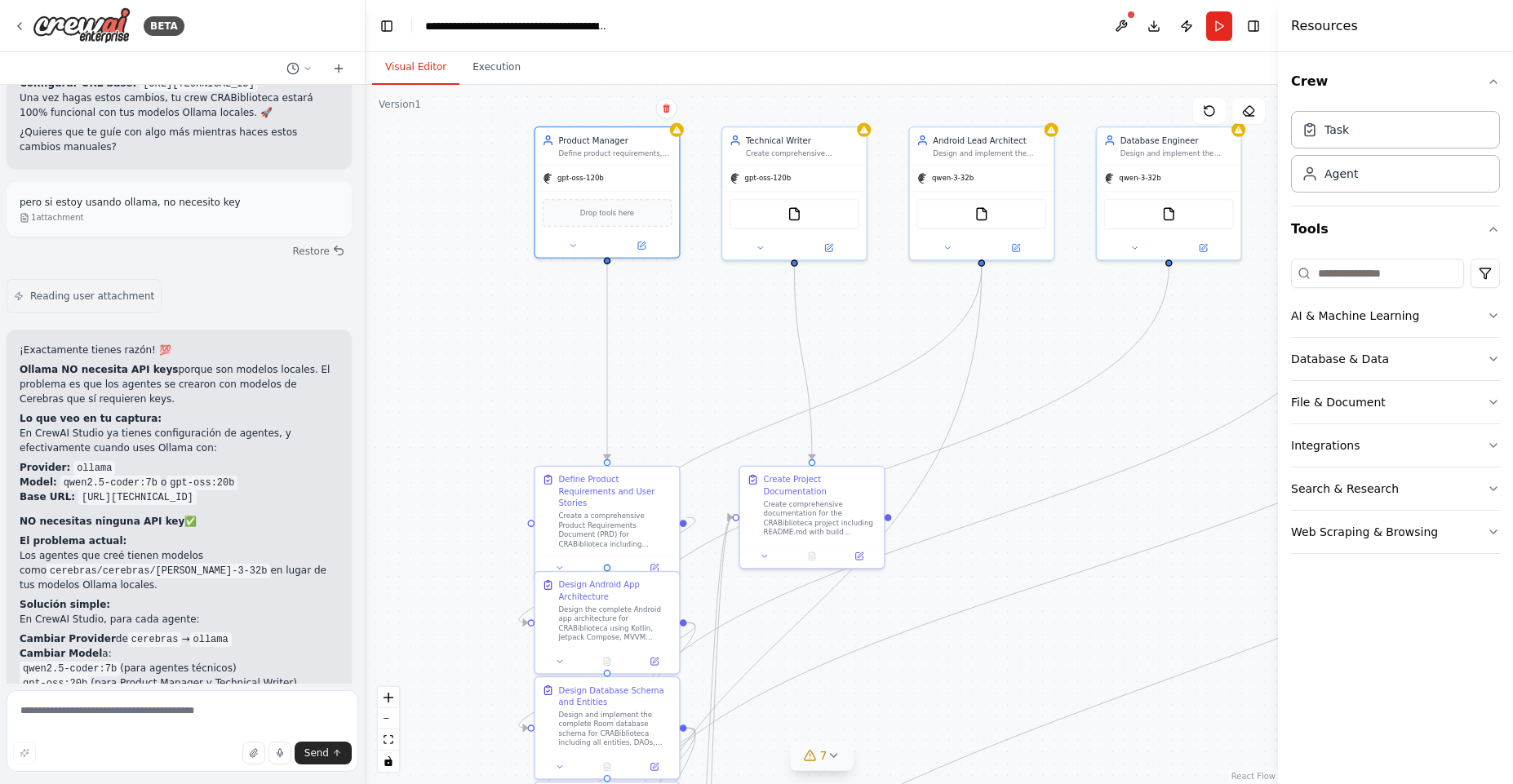
drag, startPoint x: 289, startPoint y: 513, endPoint x: 31, endPoint y: 520, distance: 258.1
copy span "OLLAMA_BASE_URL=http:// 140.131 .242 .31 : 11434"
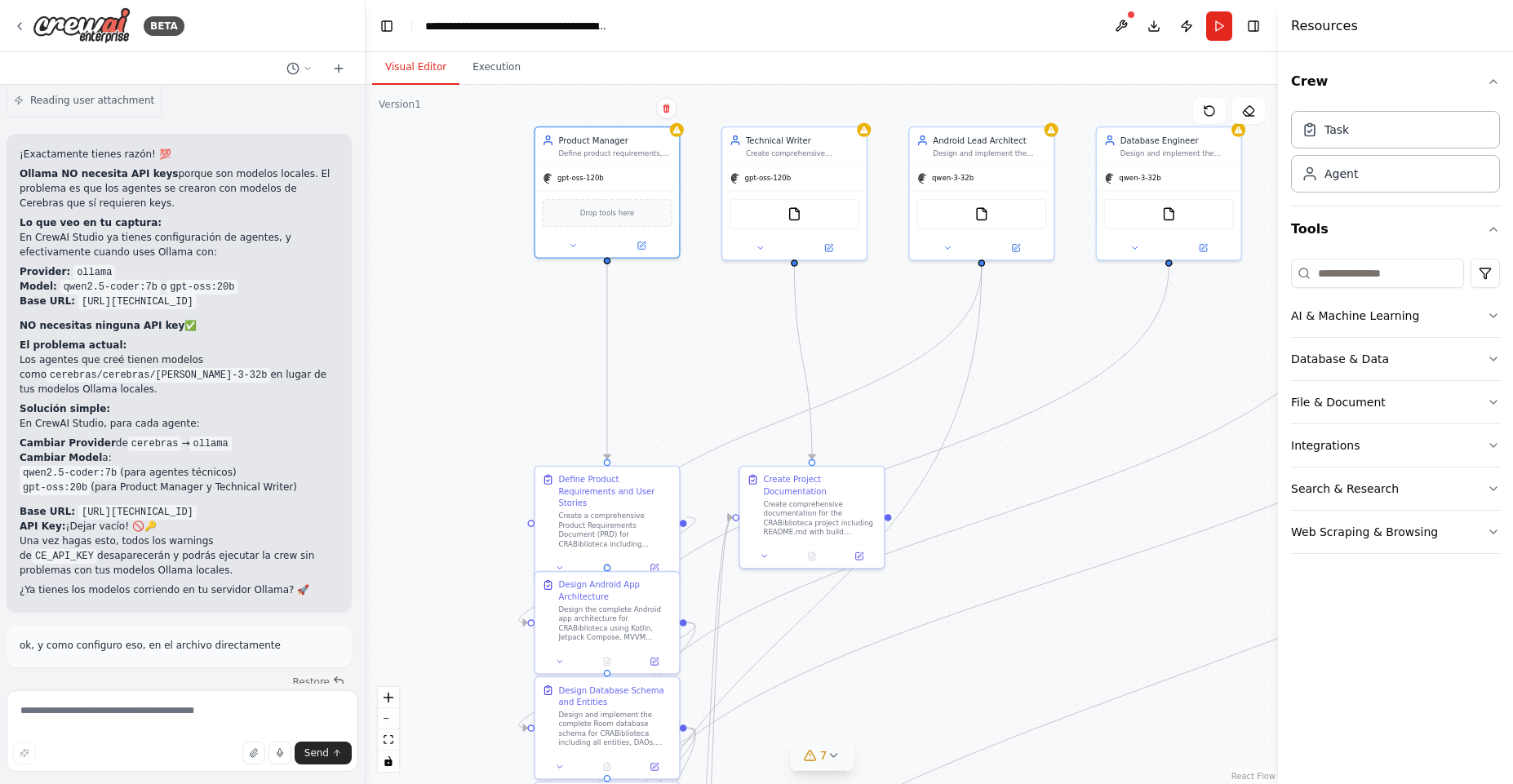
scroll to position [12043, 0]
